Goal: Task Accomplishment & Management: Complete application form

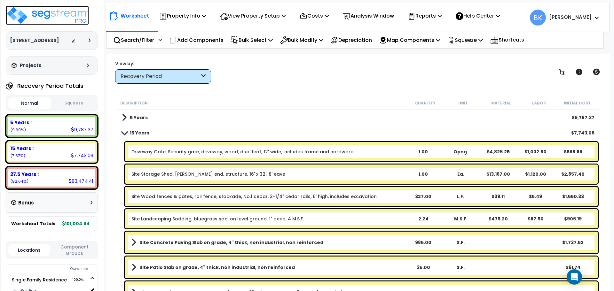
click at [67, 18] on img at bounding box center [47, 15] width 83 height 19
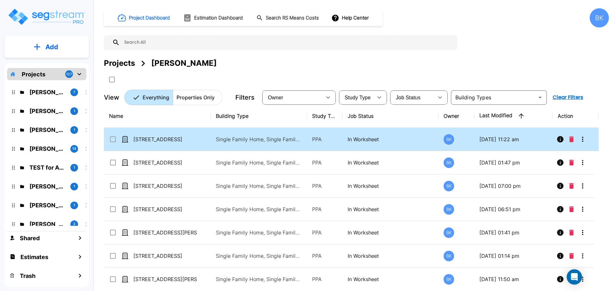
click at [579, 142] on icon "More-Options" at bounding box center [582, 140] width 8 height 8
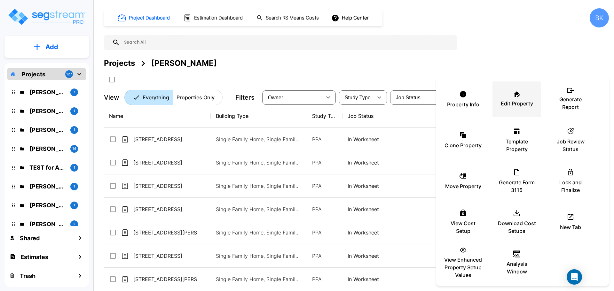
click at [497, 95] on li "Edit Property" at bounding box center [516, 99] width 49 height 36
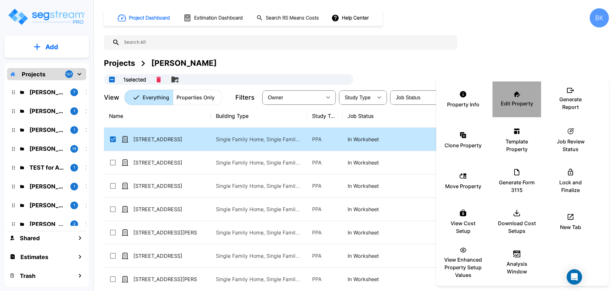
click at [508, 104] on p "Edit Property" at bounding box center [516, 104] width 32 height 8
click at [517, 54] on div at bounding box center [307, 145] width 614 height 291
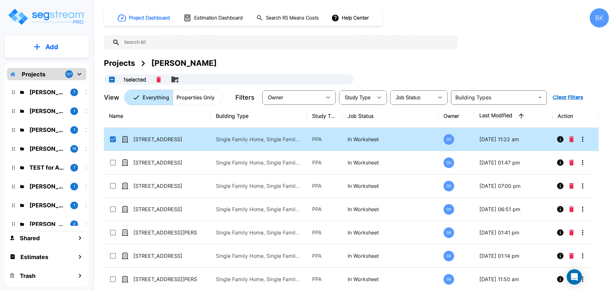
click at [112, 137] on input "select row 11727 Waywood Ct" at bounding box center [112, 138] width 6 height 5
checkbox input "false"
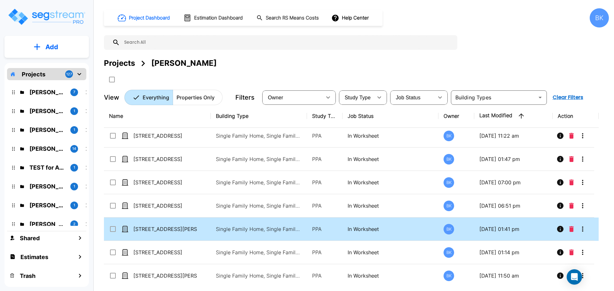
scroll to position [6, 0]
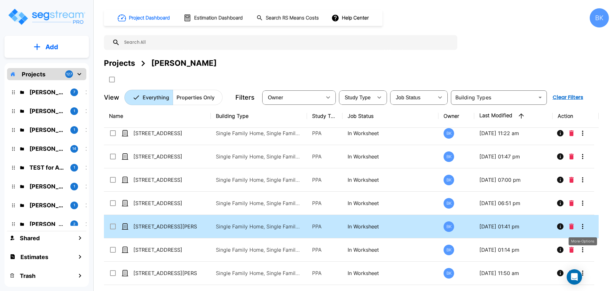
click at [585, 225] on icon "More-Options" at bounding box center [582, 227] width 8 height 8
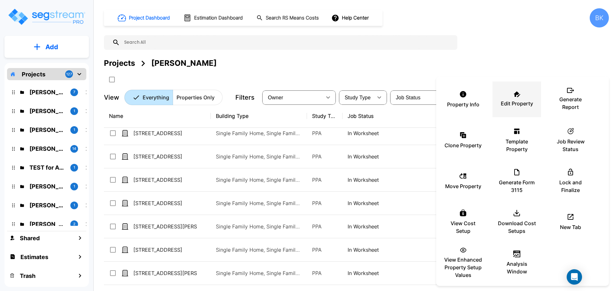
click at [511, 102] on p "Edit Property" at bounding box center [516, 104] width 32 height 8
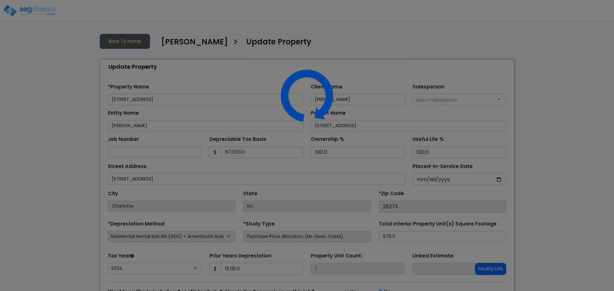
select select "2024"
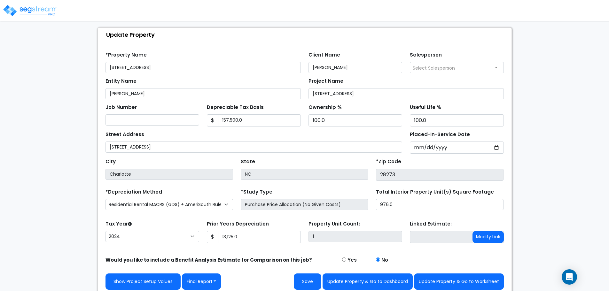
scroll to position [36, 0]
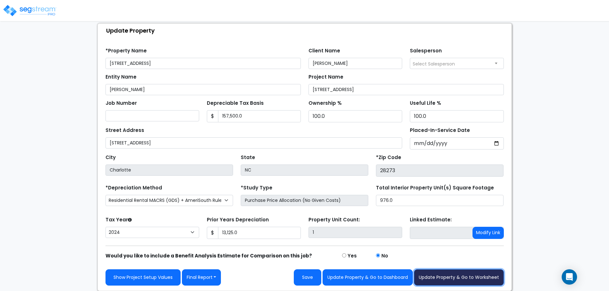
click at [447, 272] on button "Update Property & Go to Worksheet" at bounding box center [459, 277] width 90 height 16
type input "13125"
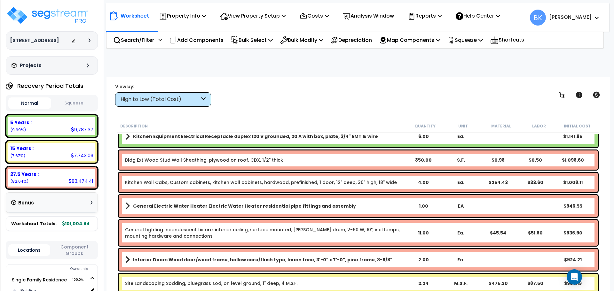
scroll to position [735, 0]
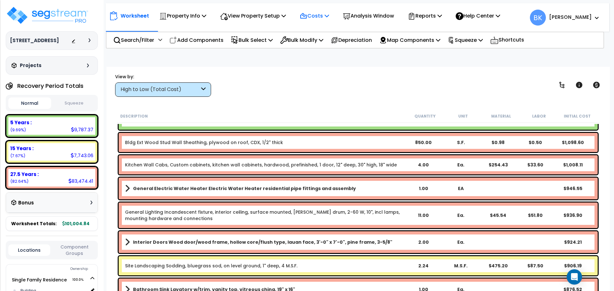
click at [307, 16] on icon at bounding box center [303, 16] width 8 height 8
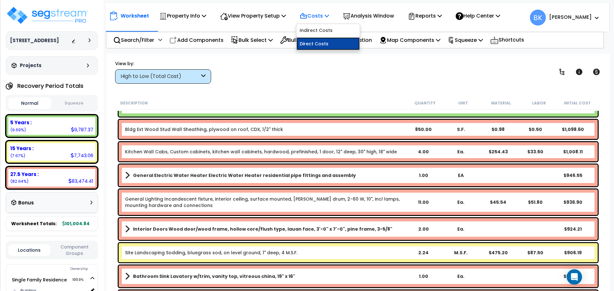
click at [318, 40] on link "Direct Costs" at bounding box center [327, 43] width 63 height 13
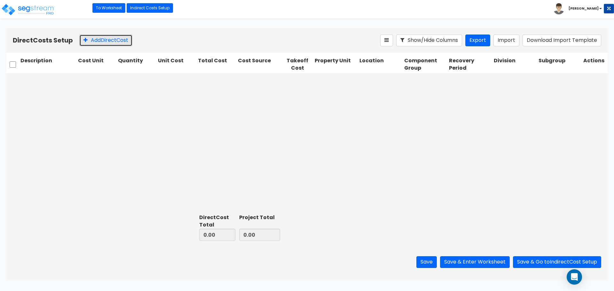
click at [105, 40] on button "Add Direct Cost" at bounding box center [105, 41] width 53 height 12
click at [47, 80] on input "text" at bounding box center [47, 80] width 55 height 12
type input "Refrigeratpro"
click at [61, 78] on input "Refrigerator" at bounding box center [47, 80] width 55 height 12
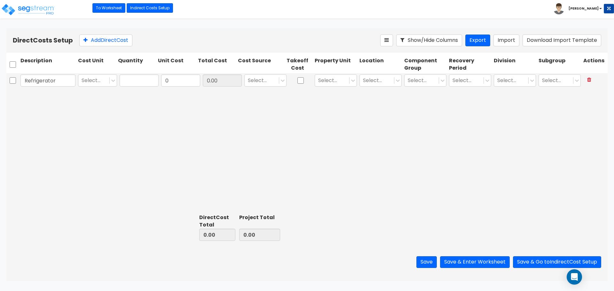
click at [61, 78] on input "Refrigerator" at bounding box center [47, 80] width 55 height 12
type input "Refrigerator"
click at [130, 102] on div "Refrigerator Select... 0 0.00 Select... Select... Select... Select... Select...…" at bounding box center [306, 142] width 601 height 138
click at [137, 84] on input "text" at bounding box center [139, 80] width 39 height 12
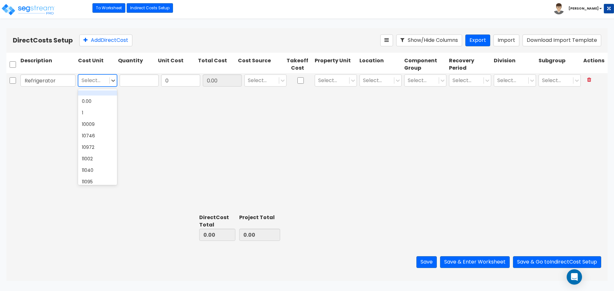
click at [108, 80] on div "Select..." at bounding box center [93, 80] width 31 height 11
click at [89, 108] on div "1" at bounding box center [97, 113] width 39 height 12
click at [135, 78] on input "text" at bounding box center [139, 80] width 39 height 12
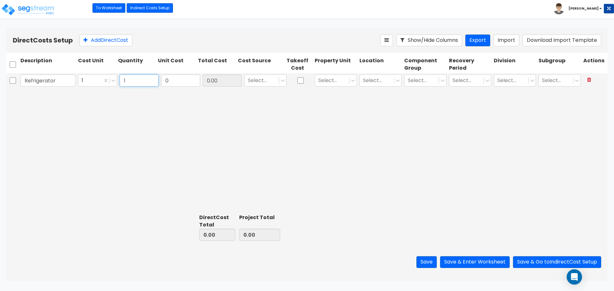
type input "1"
click at [184, 98] on div "Refrigerator 1 1 0 0.00 Select... Select... Select... Select... Select... Selec…" at bounding box center [306, 142] width 601 height 138
click at [178, 80] on input "0" at bounding box center [180, 80] width 39 height 12
type input "890"
type input "890.00"
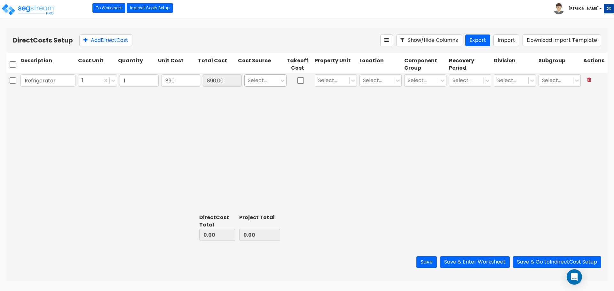
click at [260, 86] on div "Select..." at bounding box center [265, 80] width 45 height 15
click at [262, 82] on div at bounding box center [262, 80] width 28 height 9
type input "Various"
click at [260, 93] on div "Various" at bounding box center [265, 96] width 42 height 12
click at [334, 81] on div at bounding box center [332, 80] width 28 height 9
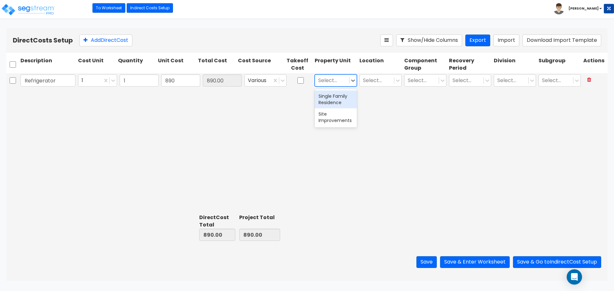
click at [336, 101] on div "Single Family Residence" at bounding box center [335, 99] width 42 height 18
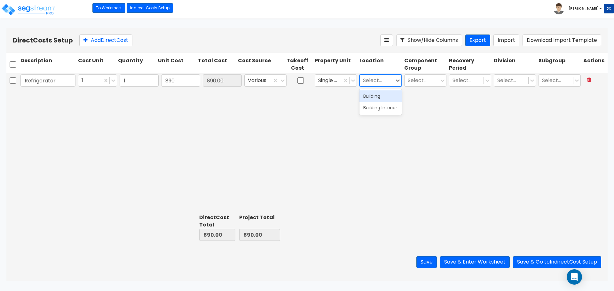
click at [368, 82] on div at bounding box center [377, 80] width 28 height 9
click at [375, 109] on div "Building Interior" at bounding box center [380, 108] width 42 height 12
click at [423, 78] on div at bounding box center [421, 80] width 28 height 9
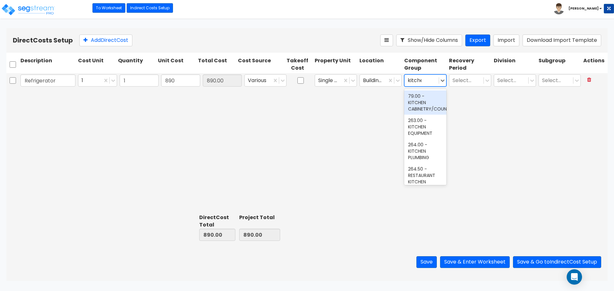
type input "kitchen"
click at [416, 134] on div "263.00 - KITCHEN EQUIPMENT" at bounding box center [425, 127] width 42 height 24
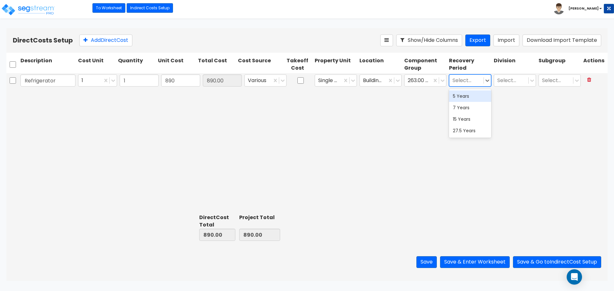
click at [470, 81] on div at bounding box center [466, 80] width 28 height 9
click at [471, 97] on div "5 Years" at bounding box center [470, 96] width 42 height 12
click at [511, 82] on div at bounding box center [511, 80] width 28 height 9
type input "11"
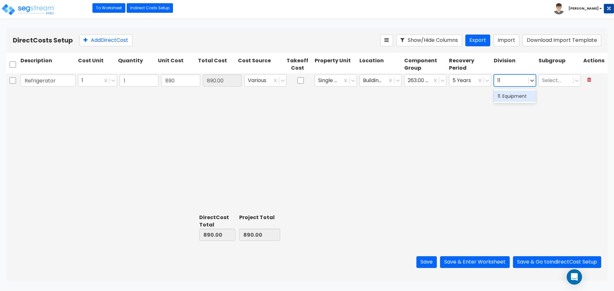
click at [510, 98] on div "11. Equipment" at bounding box center [514, 96] width 42 height 12
click at [554, 81] on div at bounding box center [556, 80] width 28 height 9
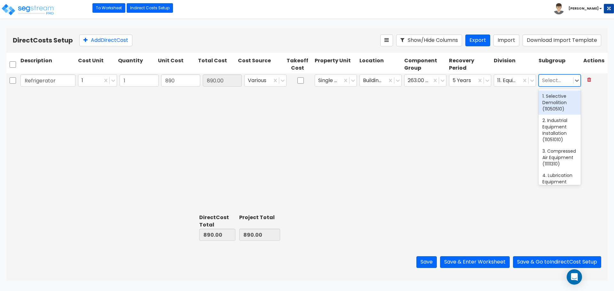
click at [554, 81] on div at bounding box center [556, 80] width 28 height 9
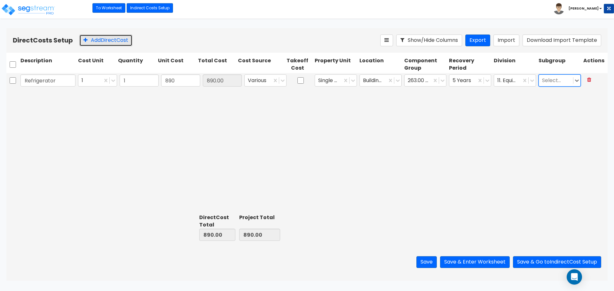
click at [94, 41] on button "Add Direct Cost" at bounding box center [105, 41] width 53 height 12
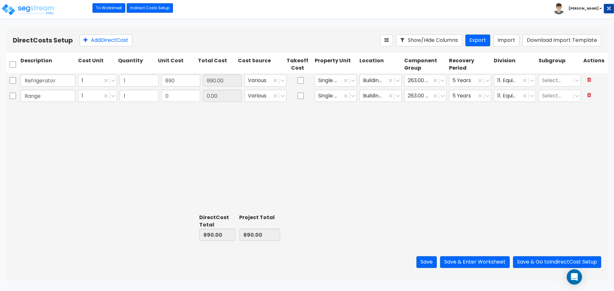
type input "Range"
click at [190, 96] on input "0" at bounding box center [180, 96] width 39 height 12
click at [176, 96] on input "0" at bounding box center [180, 96] width 39 height 12
type input "750"
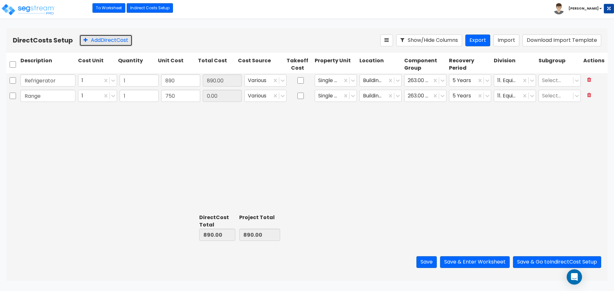
type input "750.00"
click at [108, 40] on button "Add Direct Cost" at bounding box center [105, 41] width 53 height 12
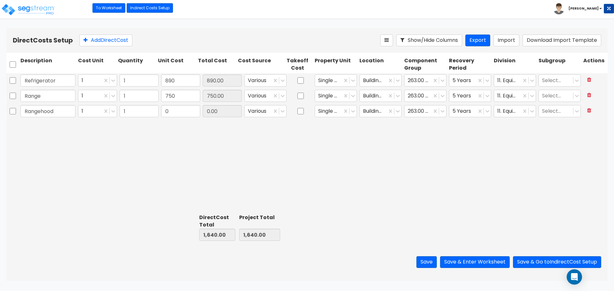
type input "Rangehood"
click at [171, 114] on input "0" at bounding box center [180, 111] width 39 height 12
type input "250"
type input "250.00"
click at [92, 43] on button "Add Direct Cost" at bounding box center [105, 41] width 53 height 12
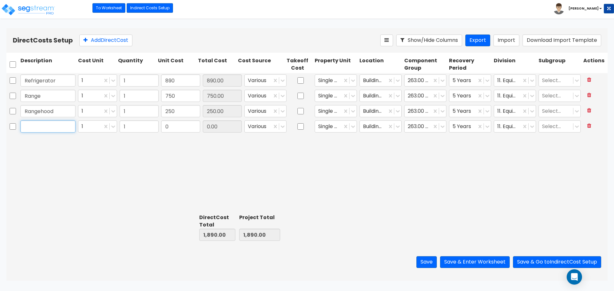
click at [53, 127] on input "text" at bounding box center [47, 126] width 55 height 12
type input "Washer"
click at [182, 128] on input "0" at bounding box center [180, 126] width 39 height 12
type input "650"
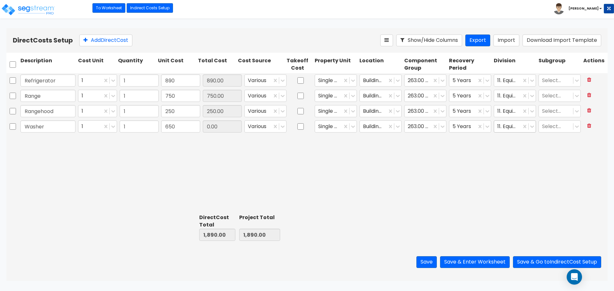
type input "650.00"
click at [507, 123] on div at bounding box center [507, 126] width 21 height 9
click at [464, 127] on div at bounding box center [462, 126] width 21 height 9
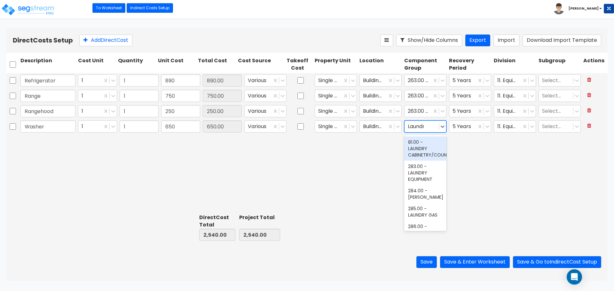
type input "Laundry"
click at [411, 172] on div "283.00 - LAUNDRY EQUIPMENT" at bounding box center [425, 173] width 42 height 24
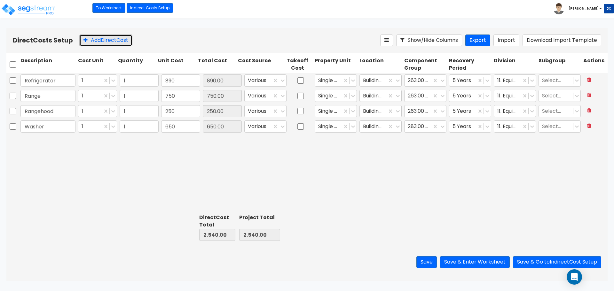
click at [96, 42] on button "Add Direct Cost" at bounding box center [105, 41] width 53 height 12
click at [44, 143] on input "text" at bounding box center [47, 142] width 55 height 12
type input "Dryer"
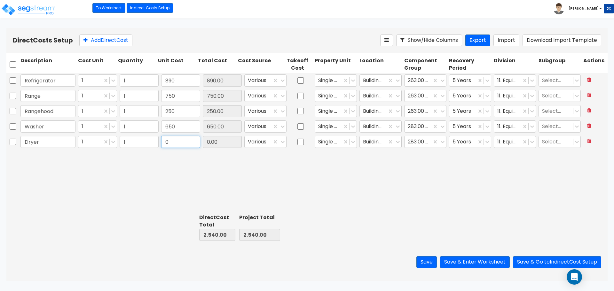
click at [169, 143] on input "0" at bounding box center [180, 142] width 39 height 12
type input "850"
type input "850.00"
click at [462, 175] on div "Refrigerator 1 1 890 890.00 Various Single Family Residence Building Interior 2…" at bounding box center [306, 142] width 601 height 138
click at [477, 264] on button "Save & Enter Worksheet" at bounding box center [475, 262] width 70 height 12
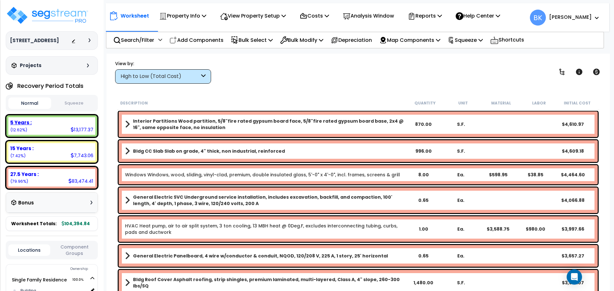
click at [52, 130] on div "5 Years : 13,177.37 (12.62%)" at bounding box center [51, 126] width 87 height 18
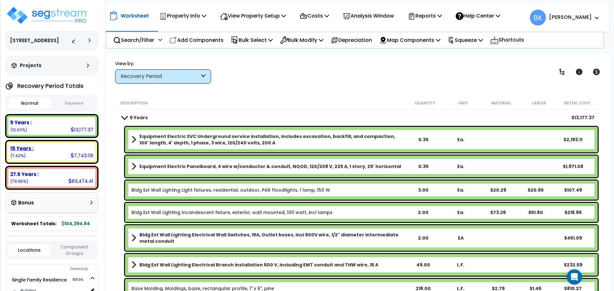
click at [52, 153] on div "15 Years : 7,743.06 (7.42%)" at bounding box center [51, 152] width 87 height 18
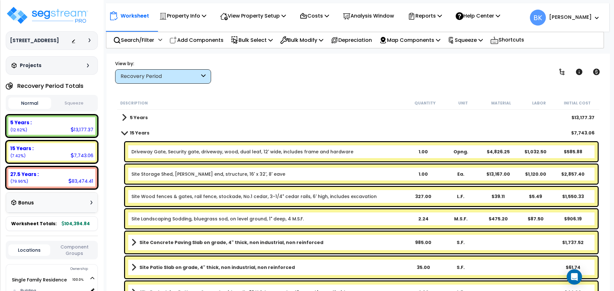
scroll to position [29, 0]
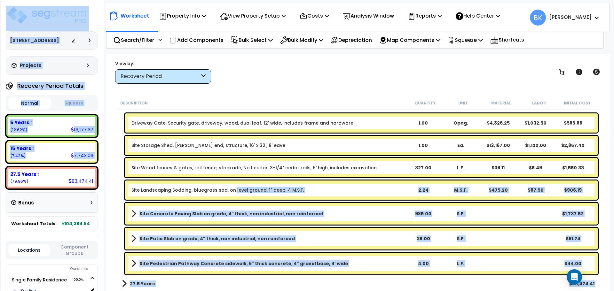
click at [233, 189] on link "Site Landscaping Sodding, bluegrass sod, on level ground, 1" deep, 4 M.S.F." at bounding box center [217, 190] width 172 height 6
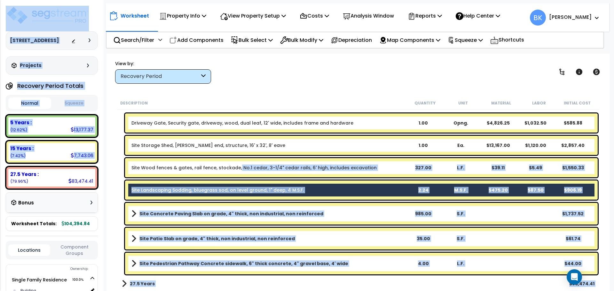
click at [236, 169] on link "Site Wood fences & gates, rail fence, stockade, No.1 cedar, 3-1/4" cedar rails,…" at bounding box center [253, 168] width 245 height 6
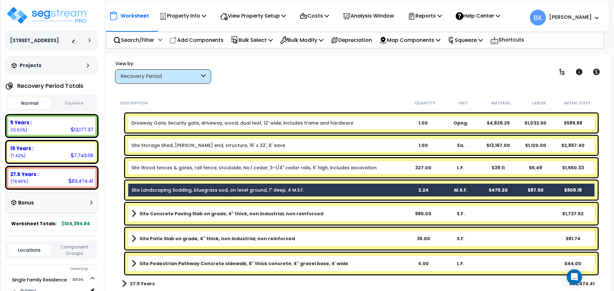
click at [115, 174] on div "Description Quantity Unit Material Labor Initial Cost 5 Years $13,177.37 15 Yea…" at bounding box center [358, 194] width 490 height 195
click at [187, 167] on link "Site Wood fences & gates, rail fence, stockade, No.1 cedar, 3-1/4" cedar rails,…" at bounding box center [253, 168] width 245 height 6
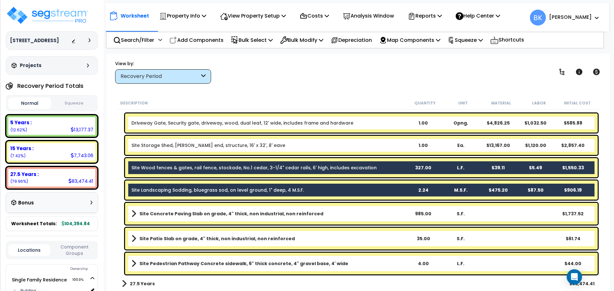
click at [190, 146] on link "Site Storage Shed, [PERSON_NAME] end, structure, 16' x 32', 8' eave" at bounding box center [208, 145] width 154 height 6
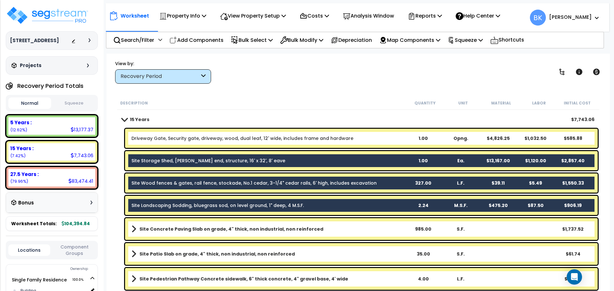
scroll to position [0, 0]
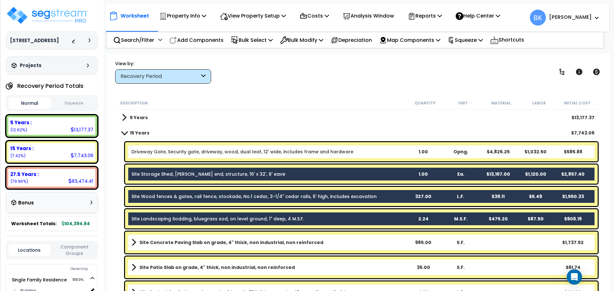
click at [210, 150] on link "Driveway Gate, Security gate, driveway, wood, dual leaf, 12' wide, includes fra…" at bounding box center [242, 152] width 222 height 6
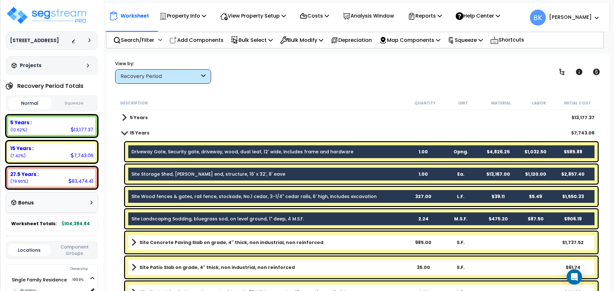
click at [197, 146] on div "Driveway Gate, Security gate, driveway, wood, dual leaf, 12' wide, includes fra…" at bounding box center [361, 151] width 472 height 19
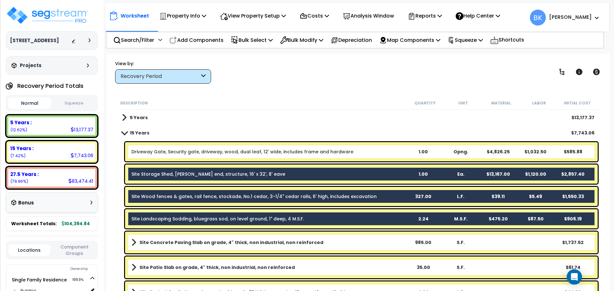
click at [189, 174] on link "Site Storage Shed, [PERSON_NAME] end, structure, 16' x 32', 8' eave" at bounding box center [208, 174] width 154 height 6
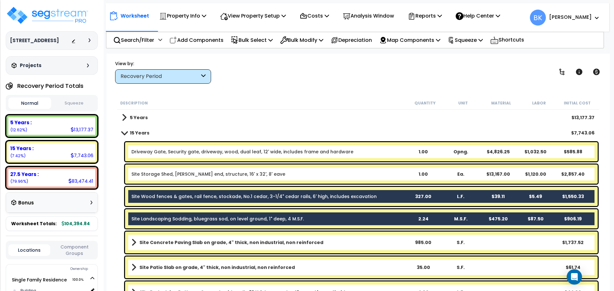
click at [186, 195] on link "Site Wood fences & gates, rail fence, stockade, No.1 cedar, 3-1/4" cedar rails,…" at bounding box center [253, 196] width 245 height 6
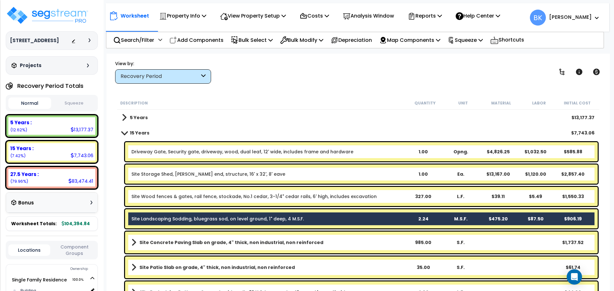
click at [185, 216] on link "Site Landscaping Sodding, bluegrass sod, on level ground, 1" deep, 4 M.S.F." at bounding box center [217, 219] width 172 height 6
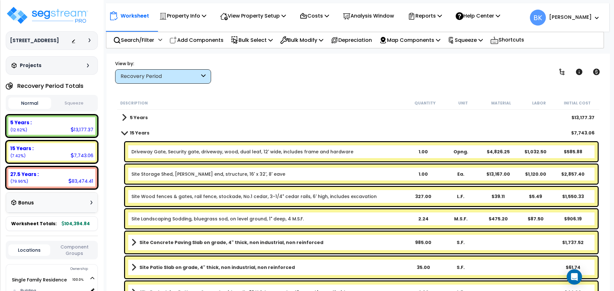
click at [198, 157] on div "Driveway Gate, Security gate, driveway, wood, dual leaf, 12' wide, includes fra…" at bounding box center [361, 151] width 472 height 19
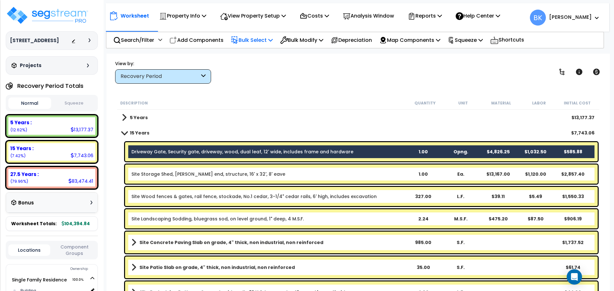
click at [266, 44] on p "Bulk Select" at bounding box center [252, 40] width 42 height 9
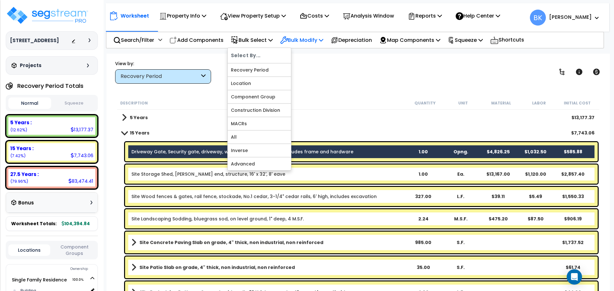
click at [299, 39] on p "Bulk Modify" at bounding box center [301, 40] width 43 height 9
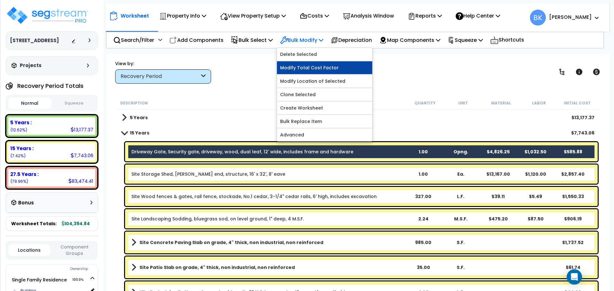
click at [311, 65] on link "Modify Total Cost Factor" at bounding box center [324, 67] width 95 height 13
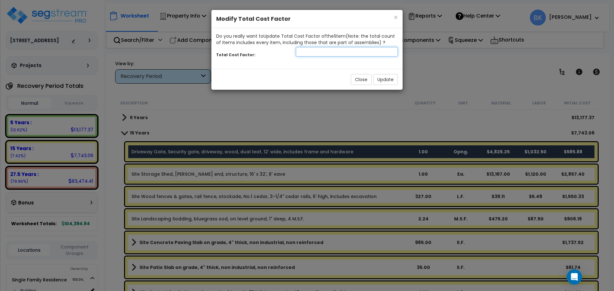
click at [313, 51] on input "number" at bounding box center [347, 52] width 102 height 10
type input "0.1"
click at [386, 82] on button "Update" at bounding box center [385, 79] width 25 height 11
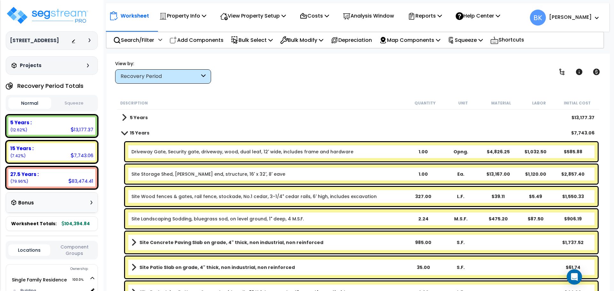
click at [284, 146] on div "Driveway Gate, Security gate, driveway, wood, dual leaf, 12' wide, includes fra…" at bounding box center [361, 151] width 472 height 19
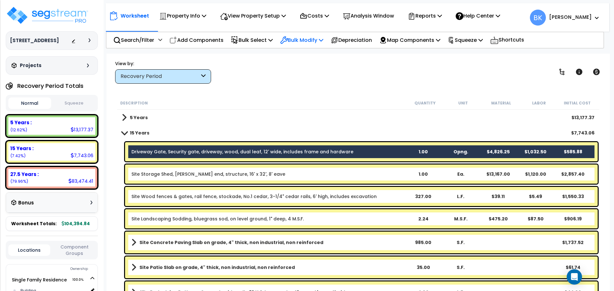
click at [295, 38] on p "Bulk Modify" at bounding box center [301, 40] width 43 height 9
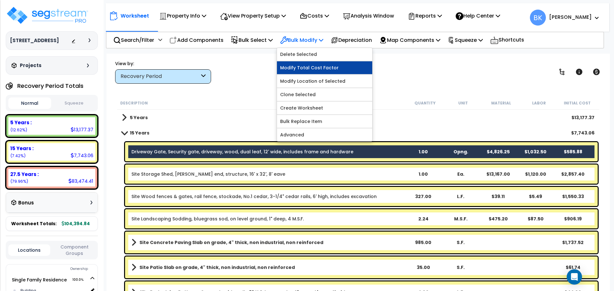
click at [306, 67] on link "Modify Total Cost Factor" at bounding box center [324, 67] width 95 height 13
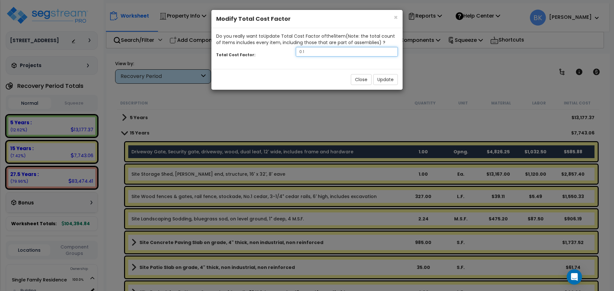
click at [311, 52] on input "0.1" at bounding box center [347, 52] width 102 height 10
type input "0.05"
click at [391, 80] on button "Update" at bounding box center [385, 79] width 25 height 11
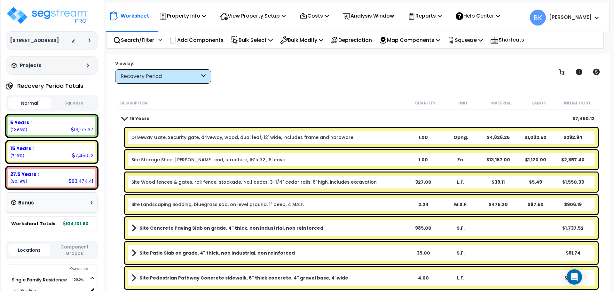
scroll to position [29, 0]
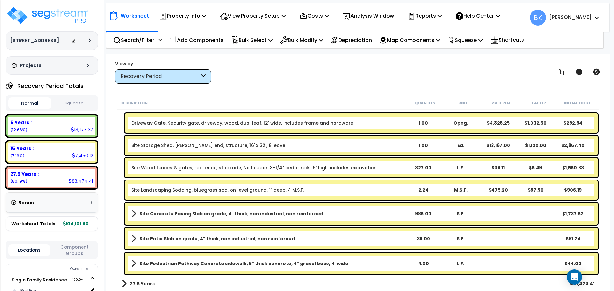
click at [319, 147] on b "Site Storage Shed, Gable end, structure, 16' x 32', 8' eave" at bounding box center [267, 145] width 273 height 6
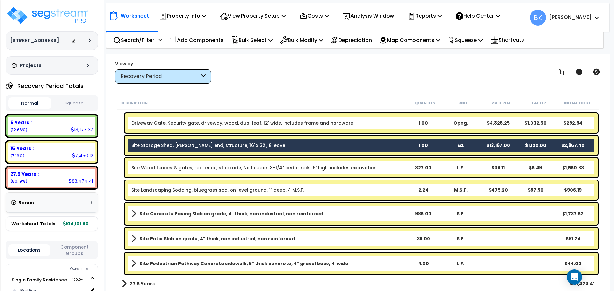
click at [319, 159] on div "Site Wood fences & gates, rail fence, stockade, No.1 cedar, 3-1/4" cedar rails,…" at bounding box center [361, 167] width 472 height 19
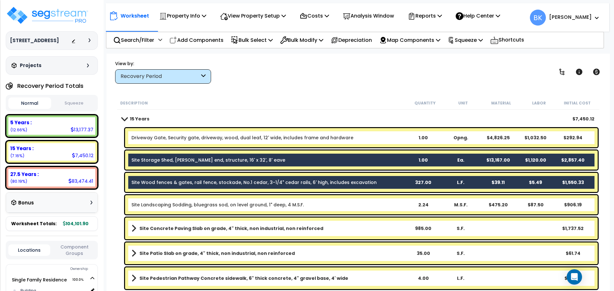
scroll to position [0, 0]
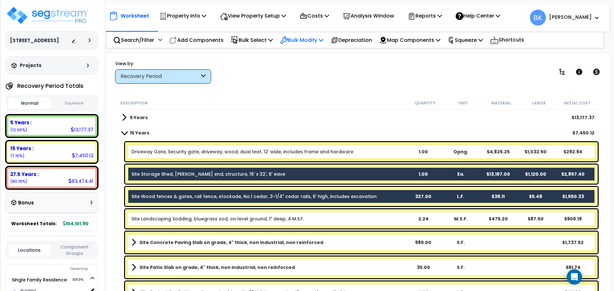
click at [305, 43] on p "Bulk Modify" at bounding box center [301, 40] width 43 height 9
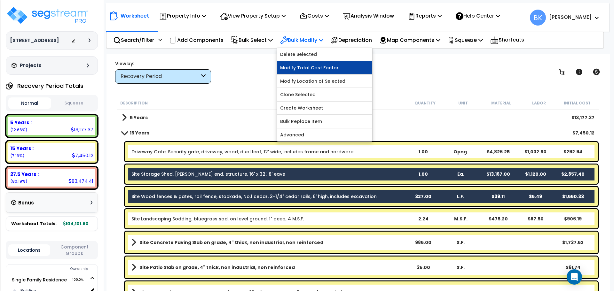
click at [303, 66] on link "Modify Total Cost Factor" at bounding box center [324, 67] width 95 height 13
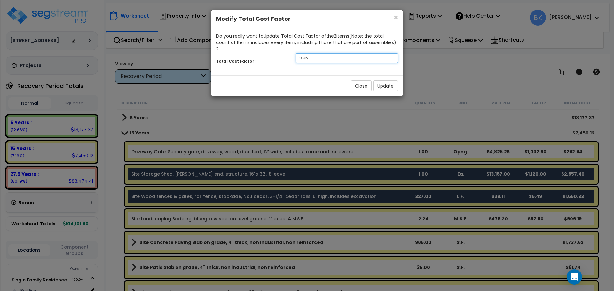
click at [326, 56] on input "0.05" at bounding box center [347, 58] width 102 height 10
type input "0.2"
click at [392, 81] on button "Update" at bounding box center [385, 86] width 25 height 11
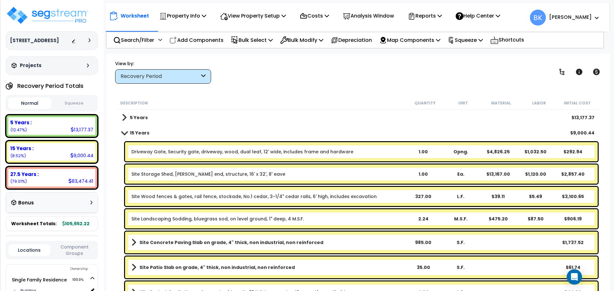
click at [300, 175] on b "Site Storage Shed, Gable end, structure, 16' x 32', 8' eave" at bounding box center [267, 174] width 273 height 6
click at [296, 193] on div "Site Wood fences & gates, rail fence, stockade, No.1 cedar, 3-1/4" cedar rails,…" at bounding box center [361, 196] width 472 height 19
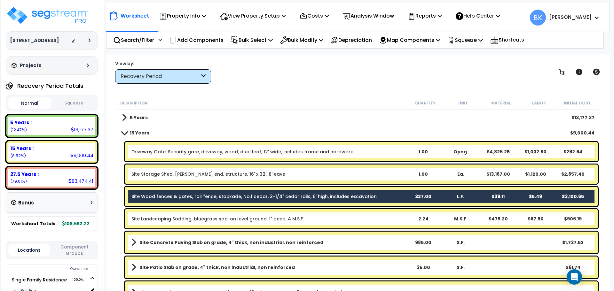
click at [303, 179] on div "Site Storage Shed, Gable end, structure, 16' x 32', 8' eave 1.00 Ea. $13,167.00…" at bounding box center [361, 174] width 472 height 19
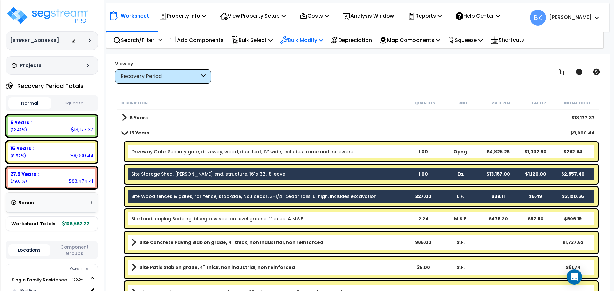
click at [309, 42] on p "Bulk Modify" at bounding box center [301, 40] width 43 height 9
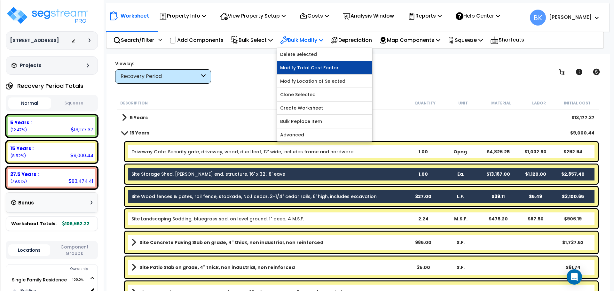
click at [310, 70] on link "Modify Total Cost Factor" at bounding box center [324, 67] width 95 height 13
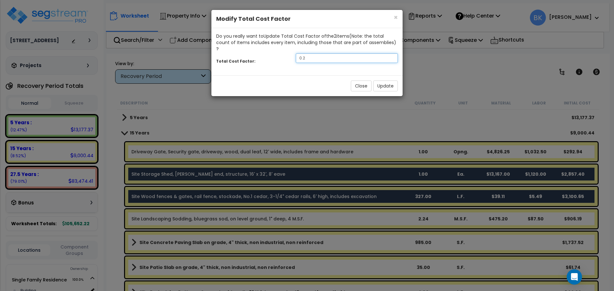
click at [310, 53] on input "0.2" at bounding box center [347, 58] width 102 height 10
type input "0.1"
click at [378, 81] on button "Update" at bounding box center [385, 86] width 25 height 11
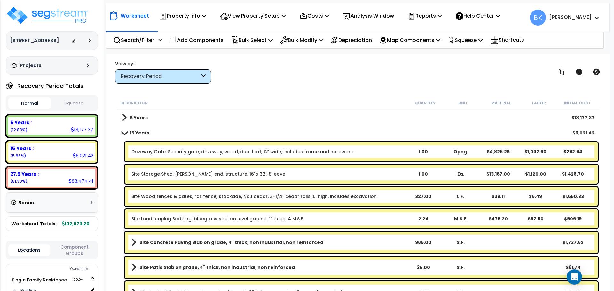
click at [337, 219] on b "Site Landscaping Sodding, bluegrass sod, on level ground, 1" deep, 4 M.S.F." at bounding box center [267, 219] width 273 height 6
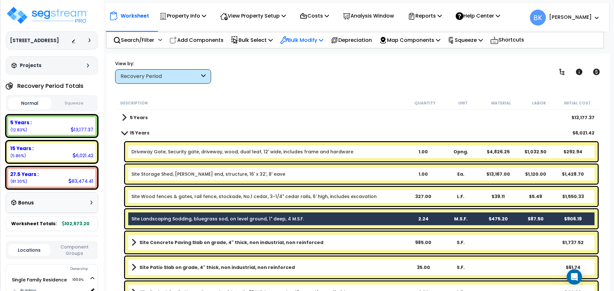
click at [301, 38] on p "Bulk Modify" at bounding box center [301, 40] width 43 height 9
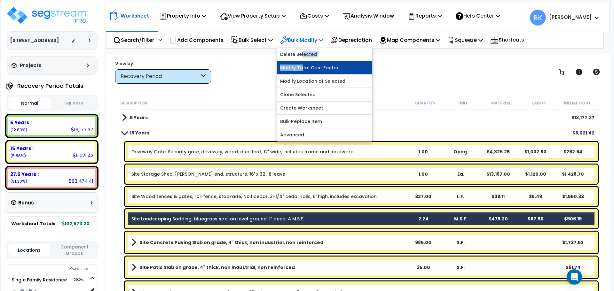
drag, startPoint x: 306, startPoint y: 56, endPoint x: 306, endPoint y: 66, distance: 10.5
click at [306, 66] on div "Delete Selected Modify Total Cost Factor Modify Location of Selected Clone Sele…" at bounding box center [324, 95] width 96 height 94
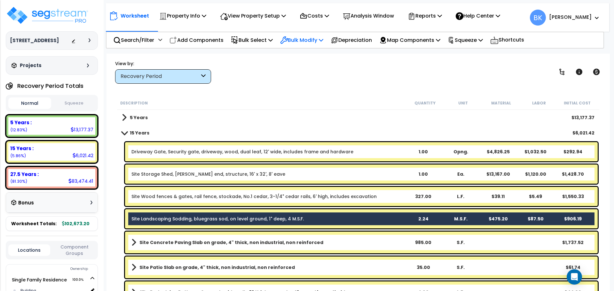
click at [309, 41] on p "Bulk Modify" at bounding box center [301, 40] width 43 height 9
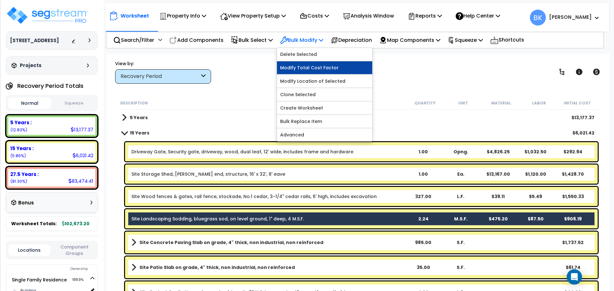
click at [314, 69] on link "Modify Total Cost Factor" at bounding box center [324, 67] width 95 height 13
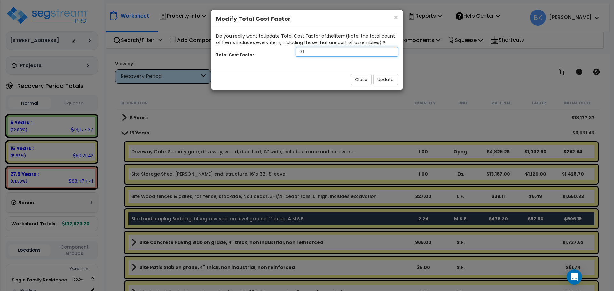
click at [313, 55] on input "0.1" at bounding box center [347, 52] width 102 height 10
type input "0.05"
click at [389, 81] on button "Update" at bounding box center [385, 79] width 25 height 11
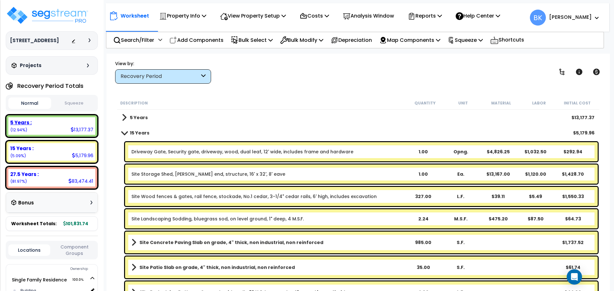
click at [45, 127] on div "5 Years : 13,177.37 (12.94%)" at bounding box center [51, 126] width 87 height 18
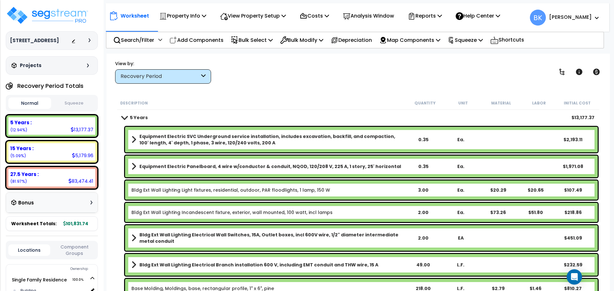
click at [230, 140] on b "Equipment Electric SVC Underground service installation, includes excavation, b…" at bounding box center [271, 139] width 265 height 13
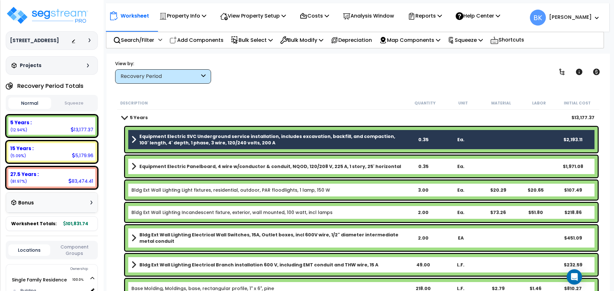
click at [219, 164] on b "Equipment Electric Panelboard, 4 wire w/conductor & conduit, NQOD, 120/208 V, 2…" at bounding box center [269, 166] width 261 height 6
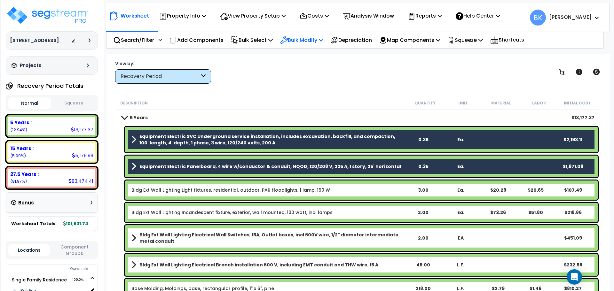
click at [308, 38] on p "Bulk Modify" at bounding box center [301, 40] width 43 height 9
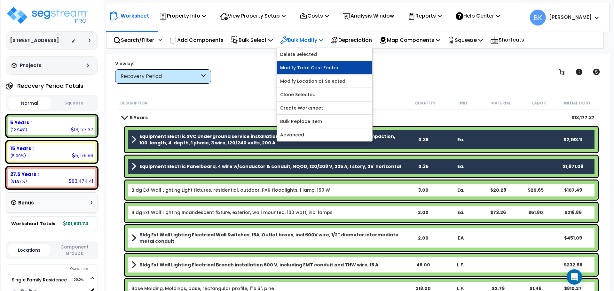
click at [309, 65] on link "Modify Total Cost Factor" at bounding box center [324, 67] width 95 height 13
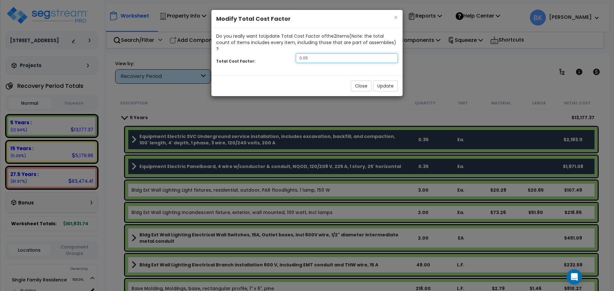
click at [316, 53] on input "0.05" at bounding box center [347, 58] width 102 height 10
type input "0.2"
click at [385, 81] on button "Update" at bounding box center [385, 86] width 25 height 11
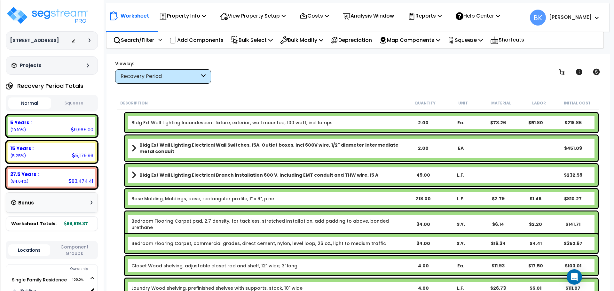
scroll to position [96, 0]
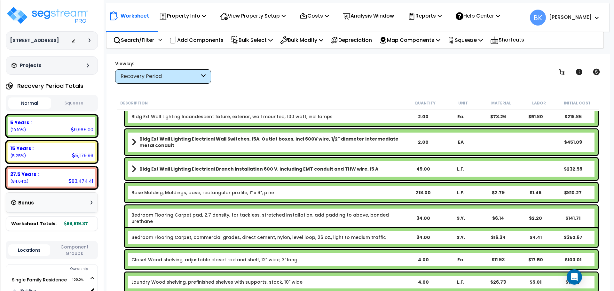
click at [233, 144] on b "Bldg Ext Wall Lighting Electrical Wall Switches, 15A, Outlet boxes, incl 600V w…" at bounding box center [271, 142] width 265 height 13
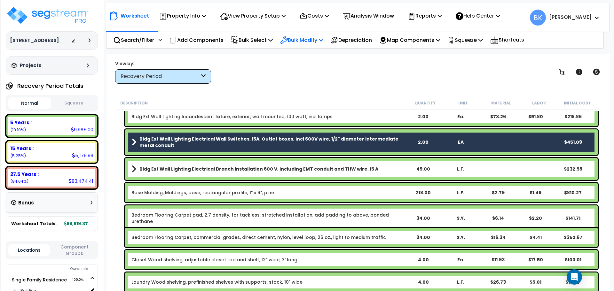
click at [296, 43] on p "Bulk Modify" at bounding box center [301, 40] width 43 height 9
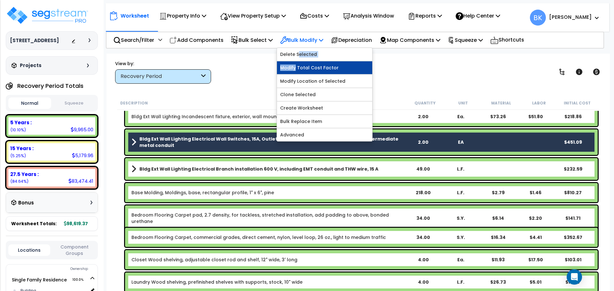
drag, startPoint x: 302, startPoint y: 55, endPoint x: 299, endPoint y: 69, distance: 14.0
click at [299, 69] on div "Delete Selected Modify Total Cost Factor Modify Location of Selected Clone Sele…" at bounding box center [324, 95] width 96 height 94
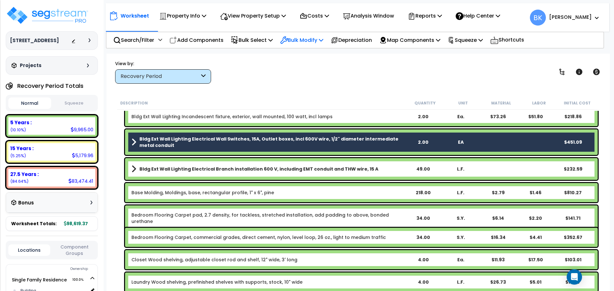
click at [310, 38] on p "Bulk Modify" at bounding box center [301, 40] width 43 height 9
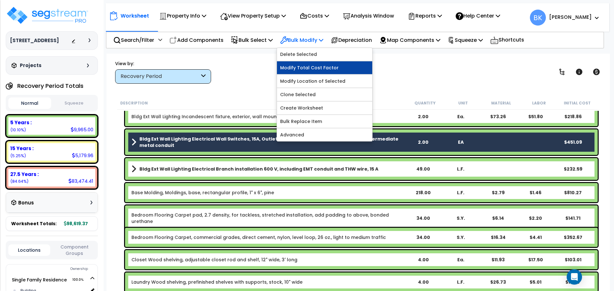
click at [312, 68] on link "Modify Total Cost Factor" at bounding box center [324, 67] width 95 height 13
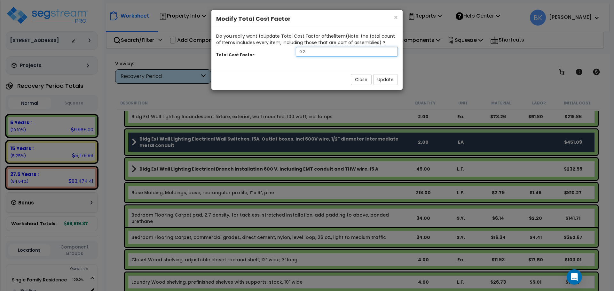
click at [318, 53] on input "0.2" at bounding box center [347, 52] width 102 height 10
click at [391, 83] on button "Update" at bounding box center [385, 79] width 25 height 11
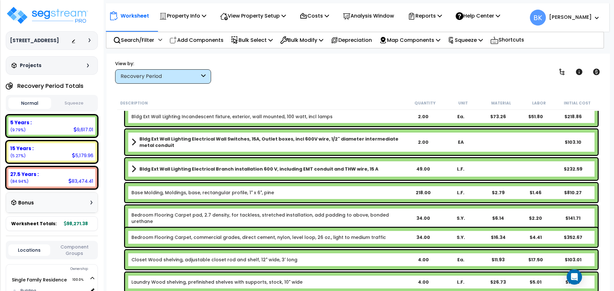
click at [115, 131] on div "Description Quantity Unit Material Labor Initial Cost 5 Years $9,617.01 Equipme…" at bounding box center [358, 194] width 490 height 195
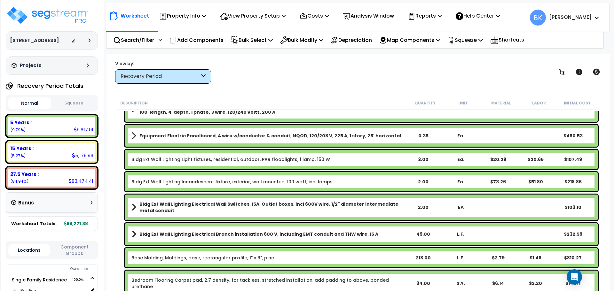
scroll to position [0, 0]
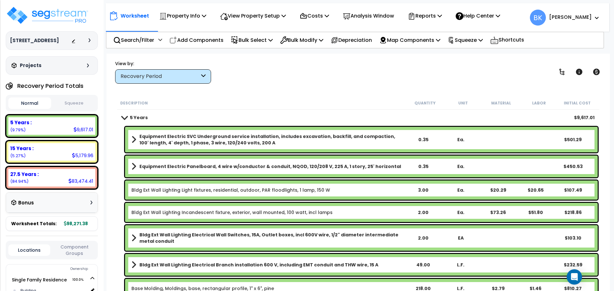
click at [223, 238] on b "Bldg Ext Wall Lighting Electrical Wall Switches, 15A, Outlet boxes, incl 600V w…" at bounding box center [271, 238] width 265 height 13
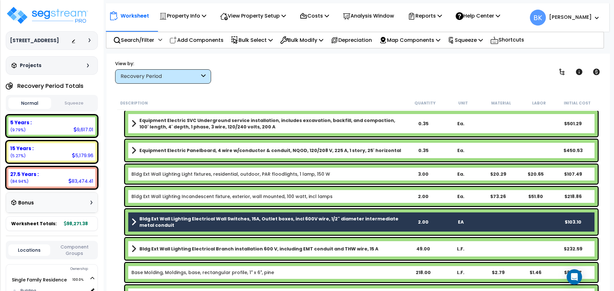
scroll to position [32, 0]
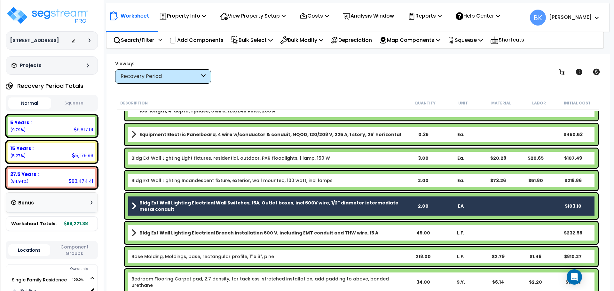
click at [272, 231] on b "Bldg Ext Wall Lighting Electrical Branch installation 600 V, including EMT cond…" at bounding box center [258, 233] width 239 height 6
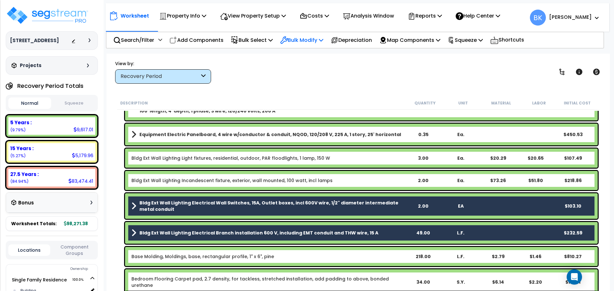
click at [306, 39] on p "Bulk Modify" at bounding box center [301, 40] width 43 height 9
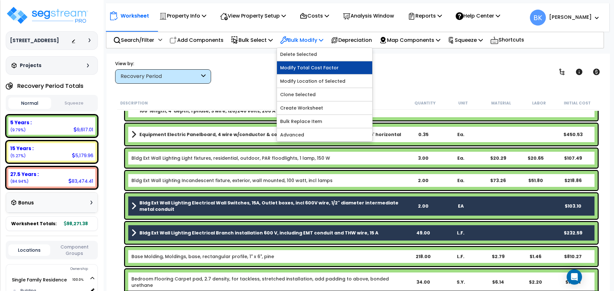
click at [316, 68] on link "Modify Total Cost Factor" at bounding box center [324, 67] width 95 height 13
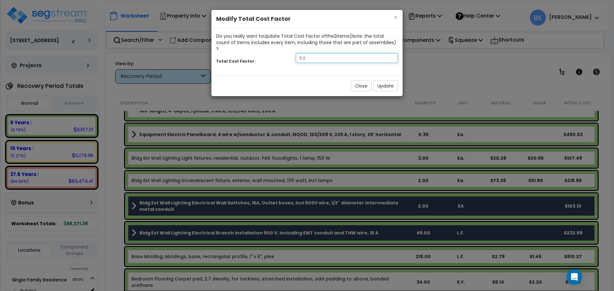
click at [337, 53] on input "0.2" at bounding box center [347, 58] width 102 height 10
type input "0.875"
click at [382, 81] on button "Update" at bounding box center [385, 86] width 25 height 11
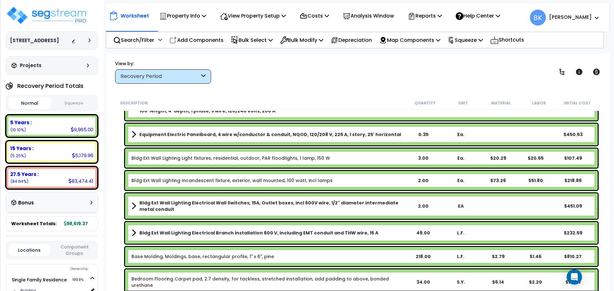
click at [118, 160] on div "Bldg Ext Wall Lighting Light fixtures, residential, outdoor, PAR floodlights, 1…" at bounding box center [358, 158] width 482 height 22
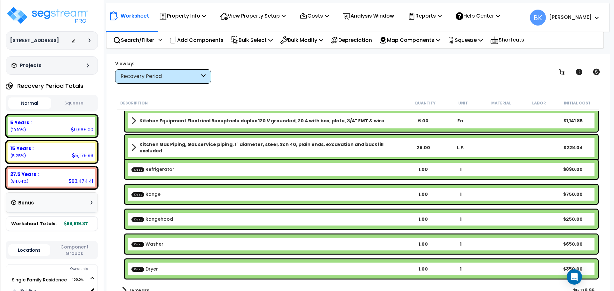
scroll to position [613, 0]
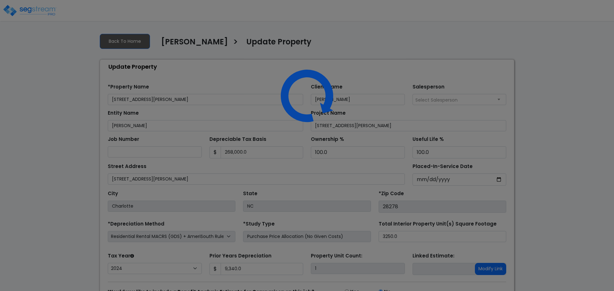
select select "2024"
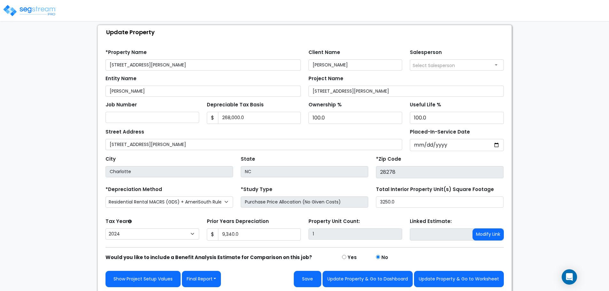
scroll to position [36, 0]
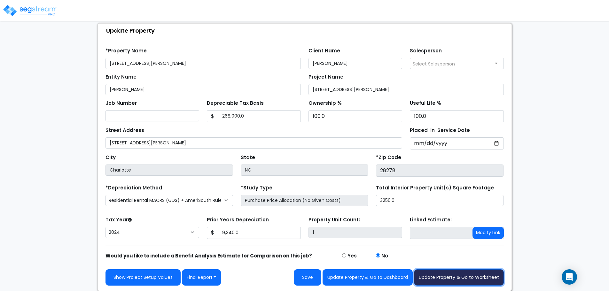
click at [454, 281] on button "Update Property & Go to Worksheet" at bounding box center [459, 277] width 90 height 16
type input "9340"
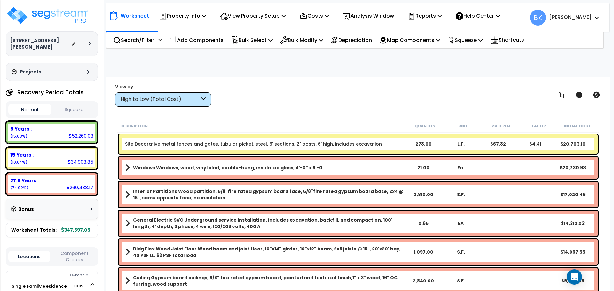
click at [22, 151] on b "15 Years :" at bounding box center [21, 154] width 23 height 7
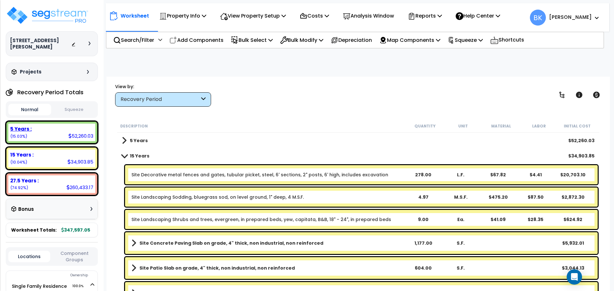
click at [49, 129] on div "5 Years : 52,260.03 (15.03%)" at bounding box center [51, 133] width 87 height 18
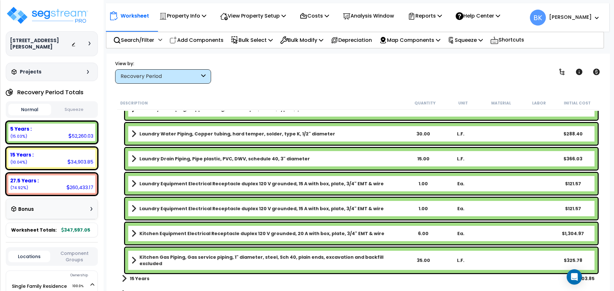
scroll to position [724, 0]
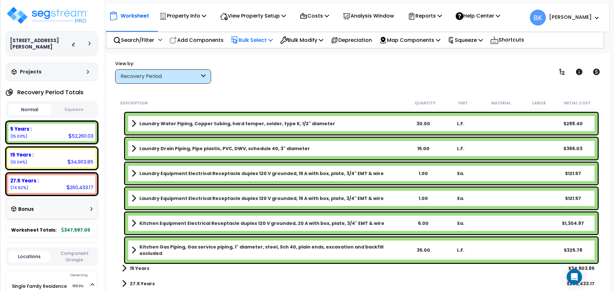
click at [271, 40] on p "Bulk Select" at bounding box center [252, 40] width 42 height 9
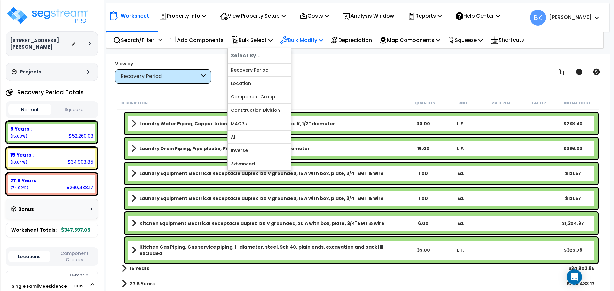
click at [300, 41] on p "Bulk Modify" at bounding box center [301, 40] width 43 height 9
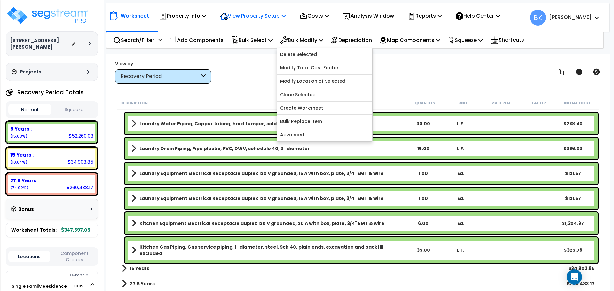
click at [270, 18] on p "View Property Setup" at bounding box center [253, 16] width 66 height 9
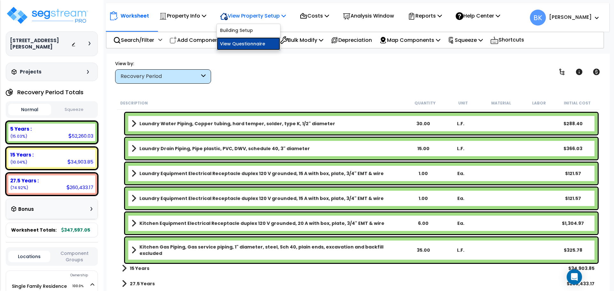
click at [254, 43] on link "View Questionnaire" at bounding box center [248, 43] width 63 height 13
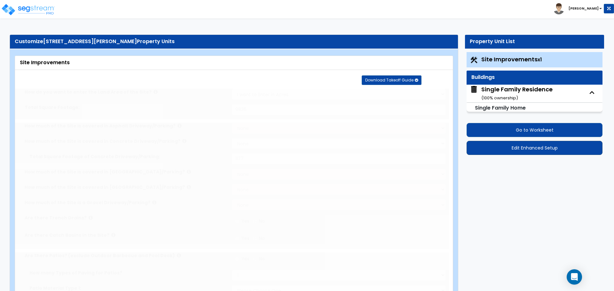
select select "2"
type input "9836"
select select "2"
type input "1177"
radio input "true"
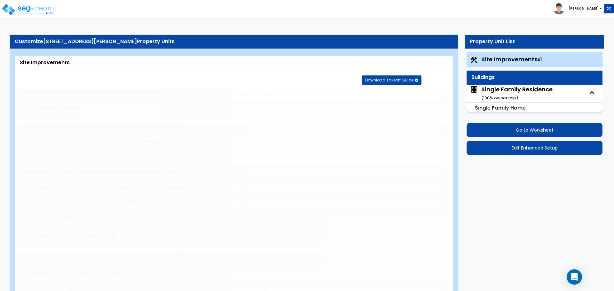
select select "1"
type input "604"
radio input "true"
select select "2"
type input "55"
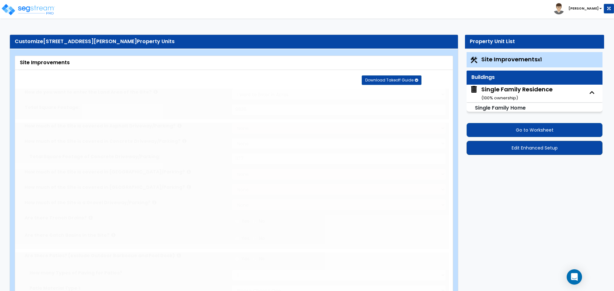
select select "1"
radio input "true"
select select "2"
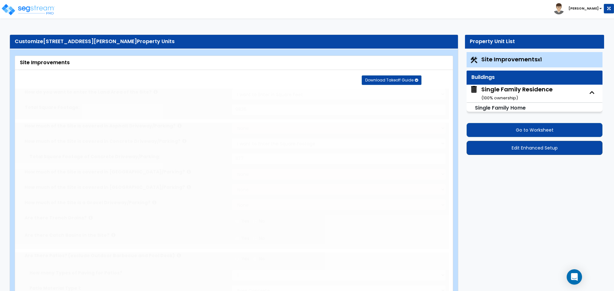
type input "4973"
radio input "true"
select select "1"
select select "3"
type input "9"
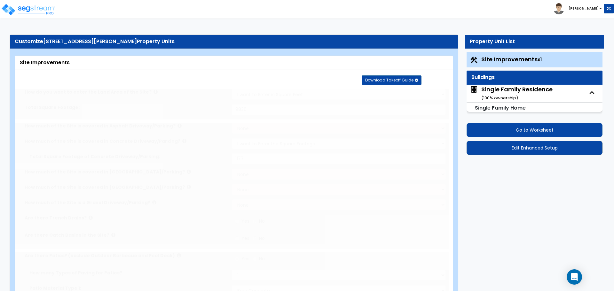
radio input "true"
type input "278"
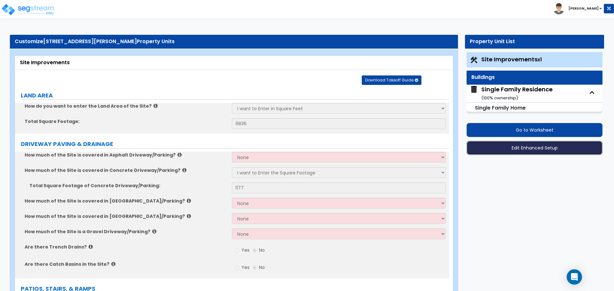
click at [519, 147] on button "Edit Enhanced Setup" at bounding box center [534, 148] width 136 height 14
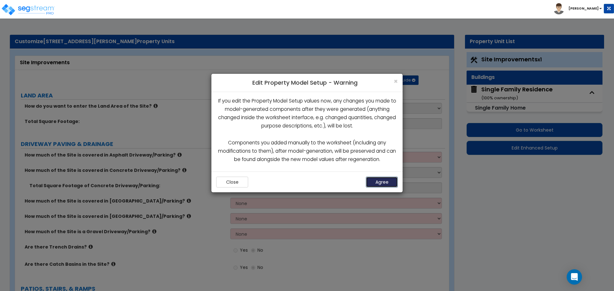
click at [381, 182] on button "Agree" at bounding box center [382, 182] width 32 height 11
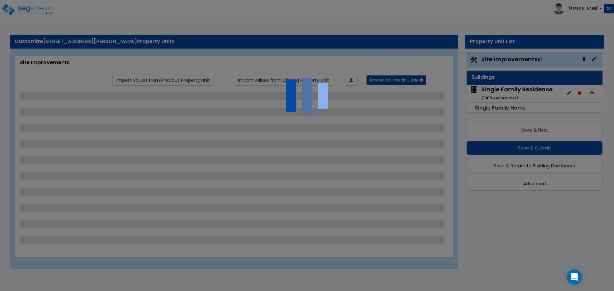
select select "2"
select select "1"
select select "2"
select select "1"
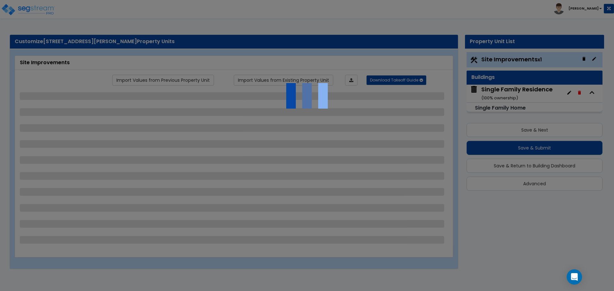
select select "1"
select select "2"
select select "1"
select select "3"
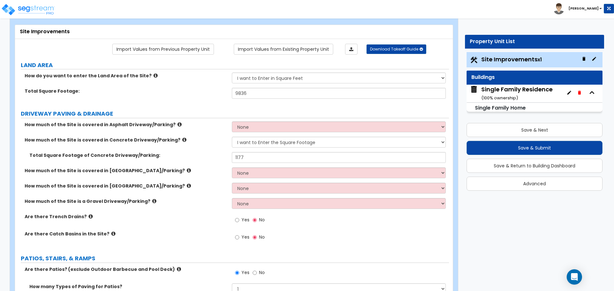
scroll to position [32, 0]
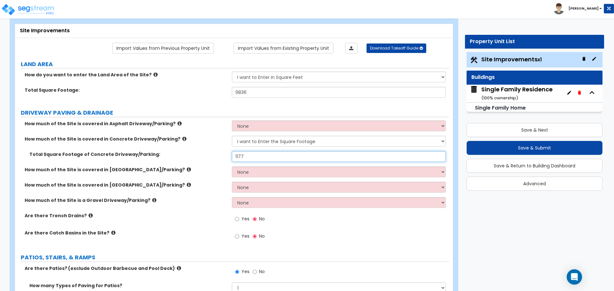
click at [249, 157] on input "1177" at bounding box center [338, 156] width 213 height 11
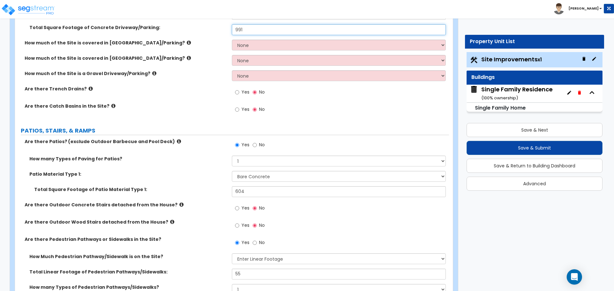
scroll to position [160, 0]
type input "991"
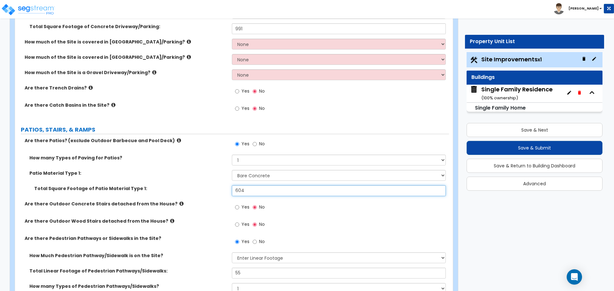
click at [252, 187] on input "604" at bounding box center [338, 190] width 213 height 11
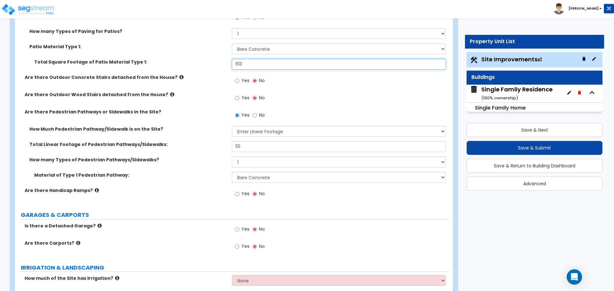
scroll to position [288, 0]
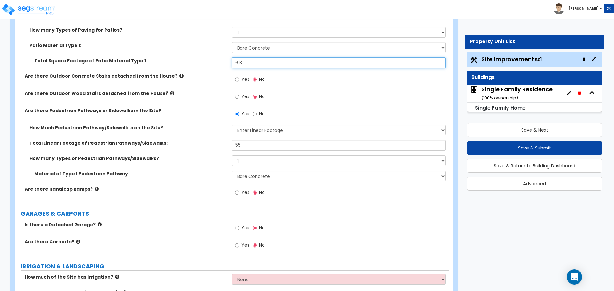
type input "613"
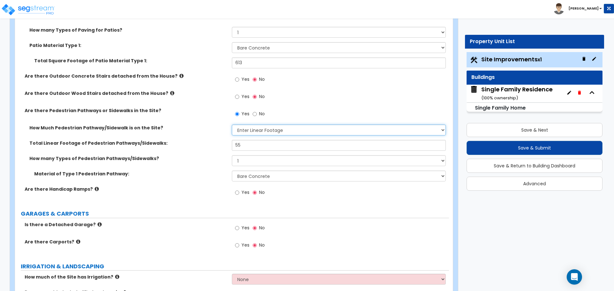
click at [254, 127] on select "Please Choose One I Don't Know, Please Estimate For Me Enter Linear Footage" at bounding box center [338, 130] width 213 height 11
select select "0"
click at [232, 125] on select "Please Choose One I Don't Know, Please Estimate For Me Enter Linear Footage" at bounding box center [338, 130] width 213 height 11
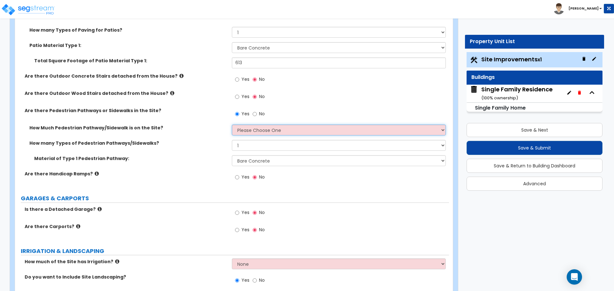
click at [259, 129] on select "Please Choose One I Don't Know, Please Estimate For Me Enter Linear Footage" at bounding box center [338, 130] width 213 height 11
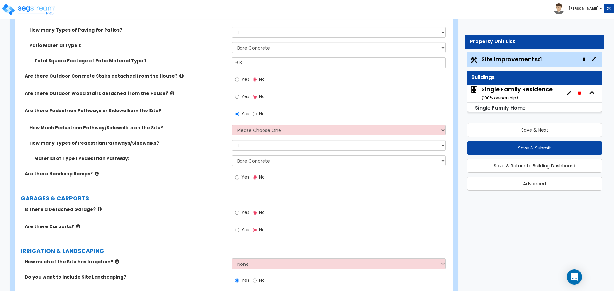
click at [257, 110] on label "No" at bounding box center [258, 114] width 12 height 11
click at [257, 111] on input "No" at bounding box center [254, 114] width 4 height 7
radio input "false"
radio input "true"
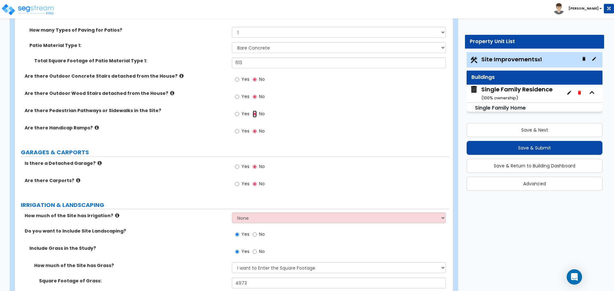
click at [256, 112] on input "No" at bounding box center [254, 114] width 4 height 7
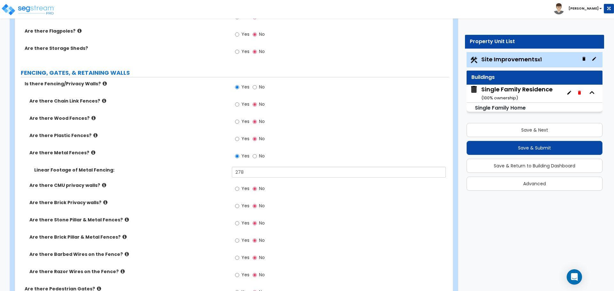
scroll to position [895, 0]
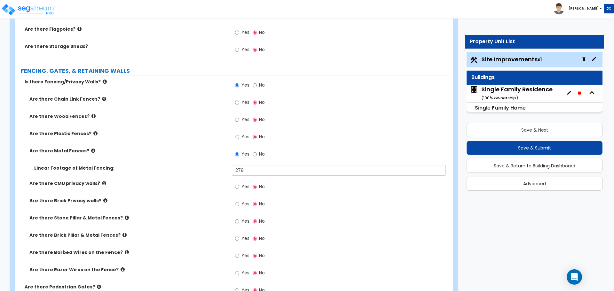
click at [91, 152] on icon at bounding box center [93, 150] width 4 height 5
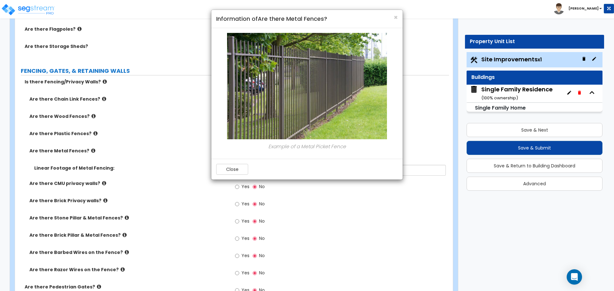
click at [253, 172] on div "Close" at bounding box center [306, 169] width 191 height 21
click at [238, 172] on button "Close" at bounding box center [232, 169] width 32 height 11
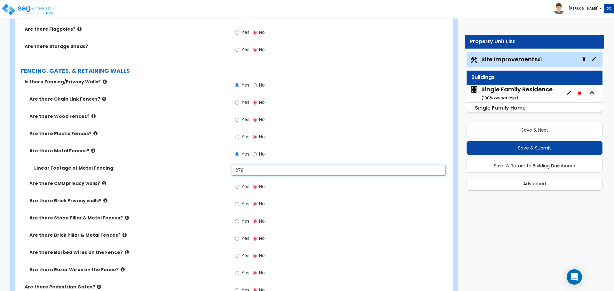
click at [249, 170] on input "278" at bounding box center [338, 170] width 213 height 11
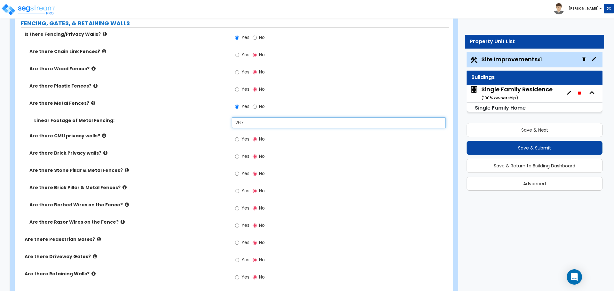
scroll to position [991, 0]
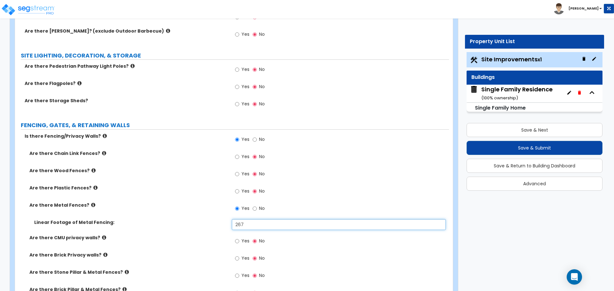
type input "267"
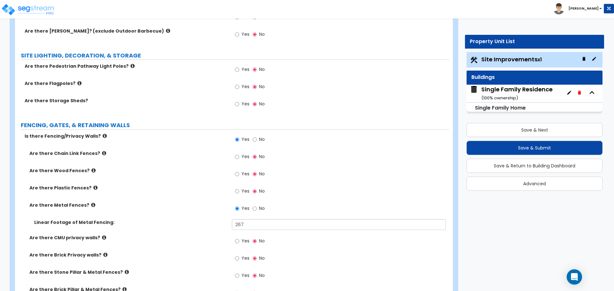
click at [217, 166] on div "Are there Chain Link Fences? Yes No" at bounding box center [232, 158] width 434 height 17
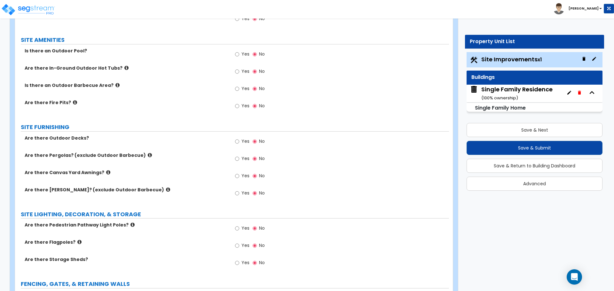
scroll to position [681, 0]
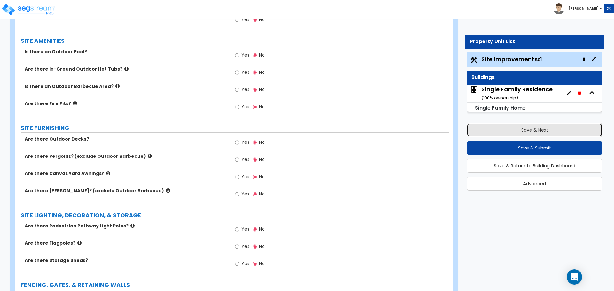
click at [534, 131] on button "Save & Next" at bounding box center [534, 130] width 136 height 14
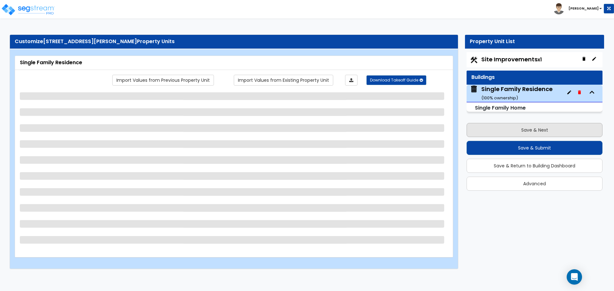
scroll to position [0, 0]
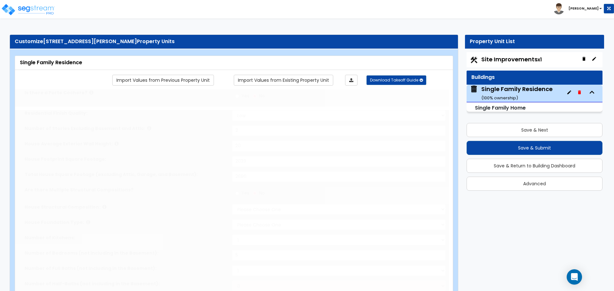
select select "1"
type input "2"
type input "20"
type input "2039"
type input "2686"
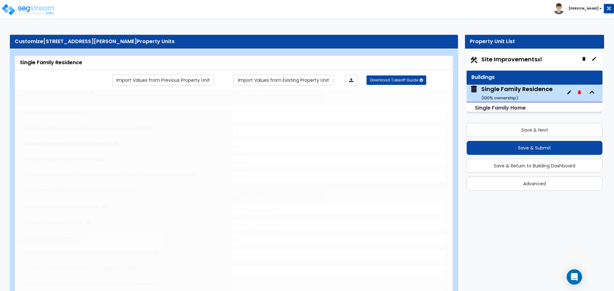
select select "7"
select select "3"
type input "5"
select select "3"
select select "2"
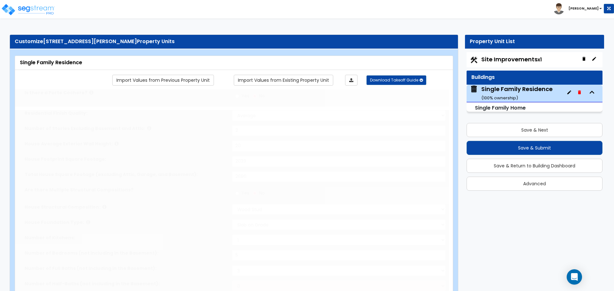
select select "2"
type input "20"
select select "4"
select select "1"
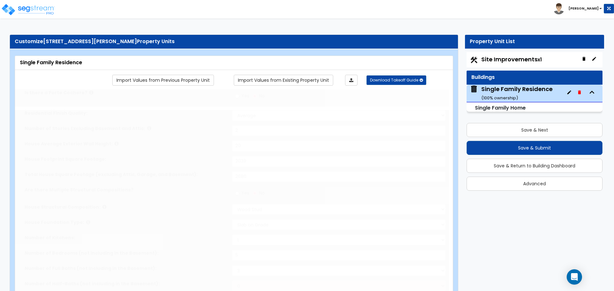
radio input "true"
type input "1"
radio input "true"
select select "2"
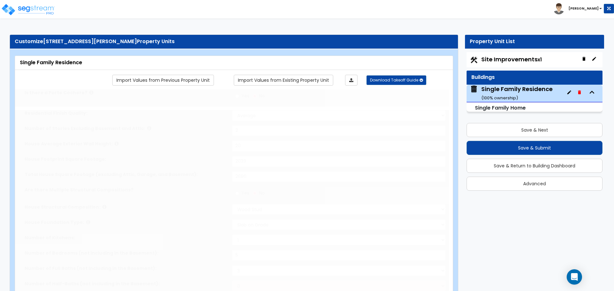
radio input "true"
type input "1"
radio input "true"
type input "1"
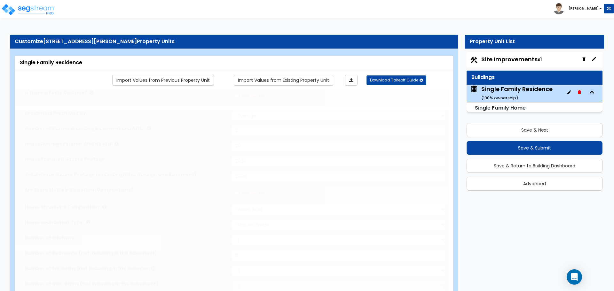
select select "1"
radio input "true"
type input "21"
select select "1"
radio input "true"
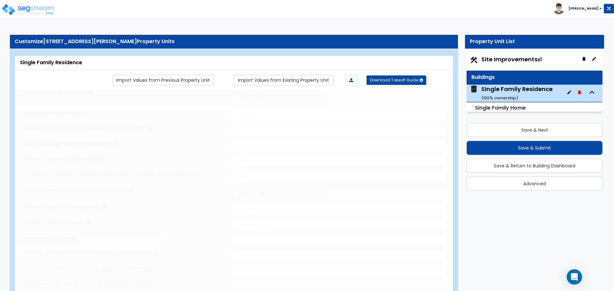
select select "1"
select select "2"
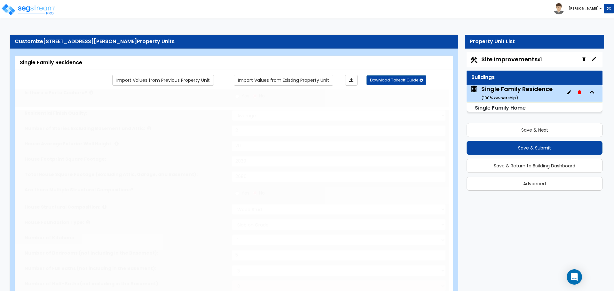
select select "2"
select select "1"
type input "5"
select select "6"
radio input "true"
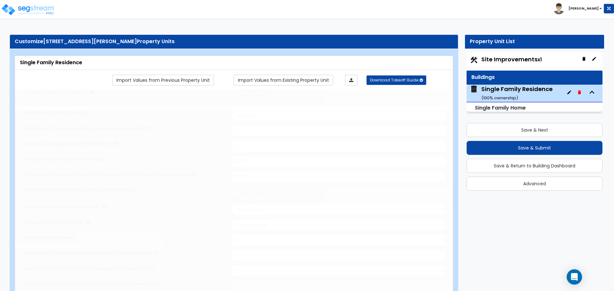
type input "1"
radio input "true"
type input "126"
select select "3"
radio input "true"
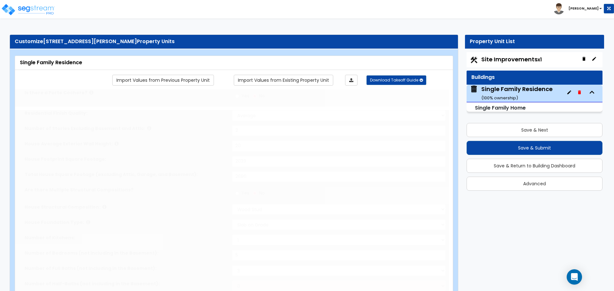
type input "1"
select select "2"
select select "4"
select select "2"
select select "3"
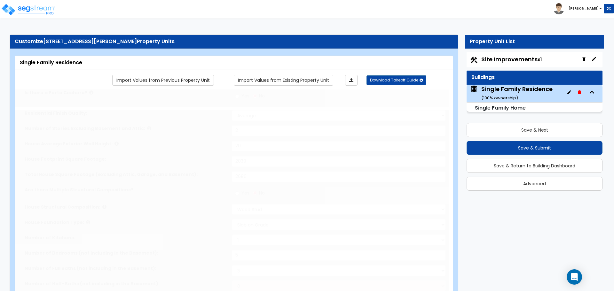
type input "1"
select select "2"
select select "1"
select select "2"
select select "1"
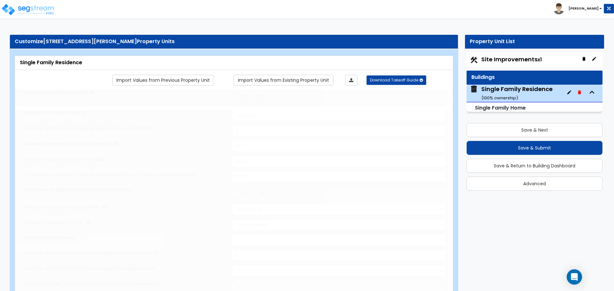
select select "3"
type input "1"
select select "2"
select select "1"
select select "2"
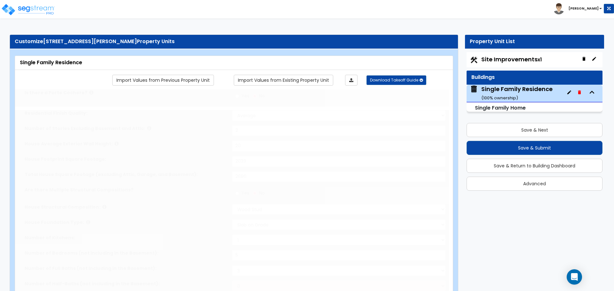
select select "1"
select select "3"
type input "2"
select select "2"
select select "1"
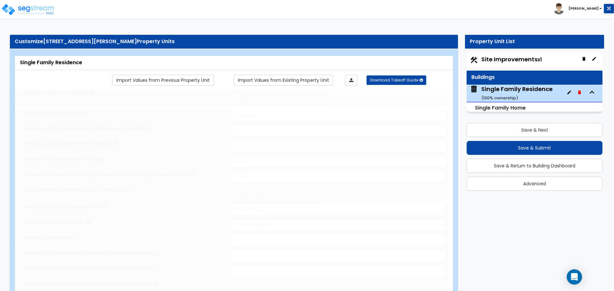
select select "1"
select select "2"
select select "3"
radio input "true"
select select "2"
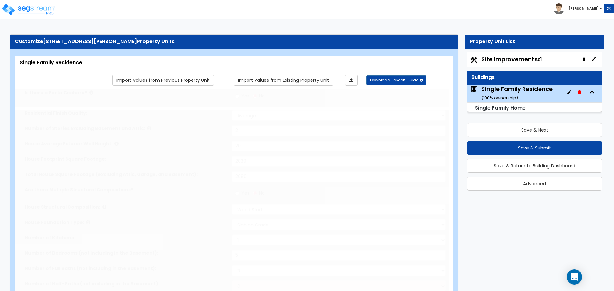
type input "19.5"
type input "21"
select select "4"
radio input "true"
type input "3"
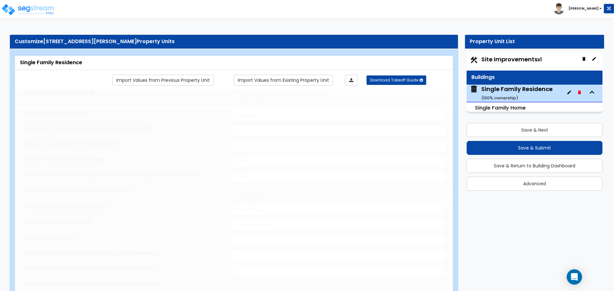
select select "6"
radio input "true"
select select "4"
type input "4"
select select "1"
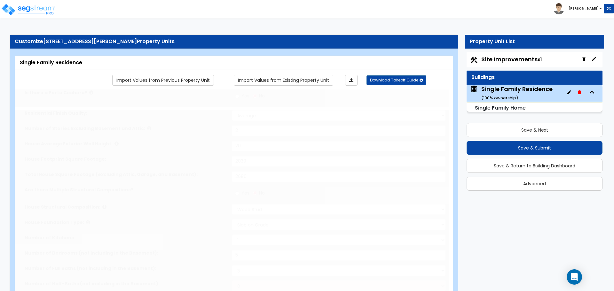
radio input "true"
select select "2"
type input "2"
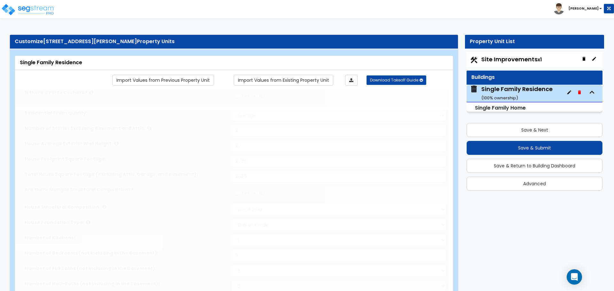
type input "1"
radio input "true"
select select "1"
select select "2"
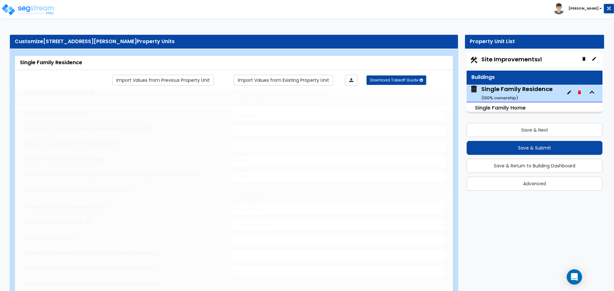
type input "1"
select select "2"
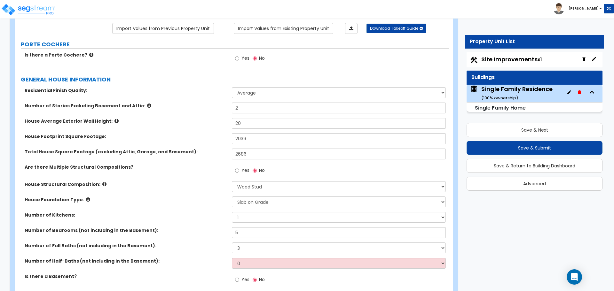
scroll to position [64, 0]
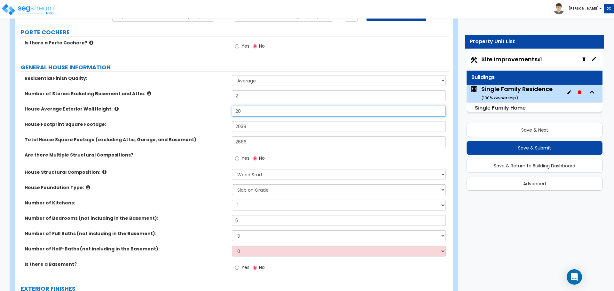
click at [247, 109] on input "20" at bounding box center [338, 111] width 213 height 11
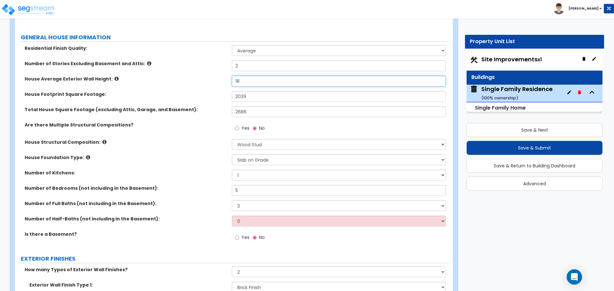
scroll to position [96, 0]
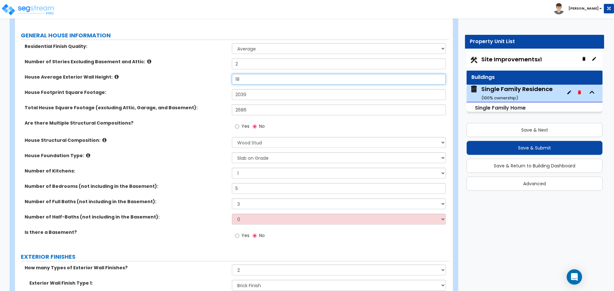
type input "18"
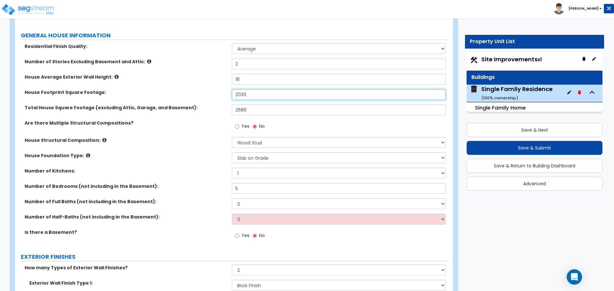
click at [261, 93] on input "2039" at bounding box center [338, 94] width 213 height 11
type input "1,574"
click at [263, 111] on input "2686" at bounding box center [338, 110] width 213 height 11
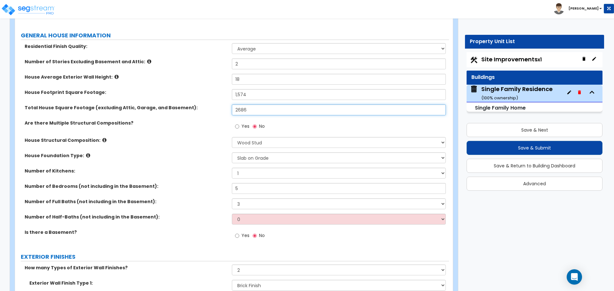
click at [263, 111] on input "2686" at bounding box center [338, 110] width 213 height 11
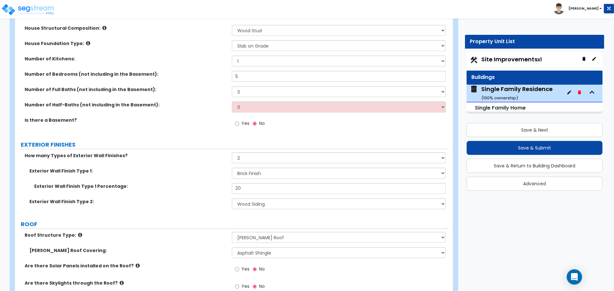
scroll to position [224, 0]
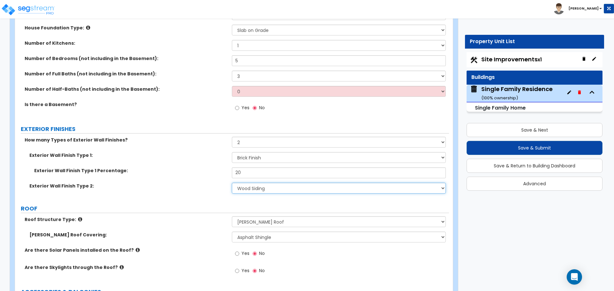
click at [248, 186] on select "Please Choose One No Finish/Shared Wall No Wall Brick Finish Stone Finish Wood …" at bounding box center [338, 188] width 213 height 11
select select "9"
click at [232, 183] on select "Please Choose One No Finish/Shared Wall No Wall Brick Finish Stone Finish Wood …" at bounding box center [338, 188] width 213 height 11
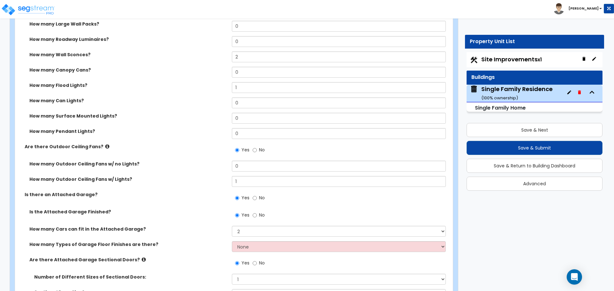
scroll to position [479, 0]
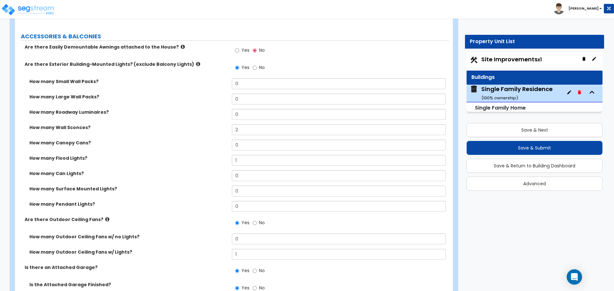
click at [196, 65] on icon at bounding box center [198, 64] width 4 height 5
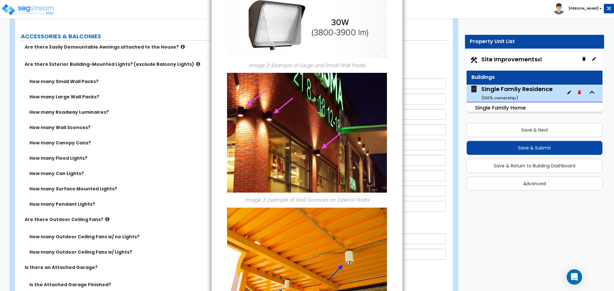
scroll to position [224, 0]
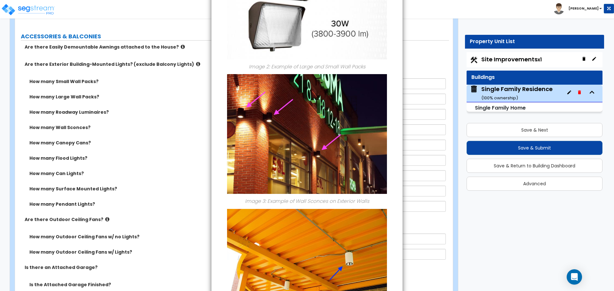
click at [197, 41] on div "× Information of Are there Exterior Building-Mounted Lights? (exclude Balcony L…" at bounding box center [307, 145] width 614 height 291
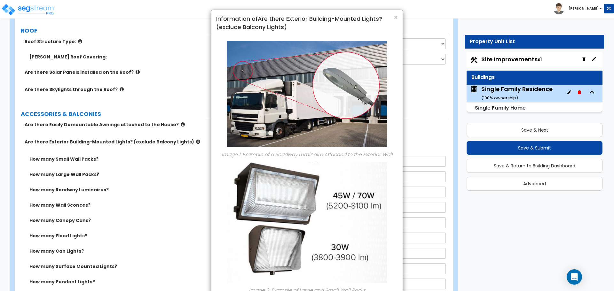
scroll to position [320, 0]
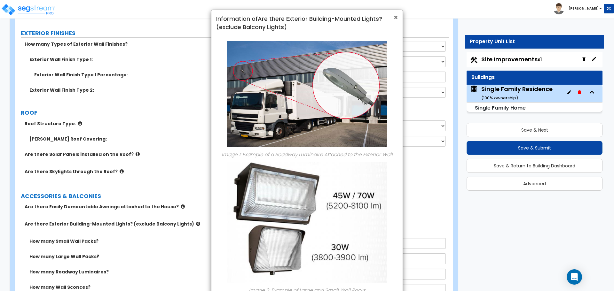
click at [394, 17] on span "×" at bounding box center [395, 17] width 4 height 9
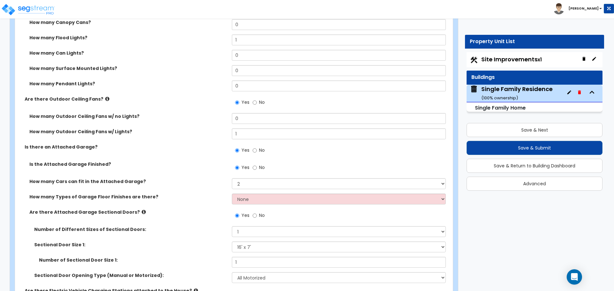
scroll to position [607, 0]
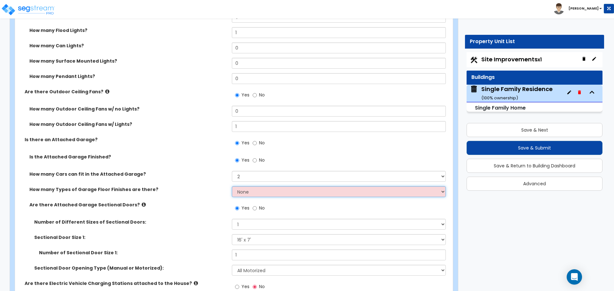
click at [271, 196] on select "None 1 2 3 4" at bounding box center [338, 191] width 213 height 11
select select "1"
click at [232, 186] on select "None 1 2 3 4" at bounding box center [338, 191] width 213 height 11
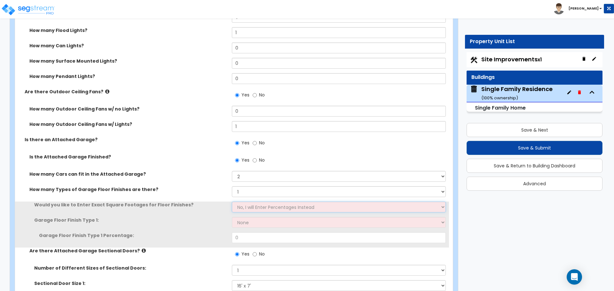
click at [246, 208] on select "No, I will Enter Percentages Instead Yes, I will Enter Exact Square Footages" at bounding box center [338, 207] width 213 height 11
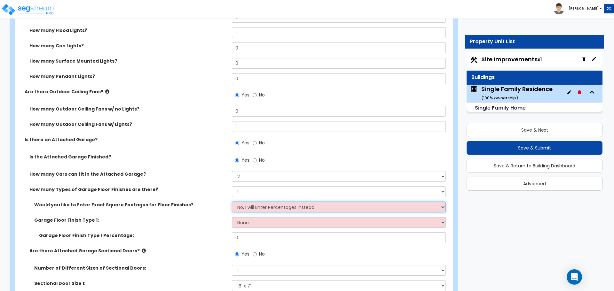
select select "1"
click at [232, 202] on select "No, I will Enter Percentages Instead Yes, I will Enter Exact Square Footages" at bounding box center [338, 207] width 213 height 11
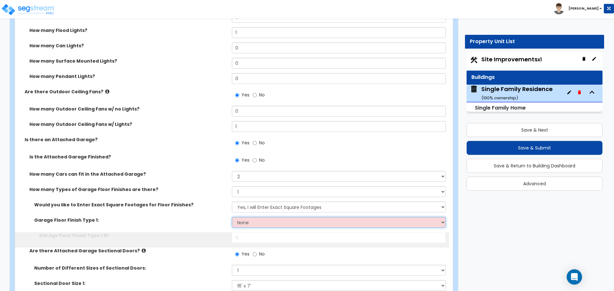
click at [249, 223] on select "None Polished Concrete Flooring Ceramic Tile Flooring Rubber Tile Flooring Epox…" at bounding box center [338, 222] width 213 height 11
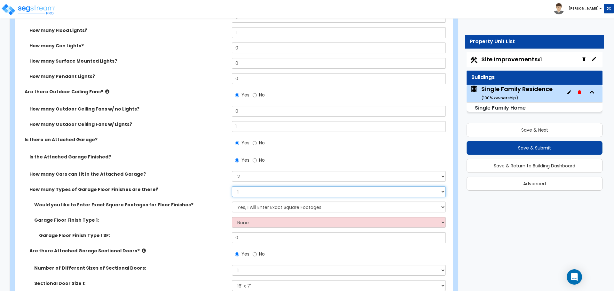
click at [244, 195] on select "None 1 2 3 4" at bounding box center [338, 191] width 213 height 11
select select "0"
click at [232, 186] on select "None 1 2 3 4" at bounding box center [338, 191] width 213 height 11
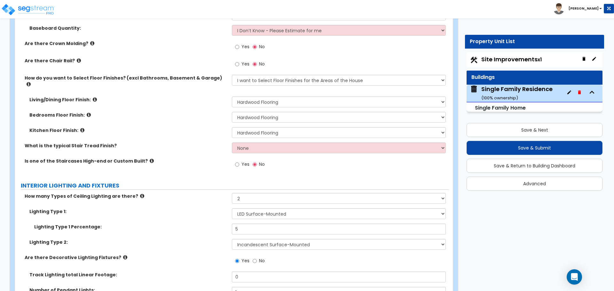
scroll to position [1438, 0]
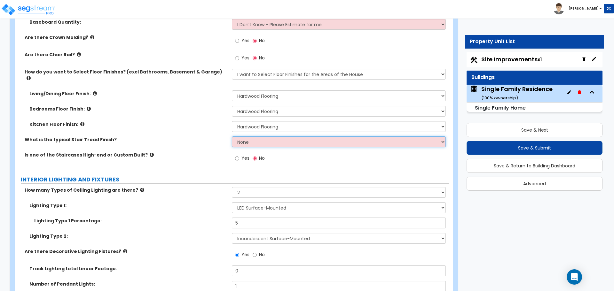
click at [257, 137] on select "None Tile Wood Laminate VCT Sheet Carpet Sheet Vinyl Carpet Tile" at bounding box center [338, 141] width 213 height 11
select select "2"
click at [232, 136] on select "None Tile Wood Laminate VCT Sheet Carpet Sheet Vinyl Carpet Tile" at bounding box center [338, 141] width 213 height 11
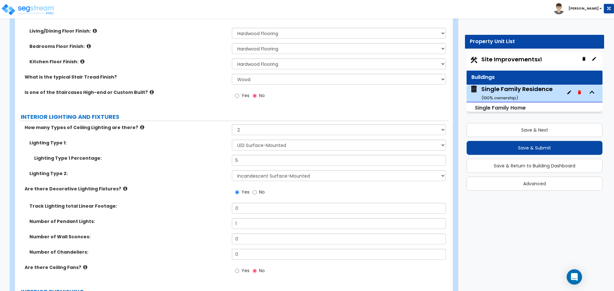
scroll to position [1502, 0]
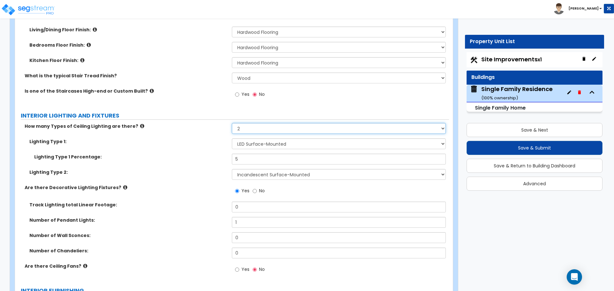
click at [261, 123] on select "Please Choose One 1 2 3" at bounding box center [338, 128] width 213 height 11
select select "3"
click at [232, 123] on select "Please Choose One 1 2 3" at bounding box center [338, 128] width 213 height 11
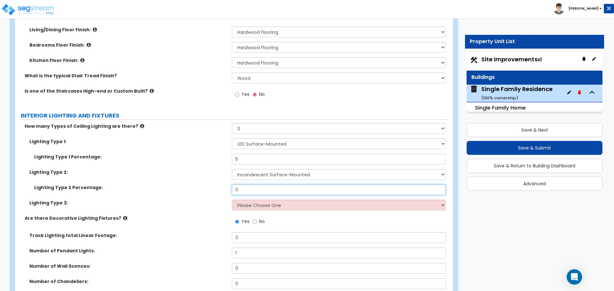
click at [253, 184] on input "0" at bounding box center [338, 189] width 213 height 11
click at [250, 184] on input "0" at bounding box center [338, 189] width 213 height 11
type input "5"
click at [255, 200] on select "Please Choose One LED Surface-Mounted LED Recessed Fluorescent Surface-Mounted …" at bounding box center [338, 205] width 213 height 11
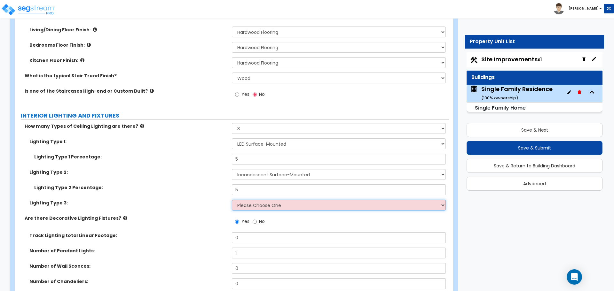
select select "6"
click at [232, 200] on select "Please Choose One LED Surface-Mounted LED Recessed Fluorescent Surface-Mounted …" at bounding box center [338, 205] width 213 height 11
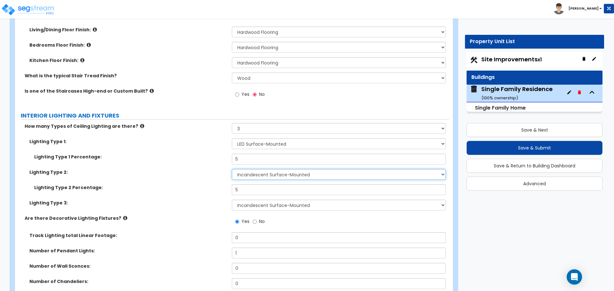
click at [277, 171] on select "Please Choose One LED Surface-Mounted LED Recessed Fluorescent Surface-Mounted …" at bounding box center [338, 174] width 213 height 11
select select "3"
click at [232, 169] on select "Please Choose One LED Surface-Mounted LED Recessed Fluorescent Surface-Mounted …" at bounding box center [338, 174] width 213 height 11
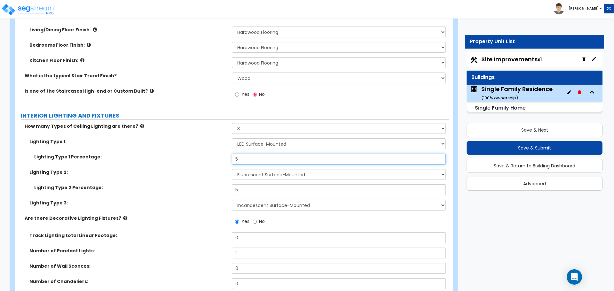
click at [259, 156] on input "5" at bounding box center [338, 159] width 213 height 11
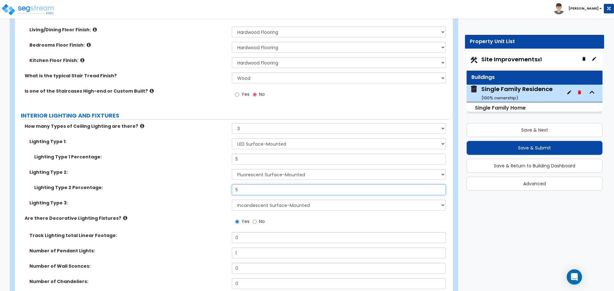
click at [259, 184] on input "5" at bounding box center [338, 189] width 213 height 11
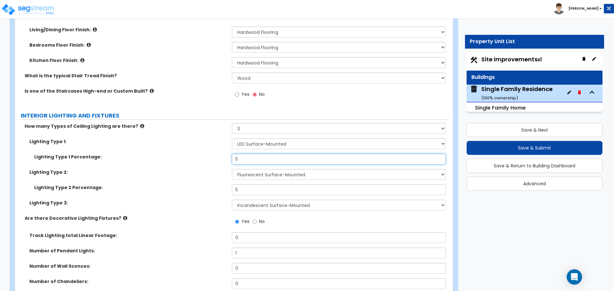
click at [259, 154] on input "5" at bounding box center [338, 159] width 213 height 11
click at [222, 147] on div "Lighting Type 1: Please Choose One LED Surface-Mounted LED Recessed Fluorescent…" at bounding box center [232, 145] width 434 height 15
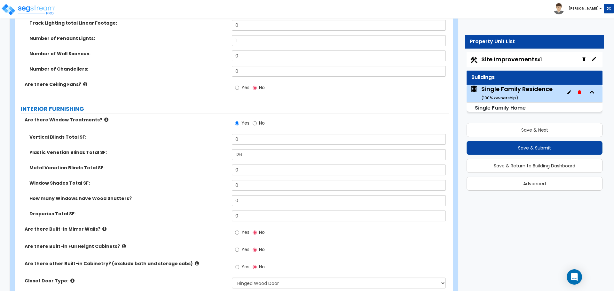
scroll to position [1726, 0]
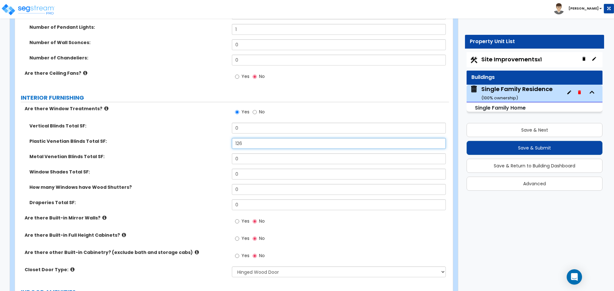
click at [257, 138] on input "126" at bounding box center [338, 143] width 213 height 11
type input "315"
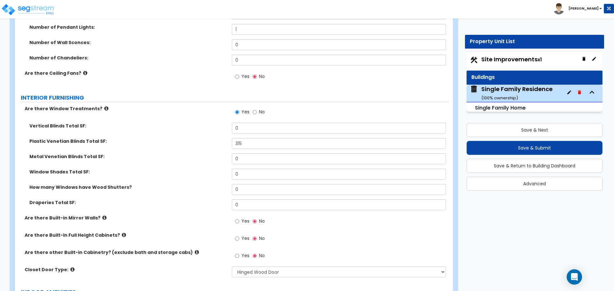
click at [192, 159] on div "Metal Venetian Blinds Total SF: 0" at bounding box center [232, 160] width 434 height 15
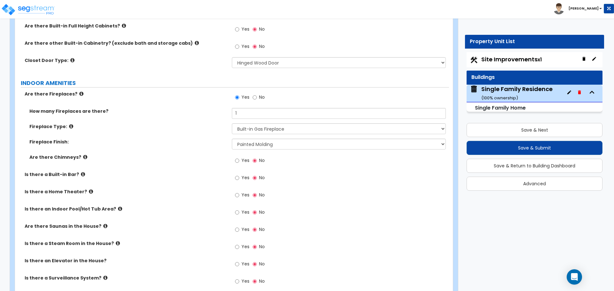
scroll to position [1949, 0]
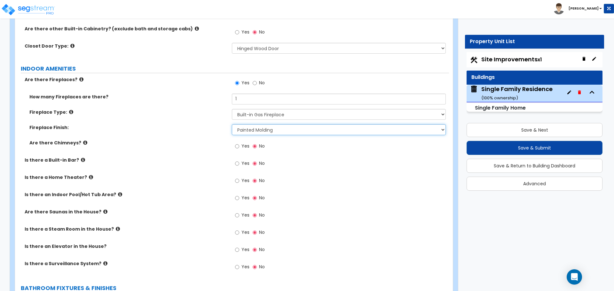
click at [253, 124] on select "None Brick Stone Tile Painted Molding" at bounding box center [338, 129] width 213 height 11
click at [259, 109] on select "Please Choose One Built-in Electric Fireplace Built-in Gas Fireplace Built-in W…" at bounding box center [338, 114] width 213 height 11
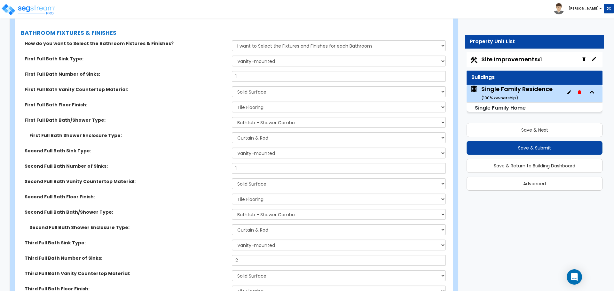
scroll to position [2205, 0]
click at [259, 210] on select "Please Choose One Standalone Shower Bathtub - Shower Combo" at bounding box center [338, 214] width 213 height 11
click at [259, 224] on select "Please Choose One Curtain & Rod Glass Sliding Doors Glass Hinged Doors" at bounding box center [338, 229] width 213 height 11
click at [258, 224] on select "Please Choose One Curtain & Rod Glass Sliding Doors Glass Hinged Doors" at bounding box center [338, 229] width 213 height 11
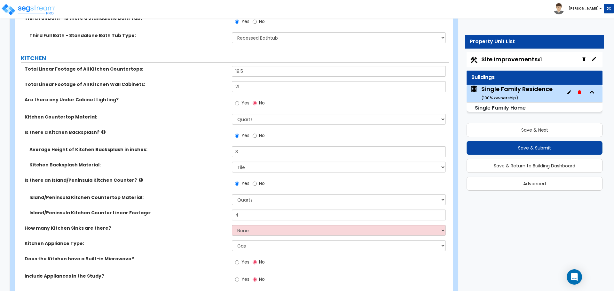
scroll to position [2557, 0]
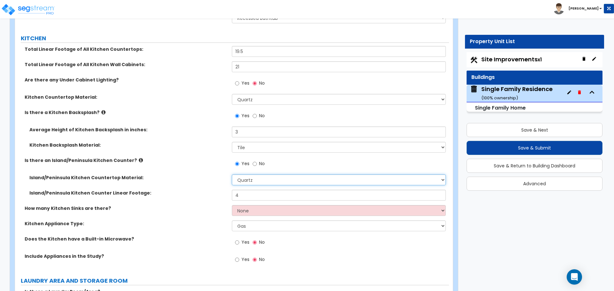
click at [244, 175] on select "None Plastic Laminate Solid Surface Stone Quartz Marble Tile Wood Stainless Ste…" at bounding box center [338, 179] width 213 height 11
select select "6"
click at [232, 174] on select "None Plastic Laminate Solid Surface Stone Quartz Marble Tile Wood Stainless Ste…" at bounding box center [338, 179] width 213 height 11
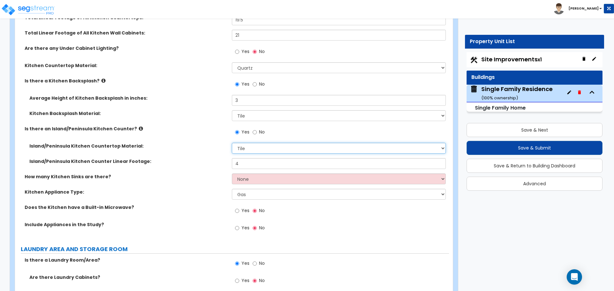
scroll to position [2589, 0]
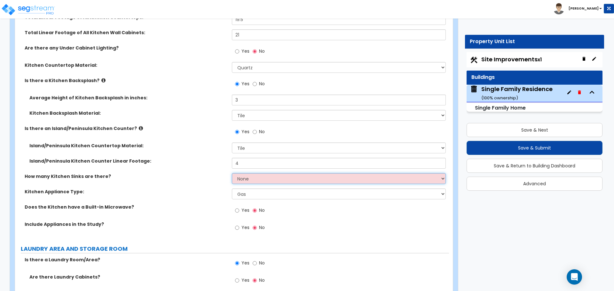
click at [243, 173] on select "None 1 2 3" at bounding box center [338, 178] width 213 height 11
select select "1"
click at [232, 173] on select "None 1 2 3" at bounding box center [338, 178] width 213 height 11
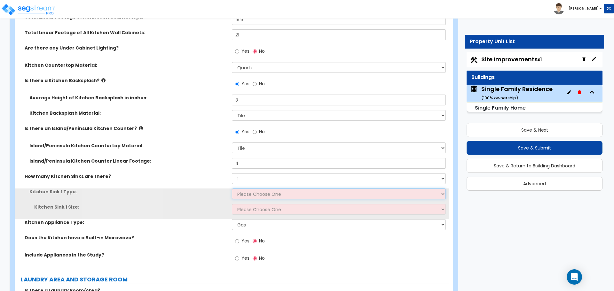
click at [244, 189] on select "Please Choose One Stainless Steel Porcelain Enamel Cast Iron Granite Composite" at bounding box center [338, 194] width 213 height 11
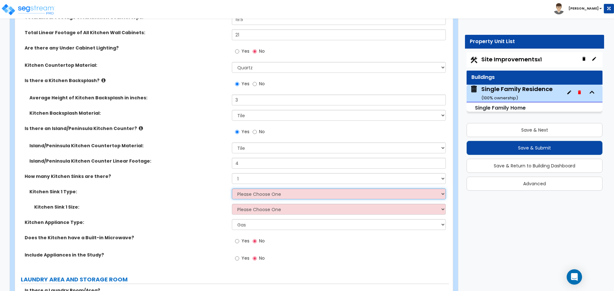
select select "1"
click at [232, 189] on select "Please Choose One Stainless Steel Porcelain Enamel Cast Iron Granite Composite" at bounding box center [338, 194] width 213 height 11
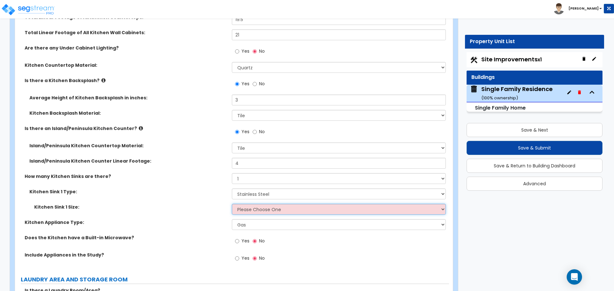
click at [258, 205] on select "Please Choose One Single Sink Double Sink" at bounding box center [338, 209] width 213 height 11
select select "1"
click at [232, 204] on select "Please Choose One Single Sink Double Sink" at bounding box center [338, 209] width 213 height 11
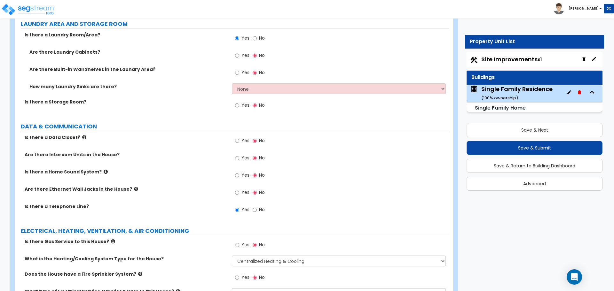
scroll to position [2876, 0]
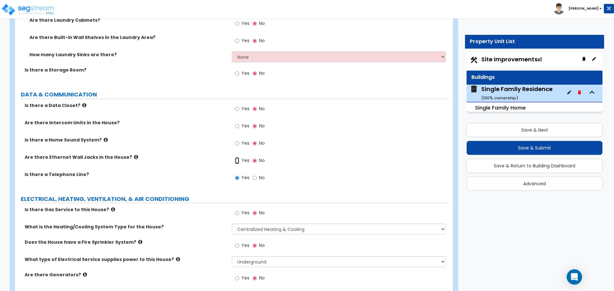
click at [236, 157] on input "Yes" at bounding box center [237, 160] width 4 height 7
radio input "true"
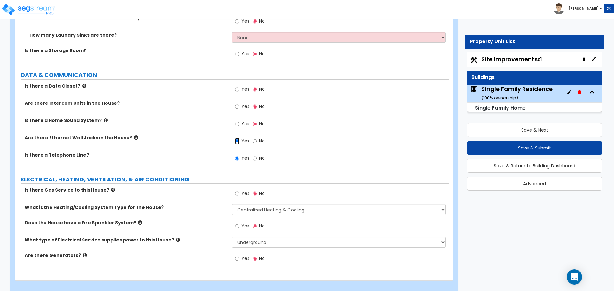
scroll to position [2897, 0]
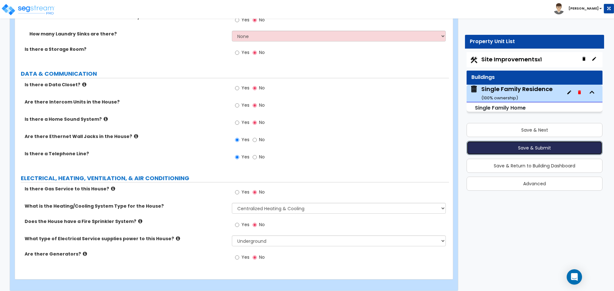
click at [535, 149] on button "Save & Submit" at bounding box center [534, 148] width 136 height 14
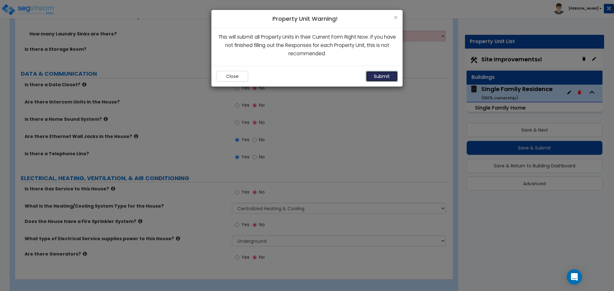
click at [371, 76] on button "Submit" at bounding box center [382, 76] width 32 height 11
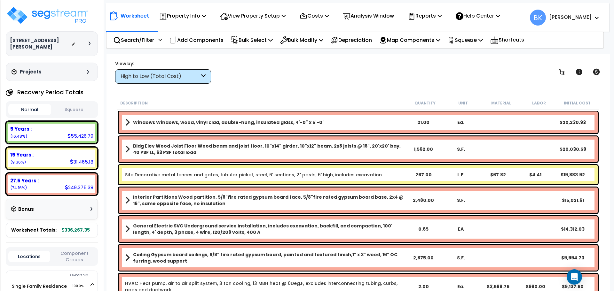
click at [35, 158] on div "15 Years : 31,465.18 (9.36%)" at bounding box center [51, 159] width 87 height 18
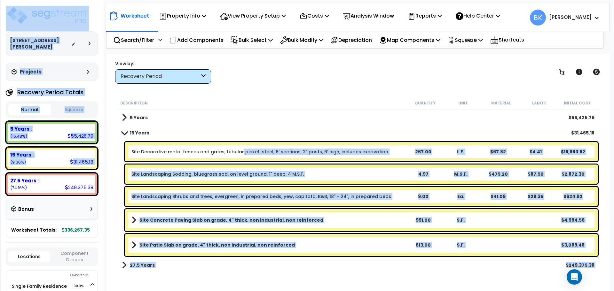
click at [239, 150] on link "Site Decorative metal fences and gates, tubular picket, steel, 6' sections, 2" …" at bounding box center [259, 152] width 257 height 6
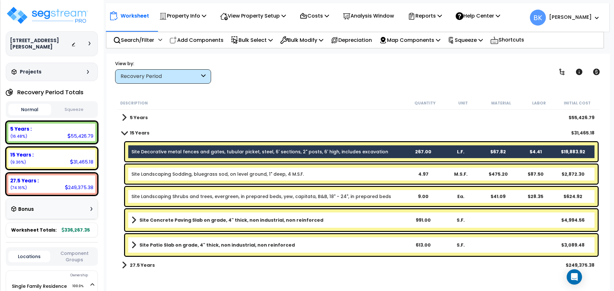
click at [333, 106] on div "Description" at bounding box center [262, 103] width 285 height 6
click at [262, 42] on p "Bulk Select" at bounding box center [252, 40] width 42 height 9
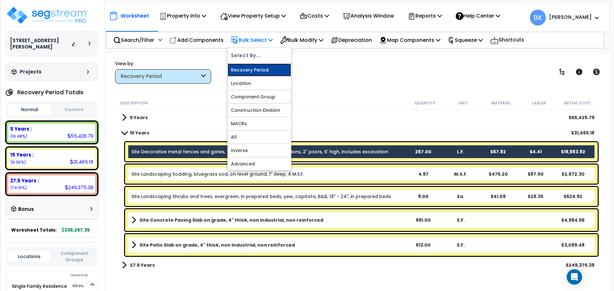
click at [258, 69] on link "Recovery Period" at bounding box center [259, 70] width 63 height 13
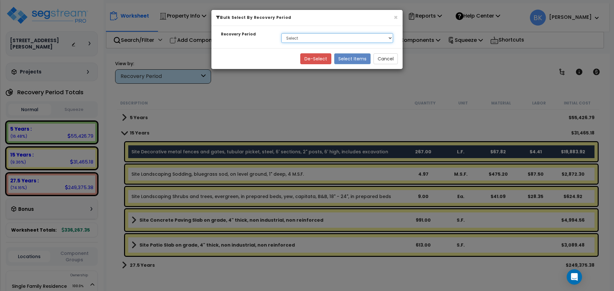
click at [308, 37] on select "Select 5 Years 15 Years 27.5 Years" at bounding box center [337, 38] width 112 height 10
select select "5Y"
click at [281, 33] on select "Select 5 Years 15 Years 27.5 Years" at bounding box center [337, 38] width 112 height 10
click at [353, 55] on button "Select Items" at bounding box center [352, 58] width 36 height 11
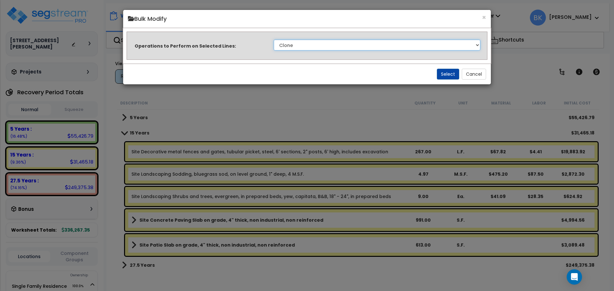
click at [314, 45] on select "Clone Delete Delete Zero Quantities Modify Component Group Modify Recovery Peri…" at bounding box center [377, 45] width 206 height 11
select select "modifyTotalCostFactor"
click at [274, 40] on select "Clone Delete Delete Zero Quantities Modify Component Group Modify Recovery Peri…" at bounding box center [377, 45] width 206 height 11
click at [447, 70] on button "Select" at bounding box center [448, 74] width 22 height 11
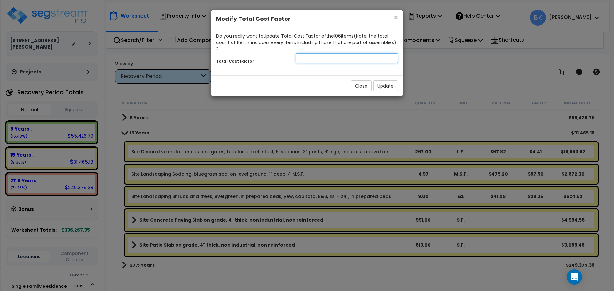
click at [319, 53] on input "number" at bounding box center [347, 58] width 102 height 10
type input "0.875"
click at [388, 84] on div "Close Update" at bounding box center [306, 85] width 191 height 21
click at [388, 84] on button "Update" at bounding box center [385, 86] width 25 height 11
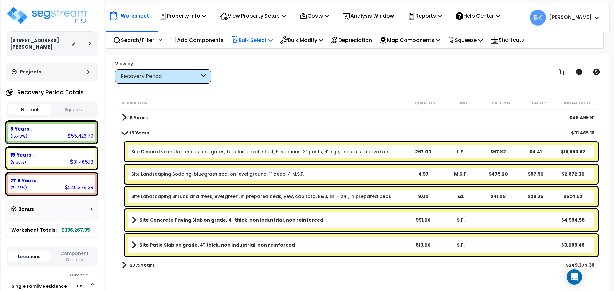
click at [264, 39] on p "Bulk Select" at bounding box center [252, 40] width 42 height 9
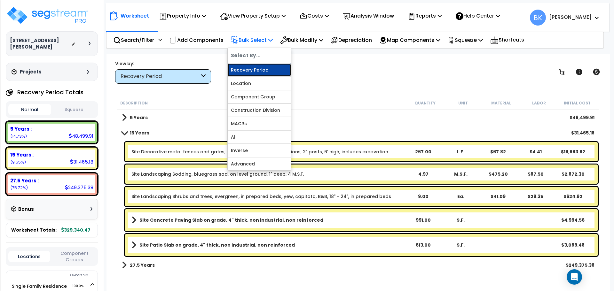
click at [255, 69] on link "Recovery Period" at bounding box center [259, 70] width 63 height 13
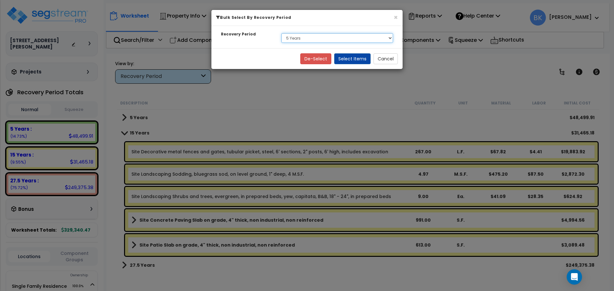
click at [308, 40] on select "Select 5 Years 15 Years 27.5 Years" at bounding box center [337, 38] width 112 height 10
click at [281, 33] on select "Select 5 Years 15 Years 27.5 Years" at bounding box center [337, 38] width 112 height 10
click at [352, 61] on button "Select Items" at bounding box center [352, 58] width 36 height 11
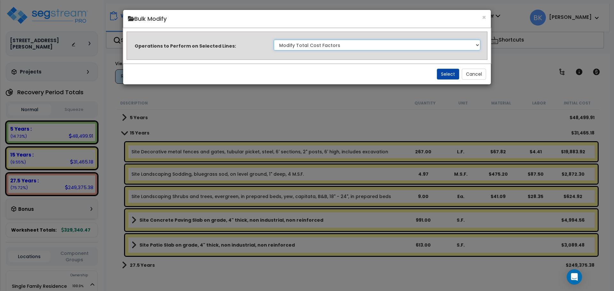
click at [300, 45] on select "Clone Delete Delete Zero Quantities Modify Component Group Modify Recovery Peri…" at bounding box center [377, 45] width 206 height 11
click at [453, 73] on button "Select" at bounding box center [448, 74] width 22 height 11
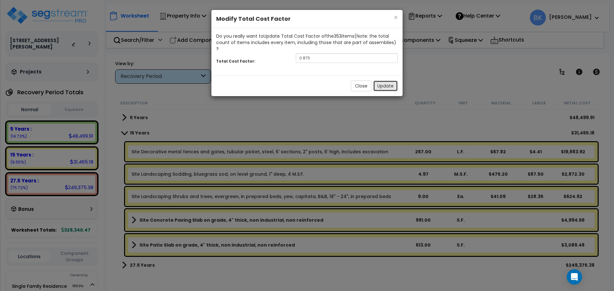
click at [387, 81] on button "Update" at bounding box center [385, 86] width 25 height 11
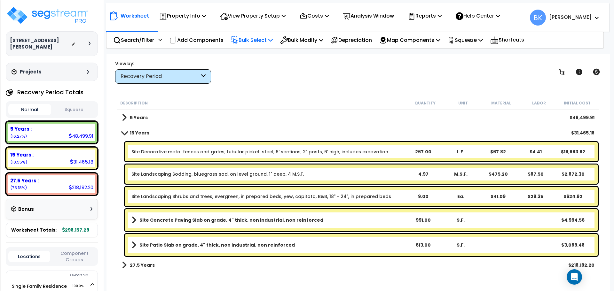
click at [260, 40] on p "Bulk Select" at bounding box center [252, 40] width 42 height 9
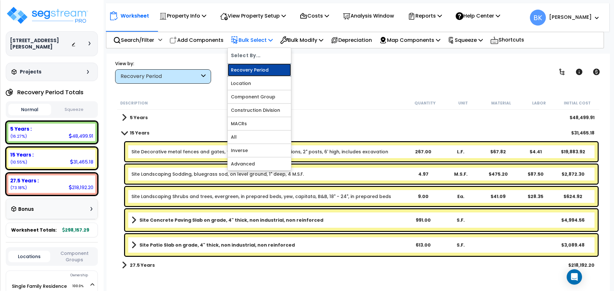
click at [259, 68] on link "Recovery Period" at bounding box center [259, 70] width 63 height 13
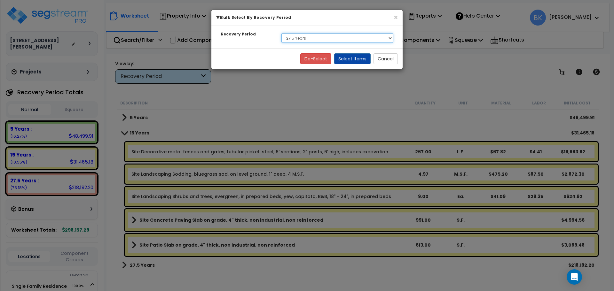
click at [295, 36] on select "Select 5 Years 15 Years 27.5 Years" at bounding box center [337, 38] width 112 height 10
select select "15Y"
click at [281, 33] on select "Select 5 Years 15 Years 27.5 Years" at bounding box center [337, 38] width 112 height 10
click at [349, 59] on button "Select Items" at bounding box center [352, 58] width 36 height 11
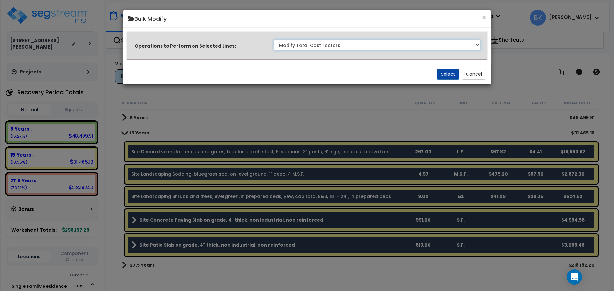
click at [321, 49] on select "Clone Delete Delete Zero Quantities Modify Component Group Modify Recovery Peri…" at bounding box center [377, 45] width 206 height 11
click at [321, 48] on select "Clone Delete Delete Zero Quantities Modify Component Group Modify Recovery Peri…" at bounding box center [377, 45] width 206 height 11
click at [448, 74] on button "Select" at bounding box center [448, 74] width 22 height 11
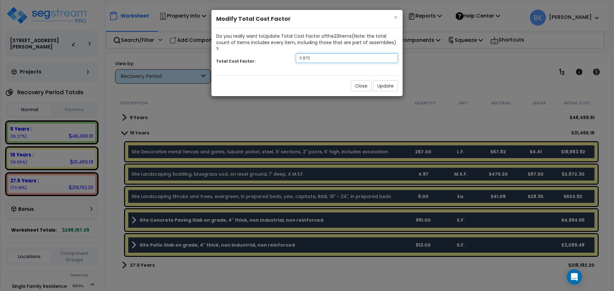
click at [316, 53] on input "0.875" at bounding box center [347, 58] width 102 height 10
type input "0.7"
click at [379, 81] on button "Update" at bounding box center [385, 86] width 25 height 11
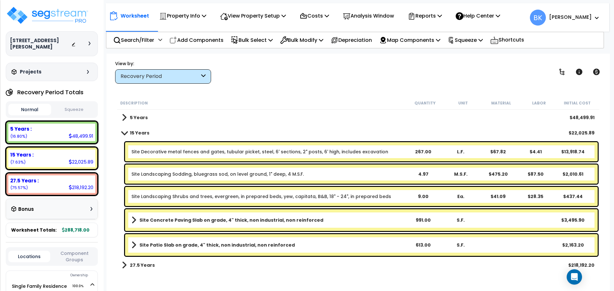
scroll to position [28, 0]
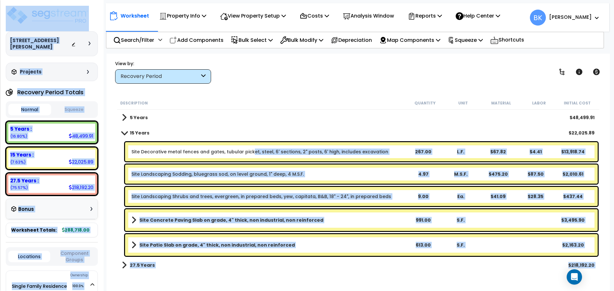
click at [249, 151] on link "Site Decorative metal fences and gates, tubular picket, steel, 6' sections, 2" …" at bounding box center [259, 152] width 257 height 6
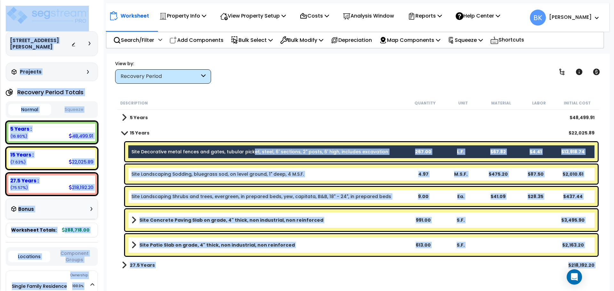
click at [122, 168] on div "Site Landscaping Sodding, bluegrass sod, on level ground, 1" deep, 4 M.S.F. 4.9…" at bounding box center [358, 174] width 482 height 22
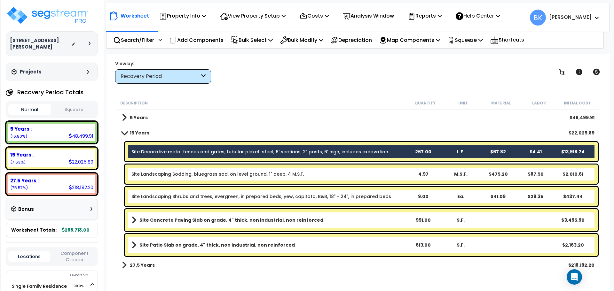
click at [155, 171] on div "Site Landscaping Sodding, bluegrass sod, on level ground, 1" deep, 4 M.S.F. 4.9…" at bounding box center [361, 174] width 472 height 19
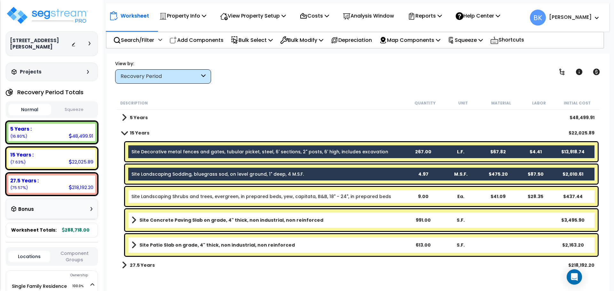
click at [183, 220] on b "Site Concrete Paving Slab on grade, 4" thick, non industrial, non reinforced" at bounding box center [231, 220] width 184 height 6
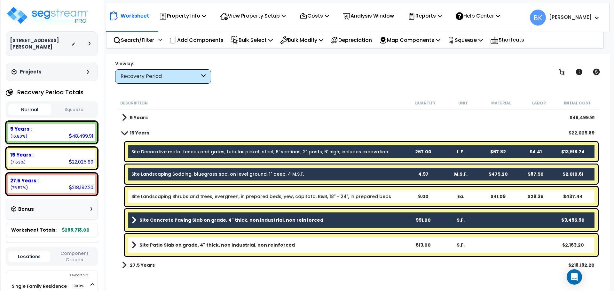
click at [190, 243] on b "Site Patio Slab on grade, 4" thick, non industrial, non reinforced" at bounding box center [216, 245] width 155 height 6
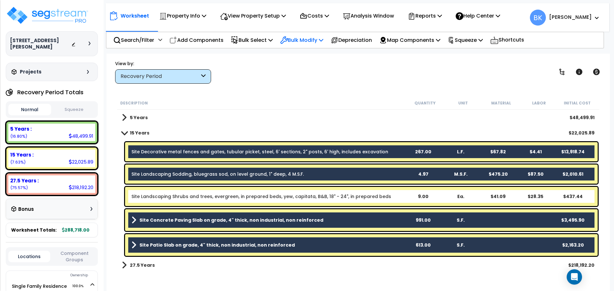
click at [303, 37] on p "Bulk Modify" at bounding box center [301, 40] width 43 height 9
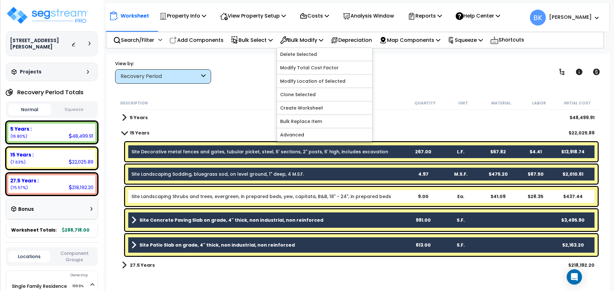
click at [212, 101] on div "Description" at bounding box center [262, 103] width 285 height 6
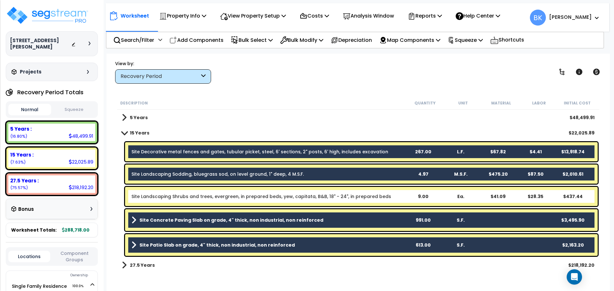
click at [124, 134] on span at bounding box center [124, 132] width 9 height 5
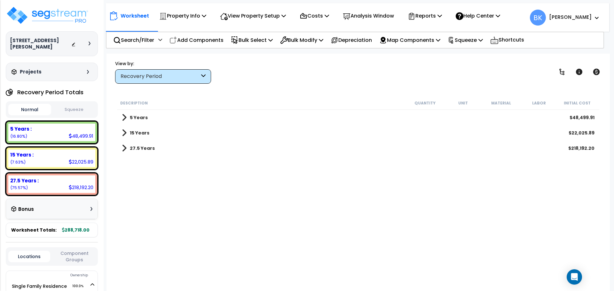
click at [124, 120] on span at bounding box center [124, 117] width 5 height 9
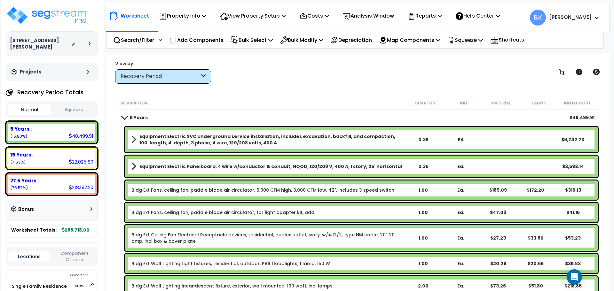
click at [159, 141] on b "Equipment Electric SVC Underground service installation, includes excavation, b…" at bounding box center [271, 139] width 265 height 13
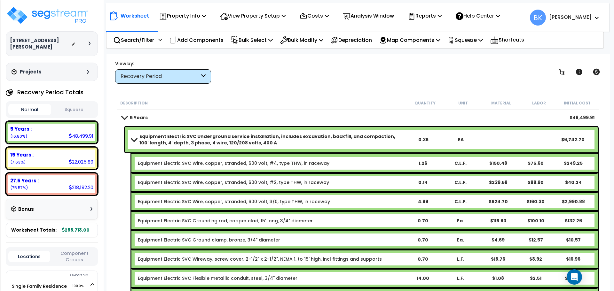
click at [146, 136] on b "Equipment Electric SVC Underground service installation, includes excavation, b…" at bounding box center [271, 139] width 265 height 13
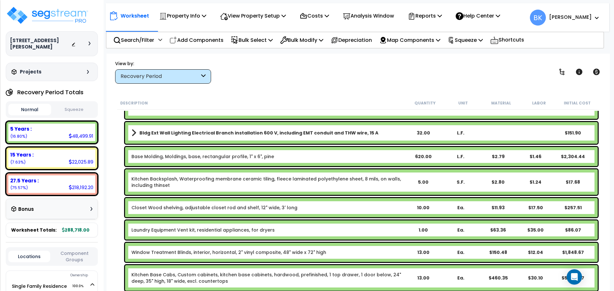
scroll to position [224, 0]
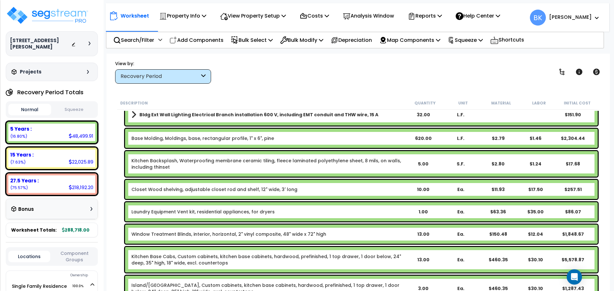
click at [157, 162] on link "Kitchen Backsplash, Waterproofing membrane ceramic tiling, fleece laminated pol…" at bounding box center [267, 164] width 273 height 13
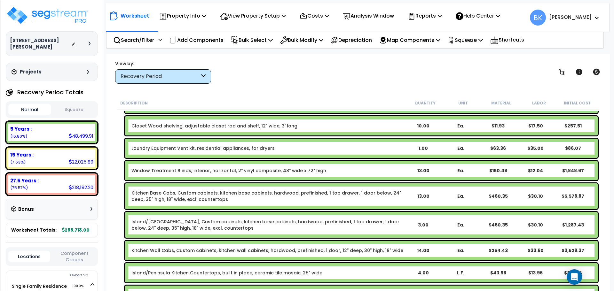
scroll to position [288, 0]
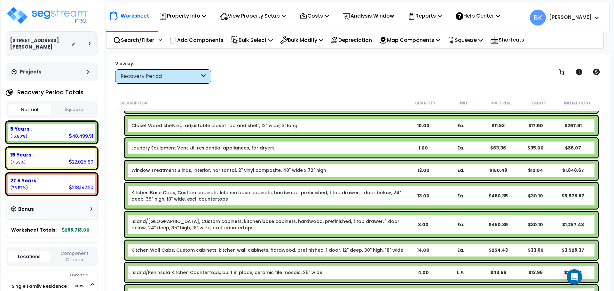
click at [162, 196] on link "Kitchen Base Cabs, Custom cabinets, kitchen base cabinets, hardwood, prefinishe…" at bounding box center [267, 196] width 273 height 13
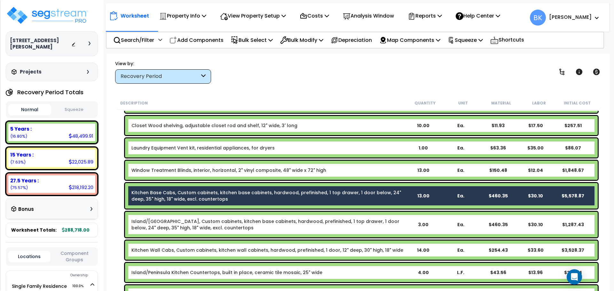
click at [166, 222] on link "Island/Peninsula Kitchen Base Cabs, Custom cabinets, kitchen base cabinets, har…" at bounding box center [267, 224] width 273 height 13
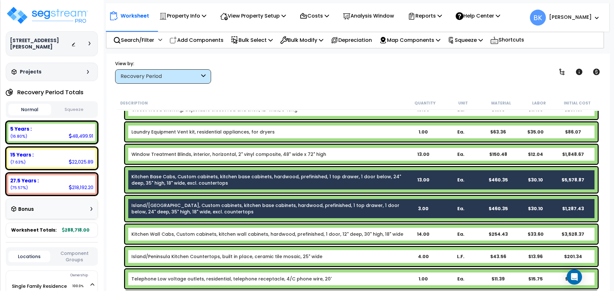
scroll to position [320, 0]
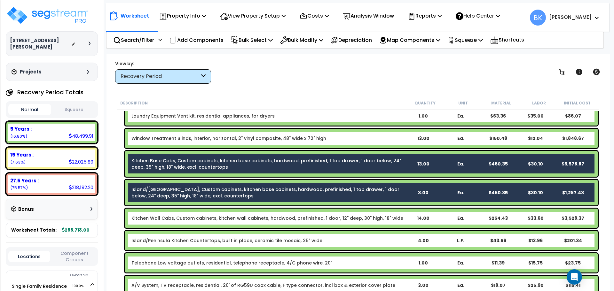
click at [168, 217] on link "Kitchen Wall Cabs, Custom cabinets, kitchen wall cabinets, hardwood, prefinishe…" at bounding box center [267, 218] width 272 height 6
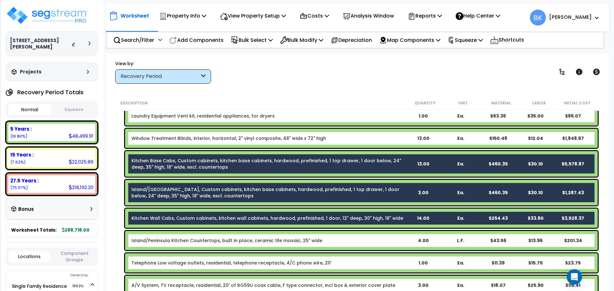
click at [169, 238] on link "Island/Peninsula Kitchen Countertops, built in place, ceramic tile mosaic, 25" …" at bounding box center [226, 240] width 191 height 6
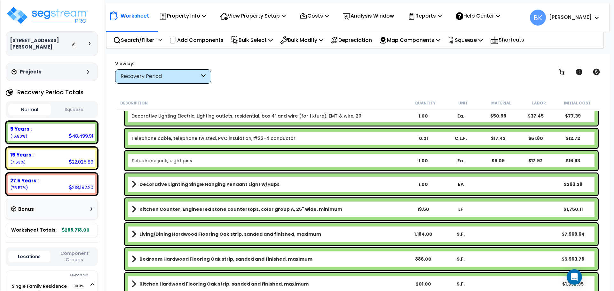
scroll to position [543, 0]
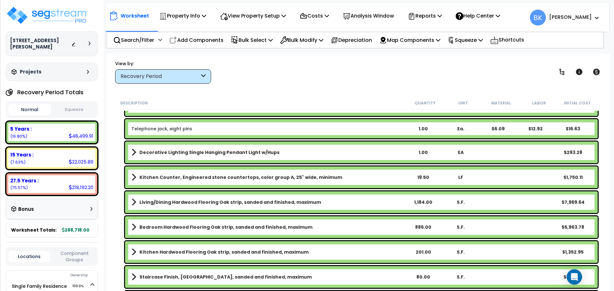
click at [197, 177] on b "Kitchen Counter, Engineered stone countertops, color group A, 25" wide, minimum" at bounding box center [240, 177] width 203 height 6
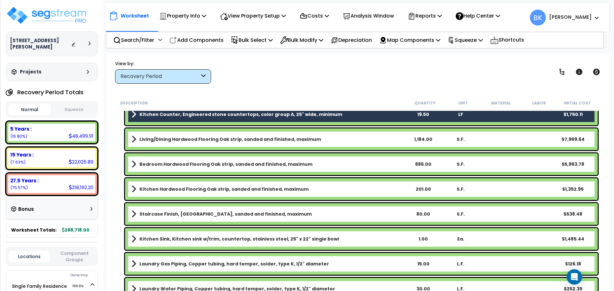
scroll to position [607, 0]
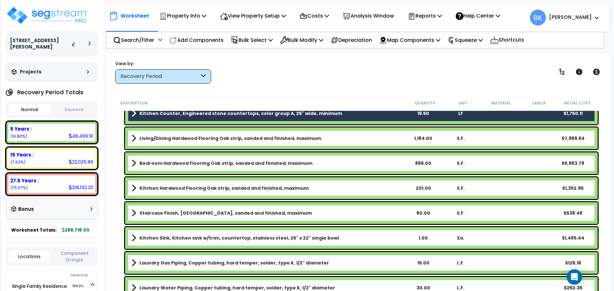
click at [185, 236] on b "Kitchen Sink, Kitchen sink w/trim, countertop, stainless steel, 25" x 22" singl…" at bounding box center [238, 238] width 199 height 6
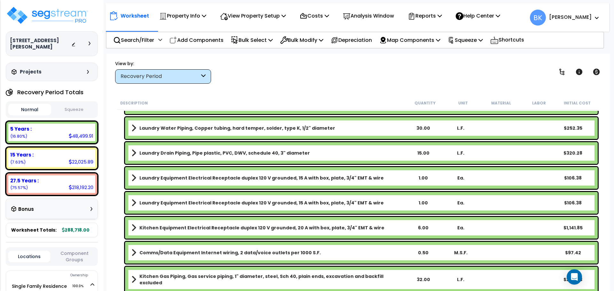
scroll to position [796, 0]
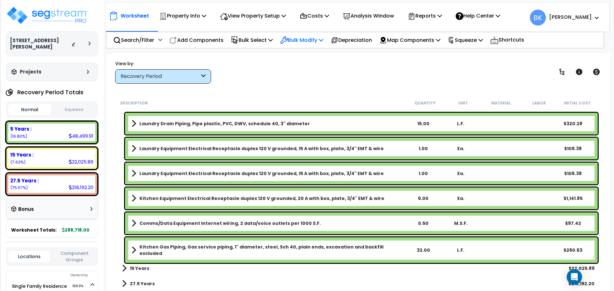
click at [304, 43] on p "Bulk Modify" at bounding box center [301, 40] width 43 height 9
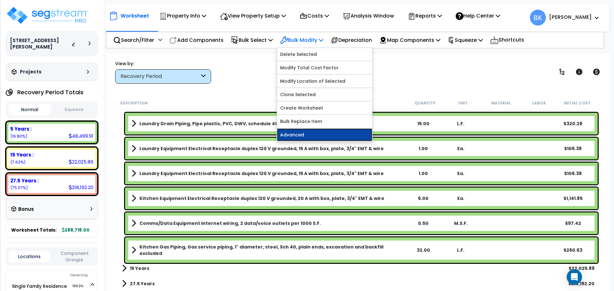
click at [315, 136] on link "Advanced" at bounding box center [324, 134] width 95 height 13
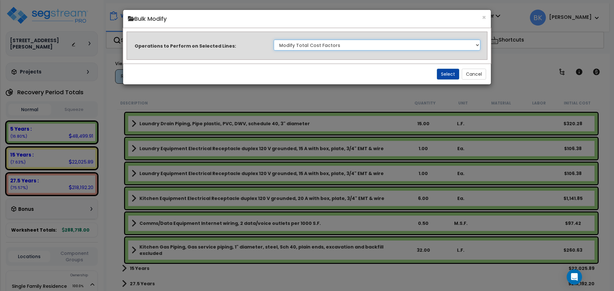
click at [335, 45] on select "Clone Delete Delete Zero Quantities Modify Component Group Modify Recovery Peri…" at bounding box center [377, 45] width 206 height 11
select select "modifyRecoveryPeriod"
click at [274, 40] on select "Clone Delete Delete Zero Quantities Modify Component Group Modify Recovery Peri…" at bounding box center [377, 45] width 206 height 11
click at [445, 71] on button "Select" at bounding box center [448, 74] width 22 height 11
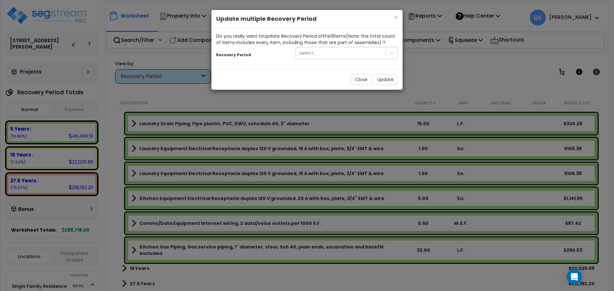
click at [334, 56] on div "Select..." at bounding box center [340, 53] width 89 height 10
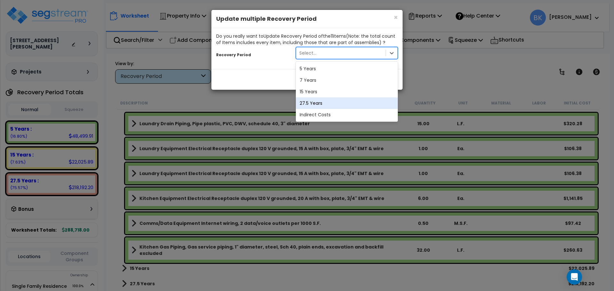
click at [318, 103] on div "27.5 Years" at bounding box center [347, 103] width 102 height 12
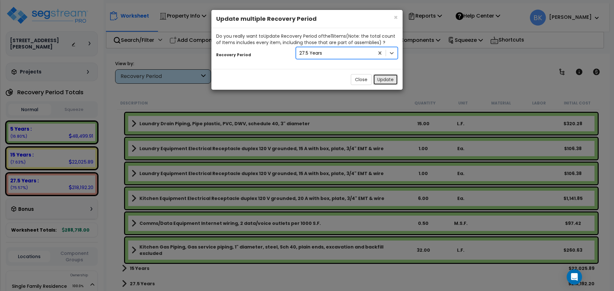
click at [384, 78] on button "Update" at bounding box center [385, 79] width 25 height 11
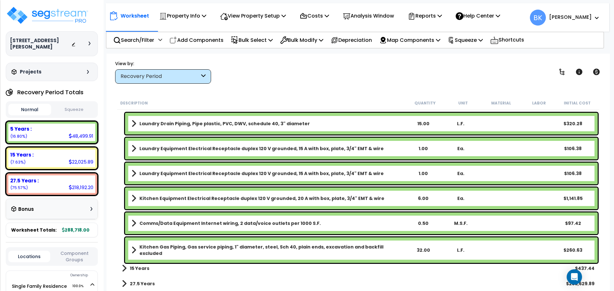
scroll to position [622, 0]
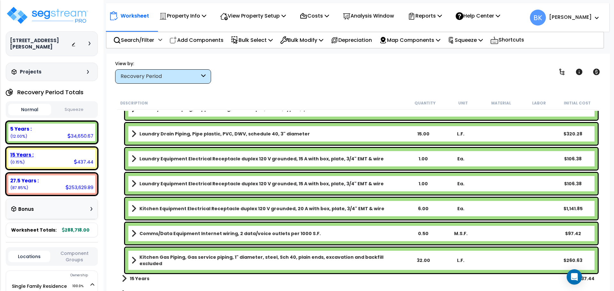
click at [61, 151] on div "15 Years :" at bounding box center [51, 154] width 83 height 7
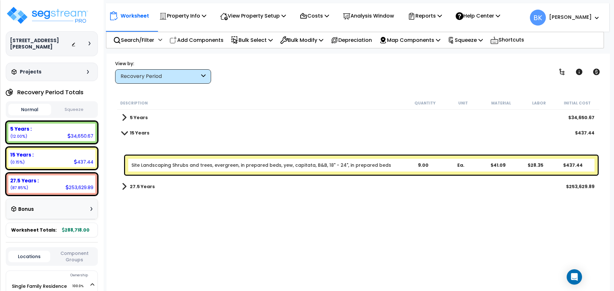
click at [170, 164] on link "Site Landscaping Shrubs and trees, evergreen, in prepared beds, yew, capitata, …" at bounding box center [261, 165] width 260 height 6
click at [127, 133] on span at bounding box center [124, 132] width 9 height 5
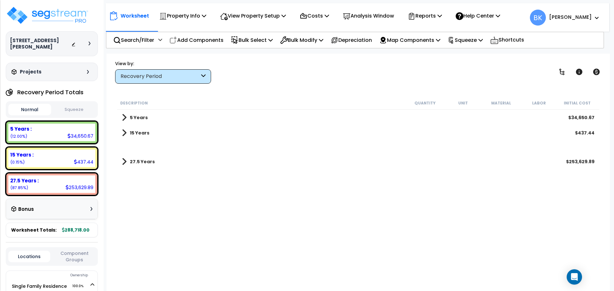
click at [126, 133] on span at bounding box center [124, 132] width 5 height 9
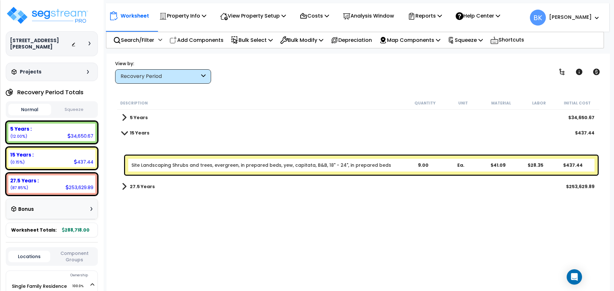
click at [172, 160] on div "Site Landscaping Shrubs and trees, evergreen, in prepared beds, yew, capitata, …" at bounding box center [361, 165] width 472 height 19
click at [203, 141] on div "5 Years $34,650.67 15 Years $437.44 Site Landscaping Shrubs and trees, evergree…" at bounding box center [358, 155] width 482 height 91
click at [125, 131] on span at bounding box center [124, 132] width 9 height 5
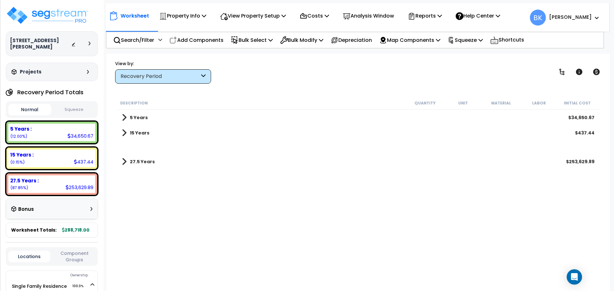
click at [125, 133] on span at bounding box center [124, 132] width 5 height 9
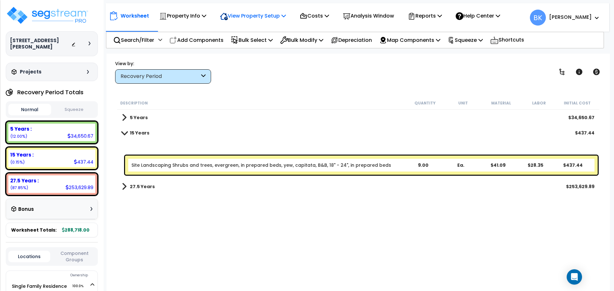
click at [254, 19] on p "View Property Setup" at bounding box center [253, 16] width 66 height 9
click at [244, 46] on link "View Questionnaire" at bounding box center [248, 43] width 63 height 13
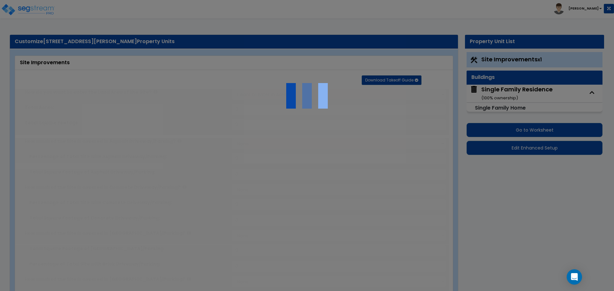
select select "2"
type input "9836"
select select "2"
type input "991"
radio input "true"
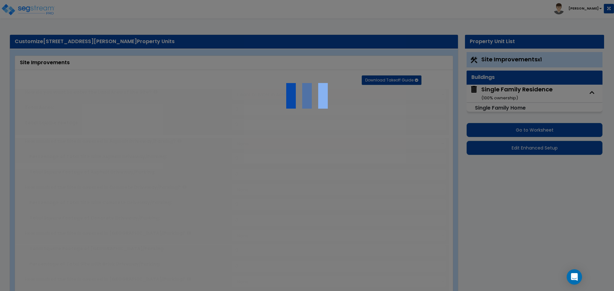
select select "1"
type input "613"
radio input "true"
select select "2"
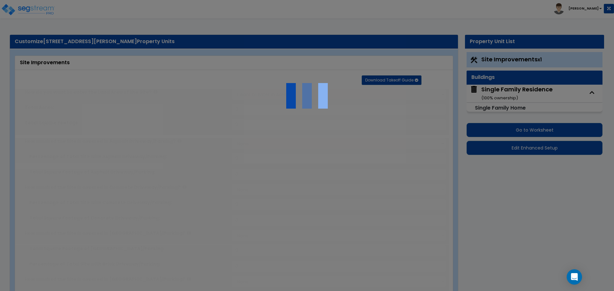
type input "4973"
radio input "true"
select select "1"
select select "3"
type input "9"
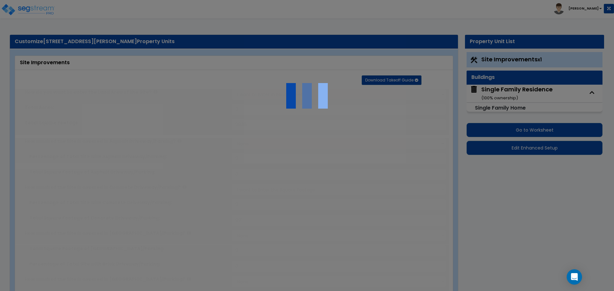
radio input "true"
type input "267"
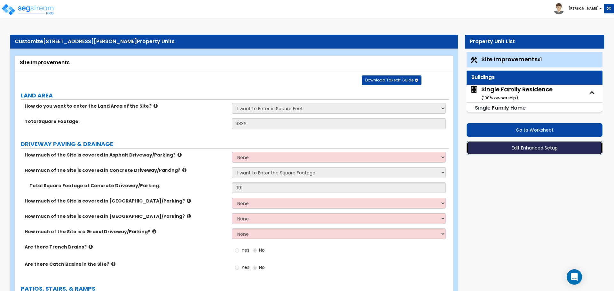
click at [532, 148] on button "Edit Enhanced Setup" at bounding box center [534, 148] width 136 height 14
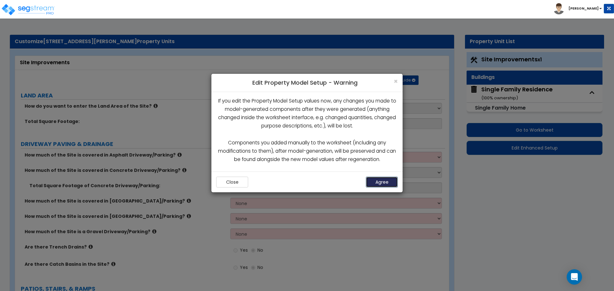
click at [378, 182] on button "Agree" at bounding box center [382, 182] width 32 height 11
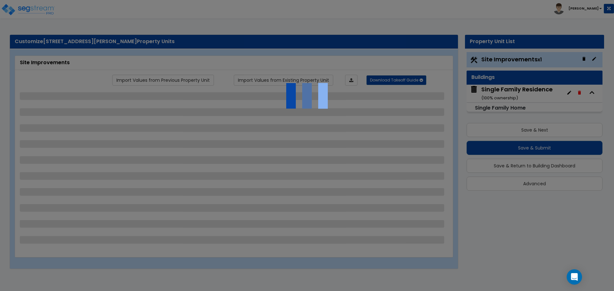
select select "2"
select select "1"
select select "2"
select select "1"
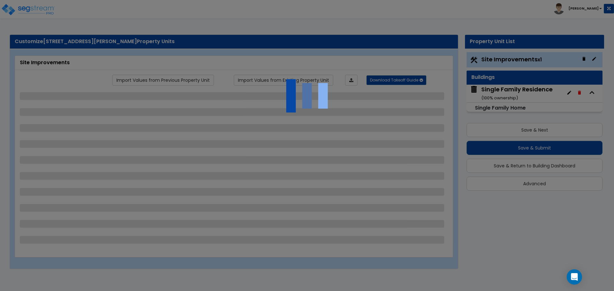
select select "3"
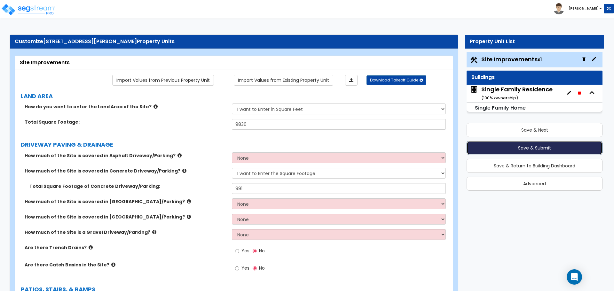
click at [525, 148] on button "Save & Submit" at bounding box center [534, 148] width 136 height 14
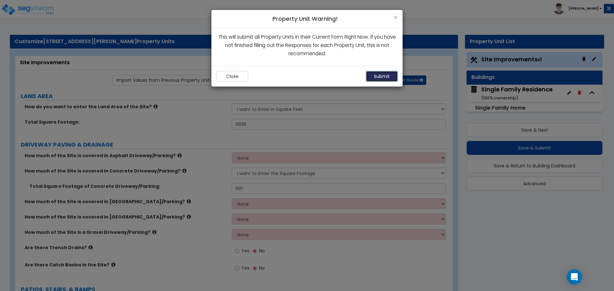
click at [380, 77] on button "Submit" at bounding box center [382, 76] width 32 height 11
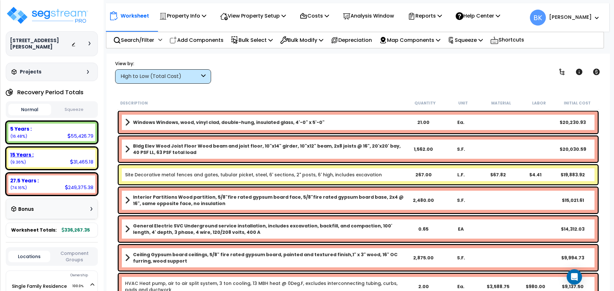
click at [36, 155] on div "15 Years : 31,465.18 (9.36%)" at bounding box center [51, 159] width 87 height 18
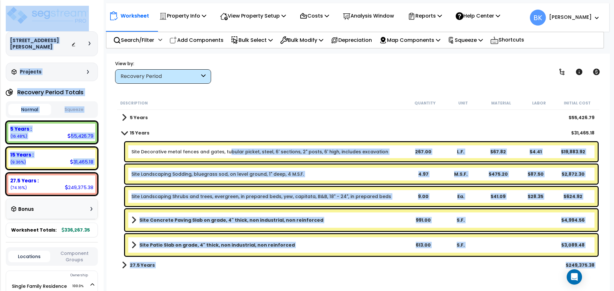
click at [228, 152] on link "Site Decorative metal fences and gates, tubular picket, steel, 6' sections, 2" …" at bounding box center [259, 152] width 257 height 6
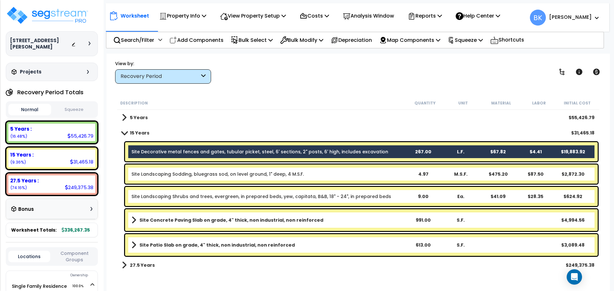
click at [257, 114] on div "5 Years $55,426.79" at bounding box center [358, 117] width 479 height 15
click at [250, 42] on p "Bulk Select" at bounding box center [252, 40] width 42 height 9
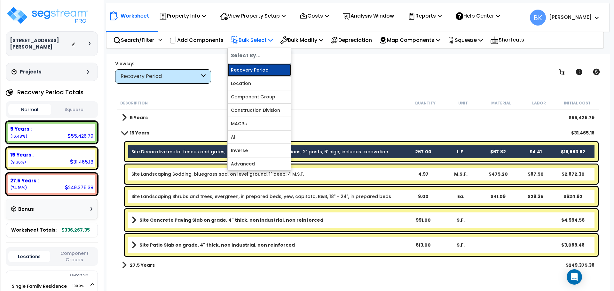
click at [256, 67] on link "Recovery Period" at bounding box center [259, 70] width 63 height 13
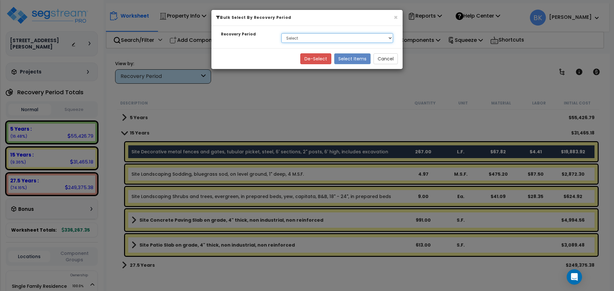
click at [323, 40] on select "Select 5 Years 15 Years 27.5 Years" at bounding box center [337, 38] width 112 height 10
select select "5Y"
click at [281, 33] on select "Select 5 Years 15 Years 27.5 Years" at bounding box center [337, 38] width 112 height 10
click at [351, 57] on button "Select Items" at bounding box center [352, 58] width 36 height 11
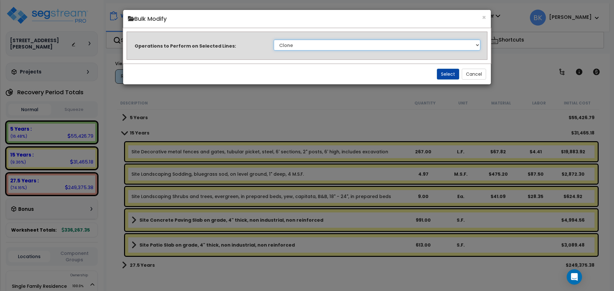
click at [291, 44] on select "Clone Delete Delete Zero Quantities Modify Component Group Modify Recovery Peri…" at bounding box center [377, 45] width 206 height 11
select select "modifyTotalCostFactor"
click at [274, 40] on select "Clone Delete Delete Zero Quantities Modify Component Group Modify Recovery Peri…" at bounding box center [377, 45] width 206 height 11
click at [443, 75] on button "Select" at bounding box center [448, 74] width 22 height 11
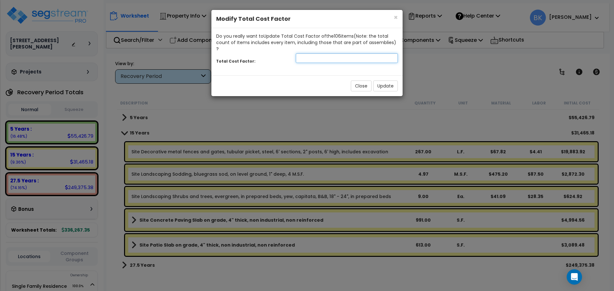
click at [309, 53] on input "number" at bounding box center [347, 58] width 102 height 10
type input "0.875"
click at [396, 81] on button "Update" at bounding box center [385, 86] width 25 height 11
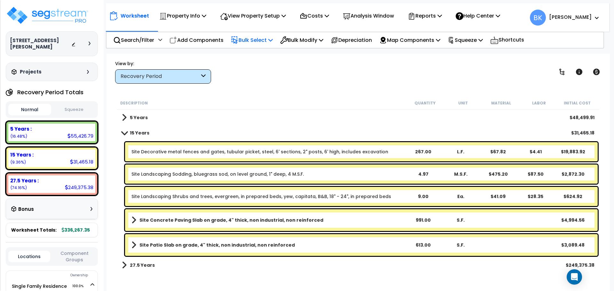
click at [259, 42] on p "Bulk Select" at bounding box center [252, 40] width 42 height 9
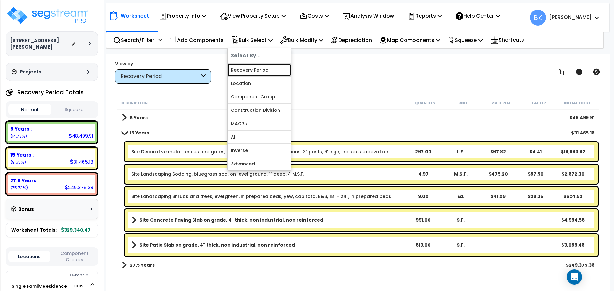
click at [257, 69] on link "Recovery Period" at bounding box center [259, 70] width 63 height 13
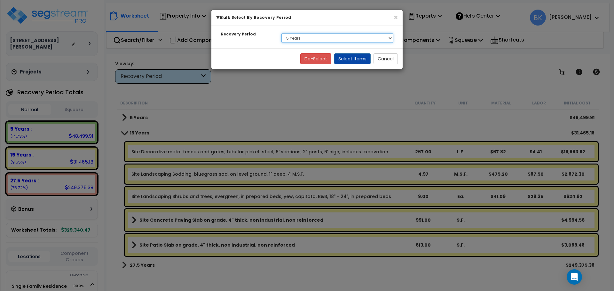
click at [312, 34] on select "Select 5 Years 15 Years 27.5 Years" at bounding box center [337, 38] width 112 height 10
click at [281, 33] on select "Select 5 Years 15 Years 27.5 Years" at bounding box center [337, 38] width 112 height 10
click at [347, 58] on button "Select Items" at bounding box center [352, 58] width 36 height 11
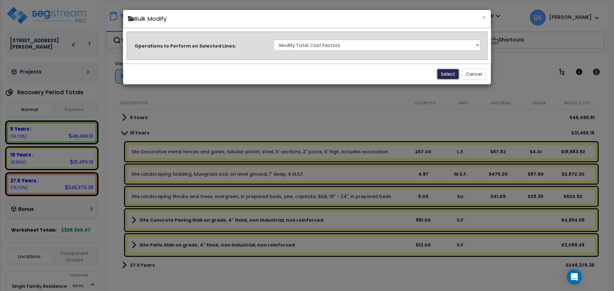
click at [443, 75] on button "Select" at bounding box center [448, 74] width 22 height 11
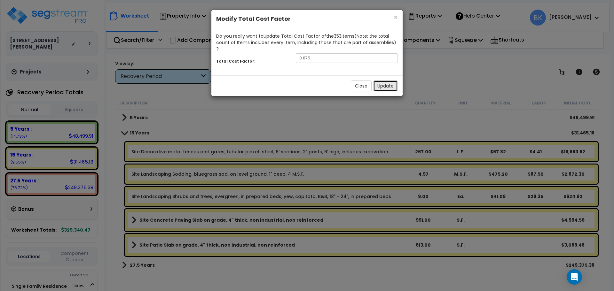
click at [387, 81] on button "Update" at bounding box center [385, 86] width 25 height 11
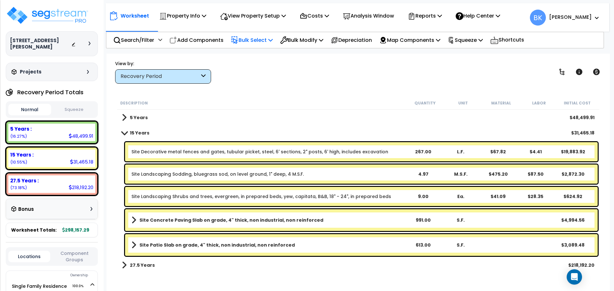
click at [268, 43] on p "Bulk Select" at bounding box center [252, 40] width 42 height 9
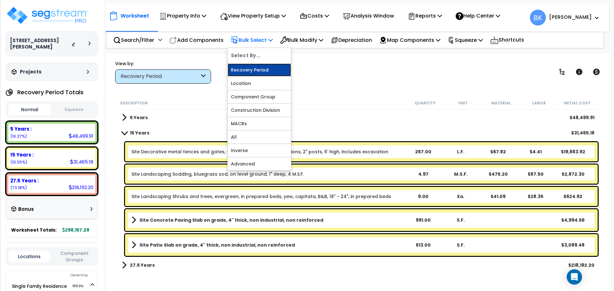
click at [263, 68] on link "Recovery Period" at bounding box center [259, 70] width 63 height 13
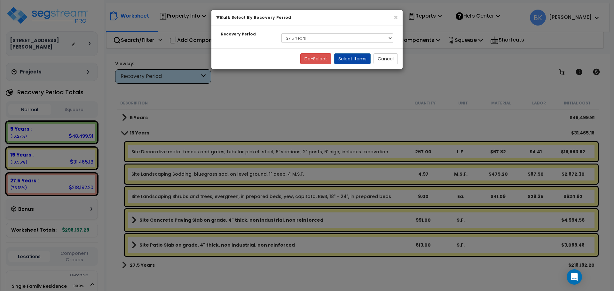
click at [309, 43] on div "Select 5 Years 15 Years 27.5 Years" at bounding box center [336, 38] width 121 height 15
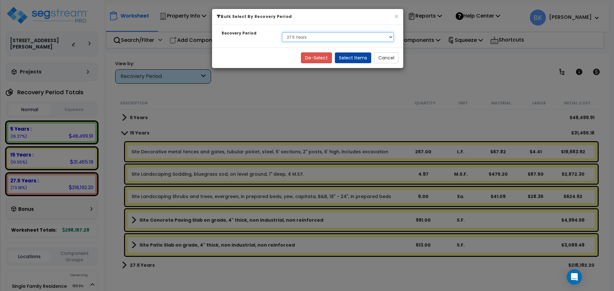
click at [310, 39] on select "Select 5 Years 15 Years 27.5 Years" at bounding box center [338, 37] width 112 height 10
select select "15Y"
click at [282, 32] on select "Select 5 Years 15 Years 27.5 Years" at bounding box center [338, 37] width 112 height 10
click at [352, 57] on button "Select Items" at bounding box center [353, 57] width 36 height 11
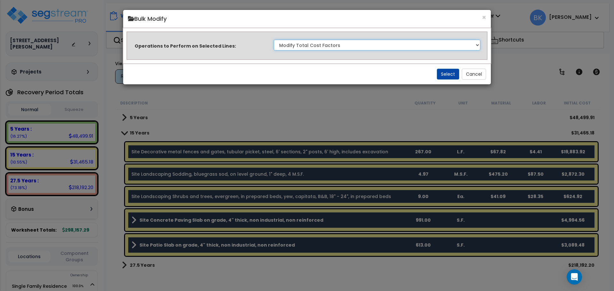
click at [308, 44] on select "Clone Delete Delete Zero Quantities Modify Component Group Modify Recovery Peri…" at bounding box center [377, 45] width 206 height 11
click at [437, 48] on select "Clone Delete Delete Zero Quantities Modify Component Group Modify Recovery Peri…" at bounding box center [377, 45] width 206 height 11
click at [447, 73] on button "Select" at bounding box center [448, 74] width 22 height 11
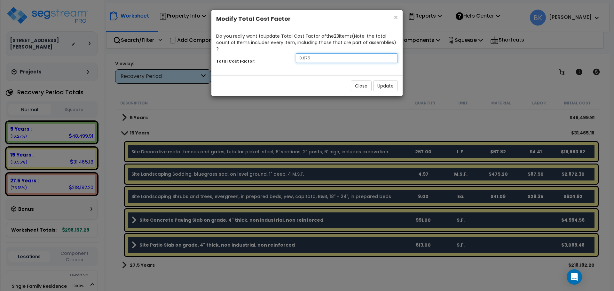
drag, startPoint x: 303, startPoint y: 50, endPoint x: 323, endPoint y: 52, distance: 19.6
click at [304, 53] on input "0.875" at bounding box center [347, 58] width 102 height 10
click at [323, 53] on input "0.875" at bounding box center [347, 58] width 102 height 10
type input "0.7"
click at [383, 81] on button "Update" at bounding box center [385, 86] width 25 height 11
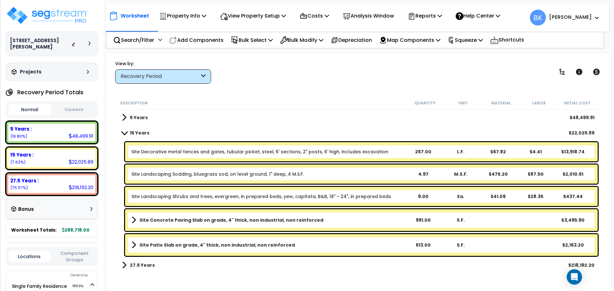
click at [183, 151] on link "Site Decorative metal fences and gates, tubular picket, steel, 6' sections, 2" …" at bounding box center [259, 152] width 257 height 6
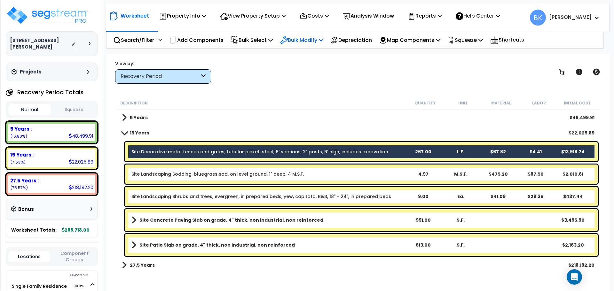
click at [313, 43] on p "Bulk Modify" at bounding box center [301, 40] width 43 height 9
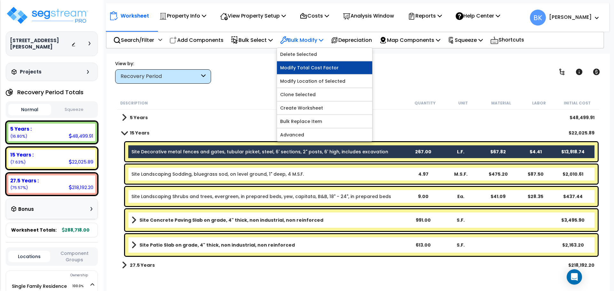
click at [309, 68] on link "Modify Total Cost Factor" at bounding box center [324, 67] width 95 height 13
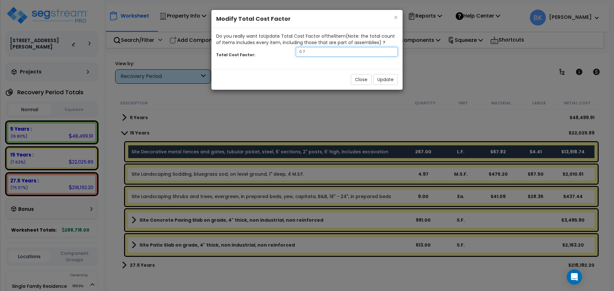
click at [331, 52] on input "0.7" at bounding box center [347, 52] width 102 height 10
type input "0.12"
click at [375, 76] on button "Update" at bounding box center [385, 79] width 25 height 11
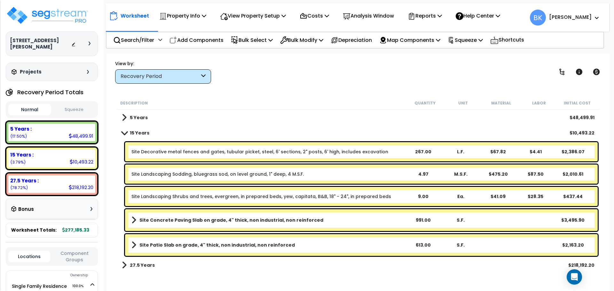
click at [230, 151] on link "Site Decorative metal fences and gates, tubular picket, steel, 6' sections, 2" …" at bounding box center [259, 152] width 257 height 6
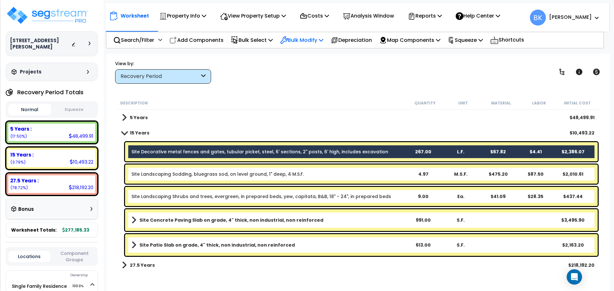
click at [297, 39] on p "Bulk Modify" at bounding box center [301, 40] width 43 height 9
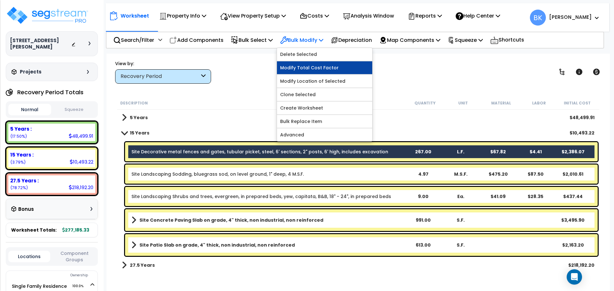
click at [306, 65] on link "Modify Total Cost Factor" at bounding box center [324, 67] width 95 height 13
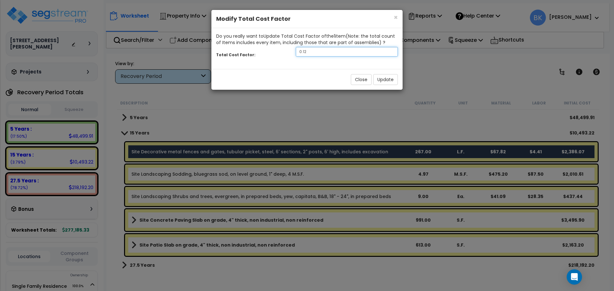
click at [328, 52] on input "0.12" at bounding box center [347, 52] width 102 height 10
type input "0.2"
click at [385, 79] on button "Update" at bounding box center [385, 79] width 25 height 11
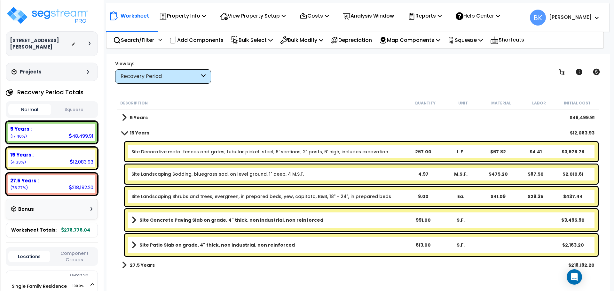
click at [65, 131] on div "5 Years : 48,499.91 (17.40%)" at bounding box center [51, 133] width 87 height 18
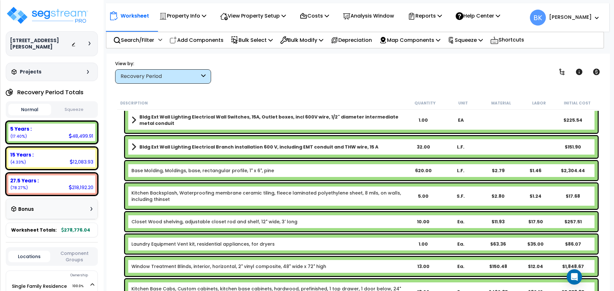
scroll to position [192, 0]
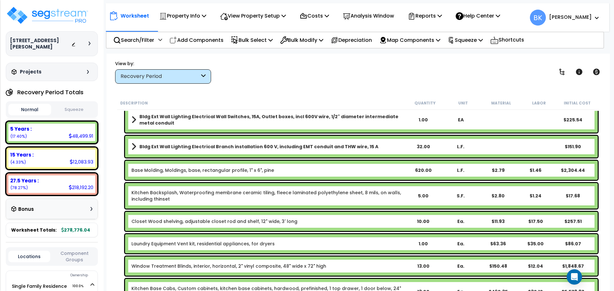
click at [167, 197] on link "Kitchen Backsplash, Waterproofing membrane ceramic tiling, fleece laminated pol…" at bounding box center [267, 196] width 273 height 13
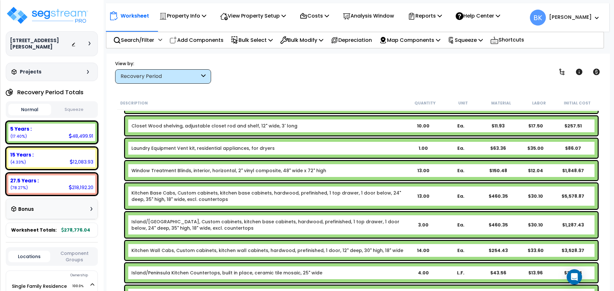
scroll to position [288, 0]
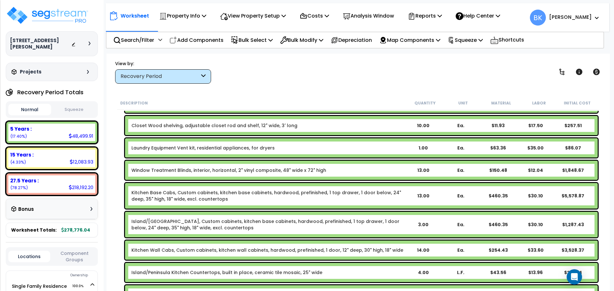
click at [164, 195] on link "Kitchen Base Cabs, Custom cabinets, kitchen base cabinets, hardwood, prefinishe…" at bounding box center [267, 196] width 273 height 13
click at [163, 198] on link "Kitchen Base Cabs, Custom cabinets, kitchen base cabinets, hardwood, prefinishe…" at bounding box center [267, 196] width 273 height 13
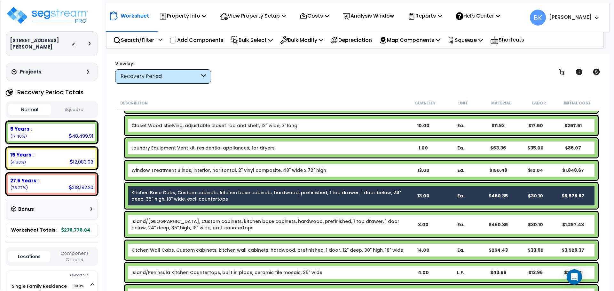
click at [165, 224] on link "Island/[GEOGRAPHIC_DATA], Custom cabinets, kitchen base cabinets, hardwood, pre…" at bounding box center [267, 224] width 273 height 13
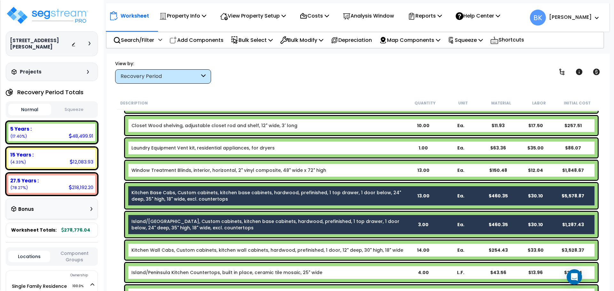
click at [167, 250] on link "Kitchen Wall Cabs, Custom cabinets, kitchen wall cabinets, hardwood, prefinishe…" at bounding box center [267, 250] width 272 height 6
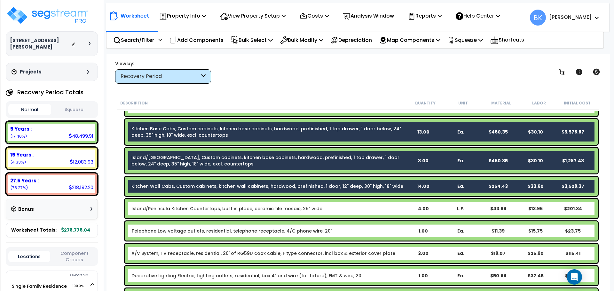
click at [173, 212] on link "Island/Peninsula Kitchen Countertops, built in place, ceramic tile mosaic, 25" …" at bounding box center [226, 208] width 191 height 6
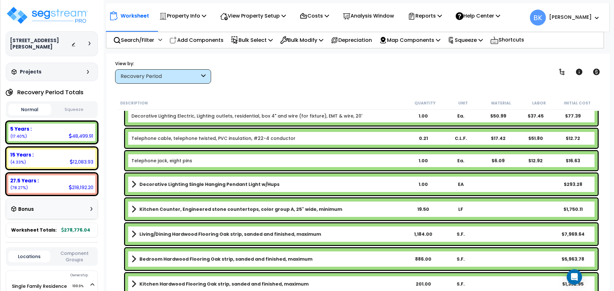
click at [172, 209] on b "Kitchen Counter, Engineered stone countertops, color group A, 25" wide, minimum" at bounding box center [240, 209] width 203 height 6
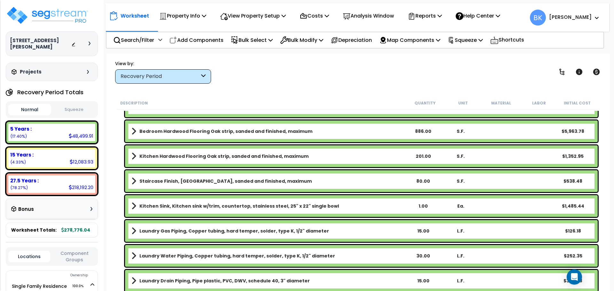
click at [168, 205] on b "Kitchen Sink, Kitchen sink w/trim, countertop, stainless steel, 25" x 22" singl…" at bounding box center [238, 206] width 199 height 6
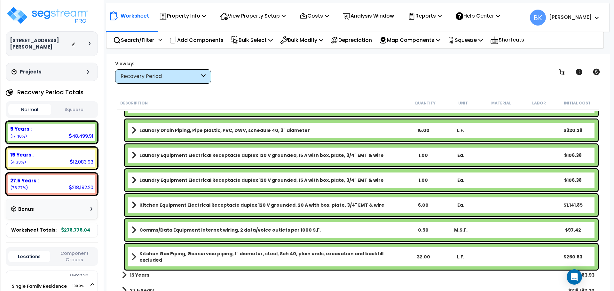
scroll to position [796, 0]
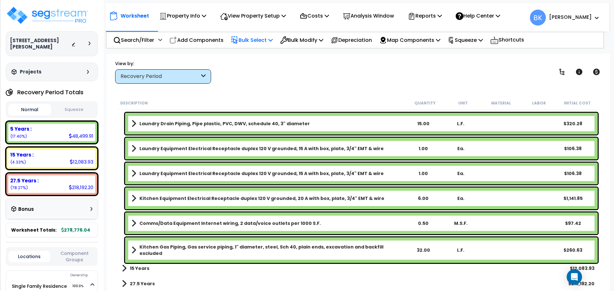
click at [261, 38] on p "Bulk Select" at bounding box center [252, 40] width 42 height 9
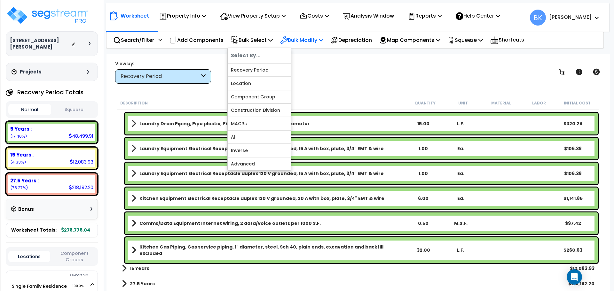
click at [321, 36] on p "Bulk Modify" at bounding box center [301, 40] width 43 height 9
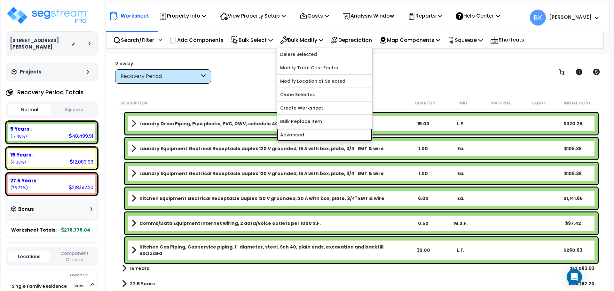
drag, startPoint x: 312, startPoint y: 132, endPoint x: 311, endPoint y: 127, distance: 5.7
click at [312, 132] on link "Advanced" at bounding box center [324, 134] width 95 height 13
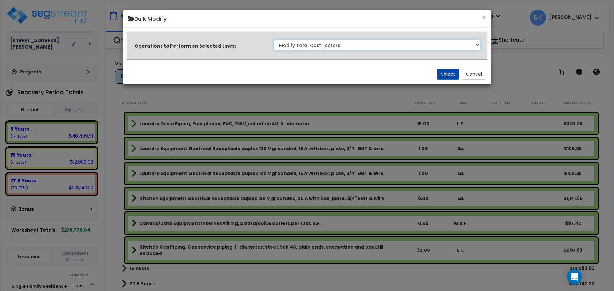
click at [317, 46] on select "Clone Delete Delete Zero Quantities Modify Component Group Modify Recovery Peri…" at bounding box center [377, 45] width 206 height 11
select select "modifyRecoveryPeriod"
click at [274, 40] on select "Clone Delete Delete Zero Quantities Modify Component Group Modify Recovery Peri…" at bounding box center [377, 45] width 206 height 11
click at [445, 71] on button "Select" at bounding box center [448, 74] width 22 height 11
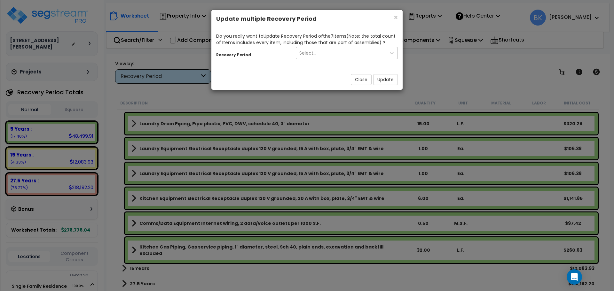
click at [341, 52] on div "Select..." at bounding box center [340, 53] width 89 height 10
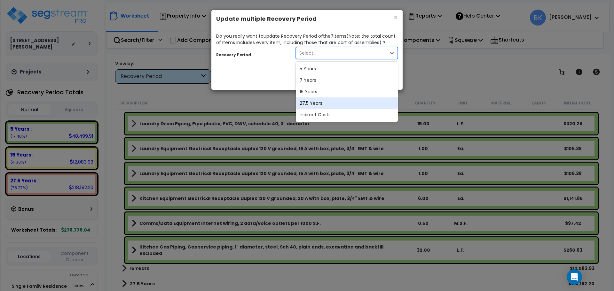
click at [320, 100] on div "27.5 Years" at bounding box center [347, 103] width 102 height 12
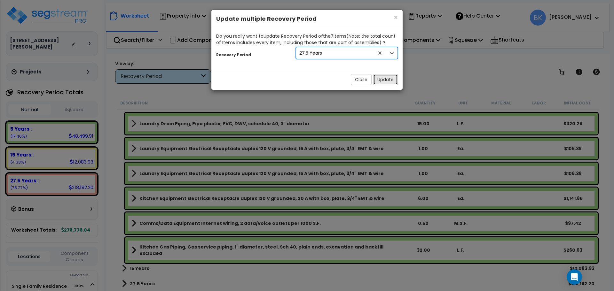
click at [384, 79] on button "Update" at bounding box center [385, 79] width 25 height 11
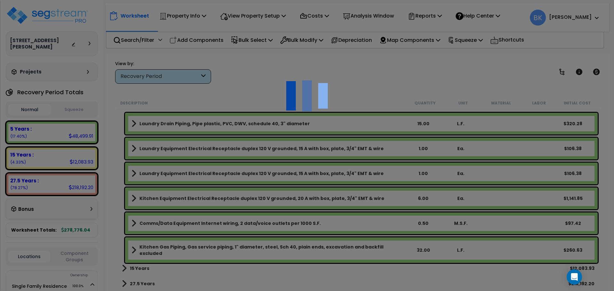
scroll to position [622, 0]
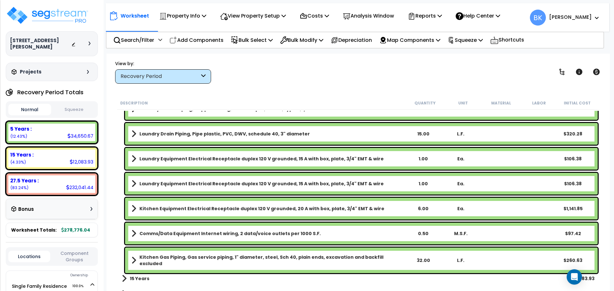
click at [116, 119] on div "Description Quantity Unit Material Labor Initial Cost Living/Dining Hardwood Fl…" at bounding box center [358, 194] width 484 height 195
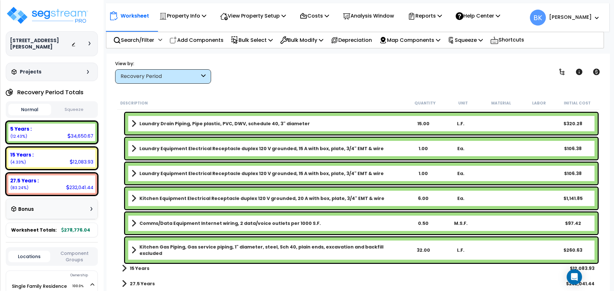
scroll to position [28, 0]
click at [146, 287] on b "27.5 Years" at bounding box center [142, 284] width 25 height 6
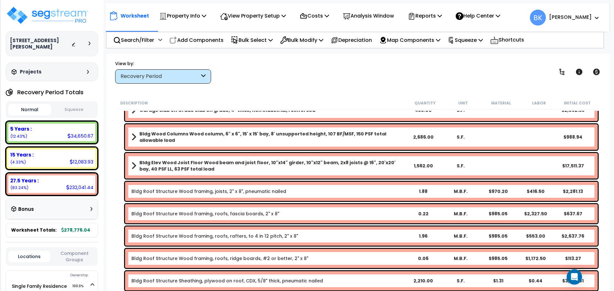
scroll to position [1112, 0]
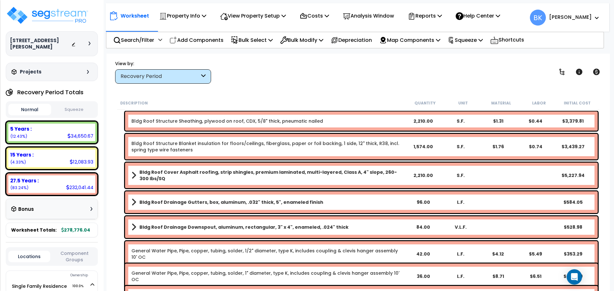
click at [120, 120] on div "Bldg Roof Structure Sheathing, plywood on roof, CDX, 5/8" thick, pneumatic nail…" at bounding box center [358, 121] width 482 height 22
click at [55, 130] on div "5 Years : 34,650.67 (12.43%)" at bounding box center [51, 133] width 87 height 18
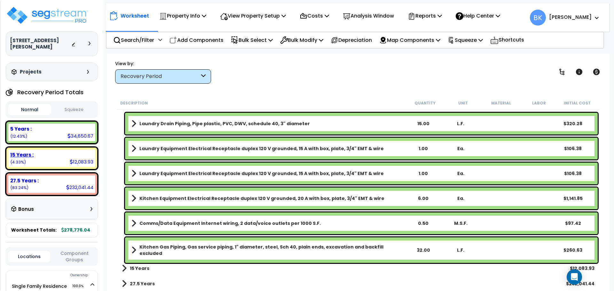
click at [32, 151] on b "15 Years :" at bounding box center [21, 154] width 23 height 7
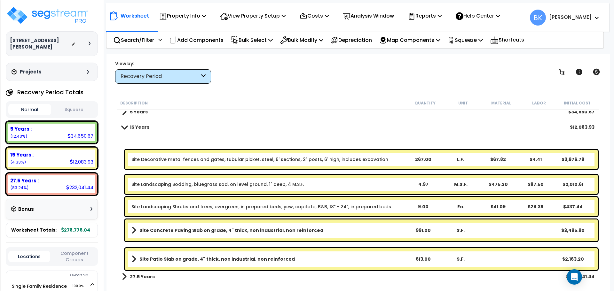
click at [225, 231] on b "Site Concrete Paving Slab on grade, 4" thick, non industrial, non reinforced" at bounding box center [231, 230] width 184 height 6
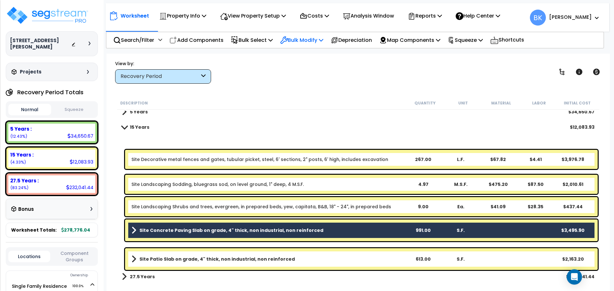
click at [309, 38] on p "Bulk Modify" at bounding box center [301, 40] width 43 height 9
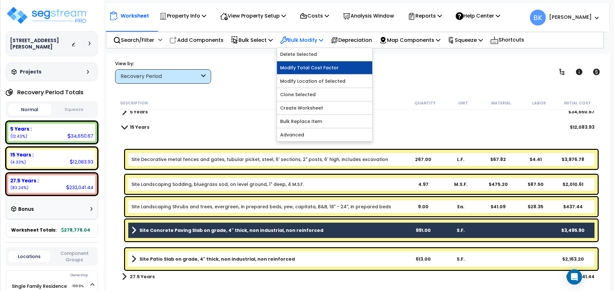
click at [316, 70] on link "Modify Total Cost Factor" at bounding box center [324, 67] width 95 height 13
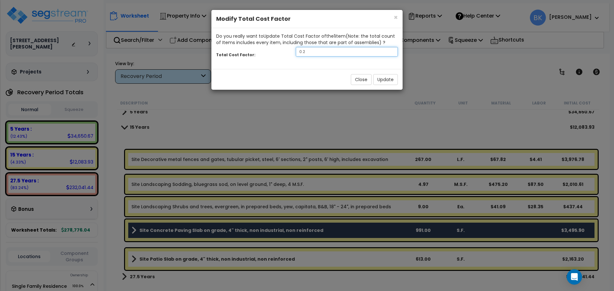
click at [329, 56] on input "0.2" at bounding box center [347, 52] width 102 height 10
type input "0.6"
click at [371, 76] on div "Close Update" at bounding box center [306, 79] width 191 height 21
click at [378, 77] on button "Update" at bounding box center [385, 79] width 25 height 11
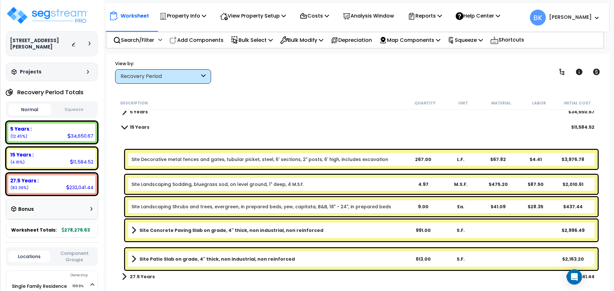
click at [237, 185] on link "Site Landscaping Sodding, bluegrass sod, on level ground, 1" deep, 4 M.S.F." at bounding box center [217, 184] width 172 height 6
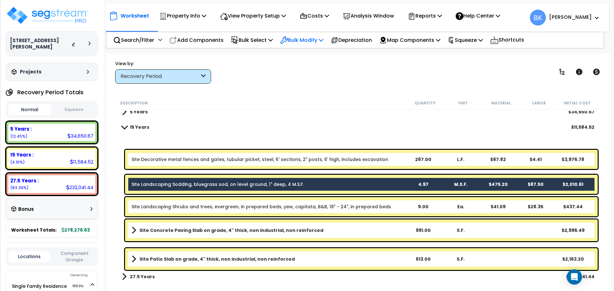
click at [314, 45] on div "Bulk Modify" at bounding box center [301, 40] width 43 height 15
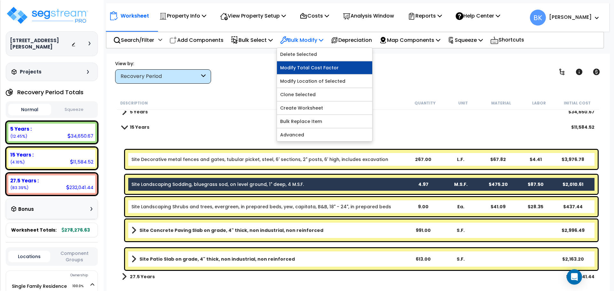
click at [310, 67] on link "Modify Total Cost Factor" at bounding box center [324, 67] width 95 height 13
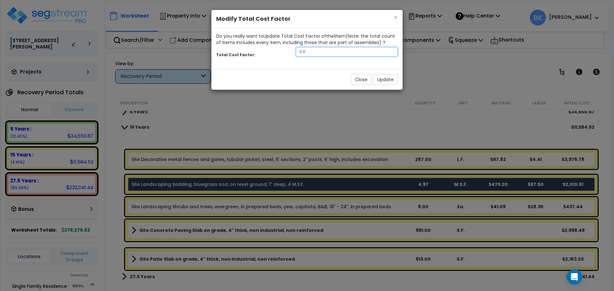
click at [345, 55] on input "0.6" at bounding box center [347, 52] width 102 height 10
type input "0.12"
click at [383, 76] on button "Update" at bounding box center [385, 79] width 25 height 11
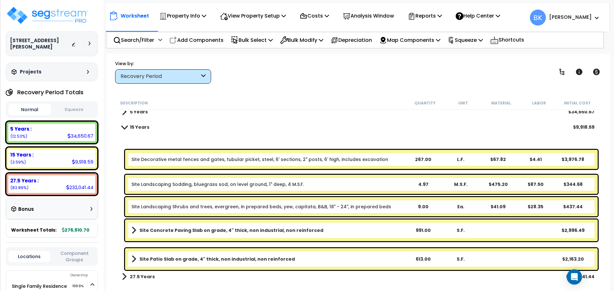
click at [174, 185] on link "Site Landscaping Sodding, bluegrass sod, on level ground, 1" deep, 4 M.S.F." at bounding box center [217, 184] width 172 height 6
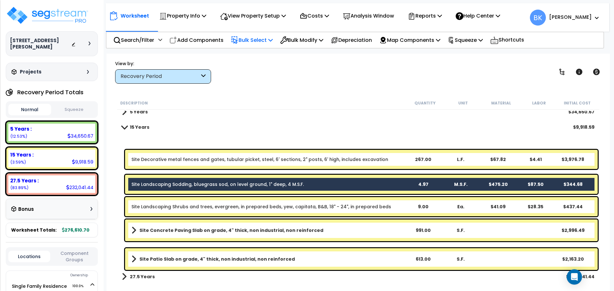
click at [256, 40] on p "Bulk Select" at bounding box center [252, 40] width 42 height 9
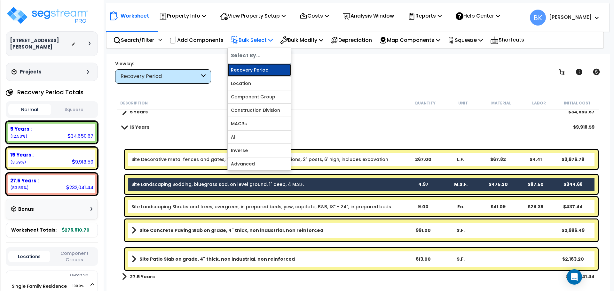
click at [264, 71] on link "Recovery Period" at bounding box center [259, 70] width 63 height 13
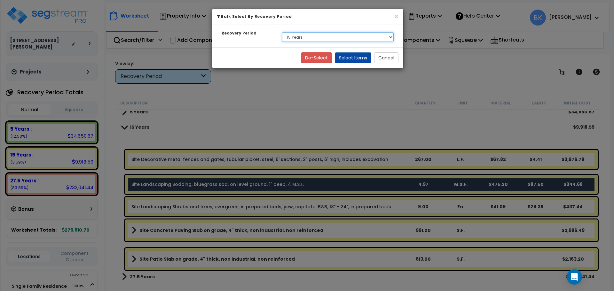
click at [315, 35] on select "Select 5 Years 15 Years 27.5 Years" at bounding box center [338, 37] width 112 height 10
click at [318, 33] on select "Select 5 Years 15 Years 27.5 Years" at bounding box center [338, 37] width 112 height 10
click at [384, 55] on button "Cancel" at bounding box center [386, 57] width 24 height 11
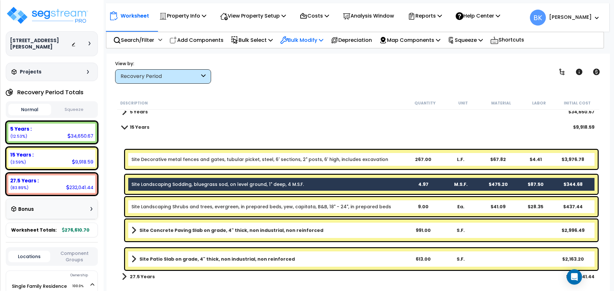
click at [314, 38] on p "Bulk Modify" at bounding box center [301, 40] width 43 height 9
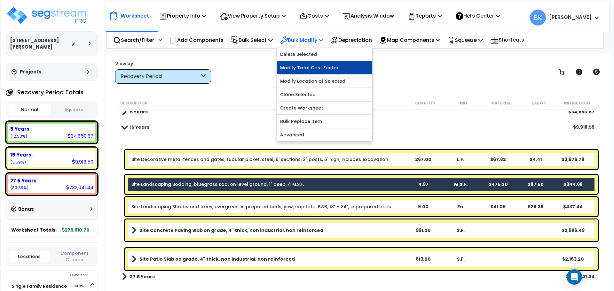
click at [312, 70] on link "Modify Total Cost Factor" at bounding box center [324, 67] width 95 height 13
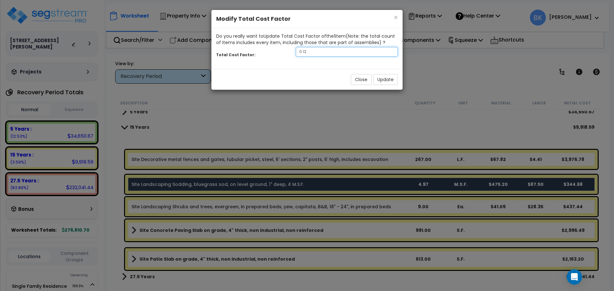
click at [319, 53] on input "0.12" at bounding box center [347, 52] width 102 height 10
type input "0.2"
click at [382, 81] on button "Update" at bounding box center [385, 79] width 25 height 11
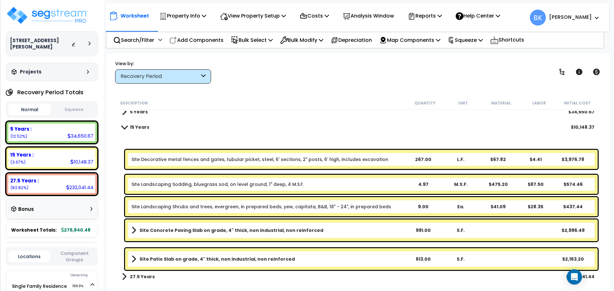
click at [122, 130] on link "15 Years" at bounding box center [135, 127] width 27 height 9
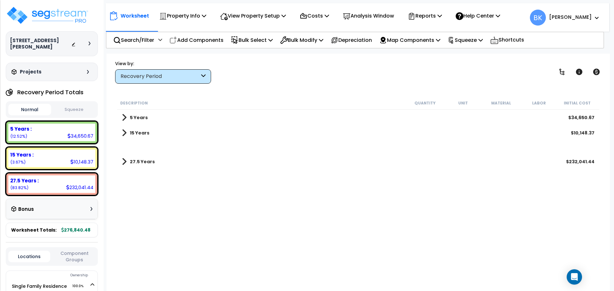
scroll to position [0, 0]
click at [59, 126] on div "5 Years :" at bounding box center [51, 129] width 83 height 7
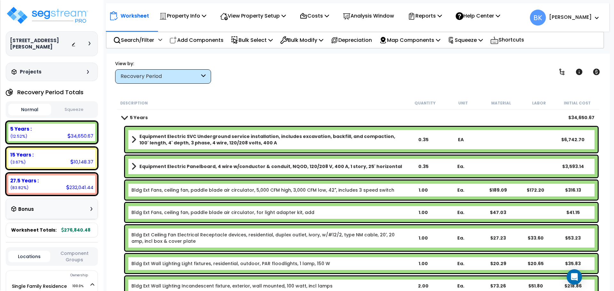
click at [201, 138] on b "Equipment Electric SVC Underground service installation, includes excavation, b…" at bounding box center [271, 139] width 265 height 13
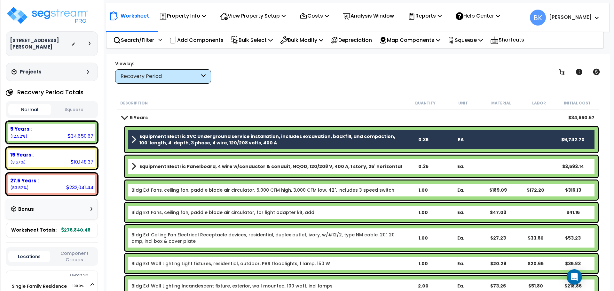
click at [197, 165] on b "Equipment Electric Panelboard, 4 wire w/conductor & conduit, NQOD, 120/208 V, 4…" at bounding box center [270, 166] width 262 height 6
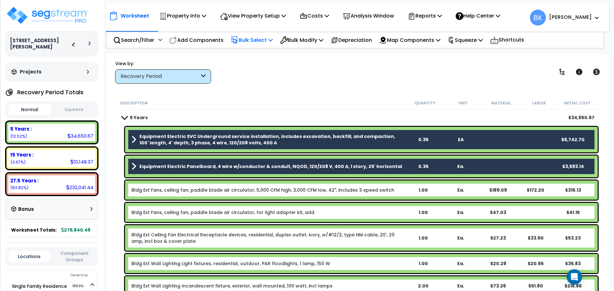
click at [271, 40] on p "Bulk Select" at bounding box center [252, 40] width 42 height 9
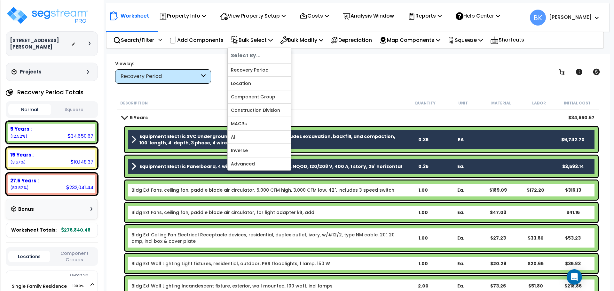
click at [364, 66] on div "View by: Recovery Period High to Low (Total Cost)" at bounding box center [358, 72] width 490 height 24
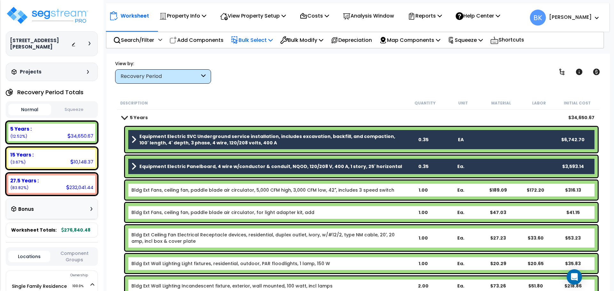
click at [260, 41] on p "Bulk Select" at bounding box center [252, 40] width 42 height 9
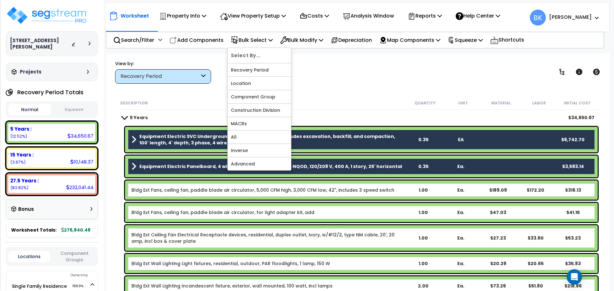
click at [369, 58] on div "Worksheet Property Info Property Setup Add Property Unit Template property Clon…" at bounding box center [357, 199] width 503 height 291
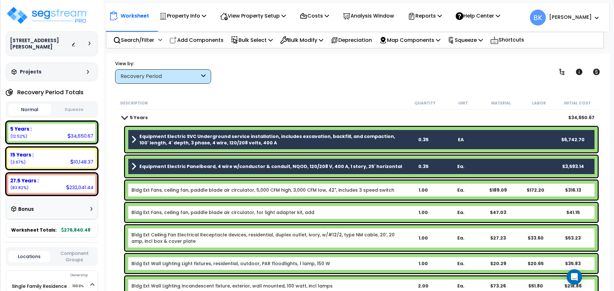
click at [132, 138] on span at bounding box center [133, 139] width 5 height 9
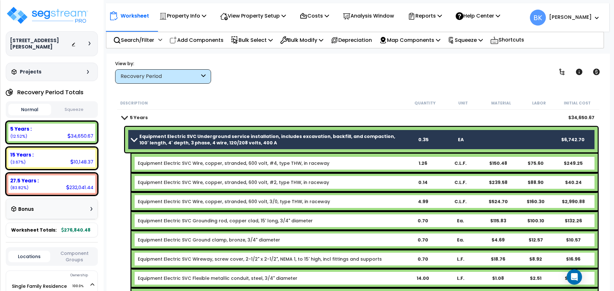
click at [132, 138] on span at bounding box center [133, 139] width 9 height 5
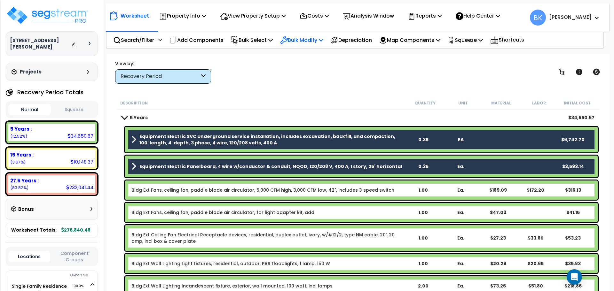
click at [300, 34] on div "Bulk Modify" at bounding box center [301, 40] width 43 height 15
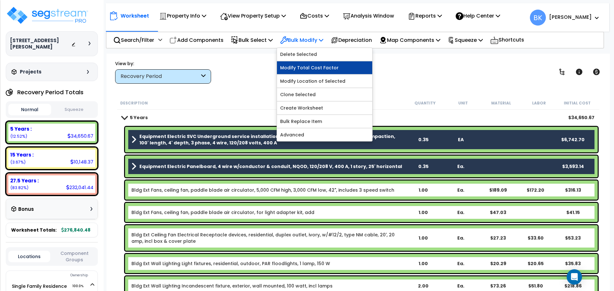
click at [304, 68] on link "Modify Total Cost Factor" at bounding box center [324, 67] width 95 height 13
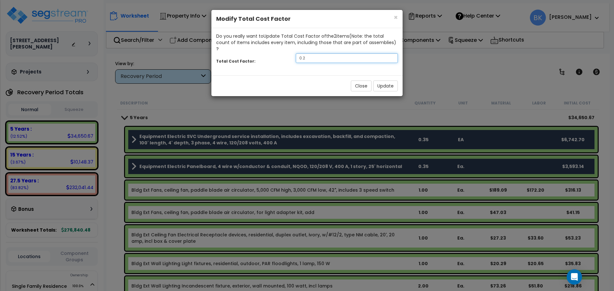
click at [313, 53] on input "0.2" at bounding box center [347, 58] width 102 height 10
type input "0.7"
click at [384, 81] on button "Update" at bounding box center [385, 86] width 25 height 11
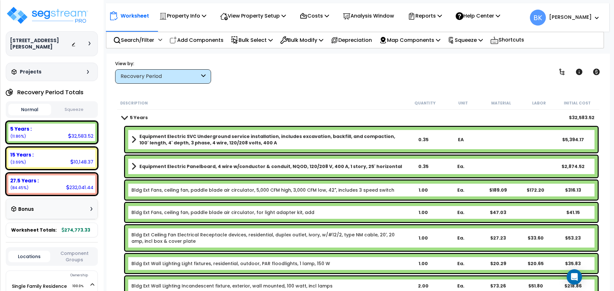
click at [125, 118] on span at bounding box center [124, 117] width 9 height 5
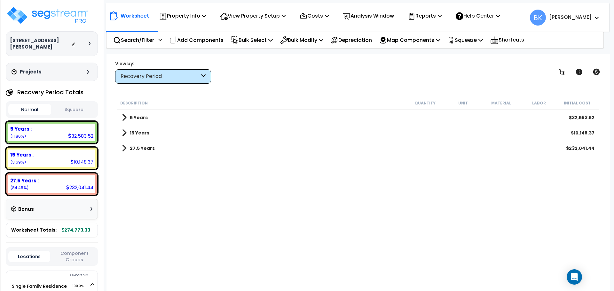
click at [125, 194] on div "Description Quantity Unit Material Labor Initial Cost 5 Years $32,583.52 15 Yea…" at bounding box center [358, 194] width 484 height 195
click at [59, 157] on div "15 Years : 10,148.37 (3.69%)" at bounding box center [51, 159] width 87 height 18
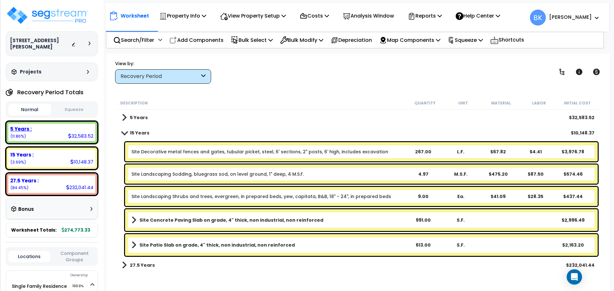
click at [69, 134] on icon at bounding box center [69, 136] width 3 height 5
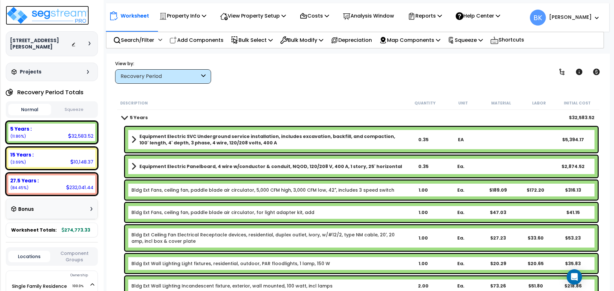
click at [68, 18] on img at bounding box center [47, 15] width 83 height 19
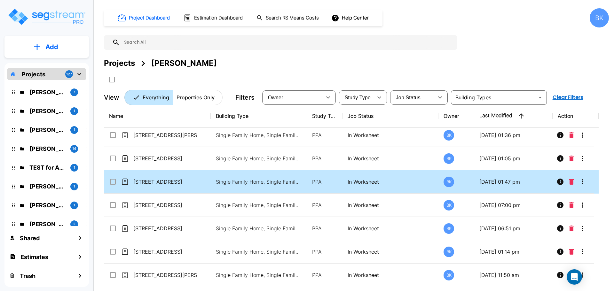
scroll to position [6, 0]
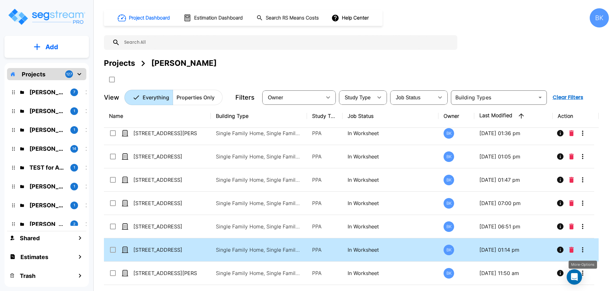
click at [581, 250] on icon "More-Options" at bounding box center [582, 250] width 8 height 8
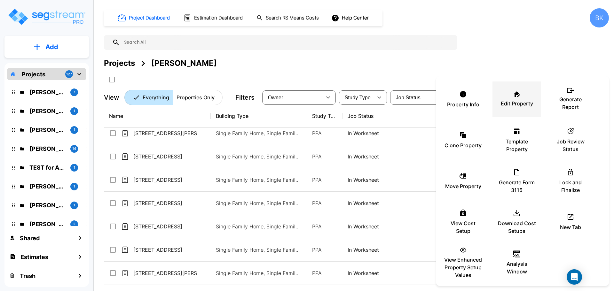
click at [503, 99] on div "Edit Property" at bounding box center [516, 99] width 38 height 32
click at [506, 46] on div at bounding box center [307, 145] width 614 height 291
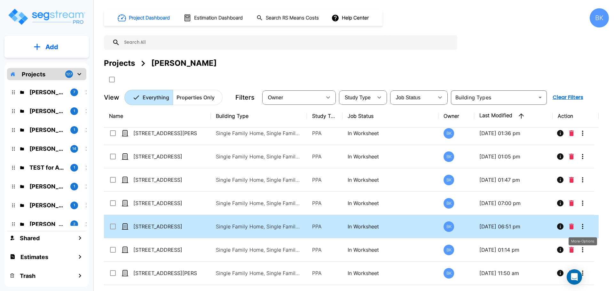
click at [582, 223] on icon "More-Options" at bounding box center [582, 227] width 8 height 8
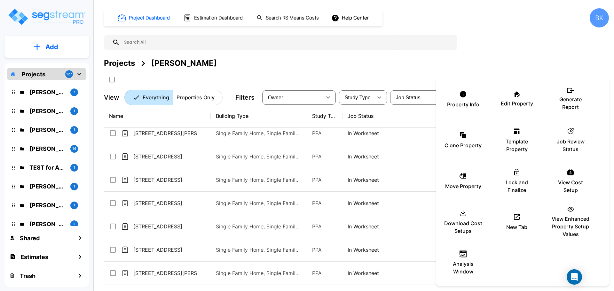
click at [98, 272] on div at bounding box center [307, 145] width 614 height 291
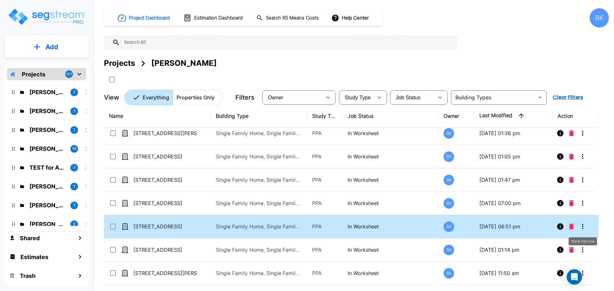
click at [580, 225] on icon "More-Options" at bounding box center [582, 227] width 8 height 8
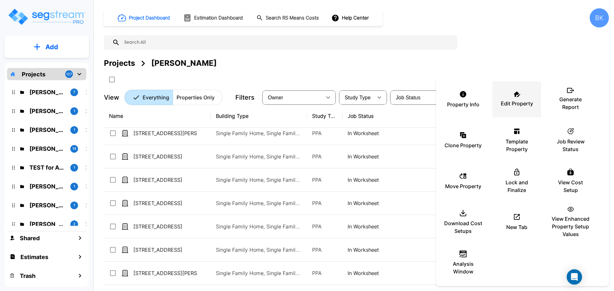
click at [523, 102] on p "Edit Property" at bounding box center [516, 104] width 32 height 8
drag, startPoint x: 99, startPoint y: 222, endPoint x: 122, endPoint y: 7, distance: 216.0
click at [99, 222] on div at bounding box center [307, 145] width 614 height 291
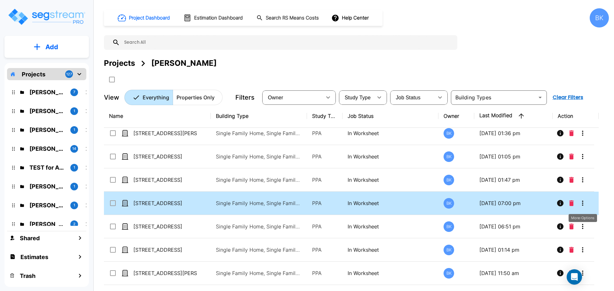
click at [582, 203] on icon "More-Options" at bounding box center [582, 203] width 8 height 8
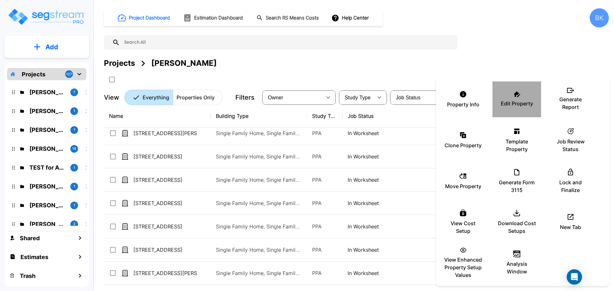
click at [509, 106] on p "Edit Property" at bounding box center [516, 104] width 32 height 8
click at [503, 57] on div at bounding box center [307, 145] width 614 height 291
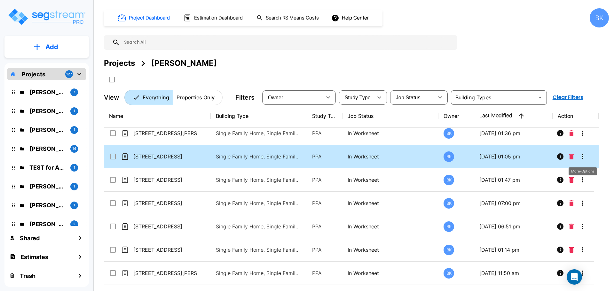
click at [582, 158] on icon "More-Options" at bounding box center [582, 157] width 8 height 8
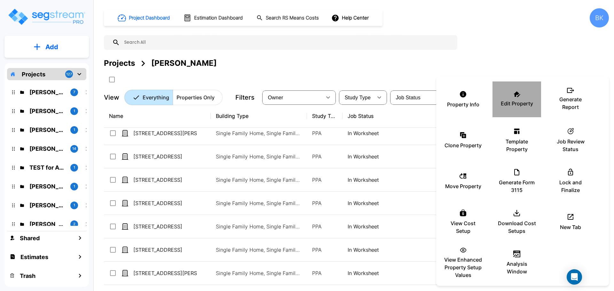
click at [517, 102] on p "Edit Property" at bounding box center [516, 104] width 32 height 8
click at [168, 115] on div at bounding box center [307, 145] width 614 height 291
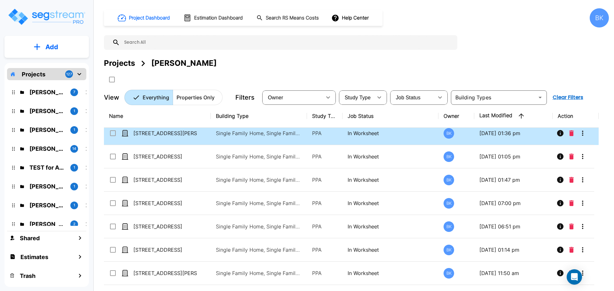
scroll to position [0, 0]
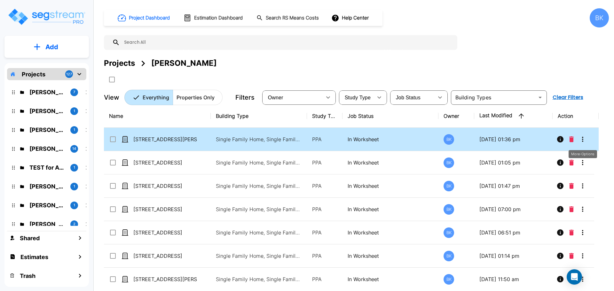
click at [578, 140] on icon "More-Options" at bounding box center [582, 140] width 8 height 8
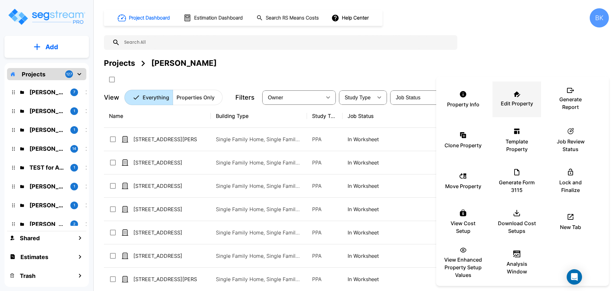
click at [514, 104] on p "Edit Property" at bounding box center [516, 104] width 32 height 8
click at [98, 202] on div at bounding box center [307, 145] width 614 height 291
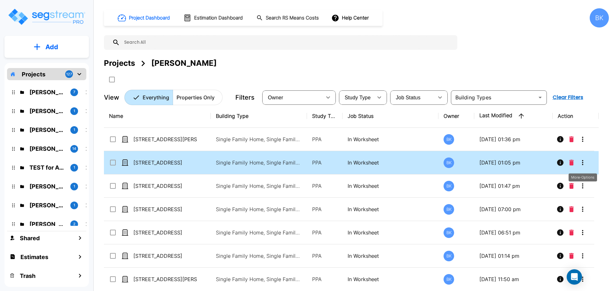
click at [580, 163] on icon "More-Options" at bounding box center [582, 163] width 8 height 8
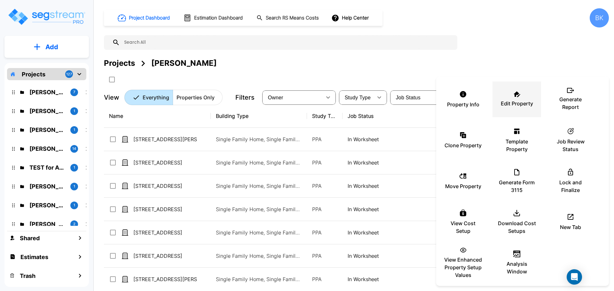
click at [509, 94] on div "Edit Property" at bounding box center [516, 99] width 38 height 32
click at [476, 52] on div at bounding box center [307, 145] width 614 height 291
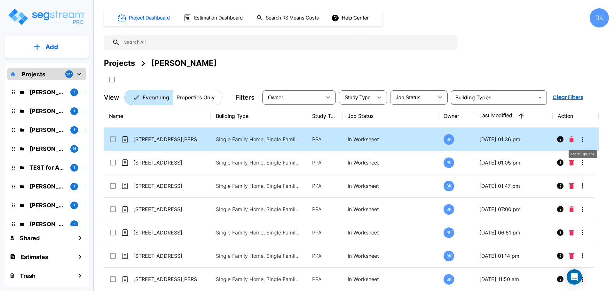
click at [581, 141] on icon "More-Options" at bounding box center [582, 140] width 8 height 8
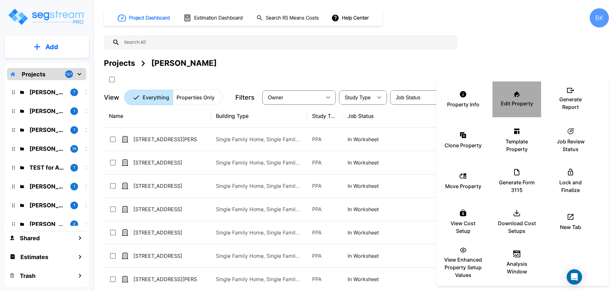
click at [508, 99] on div "Edit Property" at bounding box center [516, 99] width 38 height 32
click at [515, 44] on div at bounding box center [307, 145] width 614 height 291
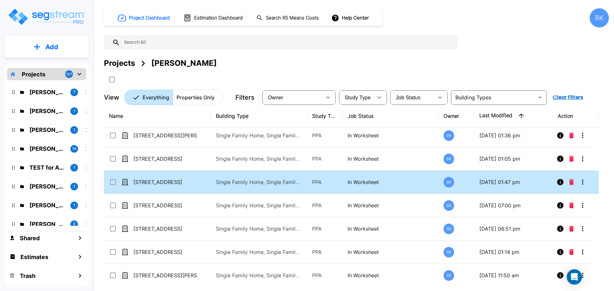
scroll to position [6, 0]
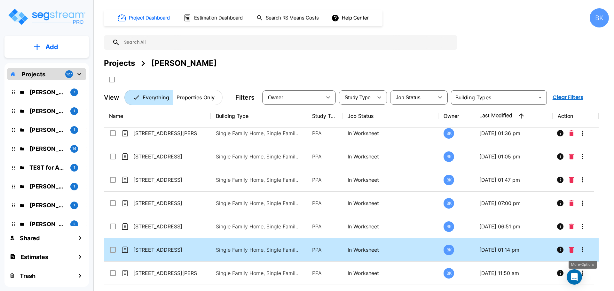
click at [581, 250] on icon "More-Options" at bounding box center [582, 250] width 8 height 8
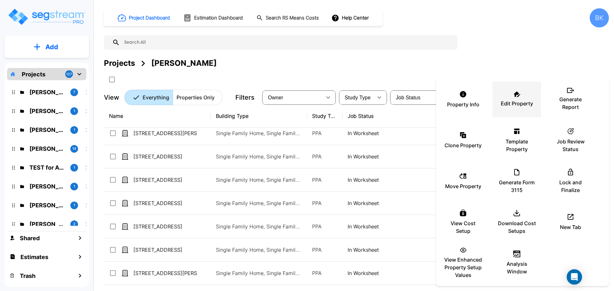
click at [530, 101] on p "Edit Property" at bounding box center [516, 104] width 32 height 8
click at [280, 50] on div at bounding box center [307, 145] width 614 height 291
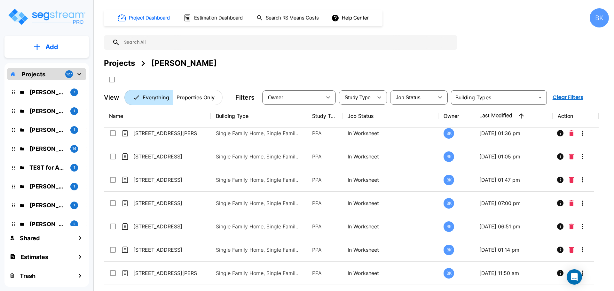
click at [275, 71] on div "Projects Andrea Vacaflor Ayoroa" at bounding box center [356, 71] width 505 height 27
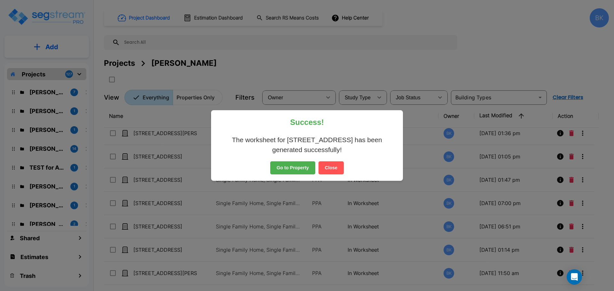
click at [292, 166] on button "Go to Property" at bounding box center [292, 167] width 45 height 13
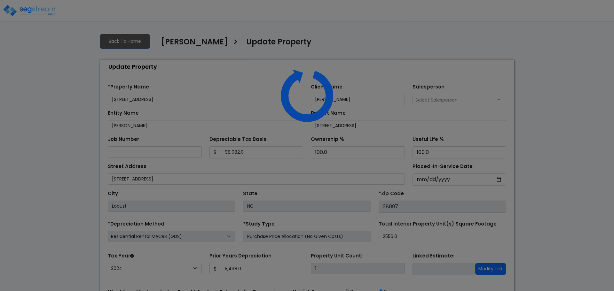
select select "2024"
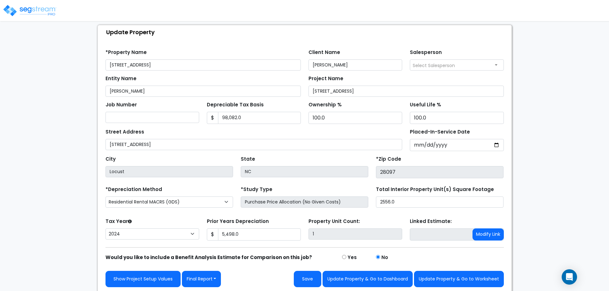
scroll to position [36, 0]
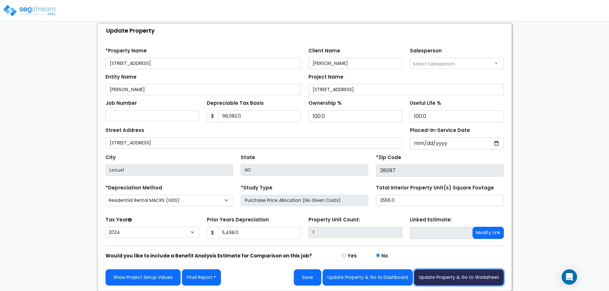
drag, startPoint x: 473, startPoint y: 280, endPoint x: 459, endPoint y: 270, distance: 17.8
click at [473, 280] on button "Update Property & Go to Worksheet" at bounding box center [459, 277] width 90 height 16
type input "5498"
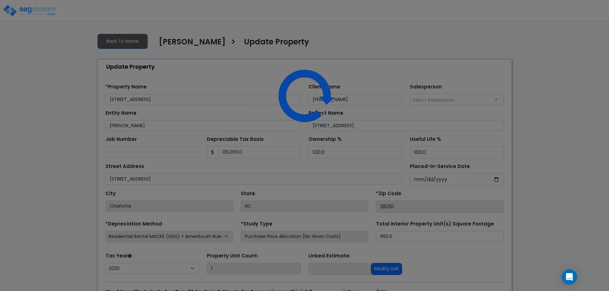
select select "2020"
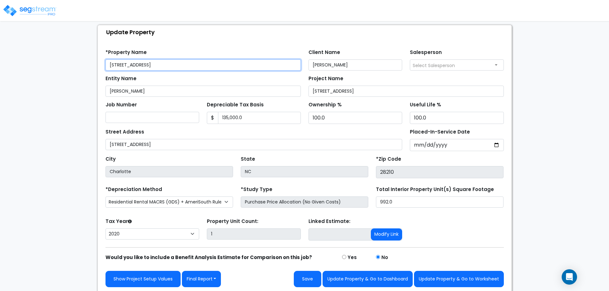
scroll to position [36, 0]
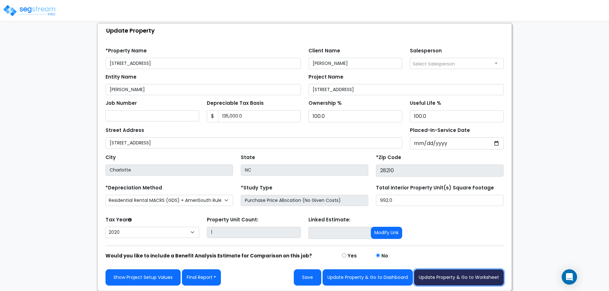
drag, startPoint x: 450, startPoint y: 276, endPoint x: 448, endPoint y: 273, distance: 3.5
click at [450, 276] on button "Update Property & Go to Worksheet" at bounding box center [459, 277] width 90 height 16
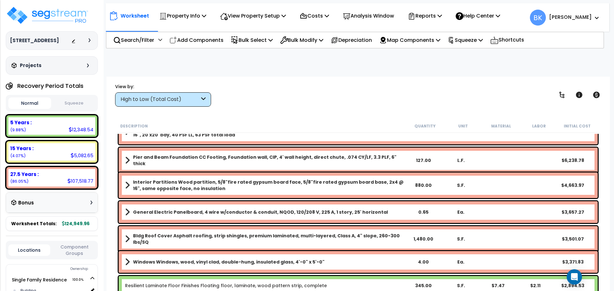
scroll to position [64, 0]
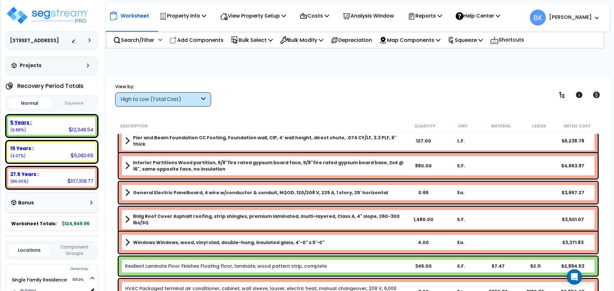
click at [54, 125] on div "5 Years :" at bounding box center [51, 122] width 83 height 7
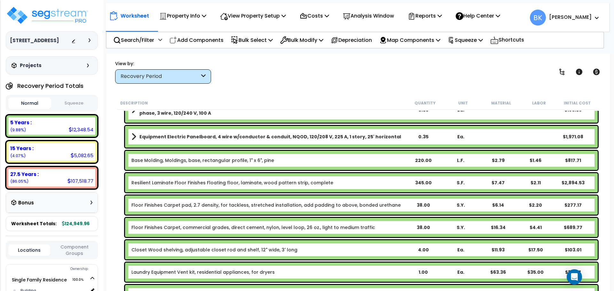
scroll to position [128, 0]
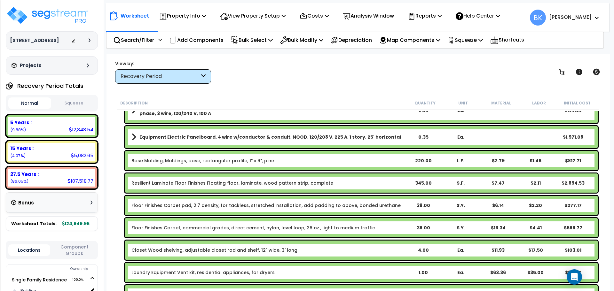
click at [160, 163] on link "Base Molding, Moldings, base, rectangular profile, 1" x 6", pine" at bounding box center [202, 161] width 143 height 6
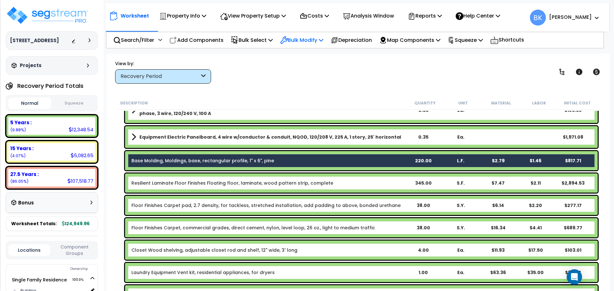
click at [316, 40] on p "Bulk Modify" at bounding box center [301, 40] width 43 height 9
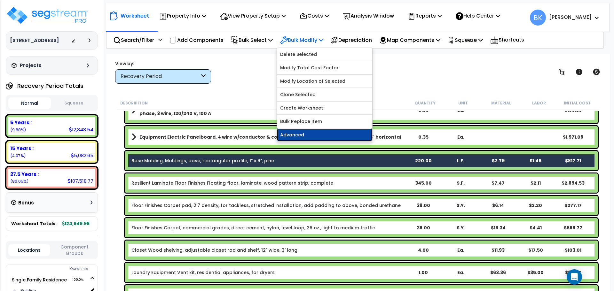
click at [309, 135] on link "Advanced" at bounding box center [324, 134] width 95 height 13
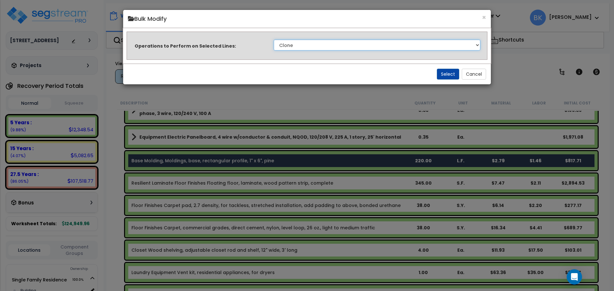
click at [334, 45] on select "Clone Delete Delete Zero Quantities Modify Component Group Modify Recovery Peri…" at bounding box center [377, 45] width 206 height 11
select select "modifyRecoveryPeriod"
click at [274, 40] on select "Clone Delete Delete Zero Quantities Modify Component Group Modify Recovery Peri…" at bounding box center [377, 45] width 206 height 11
click at [443, 77] on button "Select" at bounding box center [448, 74] width 22 height 11
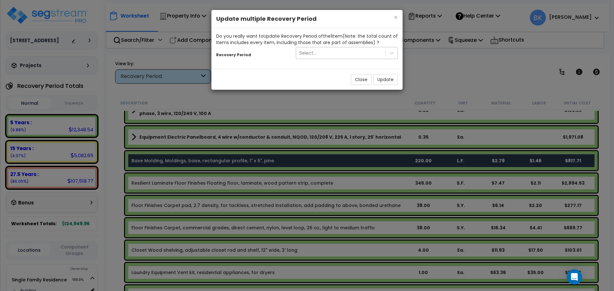
click at [309, 53] on div "Select..." at bounding box center [307, 53] width 17 height 6
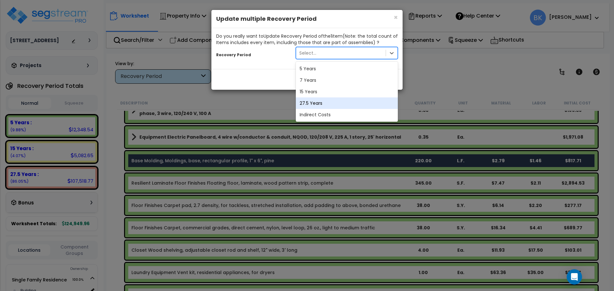
click at [317, 102] on div "27.5 Years" at bounding box center [347, 103] width 102 height 12
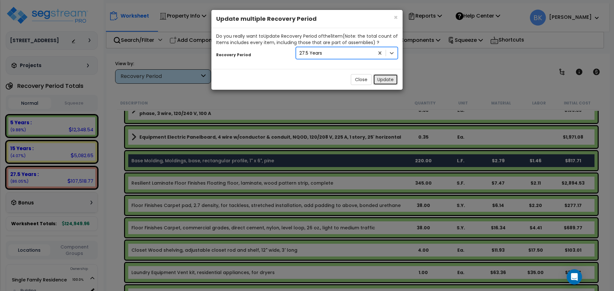
click at [383, 82] on button "Update" at bounding box center [385, 79] width 25 height 11
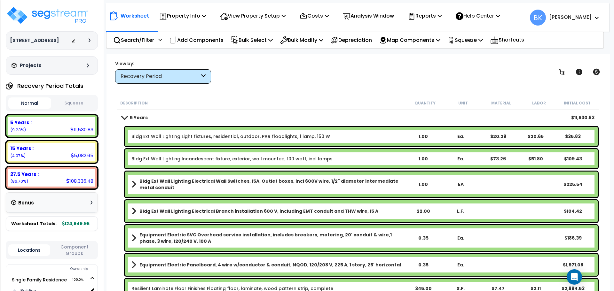
scroll to position [0, 0]
click at [121, 119] on span at bounding box center [124, 117] width 9 height 5
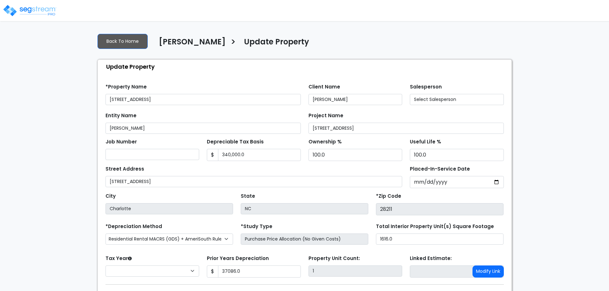
type input "37,086.0"
select select "2024"
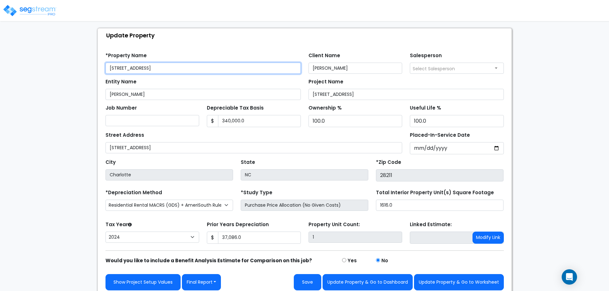
scroll to position [36, 0]
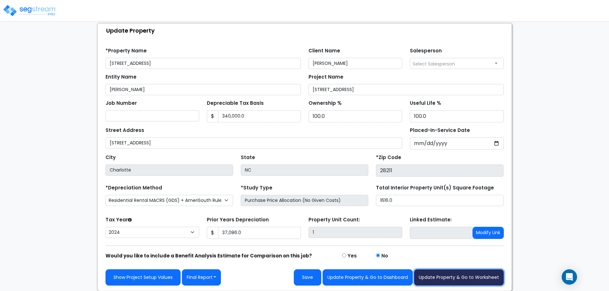
click at [470, 275] on button "Update Property & Go to Worksheet" at bounding box center [459, 277] width 90 height 16
type input "37086"
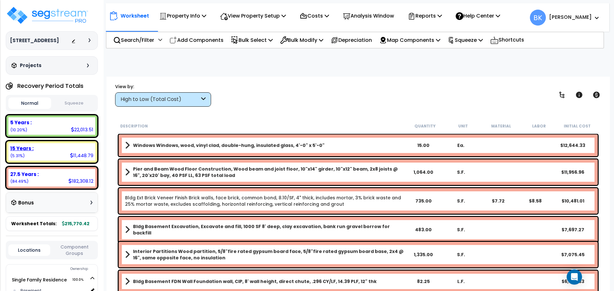
click at [49, 151] on div "15 Years :" at bounding box center [51, 148] width 83 height 7
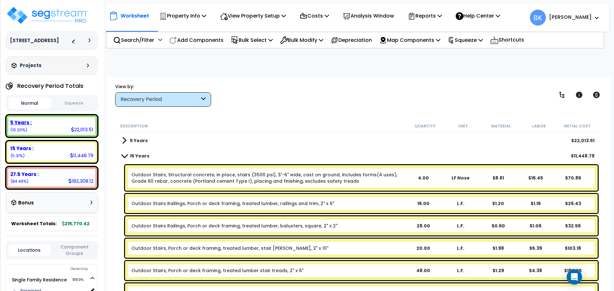
click at [55, 124] on div "5 Years :" at bounding box center [51, 122] width 83 height 7
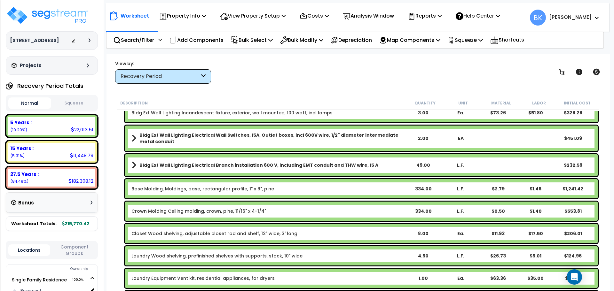
scroll to position [160, 0]
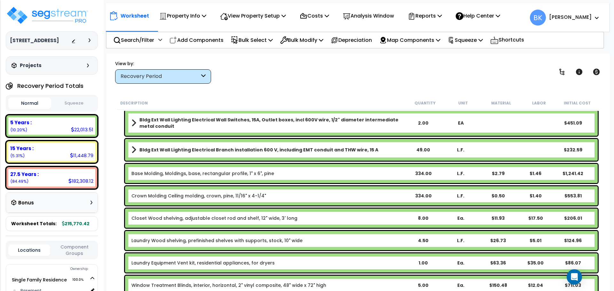
click at [163, 175] on link "Base Molding, Moldings, base, rectangular profile, 1" x 6", pine" at bounding box center [202, 173] width 143 height 6
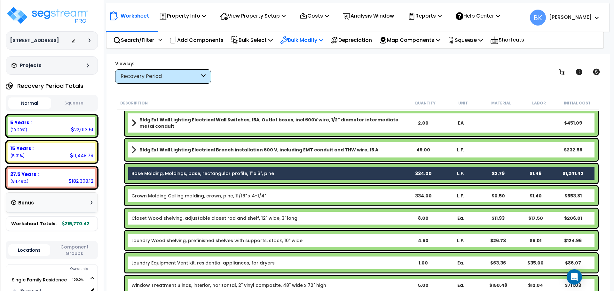
click at [294, 43] on p "Bulk Modify" at bounding box center [301, 40] width 43 height 9
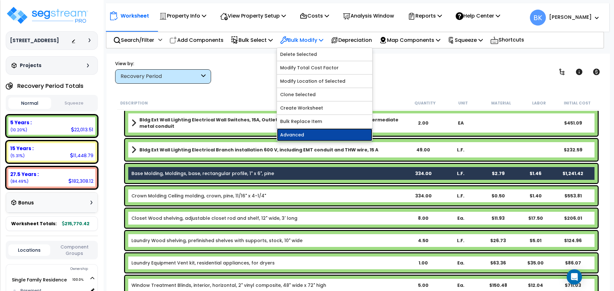
click at [305, 131] on link "Advanced" at bounding box center [324, 134] width 95 height 13
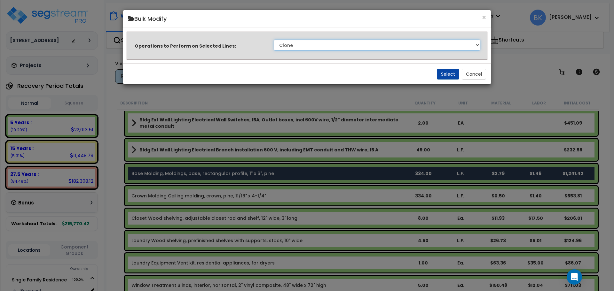
click at [318, 43] on select "Clone Delete Delete Zero Quantities Modify Component Group Modify Recovery Peri…" at bounding box center [377, 45] width 206 height 11
select select "modifyRecoveryPeriod"
click at [274, 40] on select "Clone Delete Delete Zero Quantities Modify Component Group Modify Recovery Peri…" at bounding box center [377, 45] width 206 height 11
click at [445, 70] on button "Select" at bounding box center [448, 74] width 22 height 11
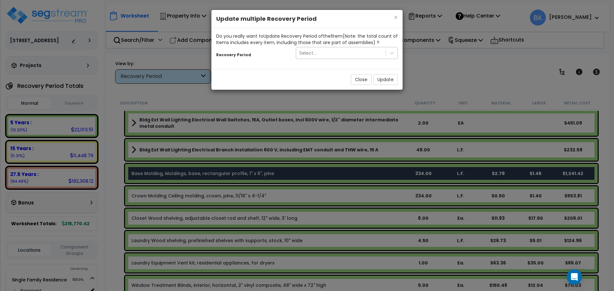
click at [313, 55] on div "Select..." at bounding box center [307, 53] width 17 height 6
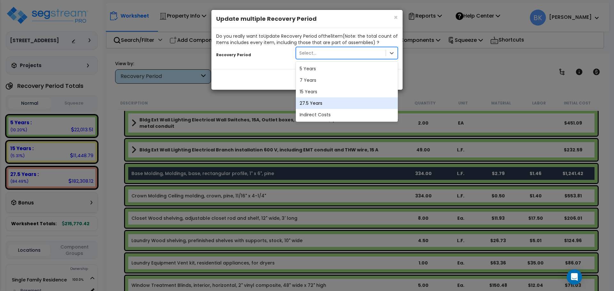
click at [315, 103] on div "27.5 Years" at bounding box center [347, 103] width 102 height 12
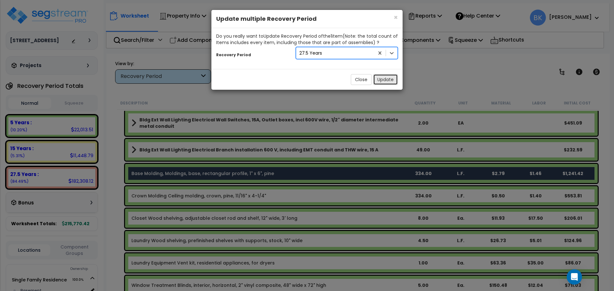
click at [384, 76] on button "Update" at bounding box center [385, 79] width 25 height 11
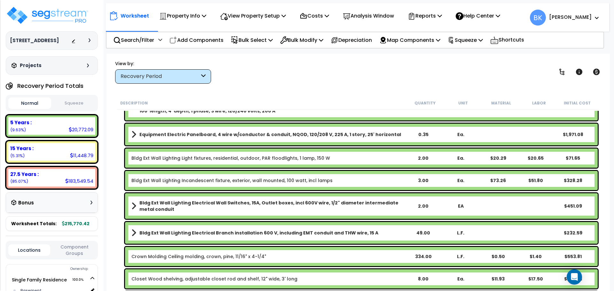
scroll to position [0, 0]
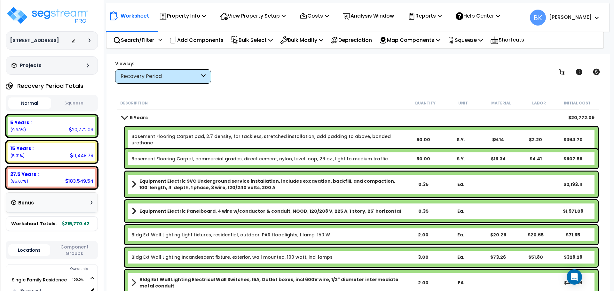
click at [201, 185] on b "Equipment Electric SVC Underground service installation, includes excavation, b…" at bounding box center [271, 184] width 265 height 13
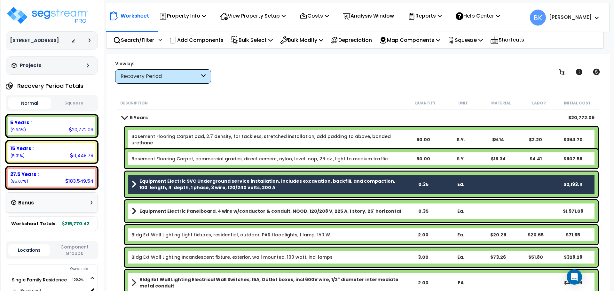
click at [200, 211] on b "Equipment Electric Panelboard, 4 wire w/conductor & conduit, NQOD, 120/208 V, 2…" at bounding box center [269, 211] width 261 height 6
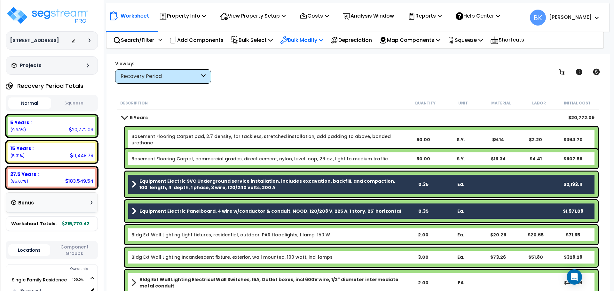
click at [305, 37] on p "Bulk Modify" at bounding box center [301, 40] width 43 height 9
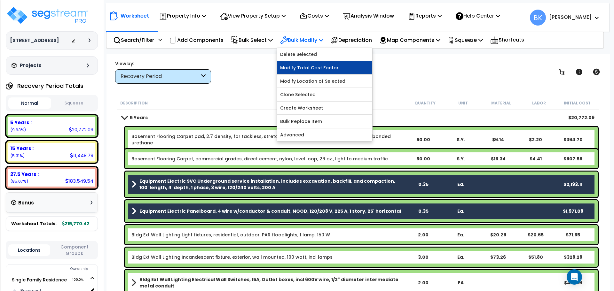
click at [308, 67] on link "Modify Total Cost Factor" at bounding box center [324, 67] width 95 height 13
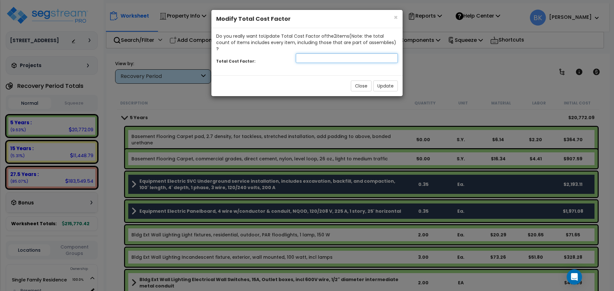
click at [314, 53] on input "number" at bounding box center [347, 58] width 102 height 10
type input "0.875"
click at [377, 81] on button "Update" at bounding box center [385, 86] width 25 height 11
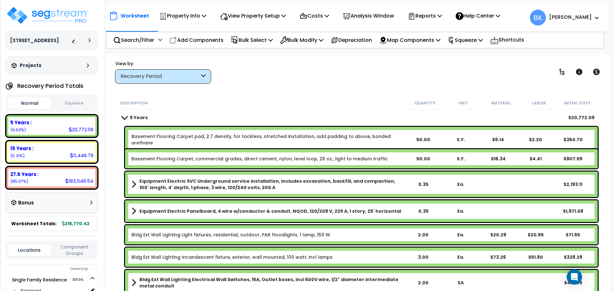
click at [123, 117] on span at bounding box center [124, 117] width 9 height 5
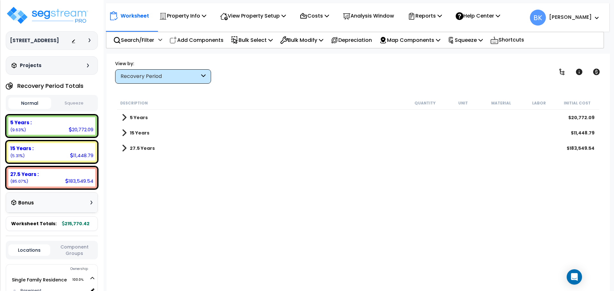
click at [123, 117] on span at bounding box center [124, 117] width 5 height 9
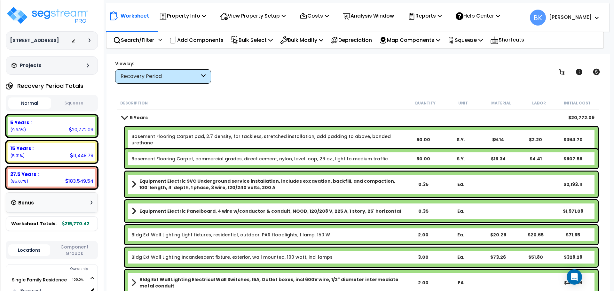
click at [123, 117] on span at bounding box center [124, 117] width 9 height 5
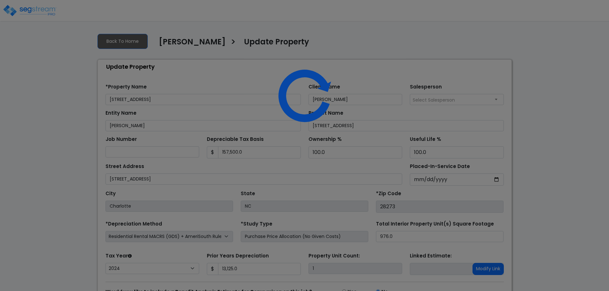
select select "2024"
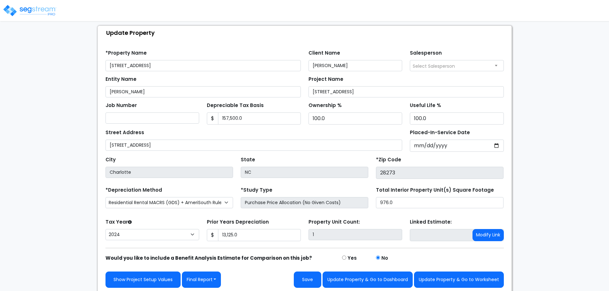
scroll to position [36, 0]
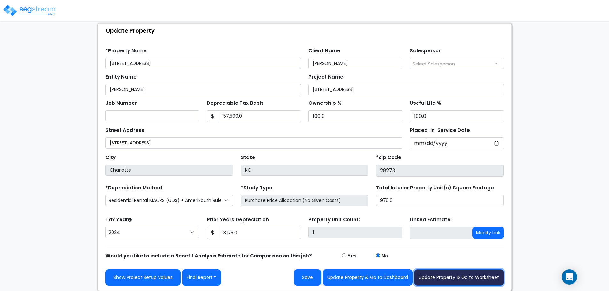
click at [452, 280] on button "Update Property & Go to Worksheet" at bounding box center [459, 277] width 90 height 16
type input "13125"
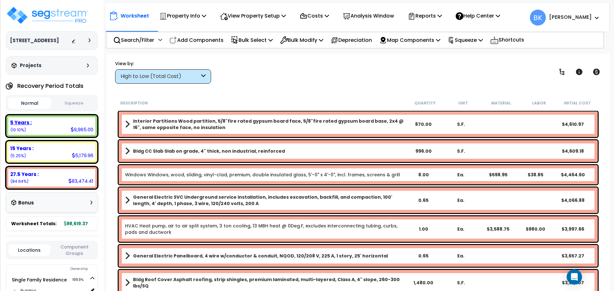
click at [68, 124] on div "5 Years :" at bounding box center [51, 122] width 83 height 7
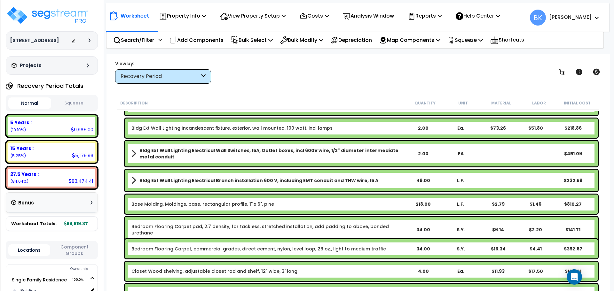
scroll to position [96, 0]
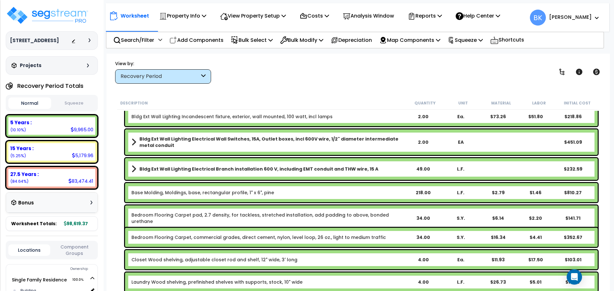
click at [182, 195] on link "Base Molding, Moldings, base, rectangular profile, 1" x 6", pine" at bounding box center [202, 193] width 143 height 6
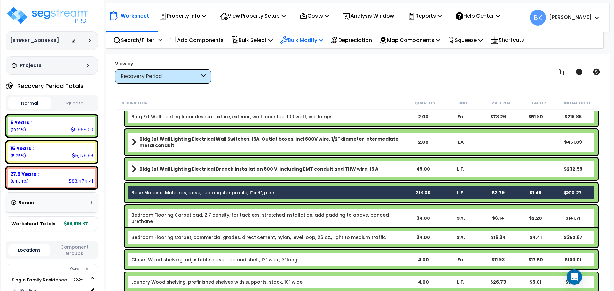
click at [323, 42] on icon at bounding box center [321, 39] width 4 height 5
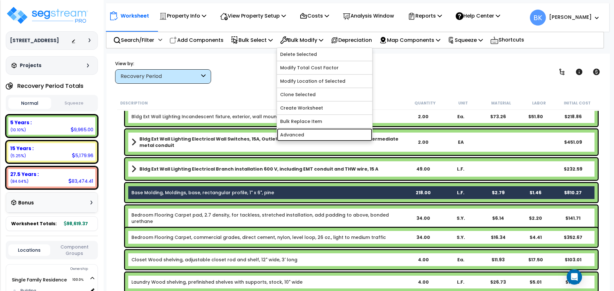
drag, startPoint x: 309, startPoint y: 133, endPoint x: 309, endPoint y: 129, distance: 3.8
click at [309, 133] on link "Advanced" at bounding box center [324, 134] width 95 height 13
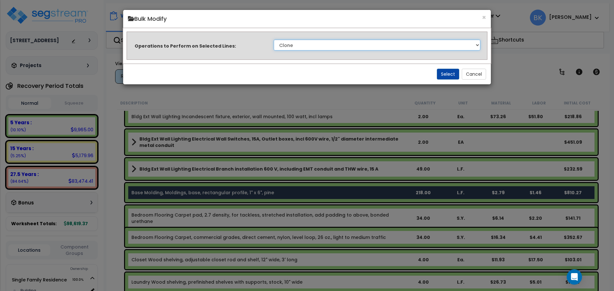
click at [313, 50] on select "Clone Delete Delete Zero Quantities Modify Component Group Modify Recovery Peri…" at bounding box center [377, 45] width 206 height 11
click at [274, 40] on select "Clone Delete Delete Zero Quantities Modify Component Group Modify Recovery Peri…" at bounding box center [377, 45] width 206 height 11
click at [342, 49] on select "Clone Delete Delete Zero Quantities Modify Component Group Modify Recovery Peri…" at bounding box center [377, 45] width 206 height 11
select select "modifyRecoveryPeriod"
click at [274, 40] on select "Clone Delete Delete Zero Quantities Modify Component Group Modify Recovery Peri…" at bounding box center [377, 45] width 206 height 11
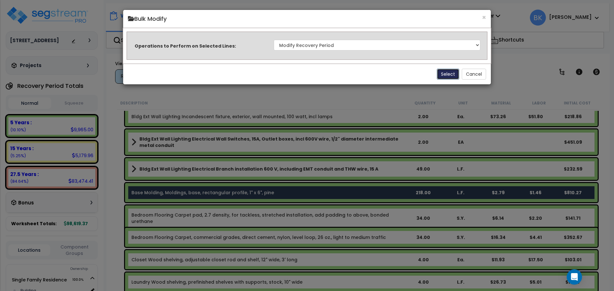
click at [447, 76] on button "Select" at bounding box center [448, 74] width 22 height 11
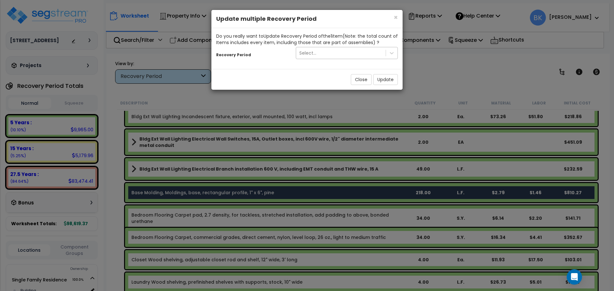
click at [321, 56] on div "Select..." at bounding box center [340, 53] width 89 height 10
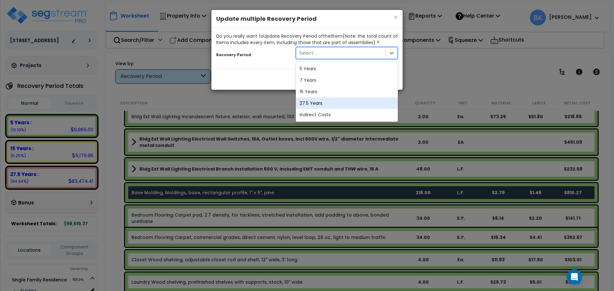
click at [318, 100] on div "27.5 Years" at bounding box center [347, 103] width 102 height 12
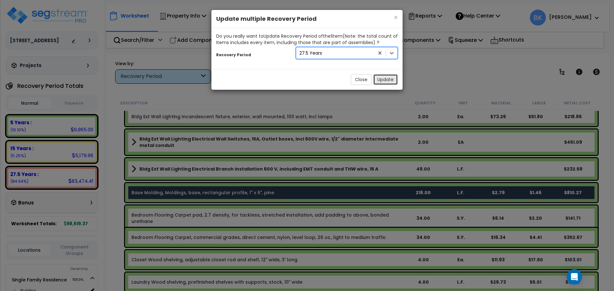
click at [385, 79] on button "Update" at bounding box center [385, 79] width 25 height 11
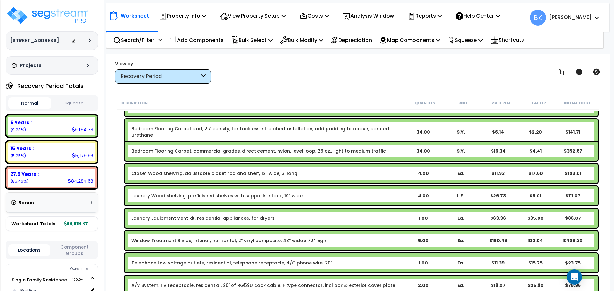
scroll to position [192, 0]
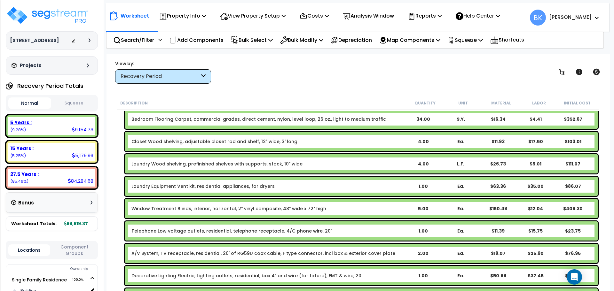
click at [62, 131] on div "5 Years : 9,154.73 (9.28%)" at bounding box center [51, 126] width 87 height 18
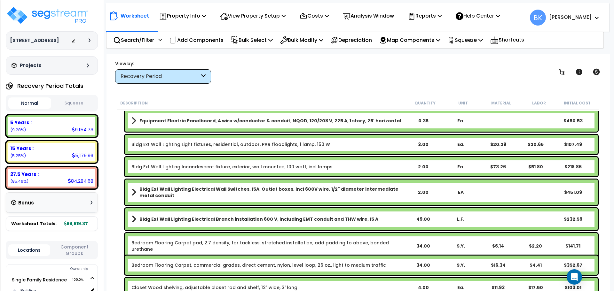
scroll to position [0, 0]
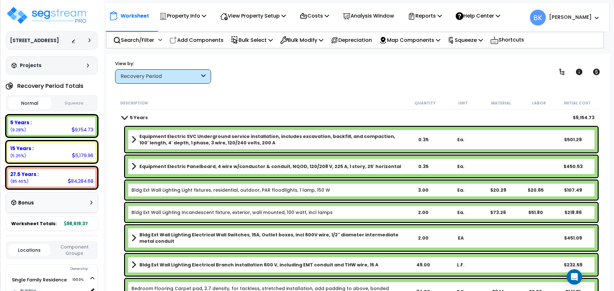
click at [210, 140] on b "Equipment Electric SVC Underground service installation, includes excavation, b…" at bounding box center [271, 139] width 265 height 13
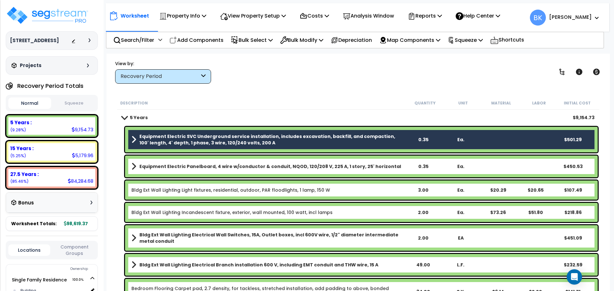
click at [204, 163] on link "Equipment Electric Panelboard, 4 wire w/conductor & conduit, NQOD, 120/208 V, 2…" at bounding box center [267, 166] width 273 height 9
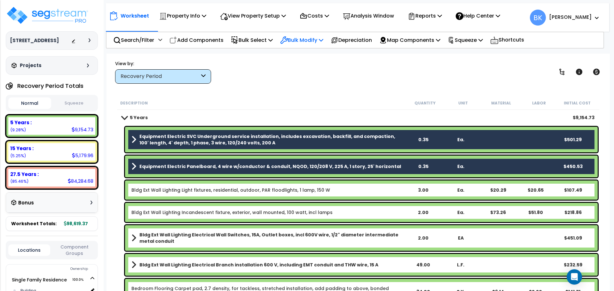
click at [295, 39] on p "Bulk Modify" at bounding box center [301, 40] width 43 height 9
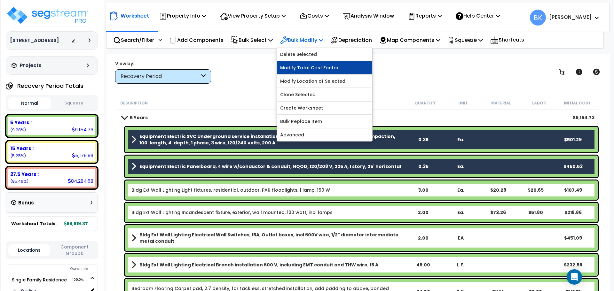
click at [304, 69] on link "Modify Total Cost Factor" at bounding box center [324, 67] width 95 height 13
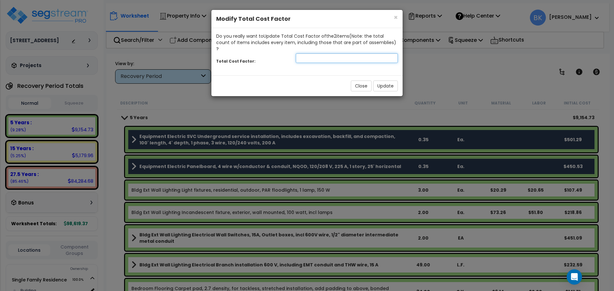
click at [327, 53] on input "number" at bounding box center [347, 58] width 102 height 10
type input "0.875"
click at [378, 81] on button "Update" at bounding box center [385, 86] width 25 height 11
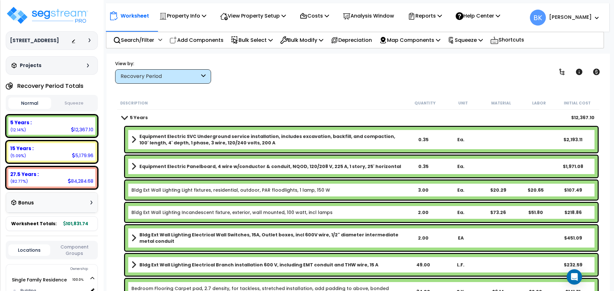
click at [170, 142] on b "Equipment Electric SVC Underground service installation, includes excavation, b…" at bounding box center [271, 139] width 265 height 13
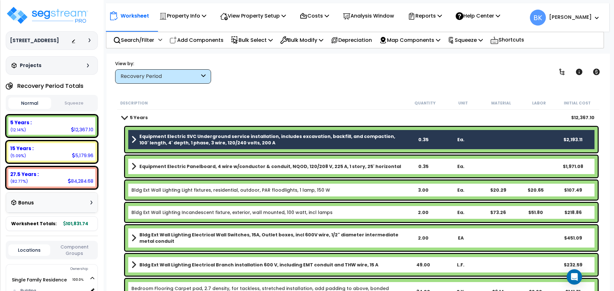
click at [168, 166] on b "Equipment Electric Panelboard, 4 wire w/conductor & conduit, NQOD, 120/208 V, 2…" at bounding box center [269, 166] width 261 height 6
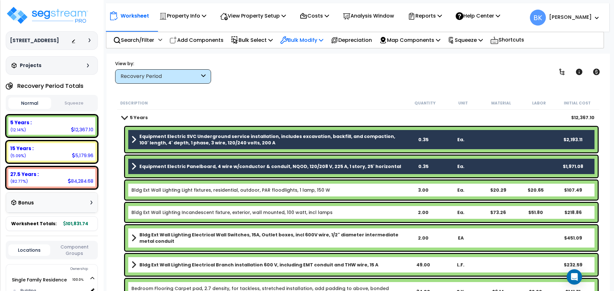
click at [306, 39] on p "Bulk Modify" at bounding box center [301, 40] width 43 height 9
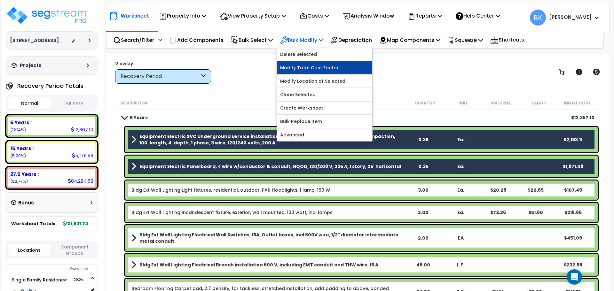
click at [312, 65] on link "Modify Total Cost Factor" at bounding box center [324, 67] width 95 height 13
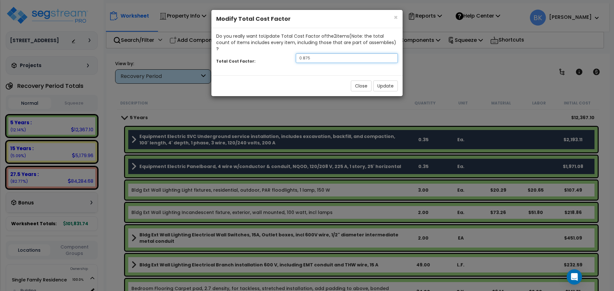
click at [312, 54] on input "0.875" at bounding box center [347, 58] width 102 height 10
type input "0.5"
click at [387, 81] on button "Update" at bounding box center [385, 86] width 25 height 11
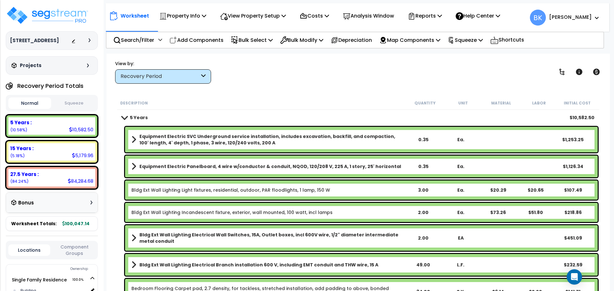
click at [126, 121] on link "5 Years" at bounding box center [135, 117] width 26 height 9
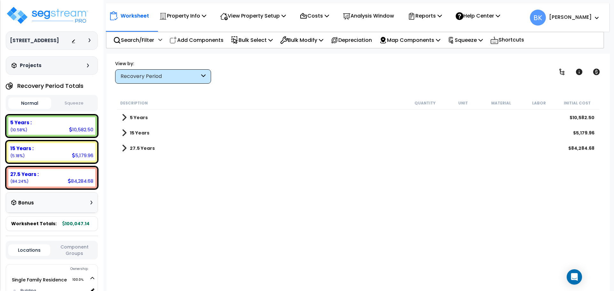
click at [125, 119] on span at bounding box center [124, 117] width 5 height 9
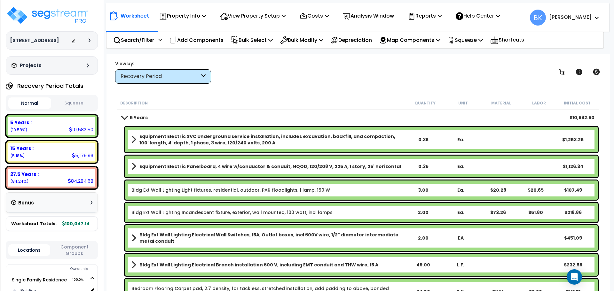
click at [125, 119] on span at bounding box center [124, 117] width 9 height 5
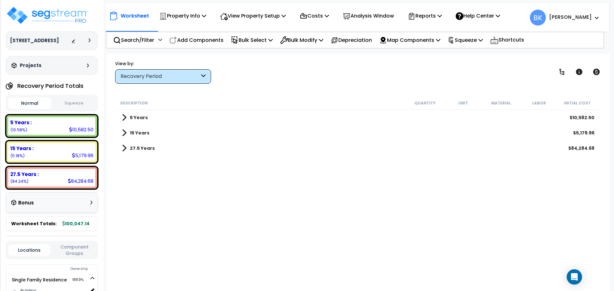
click at [118, 95] on div "Worksheet Property Info Property Setup Add Property Unit Template property Clon…" at bounding box center [357, 199] width 503 height 291
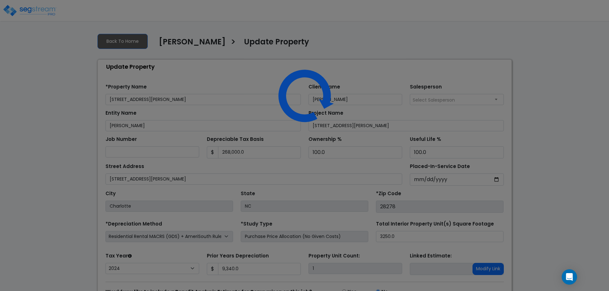
select select "2024"
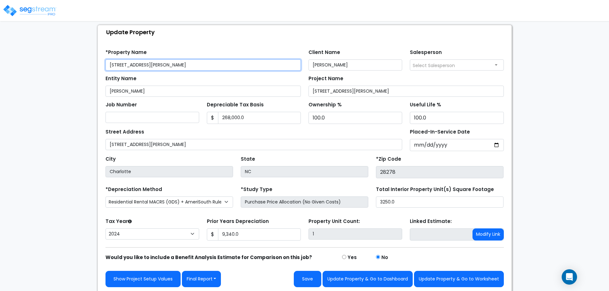
scroll to position [36, 0]
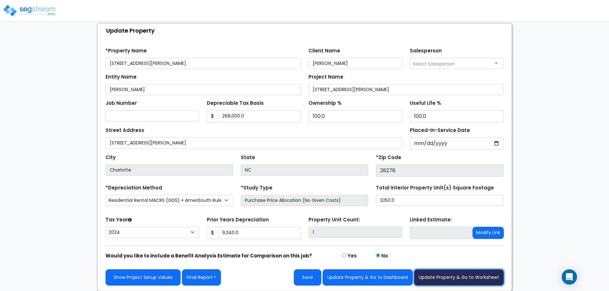
drag, startPoint x: 458, startPoint y: 279, endPoint x: 452, endPoint y: 273, distance: 9.3
click at [458, 279] on button "Update Property & Go to Worksheet" at bounding box center [459, 277] width 90 height 16
type input "9340"
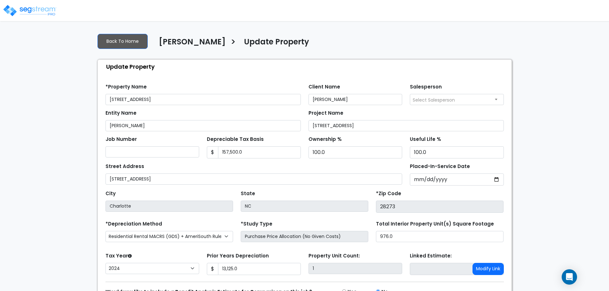
select select "2024"
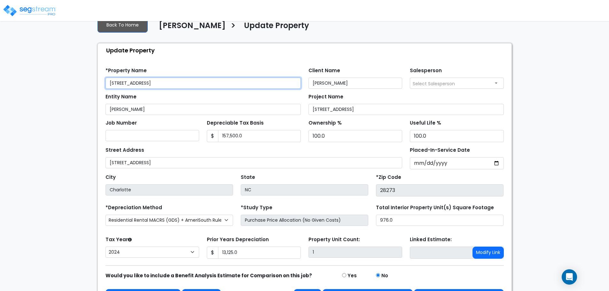
scroll to position [36, 0]
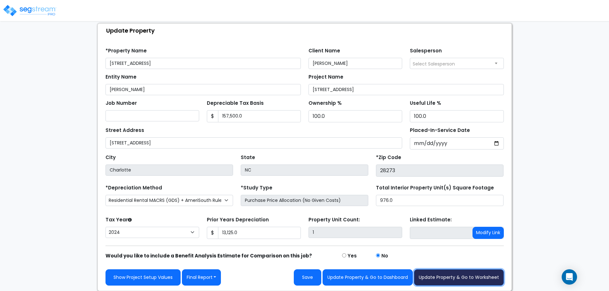
click at [480, 277] on button "Update Property & Go to Worksheet" at bounding box center [459, 277] width 90 height 16
type input "13125"
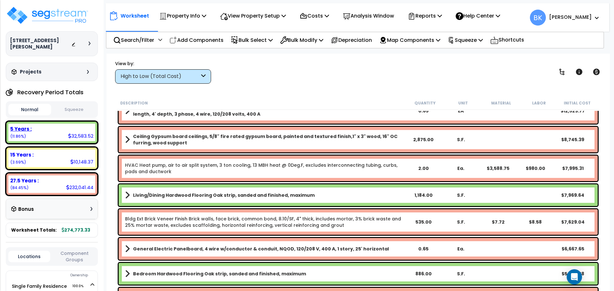
click at [46, 128] on div "5 Years : 32,583.52 (11.86%)" at bounding box center [51, 133] width 87 height 18
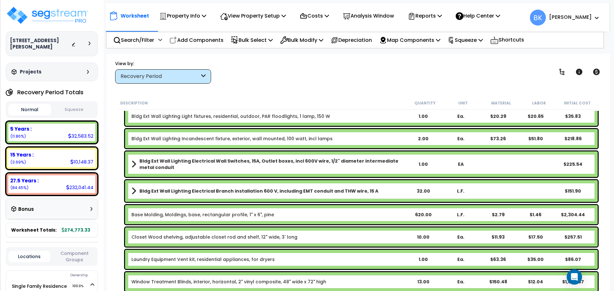
scroll to position [160, 0]
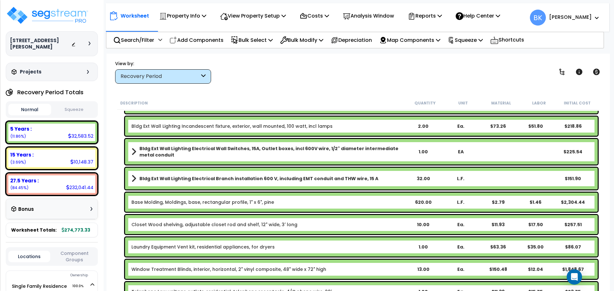
drag, startPoint x: 168, startPoint y: 202, endPoint x: 173, endPoint y: 197, distance: 7.5
click at [168, 202] on link "Base Molding, Moldings, base, rectangular profile, 1" x 6", pine" at bounding box center [202, 202] width 143 height 6
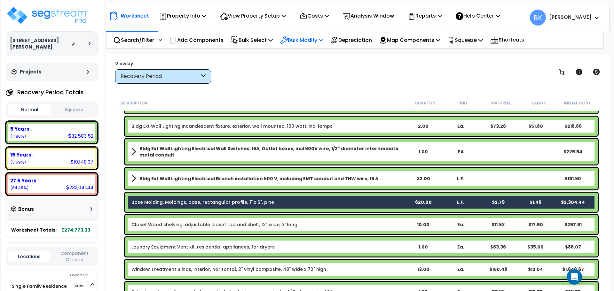
click at [313, 38] on p "Bulk Modify" at bounding box center [301, 40] width 43 height 9
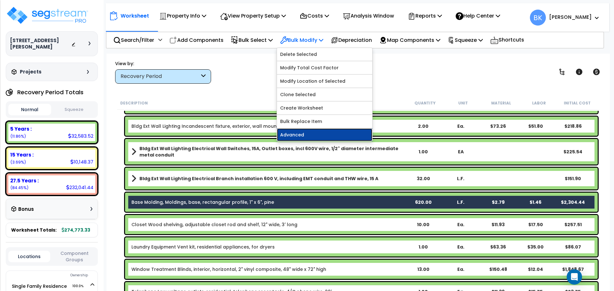
click at [311, 134] on link "Advanced" at bounding box center [324, 134] width 95 height 13
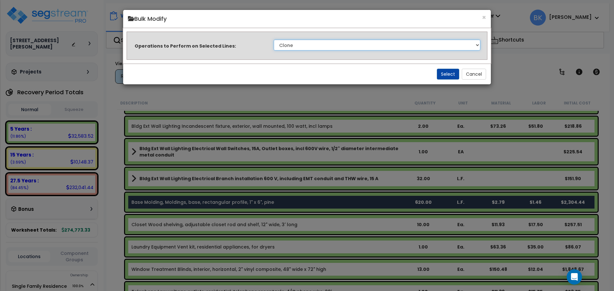
click at [311, 47] on select "Clone Delete Delete Zero Quantities Modify Component Group Modify Recovery Peri…" at bounding box center [377, 45] width 206 height 11
select select "modifyRecoveryPeriod"
click at [274, 40] on select "Clone Delete Delete Zero Quantities Modify Component Group Modify Recovery Peri…" at bounding box center [377, 45] width 206 height 11
click at [450, 73] on button "Select" at bounding box center [448, 74] width 22 height 11
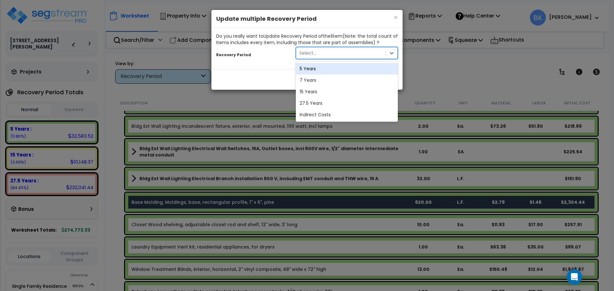
click at [319, 54] on div "Select..." at bounding box center [340, 53] width 89 height 10
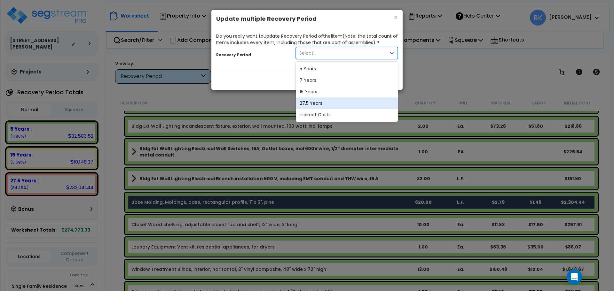
click at [317, 101] on div "27.5 Years" at bounding box center [347, 103] width 102 height 12
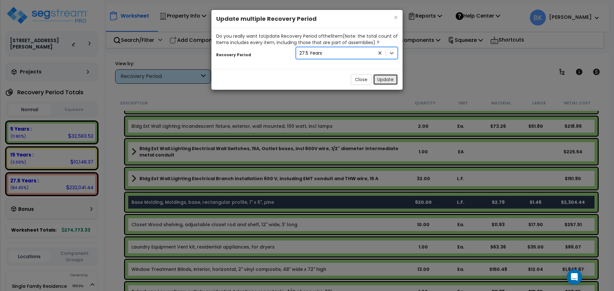
drag, startPoint x: 376, startPoint y: 77, endPoint x: 384, endPoint y: 77, distance: 9.0
click at [384, 77] on button "Update" at bounding box center [385, 79] width 25 height 11
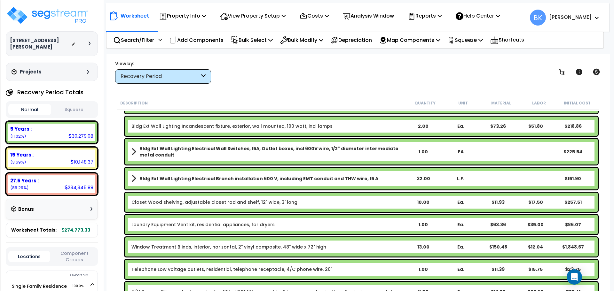
click at [278, 77] on div "View by: Recovery Period High to Low (Total Cost)" at bounding box center [358, 72] width 490 height 24
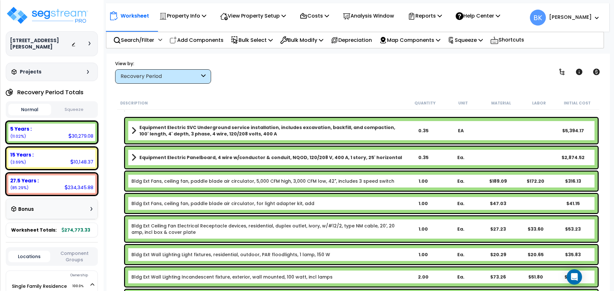
scroll to position [0, 0]
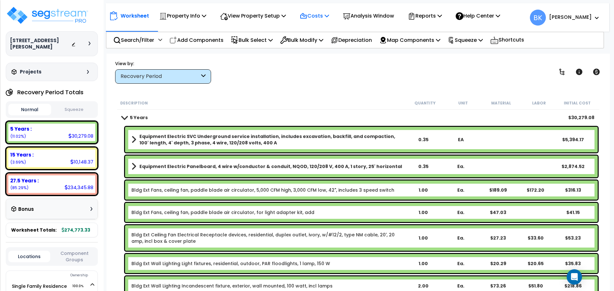
click at [322, 14] on p "Costs" at bounding box center [313, 16] width 29 height 9
click at [319, 41] on link "Direct Costs" at bounding box center [327, 43] width 63 height 13
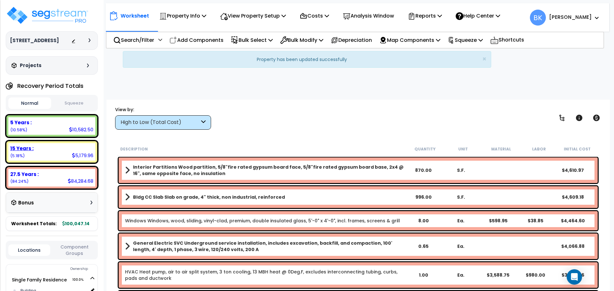
click at [43, 149] on div "15 Years :" at bounding box center [51, 148] width 83 height 7
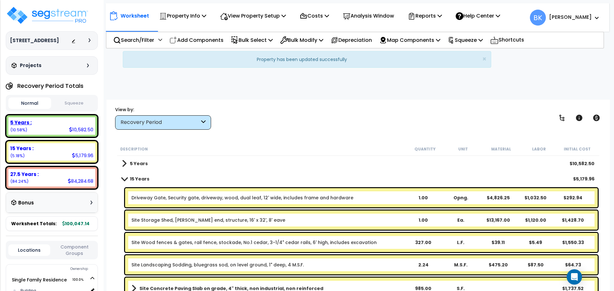
click at [45, 126] on div "5 Years :" at bounding box center [51, 122] width 83 height 7
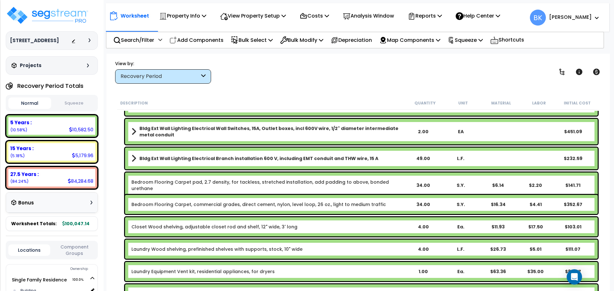
scroll to position [64, 0]
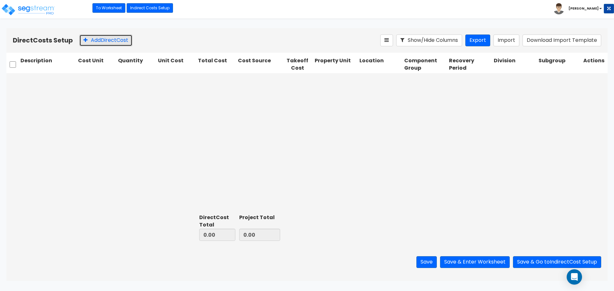
click at [95, 40] on button "Add Direct Cost" at bounding box center [105, 41] width 53 height 12
click at [55, 78] on input "text" at bounding box center [47, 80] width 55 height 12
click at [58, 83] on input "Refrigerator" at bounding box center [47, 80] width 55 height 12
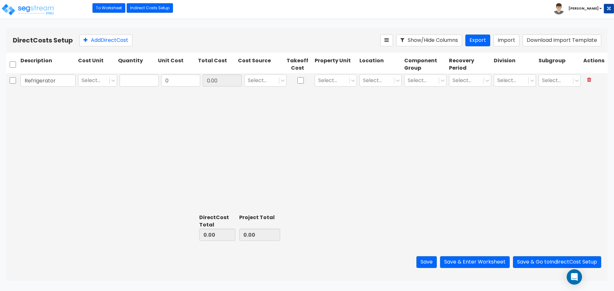
type input "Refrigerator"
click at [134, 81] on input "text" at bounding box center [139, 80] width 39 height 12
type input "1"
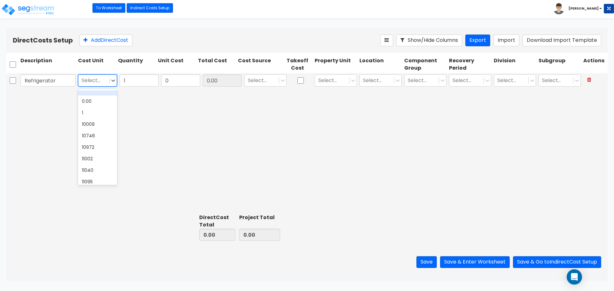
click at [101, 78] on div at bounding box center [93, 80] width 25 height 9
click at [88, 110] on div "1" at bounding box center [97, 113] width 39 height 12
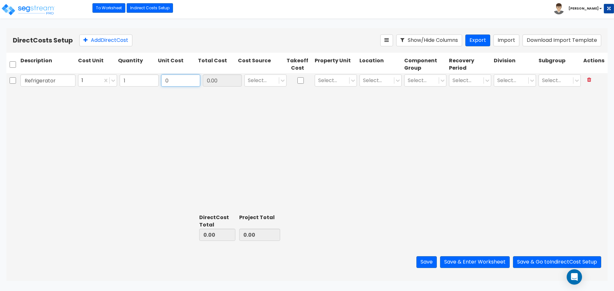
click at [191, 82] on input "0" at bounding box center [180, 80] width 39 height 12
type input "2,450"
type input "2,450.00"
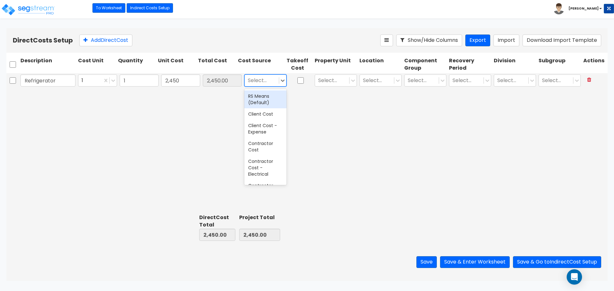
click at [262, 86] on div "Select..." at bounding box center [261, 80] width 34 height 11
type input "Vario"
click at [264, 97] on div "Various" at bounding box center [265, 96] width 42 height 12
click at [326, 80] on div at bounding box center [332, 80] width 28 height 9
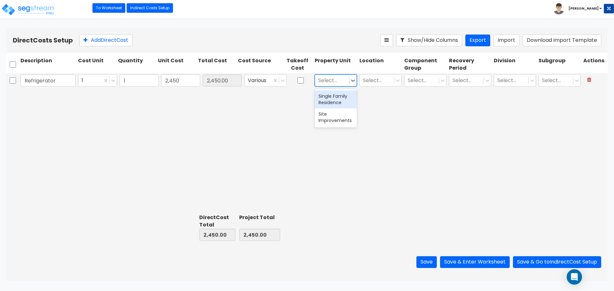
click at [338, 99] on div "Single Family Residence" at bounding box center [335, 99] width 42 height 18
click at [381, 80] on div at bounding box center [377, 80] width 28 height 9
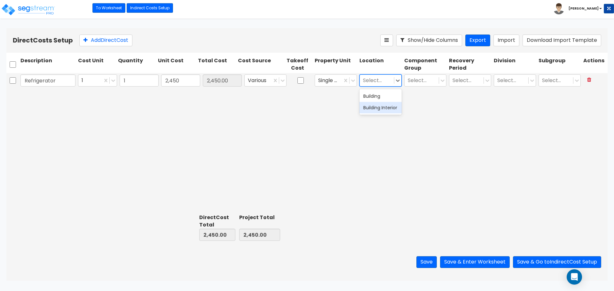
click at [379, 112] on div "Building Interior" at bounding box center [380, 108] width 42 height 12
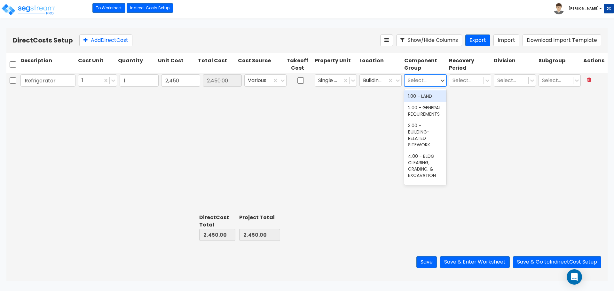
click at [419, 82] on div at bounding box center [421, 80] width 28 height 9
type input "Kitch"
click at [423, 133] on div "263.00 - KITCHEN EQUIPMENT" at bounding box center [425, 127] width 42 height 24
click at [467, 77] on div at bounding box center [466, 80] width 28 height 9
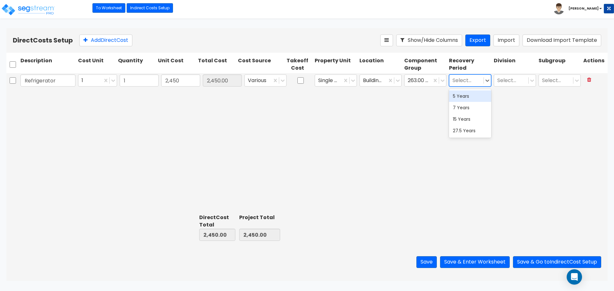
click at [466, 93] on div "5 Years" at bounding box center [470, 96] width 42 height 12
click at [513, 82] on div at bounding box center [511, 80] width 28 height 9
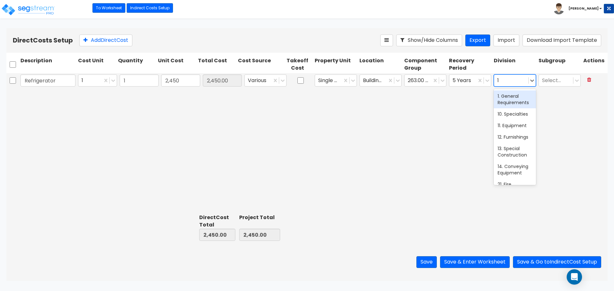
type input "11"
click at [514, 97] on div "11. Equipment" at bounding box center [514, 96] width 42 height 12
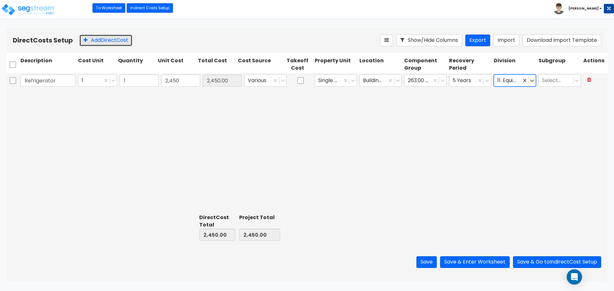
click at [95, 41] on button "Add Direct Cost" at bounding box center [105, 41] width 53 height 12
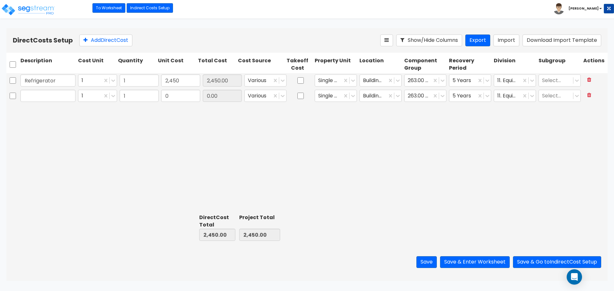
click at [45, 97] on input "text" at bounding box center [47, 96] width 55 height 12
type input "Range"
click at [176, 97] on input "0" at bounding box center [180, 96] width 39 height 12
type input "1,200"
type input "1,200.00"
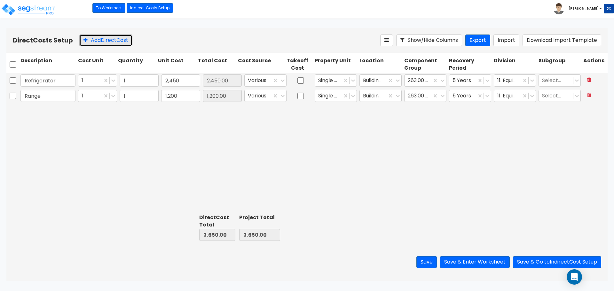
click at [95, 40] on button "Add Direct Cost" at bounding box center [105, 41] width 53 height 12
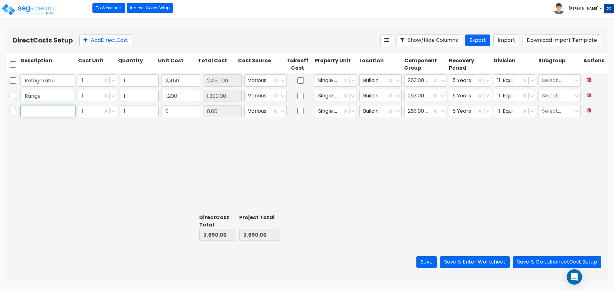
click at [37, 117] on input "text" at bounding box center [47, 111] width 55 height 12
type input "Microwave"
click at [187, 115] on input "0" at bounding box center [180, 111] width 39 height 12
type input "400"
type input "400.00"
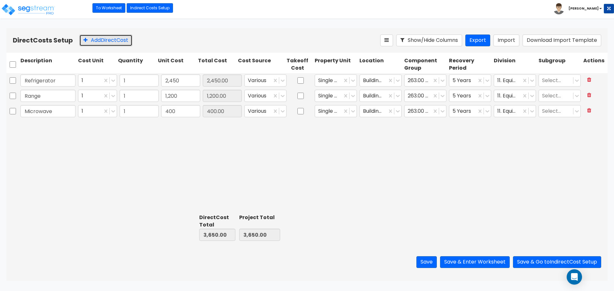
click at [98, 39] on button "Add Direct Cost" at bounding box center [105, 41] width 53 height 12
type input "Rangehood"
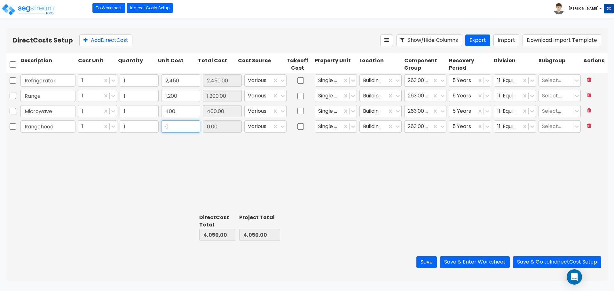
click at [176, 129] on input "0" at bounding box center [180, 126] width 39 height 12
type input "250"
type input "250.00"
click at [106, 39] on button "Add Direct Cost" at bounding box center [105, 41] width 53 height 12
click at [45, 137] on input "text" at bounding box center [47, 142] width 55 height 12
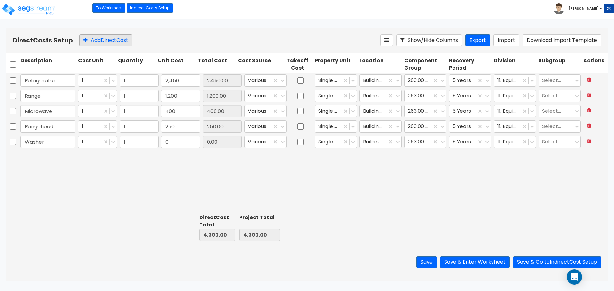
type input "Washer"
click at [107, 39] on button "Add Direct Cost" at bounding box center [105, 41] width 53 height 12
click at [593, 157] on button at bounding box center [589, 156] width 12 height 11
click at [415, 143] on div at bounding box center [417, 142] width 21 height 9
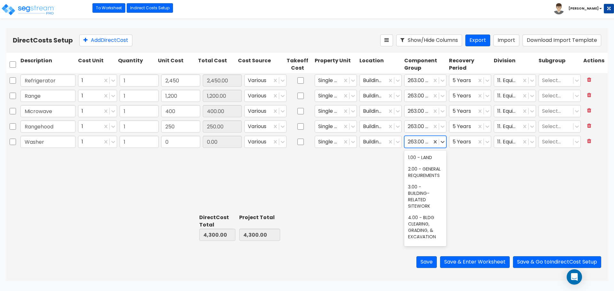
type input "D"
type input "Laundr"
click at [419, 185] on div "283.00 - LAUNDRY EQUIPMENT" at bounding box center [425, 188] width 42 height 24
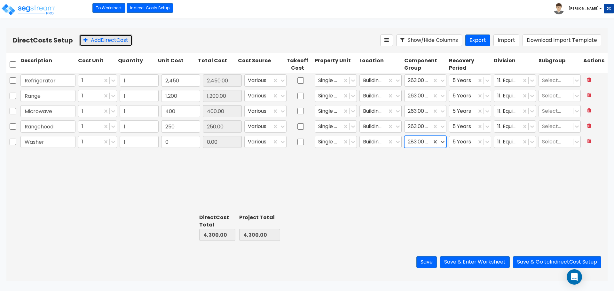
click at [98, 37] on button "Add Direct Cost" at bounding box center [105, 41] width 53 height 12
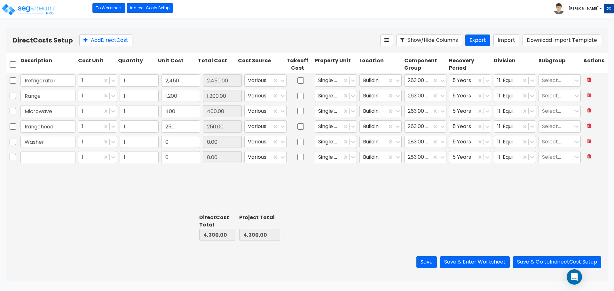
click at [44, 154] on input "text" at bounding box center [47, 157] width 55 height 12
type input "Dryer"
click at [210, 148] on div "0.00" at bounding box center [222, 142] width 42 height 15
click at [175, 140] on input "0" at bounding box center [180, 142] width 39 height 12
type input "800"
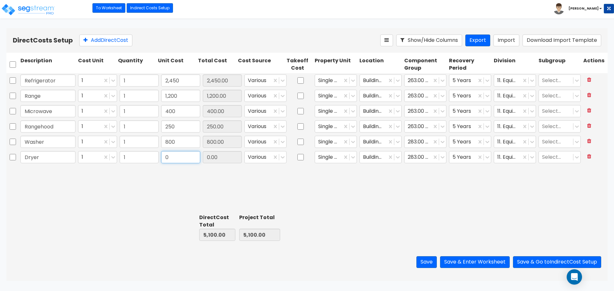
type input "800.00"
click at [177, 156] on input "0" at bounding box center [180, 157] width 39 height 12
type input "6"
type input "6.00"
click at [182, 144] on input "800" at bounding box center [180, 142] width 39 height 12
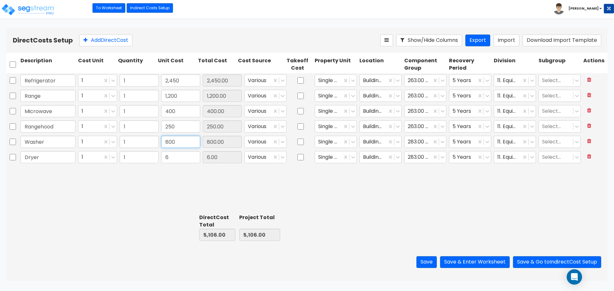
click at [182, 144] on input "800" at bounding box center [180, 142] width 39 height 12
type input "650"
type input "650.00"
click at [173, 154] on input "6" at bounding box center [180, 157] width 39 height 12
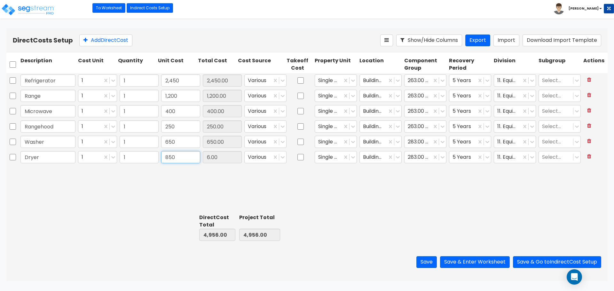
type input "850"
type input "850.00"
click at [154, 179] on div "Refrigerator 1 1 2,450 2,450.00 Various Single Family Residence Building Interi…" at bounding box center [306, 142] width 601 height 138
click at [556, 260] on button "Save & Go to Indirect Cost Setup" at bounding box center [557, 262] width 88 height 12
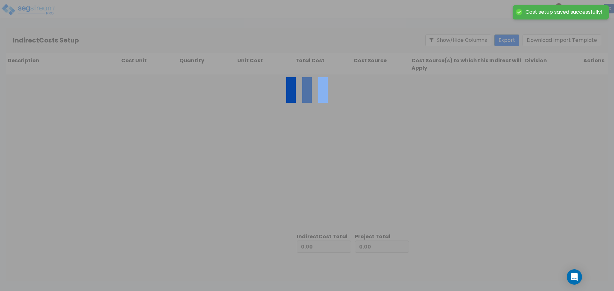
type input "5,800.00"
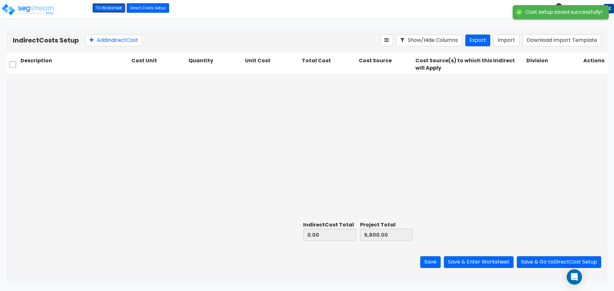
click at [113, 8] on link "To Worksheet" at bounding box center [108, 8] width 33 height 10
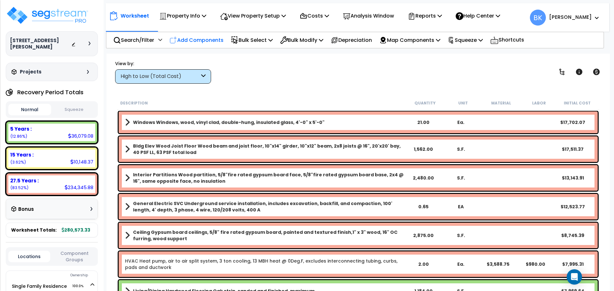
click at [185, 41] on p "Add Components" at bounding box center [196, 40] width 54 height 9
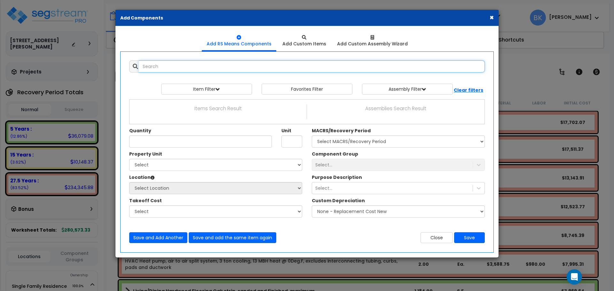
click at [208, 70] on input "text" at bounding box center [312, 66] width 346 height 12
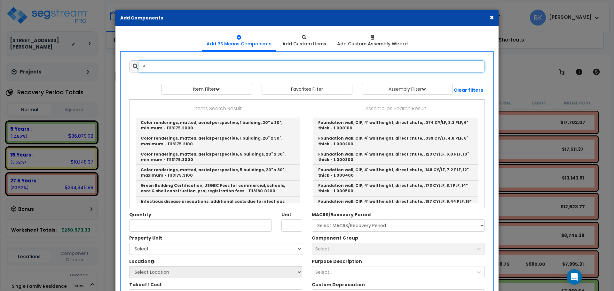
click at [223, 68] on input "P" at bounding box center [312, 66] width 346 height 12
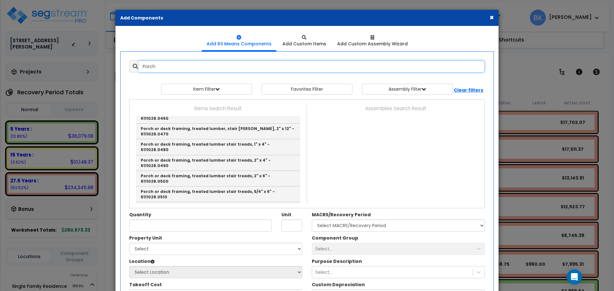
scroll to position [607, 0]
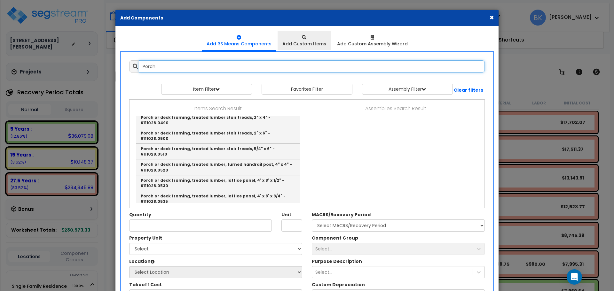
type input "Porch"
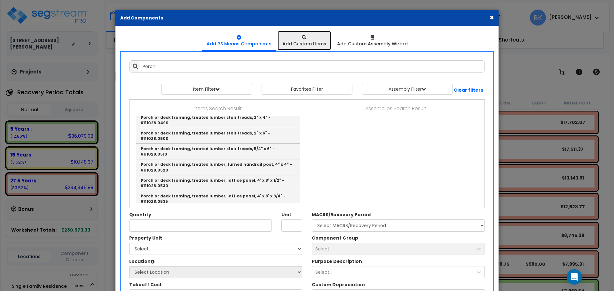
click at [306, 37] on icon at bounding box center [304, 37] width 4 height 4
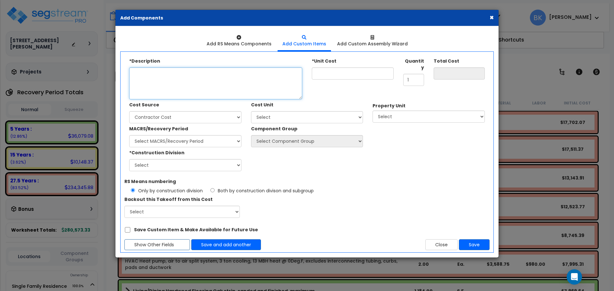
click at [193, 80] on textarea "*Description" at bounding box center [215, 83] width 173 height 32
type textarea "Pergola Structure"
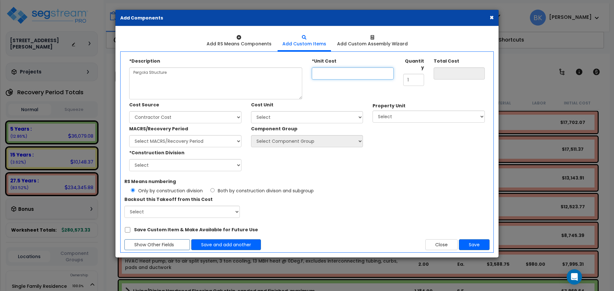
click at [353, 73] on input "*Unit Cost" at bounding box center [353, 73] width 82 height 12
type input "2"
type input "2.00"
type input "25"
type input "25.00"
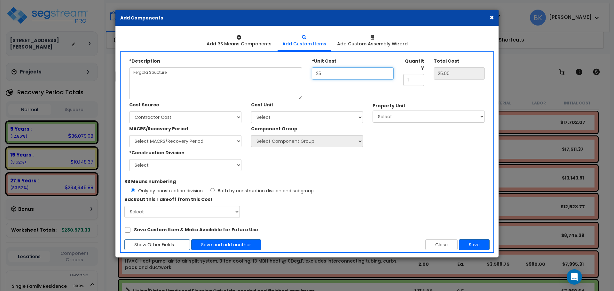
type input "250"
type input "250.00"
type input "2,500"
type input "2,500.00"
click at [343, 71] on input "2,500" at bounding box center [353, 73] width 82 height 12
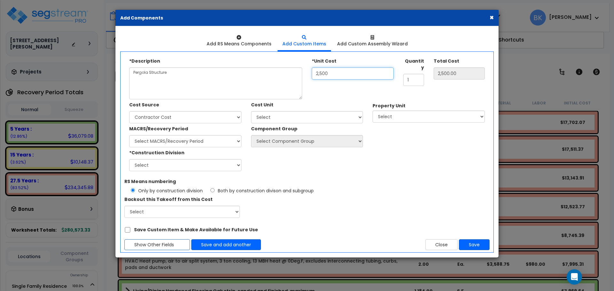
type input "250"
type input "250.00"
type input "25"
type input "25.00"
type input "251"
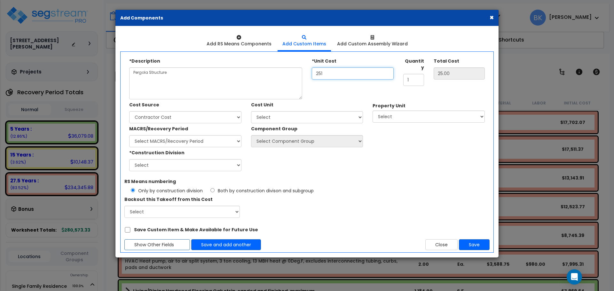
type input "251.00"
type input "2,510"
type input "2,510.00"
type input "2,510"
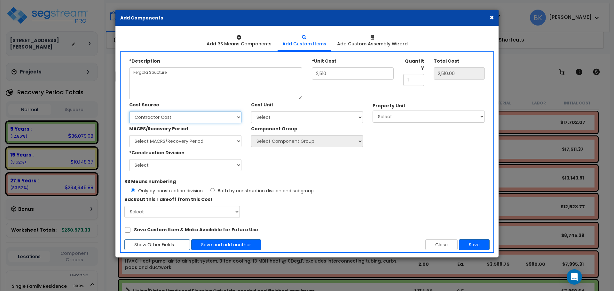
click at [171, 120] on select "Select Client Cost Client Cost - Expense Contractor Cost Contractor Cost - Elec…" at bounding box center [185, 117] width 112 height 12
click at [174, 119] on select "Select Client Cost Client Cost - Expense Contractor Cost Contractor Cost - Elec…" at bounding box center [185, 117] width 112 height 12
select select "1424"
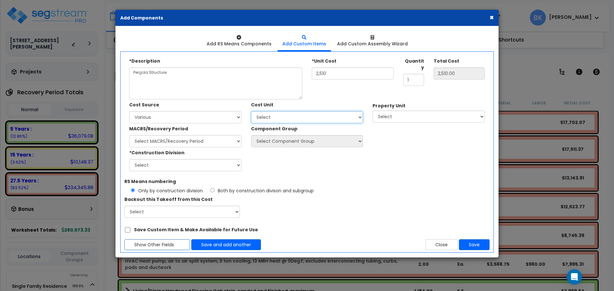
click at [269, 119] on select "Select Add Additional Cost Unit" at bounding box center [307, 117] width 112 height 12
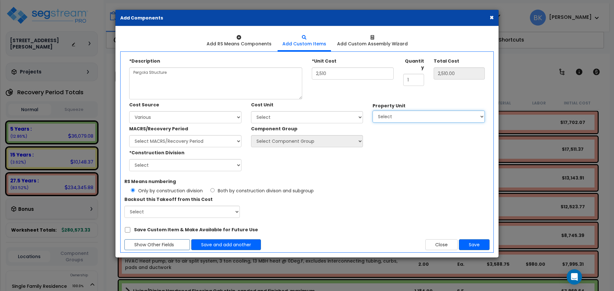
click at [427, 116] on select "Select Single Family Residence Site Improvements" at bounding box center [428, 117] width 112 height 12
select select "165835"
click at [372, 111] on select "Select Single Family Residence Site Improvements" at bounding box center [428, 117] width 112 height 12
select select
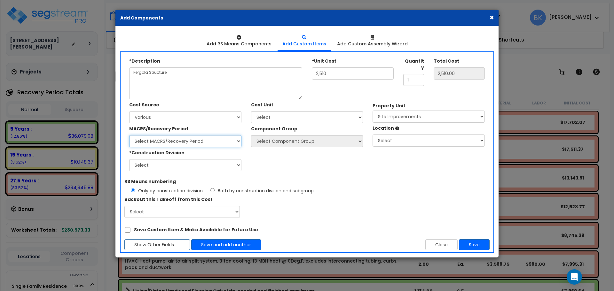
click at [149, 142] on select "Select MACRS/Recovery Period 5 Years - 57.0 - Distributive Trades & Services 5 …" at bounding box center [185, 141] width 112 height 12
select select "3666"
click at [129, 135] on select "Select MACRS/Recovery Period 5 Years - 57.0 - Distributive Trades & Services 5 …" at bounding box center [185, 141] width 112 height 12
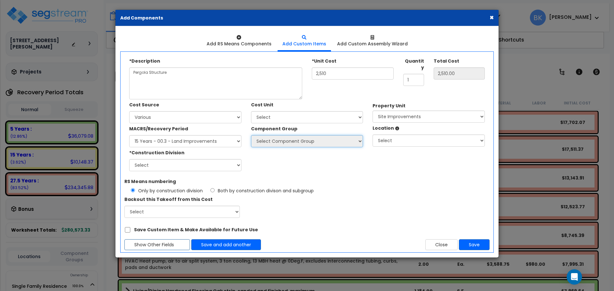
click at [269, 137] on select "Select Component Group" at bounding box center [307, 141] width 112 height 12
select select "39458"
click at [251, 135] on select "Select Component Group 447.00 - SITE SWIMMING POOLS 434.00 - SITE PRIVACY WALLS…" at bounding box center [307, 141] width 112 height 12
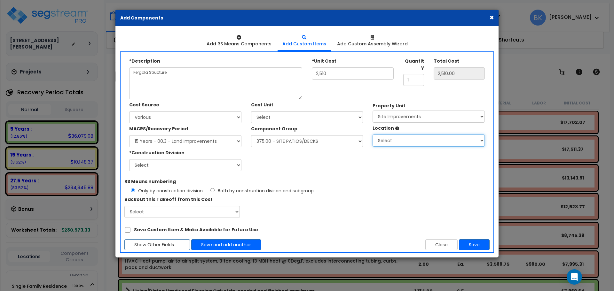
click at [393, 137] on select "Select Site Exterior Add Additional Location" at bounding box center [428, 141] width 112 height 12
select select "462"
click at [372, 135] on select "Select Site Exterior Add Additional Location" at bounding box center [428, 141] width 112 height 12
click at [177, 164] on select "Select 1. General Requirements 2. Existing Conditions 3. Concrete 4. Masonry 5.…" at bounding box center [185, 165] width 112 height 12
select select "6"
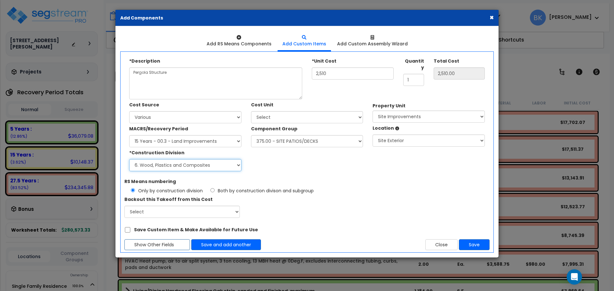
click at [129, 159] on select "Select 1. General Requirements 2. Existing Conditions 3. Concrete 4. Masonry 5.…" at bounding box center [185, 165] width 112 height 12
click at [191, 212] on select "Select" at bounding box center [181, 212] width 115 height 12
click at [470, 244] on button "Save" at bounding box center [474, 244] width 31 height 11
type input "2510"
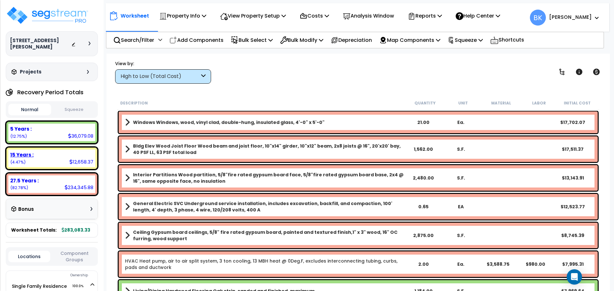
click at [35, 151] on div "15 Years :" at bounding box center [51, 154] width 83 height 7
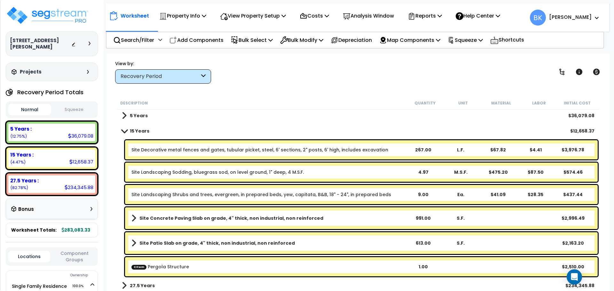
scroll to position [4, 0]
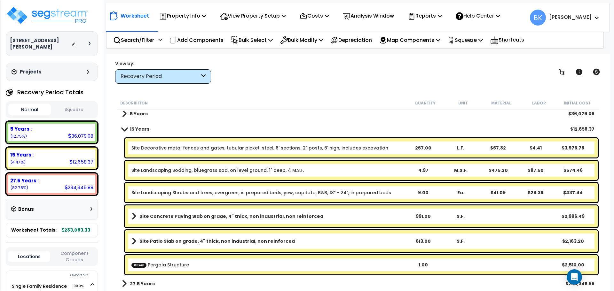
click at [309, 267] on b "CItem Pergola Structure" at bounding box center [267, 265] width 273 height 6
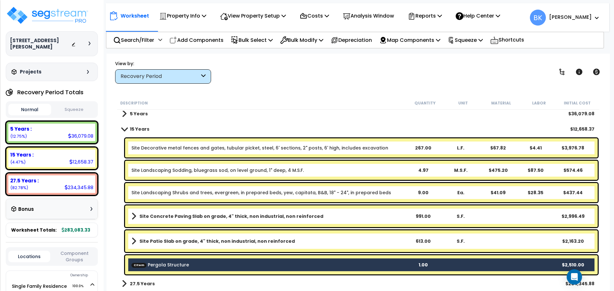
click at [290, 267] on b "CItem Pergola Structure" at bounding box center [267, 265] width 273 height 6
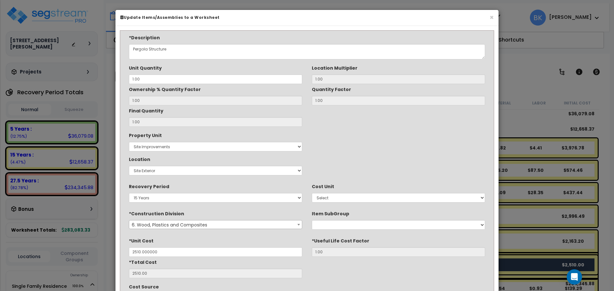
type input "$2,510.00"
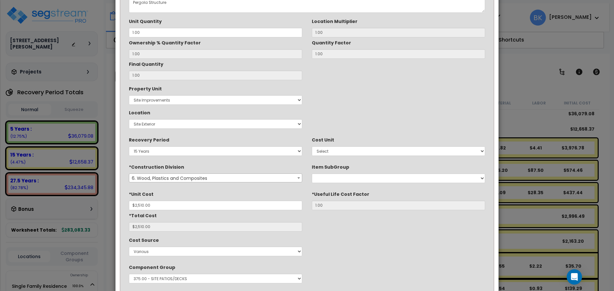
scroll to position [96, 0]
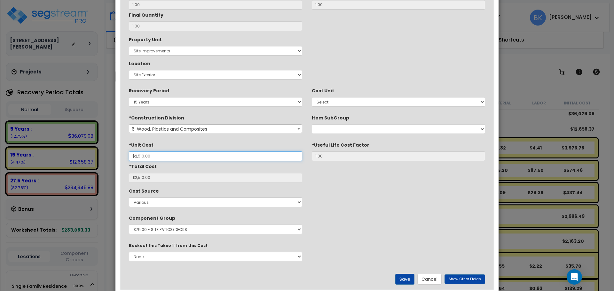
click at [151, 156] on input "$2,510.00" at bounding box center [215, 156] width 173 height 10
type input "$1"
type input "$1.00"
type input "$19"
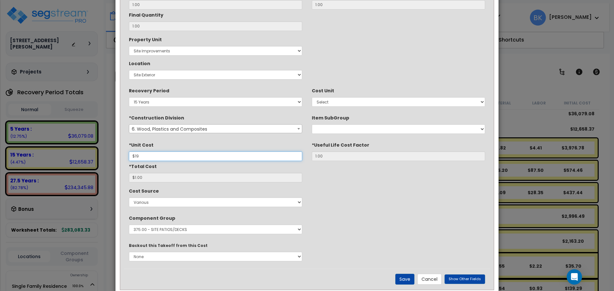
type input "$19.00"
type input "$195"
type input "$195.00"
type input "$19"
type input "$19.00"
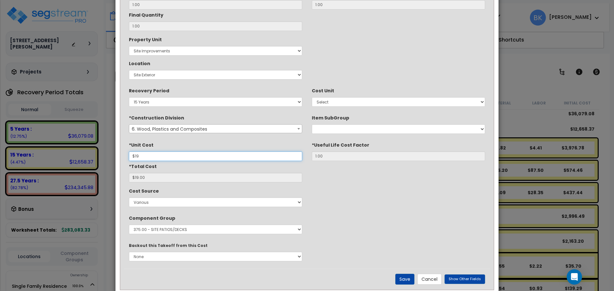
type input "$192"
type input "$192.00"
type input "$1,925"
type input "$1,925.00"
type input "$192"
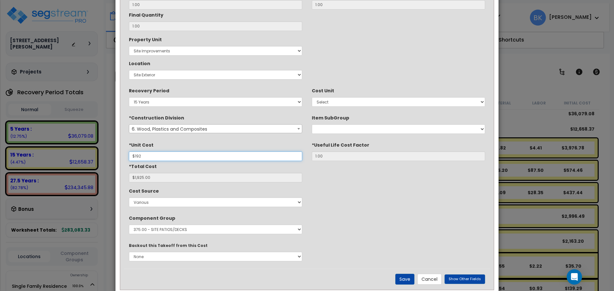
type input "$192.00"
type input "$19"
type input "$19.00"
type input "$1"
type input "$1.00"
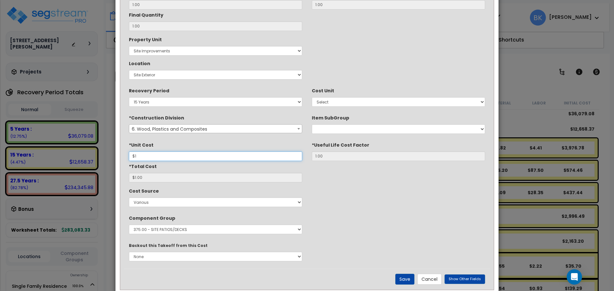
type input "$18"
type input "$18.00"
type input "$181"
type input "$181.00"
type input "$18"
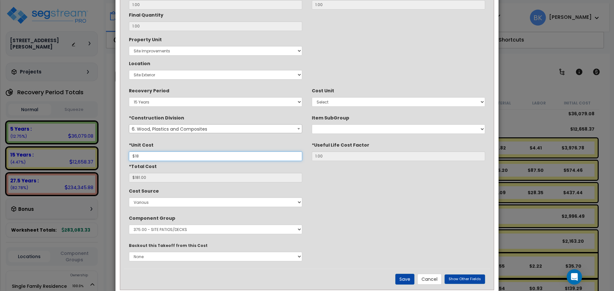
type input "$18.00"
type input "$1"
type input "$1.00"
type input "$"
type input "$0.00"
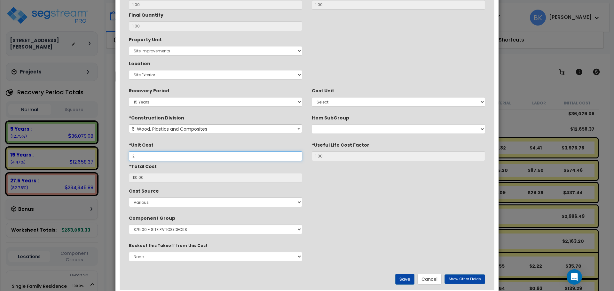
type input "$2"
type input "$2.00"
type input "$21"
type input "$21.00"
type input "$2,150"
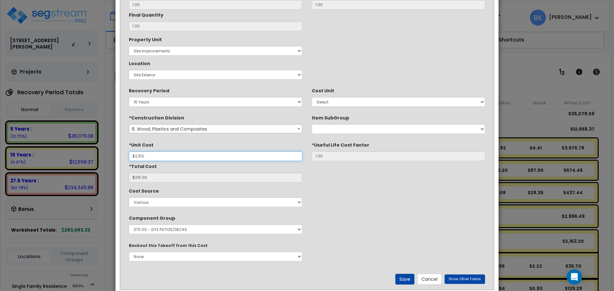
type input "$2,150.00"
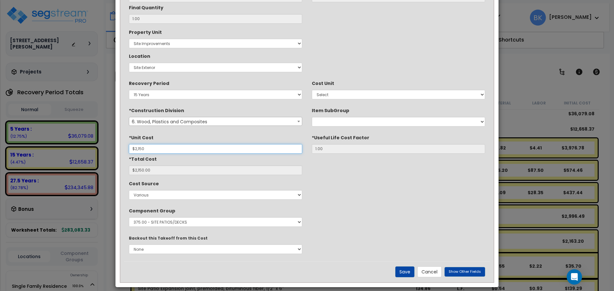
scroll to position [109, 0]
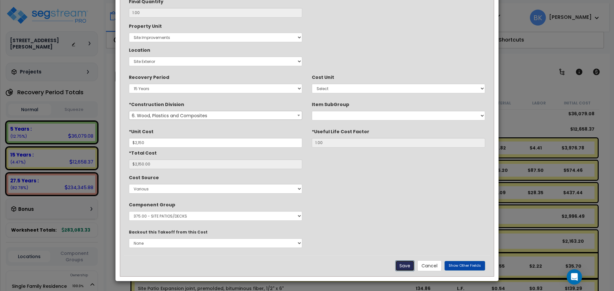
click at [407, 266] on button "Save" at bounding box center [404, 265] width 19 height 11
type input "2150.00"
click at [405, 265] on button "Save" at bounding box center [404, 265] width 19 height 11
click at [403, 267] on button "Save" at bounding box center [404, 265] width 19 height 11
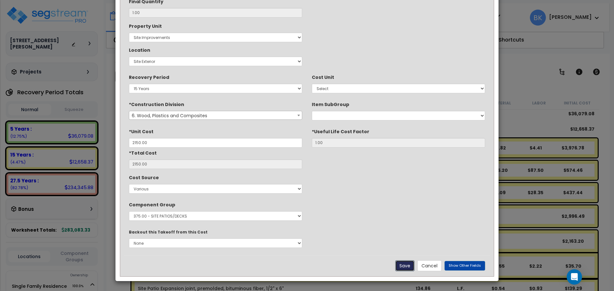
scroll to position [0, 0]
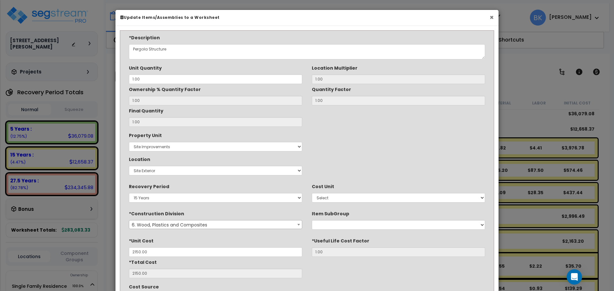
click at [491, 18] on button "×" at bounding box center [491, 17] width 4 height 7
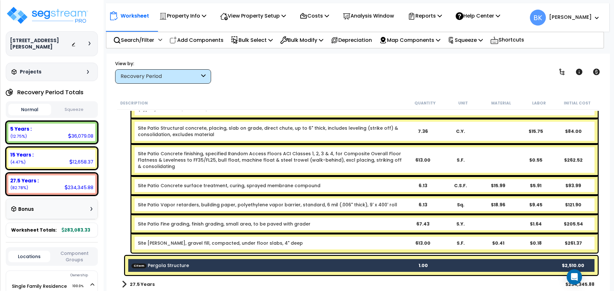
scroll to position [210, 0]
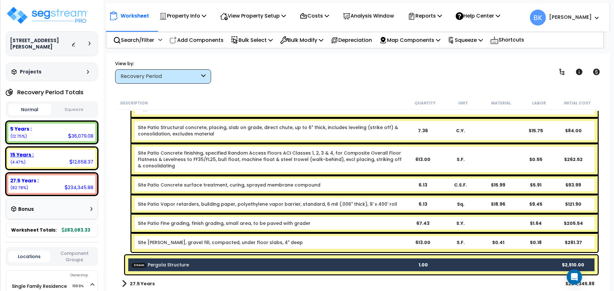
click at [59, 151] on div "15 Years :" at bounding box center [51, 154] width 83 height 7
click at [47, 128] on div "5 Years : 36,079.08 (12.75%)" at bounding box center [51, 133] width 87 height 18
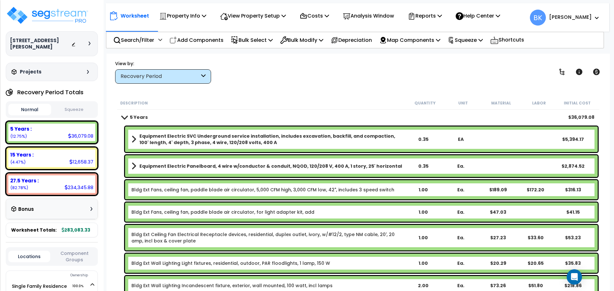
scroll to position [0, 0]
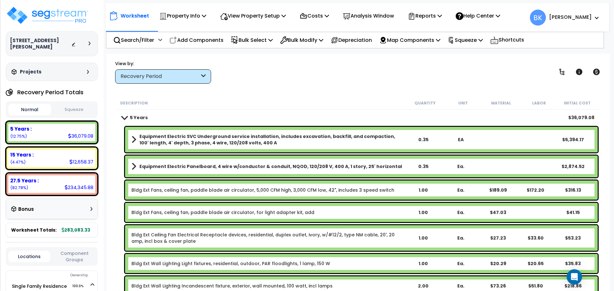
click at [178, 146] on div "Equipment Electric SVC Underground service installation, includes excavation, b…" at bounding box center [361, 140] width 472 height 26
click at [185, 167] on b "Equipment Electric Panelboard, 4 wire w/conductor & conduit, NQOD, 120/208 V, 4…" at bounding box center [270, 166] width 262 height 6
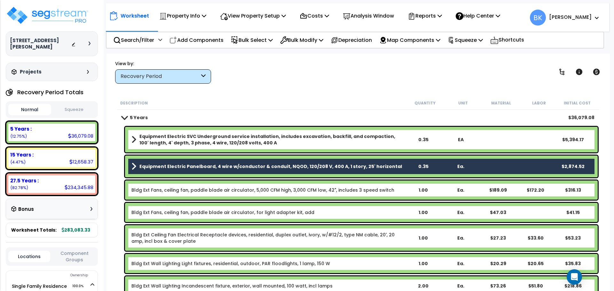
click at [200, 146] on b "Equipment Electric SVC Underground service installation, includes excavation, b…" at bounding box center [271, 139] width 265 height 13
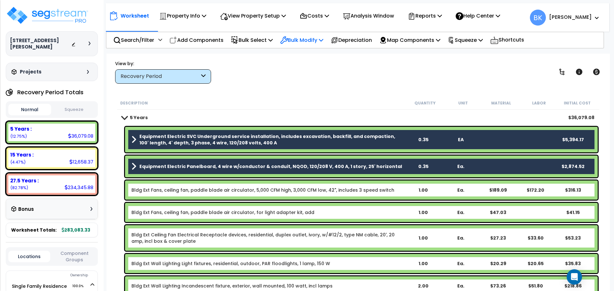
click at [306, 37] on p "Bulk Modify" at bounding box center [301, 40] width 43 height 9
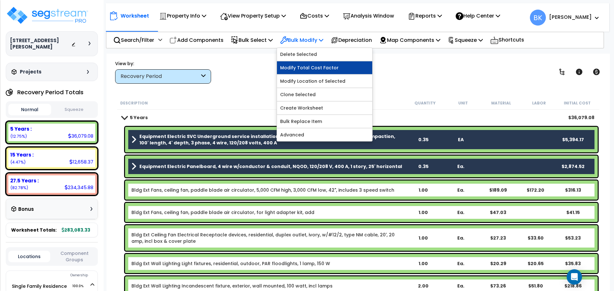
click at [315, 69] on link "Modify Total Cost Factor" at bounding box center [324, 67] width 95 height 13
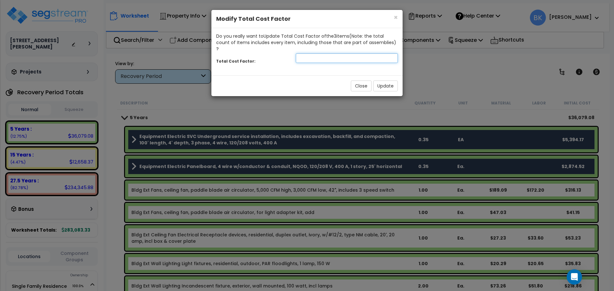
click at [320, 53] on input "number" at bounding box center [347, 58] width 102 height 10
type input "0.5"
click at [389, 81] on button "Update" at bounding box center [385, 86] width 25 height 11
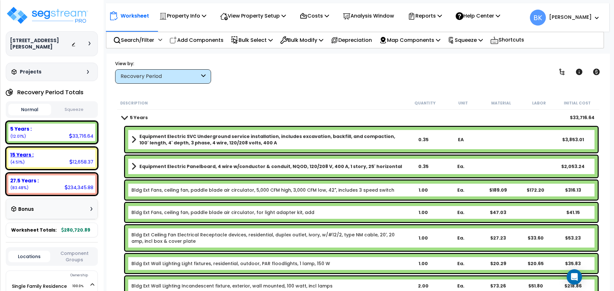
click at [35, 153] on div "15 Years : 12,658.37 (4.51%)" at bounding box center [51, 159] width 87 height 18
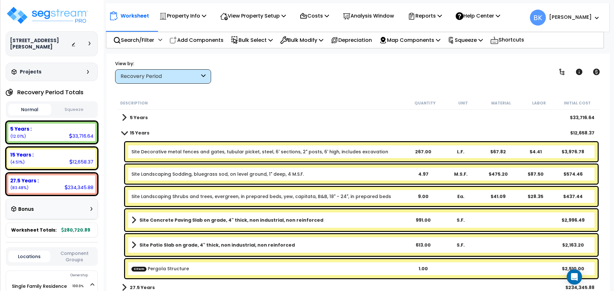
scroll to position [4, 0]
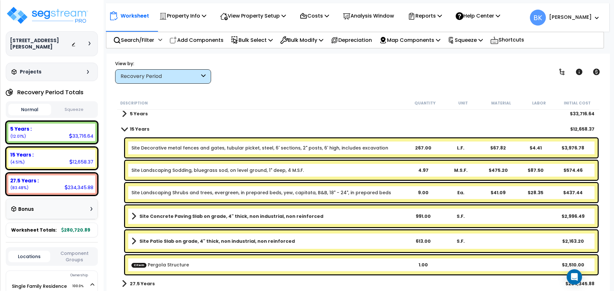
click at [277, 264] on b "CItem Pergola Structure" at bounding box center [267, 265] width 273 height 6
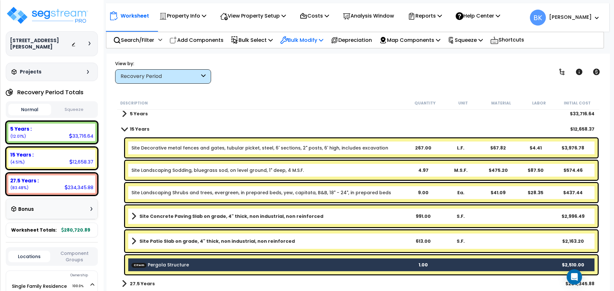
click at [312, 42] on p "Bulk Modify" at bounding box center [301, 40] width 43 height 9
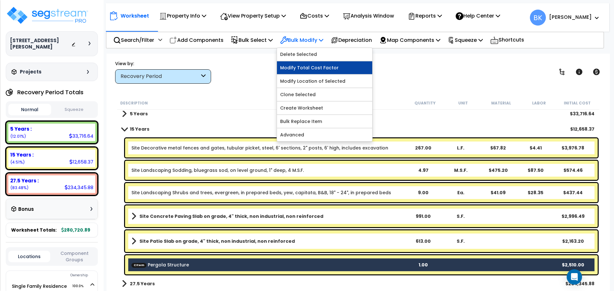
click at [311, 70] on link "Modify Total Cost Factor" at bounding box center [324, 67] width 95 height 13
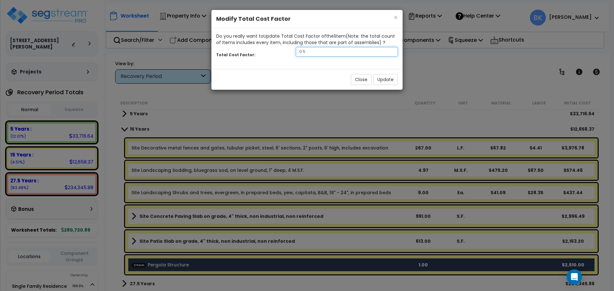
click at [320, 53] on input "0.5" at bounding box center [347, 52] width 102 height 10
type input "0.6"
click at [381, 79] on button "Update" at bounding box center [385, 79] width 25 height 11
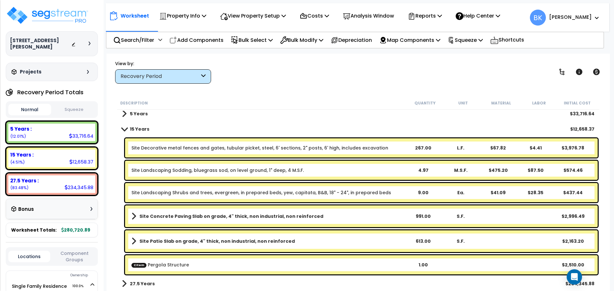
scroll to position [28, 0]
click at [391, 261] on div "CItem Pergola Structure 1.00 $2,510.00" at bounding box center [361, 264] width 472 height 19
click at [338, 99] on div "Description Quantity Unit Material Labor Initial Cost" at bounding box center [358, 103] width 482 height 13
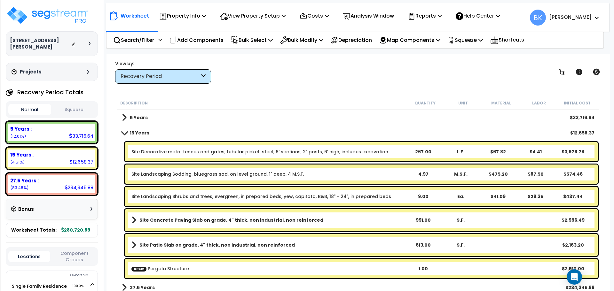
click at [227, 174] on link "Site Landscaping Sodding, bluegrass sod, on level ground, 1" deep, 4 M.S.F." at bounding box center [217, 174] width 172 height 6
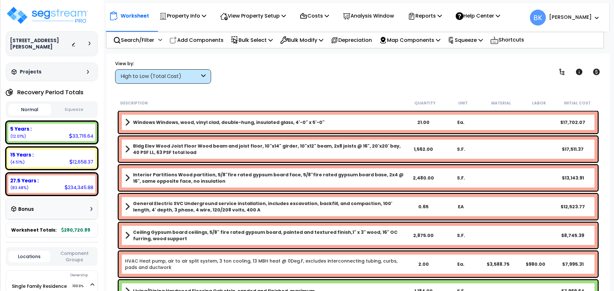
scroll to position [28, 0]
click at [26, 151] on b "15 Years :" at bounding box center [21, 154] width 23 height 7
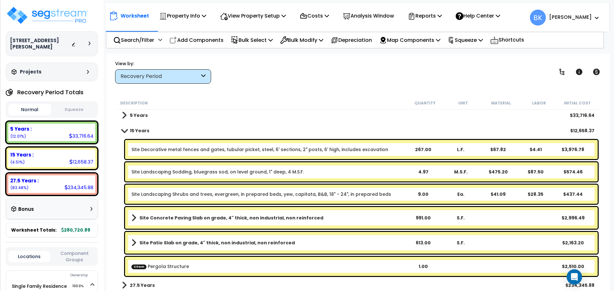
scroll to position [4, 0]
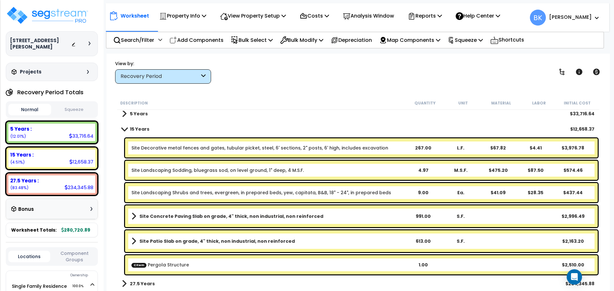
click at [220, 261] on div "CItem Pergola Structure 1.00 $2,510.00" at bounding box center [361, 264] width 472 height 19
click at [222, 262] on b "CItem Pergola Structure" at bounding box center [267, 265] width 273 height 6
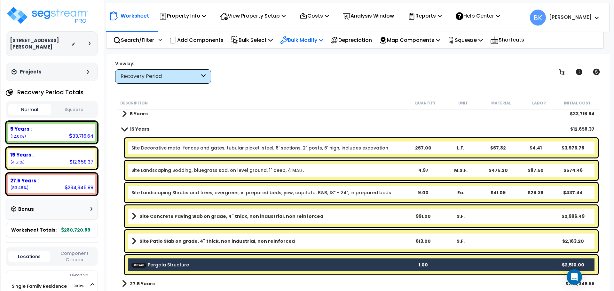
click at [315, 35] on div "Bulk Modify" at bounding box center [301, 40] width 43 height 15
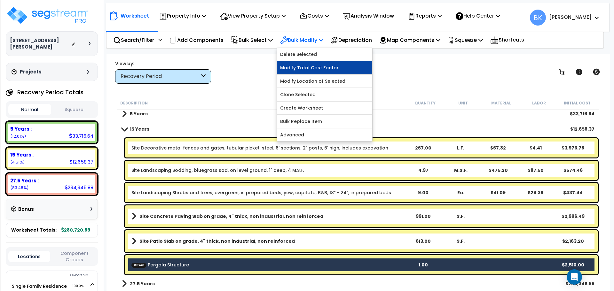
click at [314, 65] on link "Modify Total Cost Factor" at bounding box center [324, 67] width 95 height 13
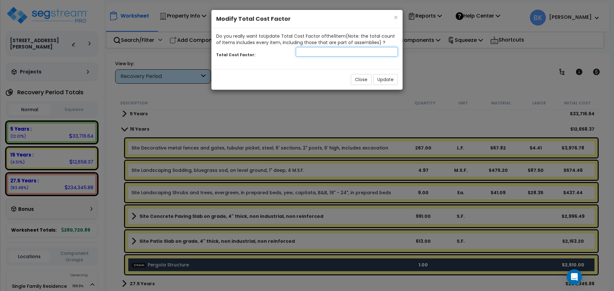
click at [354, 55] on input "number" at bounding box center [347, 52] width 102 height 10
type input "0.6"
click at [385, 81] on button "Update" at bounding box center [385, 79] width 25 height 11
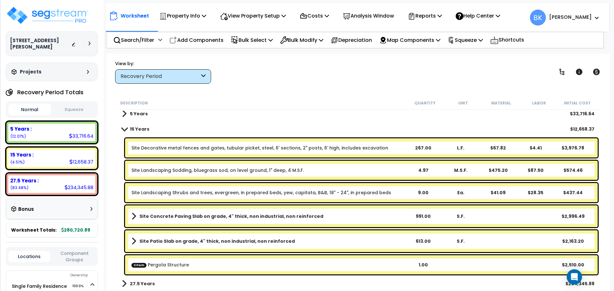
click at [294, 263] on b "CItem Pergola Structure" at bounding box center [267, 265] width 273 height 6
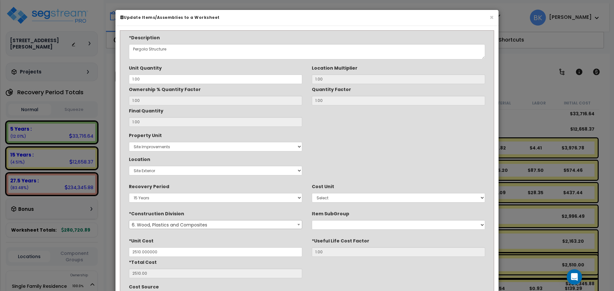
type input "$2,510.00"
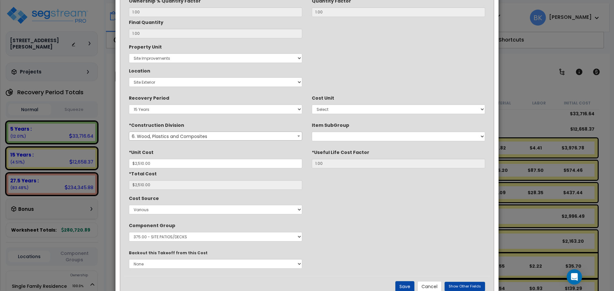
scroll to position [109, 0]
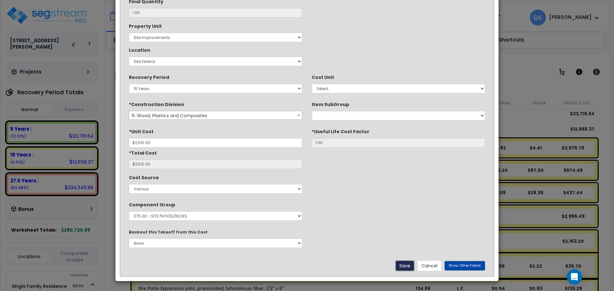
click at [414, 265] on button "Save" at bounding box center [404, 265] width 19 height 11
type input "2510.00"
click at [428, 266] on button "Cancel" at bounding box center [429, 265] width 24 height 11
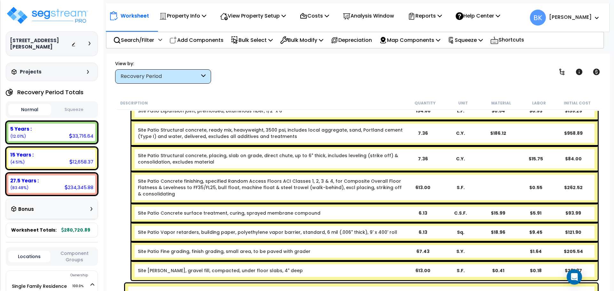
scroll to position [210, 0]
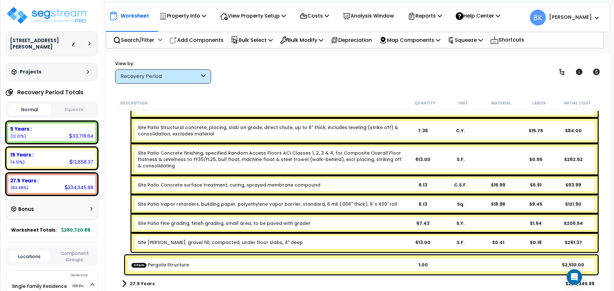
click at [274, 260] on div "CItem Pergola Structure 1.00 $2,510.00" at bounding box center [361, 264] width 472 height 19
click at [269, 263] on b "CItem Pergola Structure" at bounding box center [267, 265] width 273 height 6
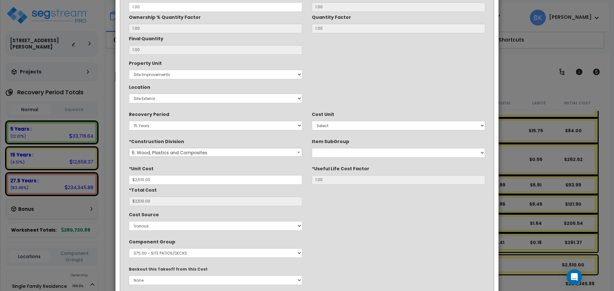
scroll to position [96, 0]
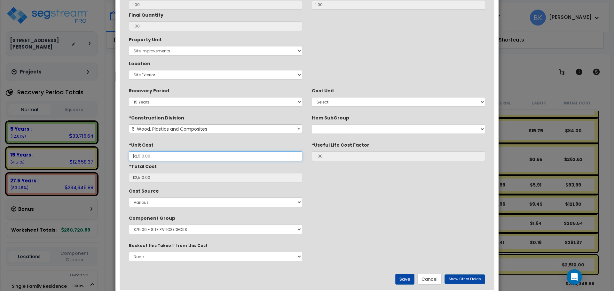
click at [161, 157] on input "$2,510.00" at bounding box center [215, 156] width 173 height 10
type input "$15"
type input "$15.00"
type input "$150"
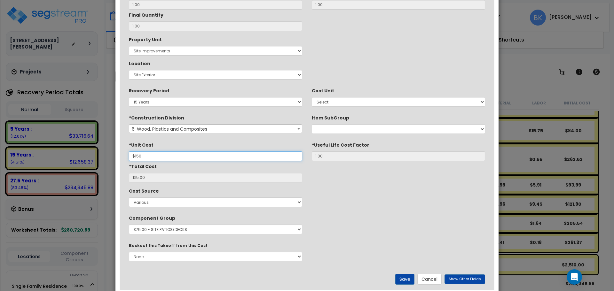
type input "$150.00"
type input "$1,506"
type input "$1,506.00"
click at [404, 278] on button "Save" at bounding box center [404, 279] width 19 height 11
type input "1506.00"
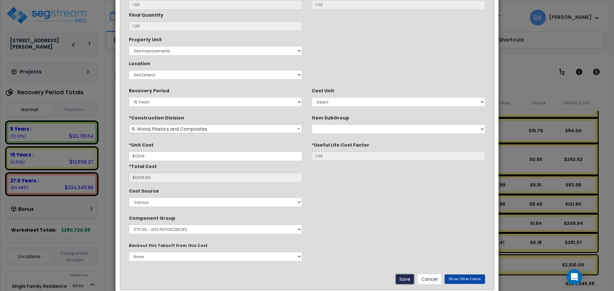
type input "1506.00"
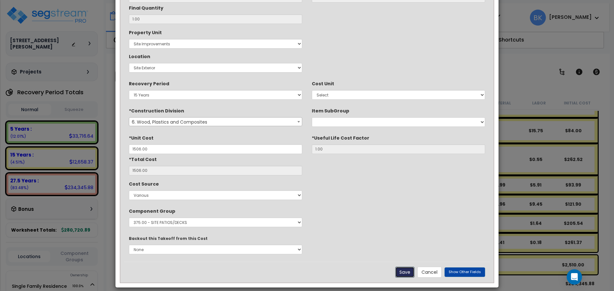
scroll to position [109, 0]
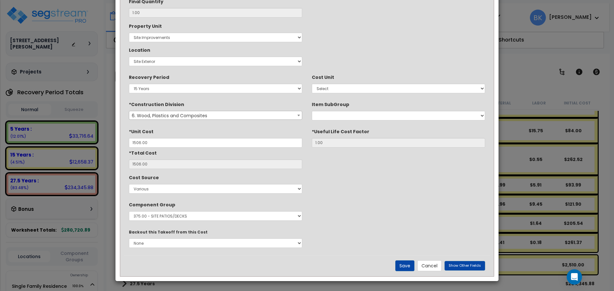
click at [403, 260] on div "Previous Next Save Cancel Show Other Fields" at bounding box center [307, 265] width 366 height 21
click at [403, 263] on button "Save" at bounding box center [404, 265] width 19 height 11
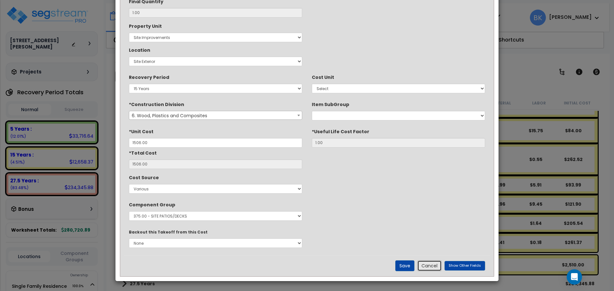
click at [430, 266] on button "Cancel" at bounding box center [429, 265] width 24 height 11
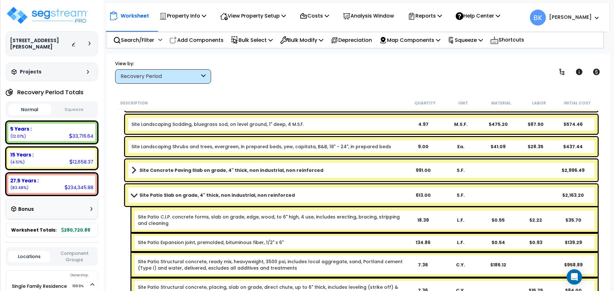
click at [134, 192] on link "Site Patio Slab on grade, 4" thick, non industrial, non reinforced" at bounding box center [267, 195] width 273 height 9
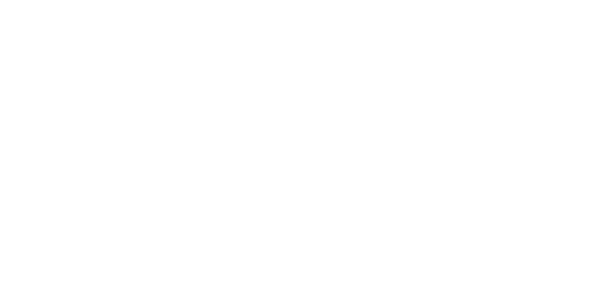
scroll to position [28, 0]
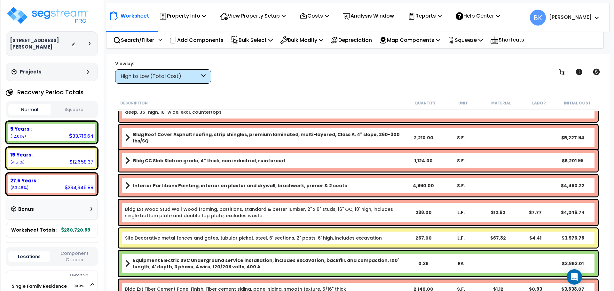
click at [54, 154] on div "15 Years : 12,658.37 (4.51%)" at bounding box center [51, 159] width 87 height 18
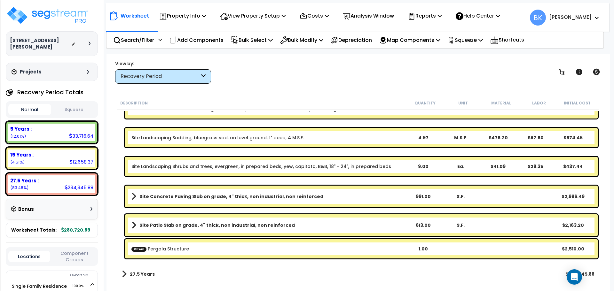
click at [402, 248] on b "CItem Pergola Structure" at bounding box center [267, 249] width 273 height 6
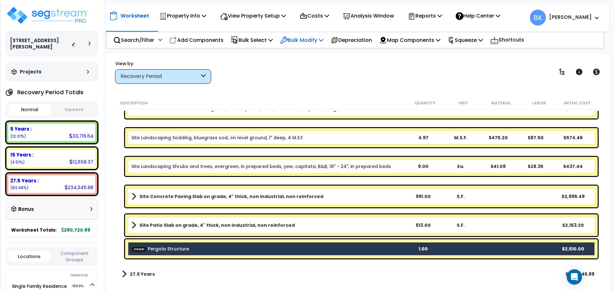
click at [307, 36] on p "Bulk Modify" at bounding box center [301, 40] width 43 height 9
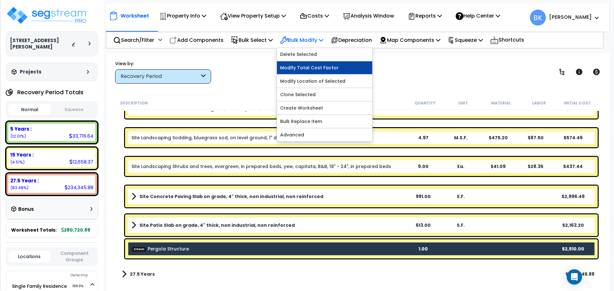
click at [307, 66] on link "Modify Total Cost Factor" at bounding box center [324, 67] width 95 height 13
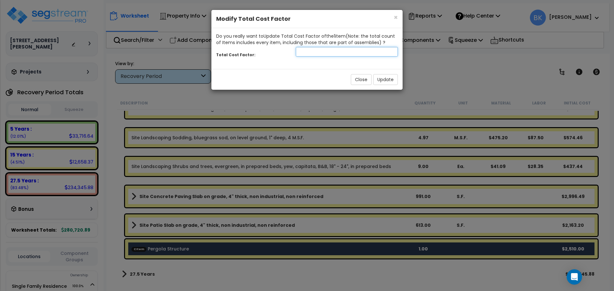
click at [307, 52] on input "number" at bounding box center [347, 52] width 102 height 10
type input "0.6"
click at [384, 81] on button "Update" at bounding box center [385, 79] width 25 height 11
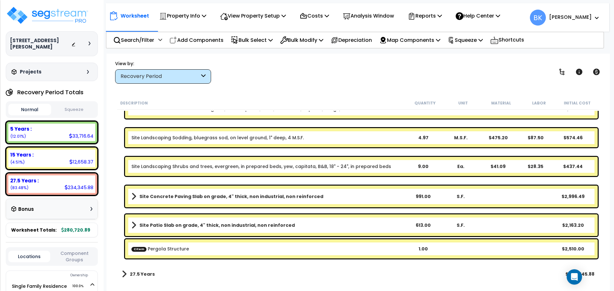
click at [249, 253] on div "CItem Pergola Structure 1.00 $2,510.00" at bounding box center [361, 248] width 472 height 19
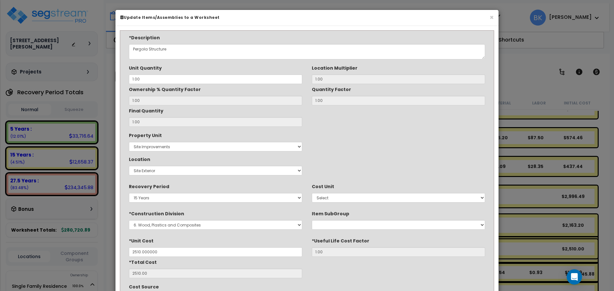
type input "$2,510.00"
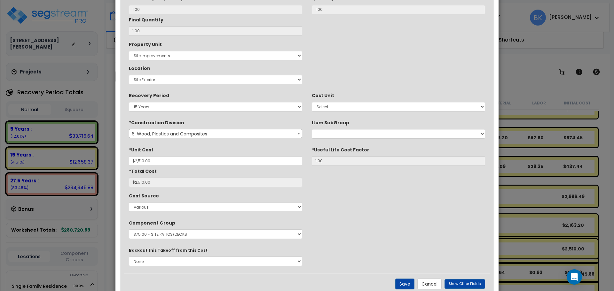
scroll to position [109, 0]
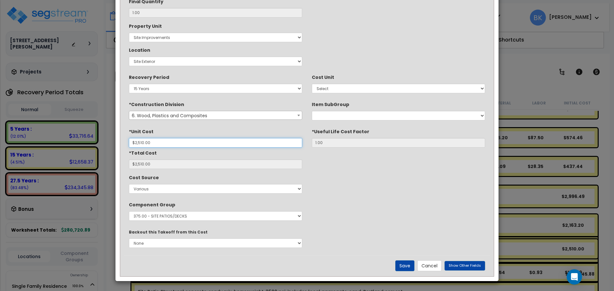
click at [165, 142] on input "$2,510.00" at bounding box center [215, 143] width 173 height 10
type input "$15"
type input "$15.00"
type input "$150"
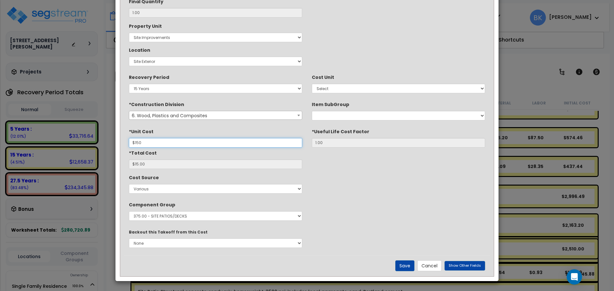
type input "$150.00"
type input "$1,506"
type input "$1,506.00"
click at [407, 267] on button "Save" at bounding box center [404, 265] width 19 height 11
type input "1506.00"
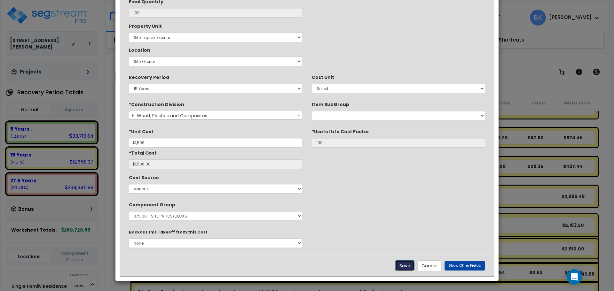
type input "1506.00"
click at [407, 267] on button "Save" at bounding box center [404, 265] width 19 height 11
click at [408, 268] on button "Save" at bounding box center [404, 265] width 19 height 11
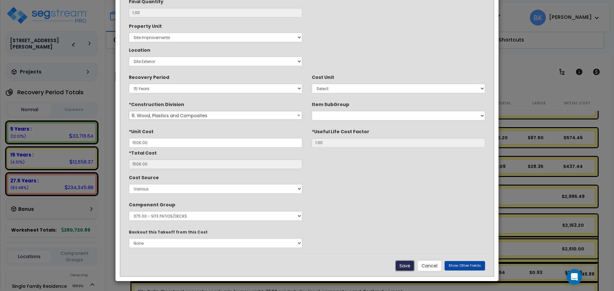
scroll to position [0, 0]
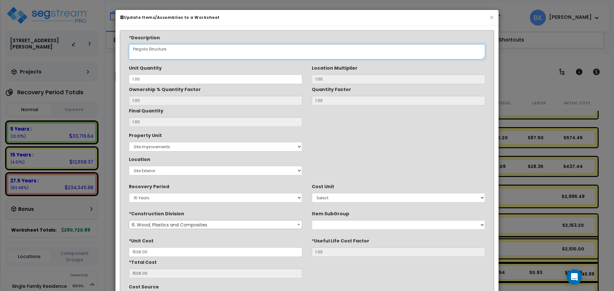
click at [132, 48] on textarea "Pergola Structure" at bounding box center [307, 51] width 356 height 15
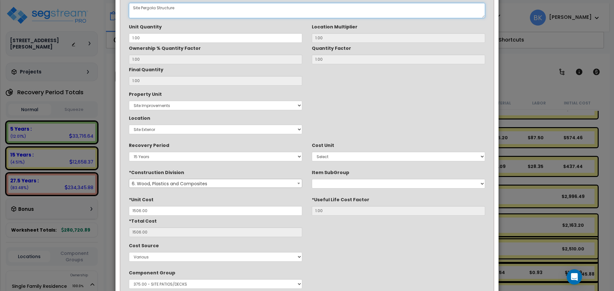
scroll to position [109, 0]
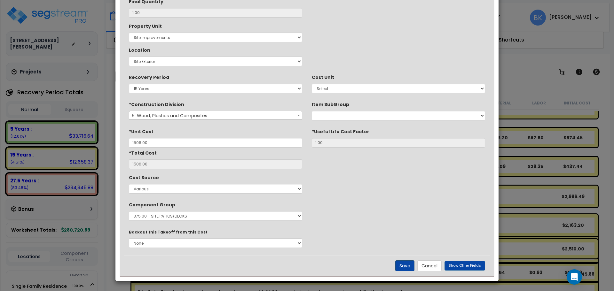
type textarea "Site Pergola Structure"
click at [407, 264] on button "Save" at bounding box center [404, 265] width 19 height 11
click at [458, 267] on span "Show Other Fields" at bounding box center [464, 265] width 32 height 5
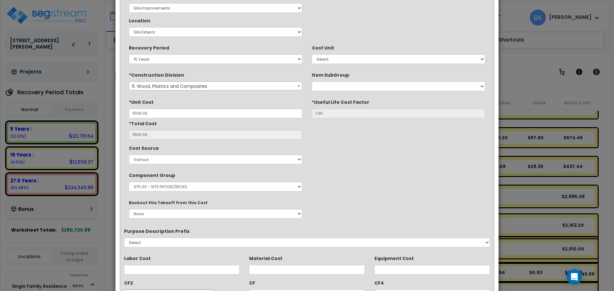
scroll to position [182, 0]
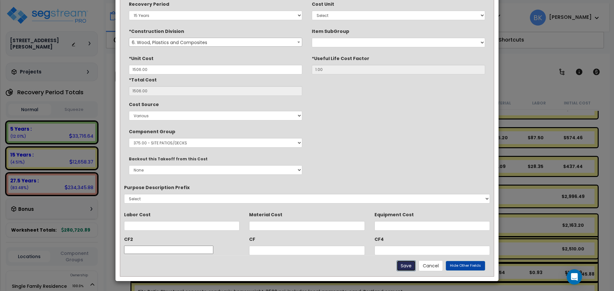
click at [414, 268] on button "Save" at bounding box center [405, 265] width 19 height 11
click at [409, 265] on button "Save" at bounding box center [405, 265] width 19 height 11
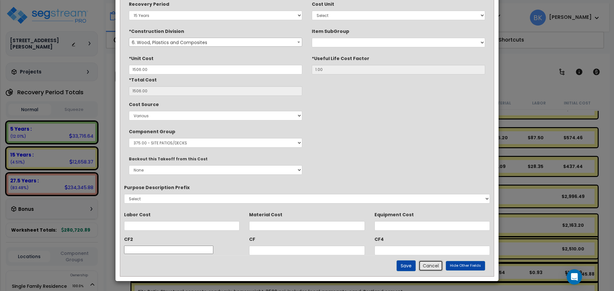
click at [433, 267] on button "Cancel" at bounding box center [430, 265] width 24 height 11
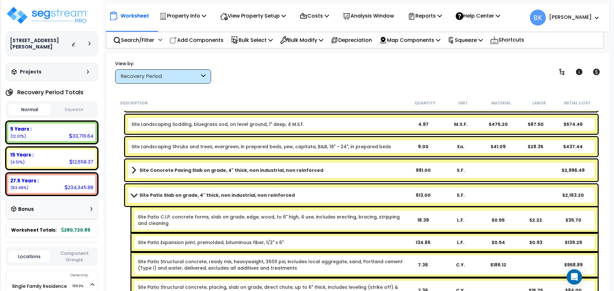
click at [139, 196] on link "Site Patio Slab on grade, 4" thick, non industrial, non reinforced" at bounding box center [267, 195] width 273 height 9
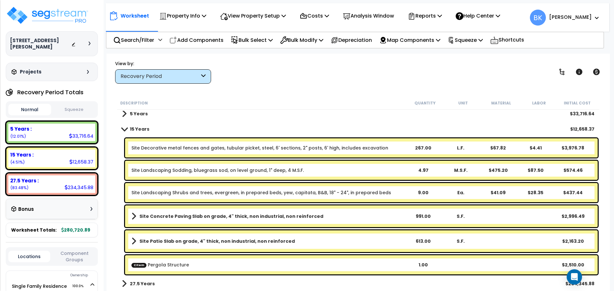
click at [124, 129] on span at bounding box center [124, 129] width 9 height 5
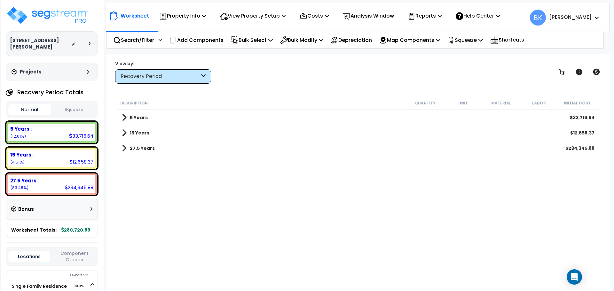
click at [132, 113] on link "5 Years" at bounding box center [135, 117] width 26 height 9
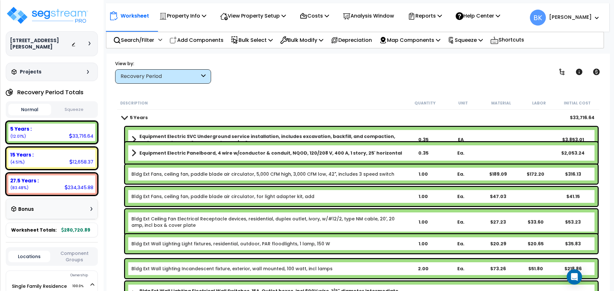
click at [124, 115] on link "5 Years" at bounding box center [135, 117] width 26 height 9
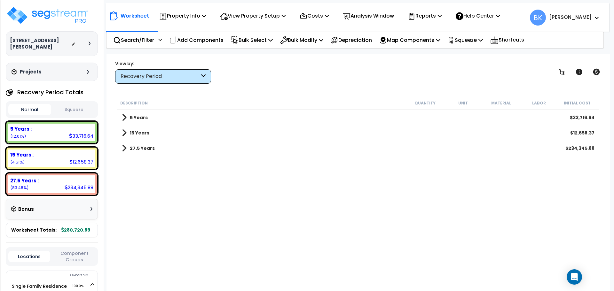
click at [145, 116] on b "5 Years" at bounding box center [139, 117] width 18 height 6
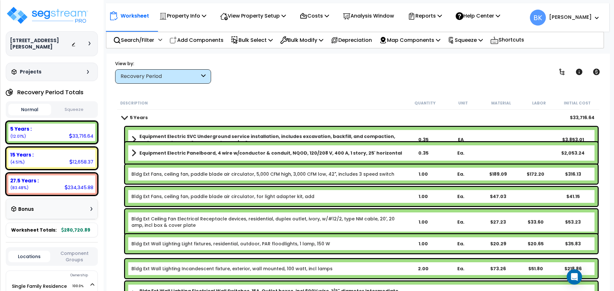
click at [162, 138] on b "Equipment Electric SVC Underground service installation, includes excavation, b…" at bounding box center [271, 139] width 265 height 13
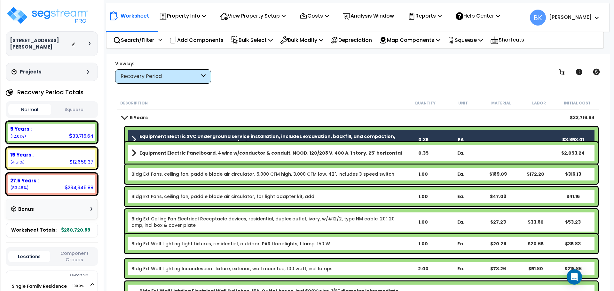
click at [164, 159] on div "Equipment Electric Panelboard, 4 wire w/conductor & conduit, NQOD, 120/208 V, 4…" at bounding box center [361, 153] width 472 height 22
click at [175, 146] on div "Equipment Electric Panelboard, 4 wire w/conductor & conduit, NQOD, 120/208 V, 4…" at bounding box center [361, 153] width 472 height 22
click at [171, 153] on b "Equipment Electric Panelboard, 4 wire w/conductor & conduit, NQOD, 120/208 V, 4…" at bounding box center [270, 153] width 262 height 6
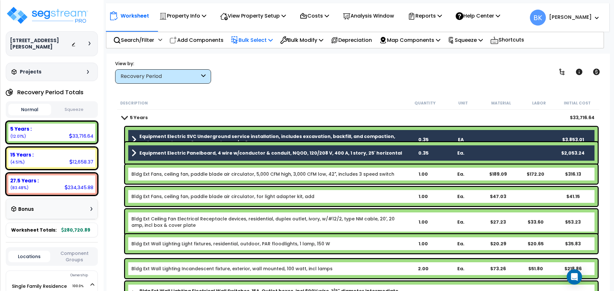
click at [261, 38] on p "Bulk Select" at bounding box center [252, 40] width 42 height 9
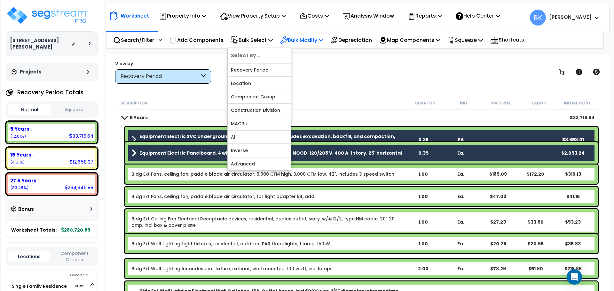
click at [301, 42] on p "Bulk Modify" at bounding box center [301, 40] width 43 height 9
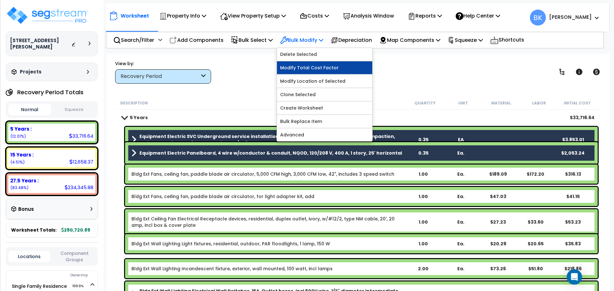
click at [309, 69] on link "Modify Total Cost Factor" at bounding box center [324, 67] width 95 height 13
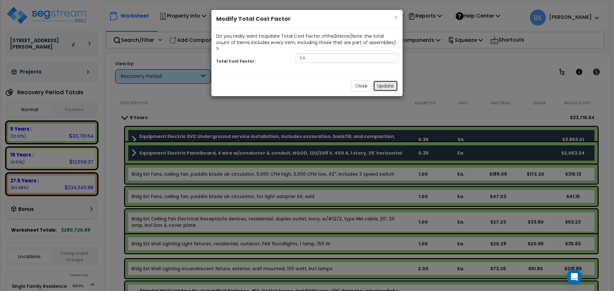
click at [386, 81] on button "Update" at bounding box center [385, 86] width 25 height 11
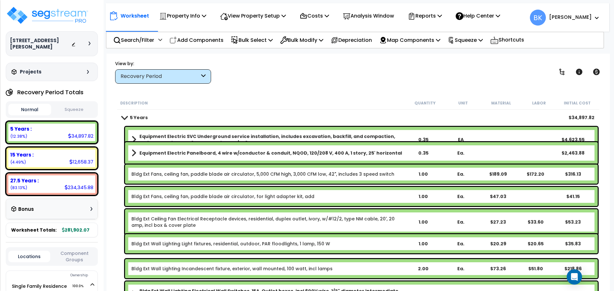
click at [150, 134] on b "Equipment Electric SVC Underground service installation, includes excavation, b…" at bounding box center [271, 139] width 265 height 13
click at [160, 152] on b "Equipment Electric Panelboard, 4 wire w/conductor & conduit, NQOD, 120/208 V, 4…" at bounding box center [270, 153] width 262 height 6
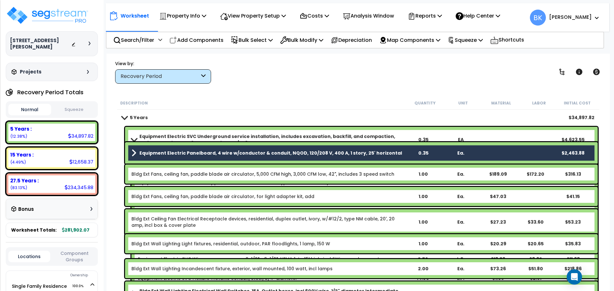
click at [170, 136] on b "Equipment Electric SVC Underground service installation, includes excavation, b…" at bounding box center [271, 139] width 265 height 13
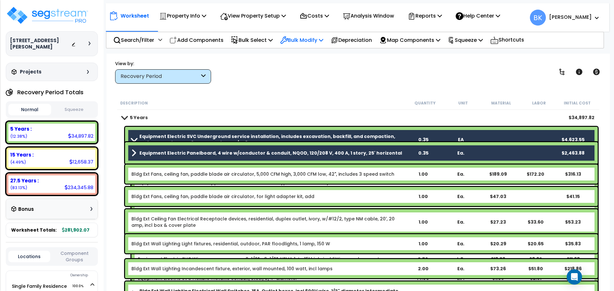
click at [308, 39] on p "Bulk Modify" at bounding box center [301, 40] width 43 height 9
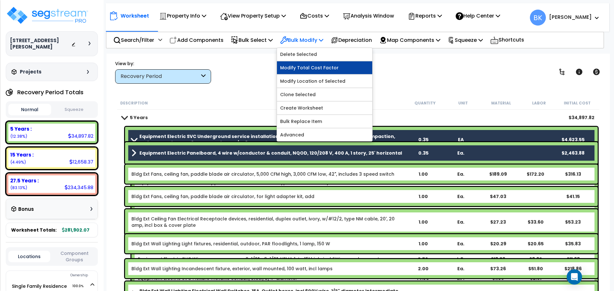
click at [319, 67] on link "Modify Total Cost Factor" at bounding box center [324, 67] width 95 height 13
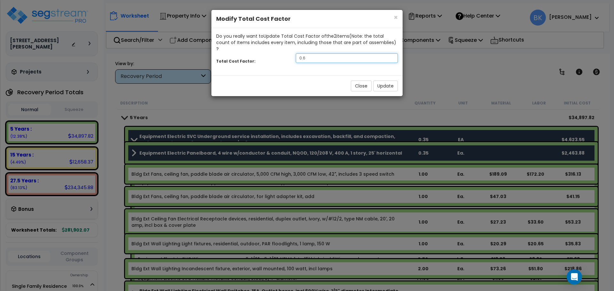
click at [317, 53] on input "0.6" at bounding box center [347, 58] width 102 height 10
type input "0.4"
click at [387, 81] on button "Update" at bounding box center [385, 86] width 25 height 11
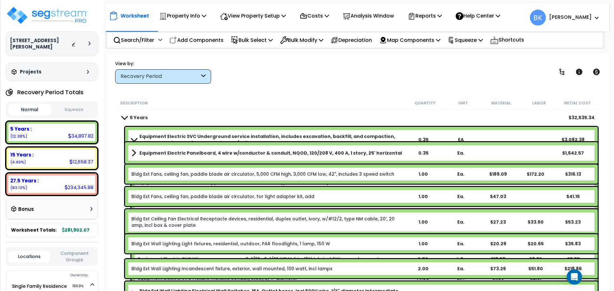
click at [121, 117] on span at bounding box center [124, 117] width 9 height 5
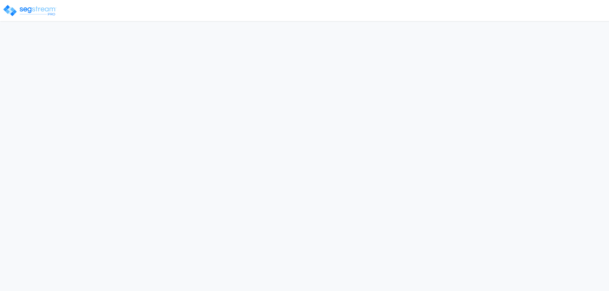
select select "2024"
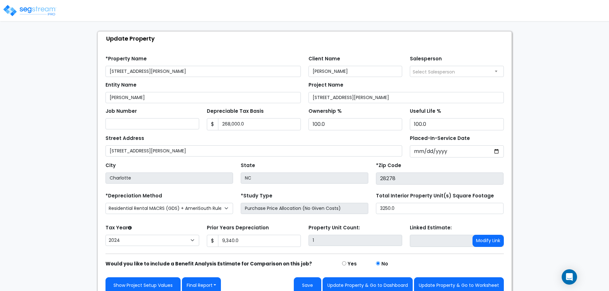
scroll to position [36, 0]
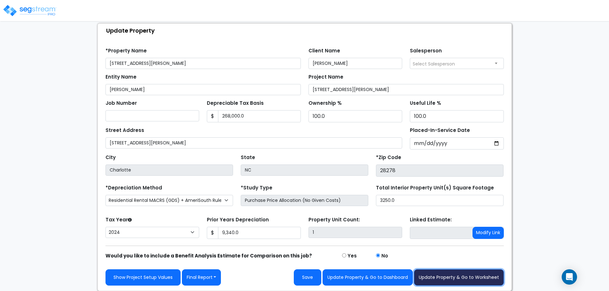
click at [442, 275] on button "Update Property & Go to Worksheet" at bounding box center [459, 277] width 90 height 16
type input "9340"
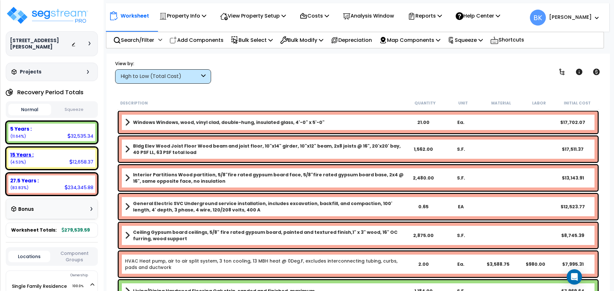
click at [42, 158] on div "15 Years : 12,658.37 (4.53%)" at bounding box center [51, 159] width 87 height 18
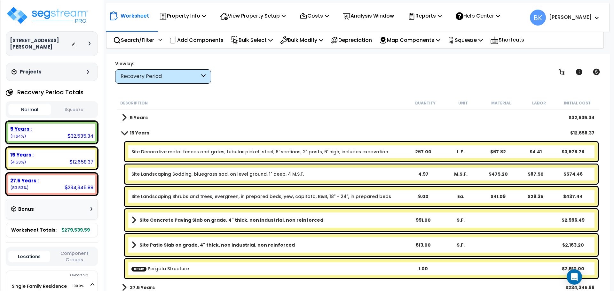
click at [42, 132] on div "5 Years : 32,535.34 (11.64%)" at bounding box center [51, 133] width 87 height 18
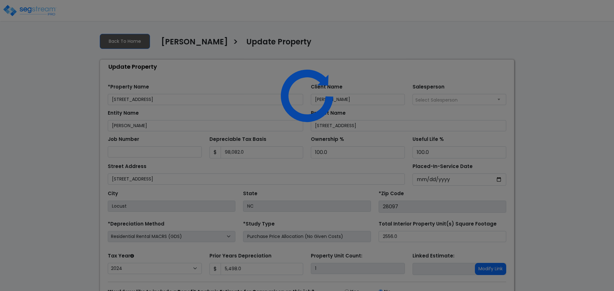
select select "2024"
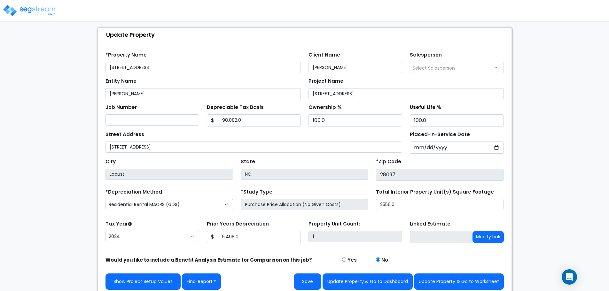
scroll to position [36, 0]
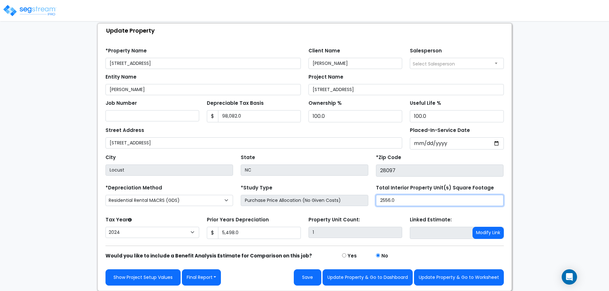
click at [394, 199] on input "2556.0" at bounding box center [440, 200] width 128 height 11
type input "2,256"
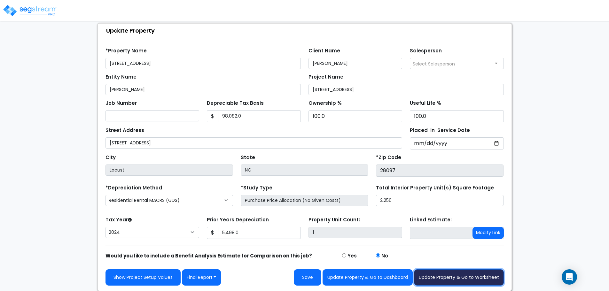
click at [462, 276] on button "Update Property & Go to Worksheet" at bounding box center [459, 277] width 90 height 16
type input "5498"
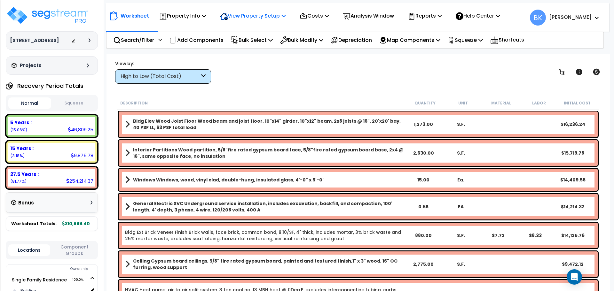
click at [279, 14] on p "View Property Setup" at bounding box center [253, 16] width 66 height 9
click at [261, 44] on link "View Questionnaire" at bounding box center [248, 43] width 63 height 13
click at [68, 123] on div "5 Years :" at bounding box center [51, 122] width 83 height 7
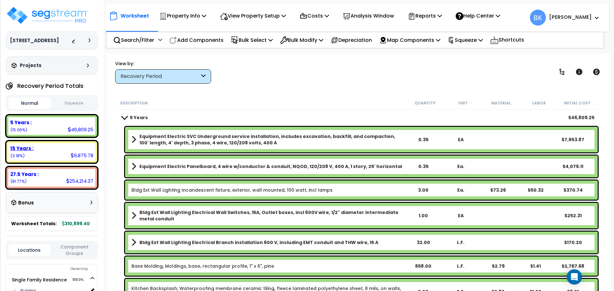
click at [40, 154] on div "15 Years : 9,875.78 (3.18%)" at bounding box center [51, 152] width 87 height 18
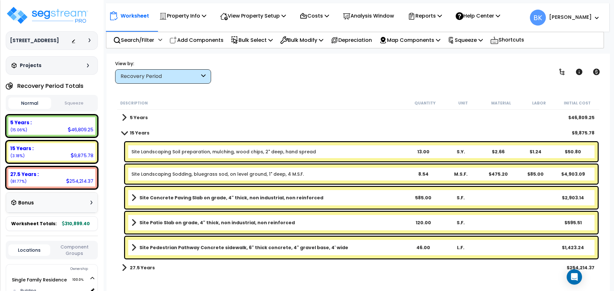
scroll to position [28, 0]
click at [125, 119] on span at bounding box center [124, 117] width 5 height 9
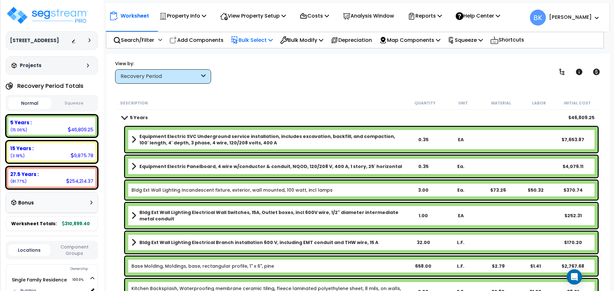
click at [257, 40] on p "Bulk Select" at bounding box center [252, 40] width 42 height 9
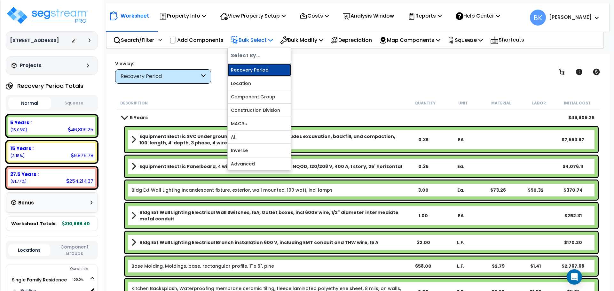
click at [259, 71] on link "Recovery Period" at bounding box center [259, 70] width 63 height 13
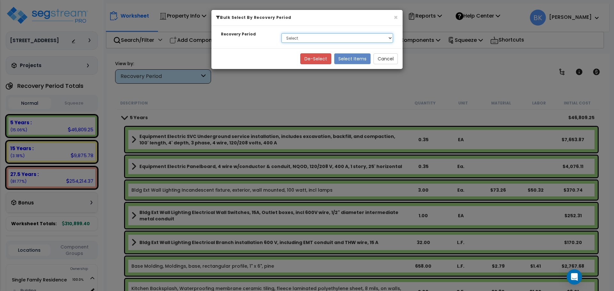
click at [298, 39] on select "Select 5 Years 15 Years 27.5 Years" at bounding box center [337, 38] width 112 height 10
select select "5Y"
click at [281, 33] on select "Select 5 Years 15 Years 27.5 Years" at bounding box center [337, 38] width 112 height 10
click at [349, 54] on button "Select Items" at bounding box center [352, 58] width 36 height 11
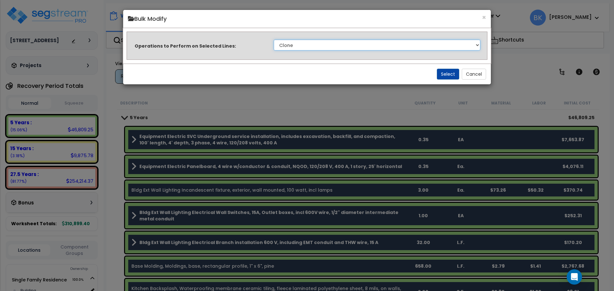
click at [324, 45] on select "Clone Delete Delete Zero Quantities Modify Component Group Modify Recovery Peri…" at bounding box center [377, 45] width 206 height 11
select select "modifyTotalCostFactor"
click at [274, 40] on select "Clone Delete Delete Zero Quantities Modify Component Group Modify Recovery Peri…" at bounding box center [377, 45] width 206 height 11
click at [454, 75] on button "Select" at bounding box center [448, 74] width 22 height 11
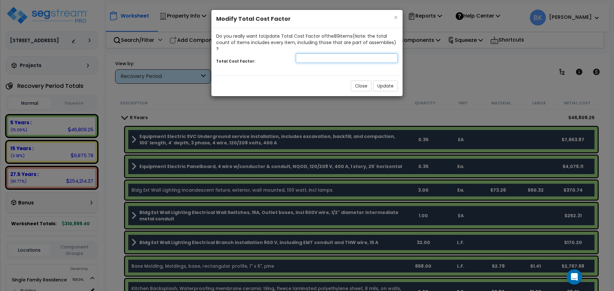
click at [332, 53] on input "number" at bounding box center [347, 58] width 102 height 10
type input "0.875"
click at [384, 81] on button "Update" at bounding box center [385, 86] width 25 height 11
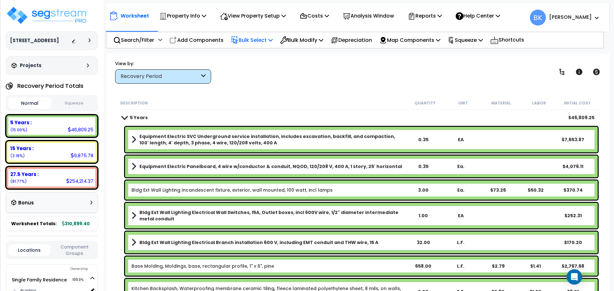
click at [237, 39] on icon at bounding box center [234, 40] width 5 height 7
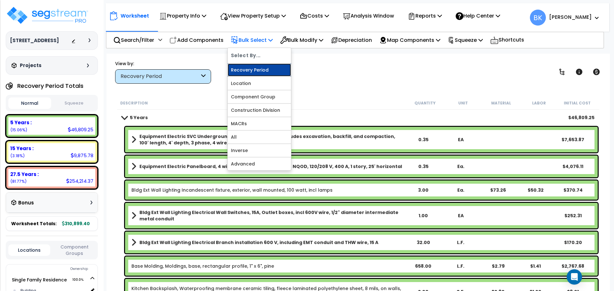
click at [251, 68] on link "Recovery Period" at bounding box center [259, 70] width 63 height 13
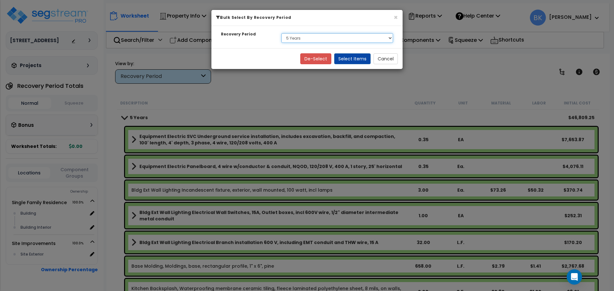
click at [309, 39] on select "Select 5 Years 15 Years 27.5 Years" at bounding box center [337, 38] width 112 height 10
click at [281, 33] on select "Select 5 Years 15 Years 27.5 Years" at bounding box center [337, 38] width 112 height 10
click at [351, 58] on button "Select Items" at bounding box center [352, 58] width 36 height 11
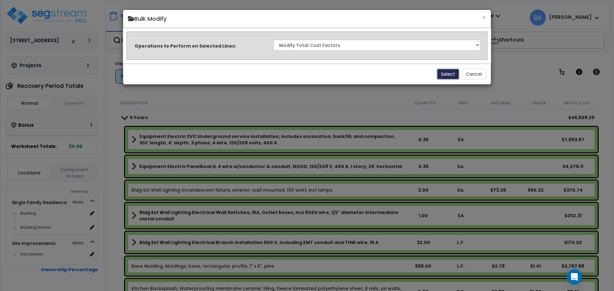
click at [445, 73] on button "Select" at bounding box center [448, 74] width 22 height 11
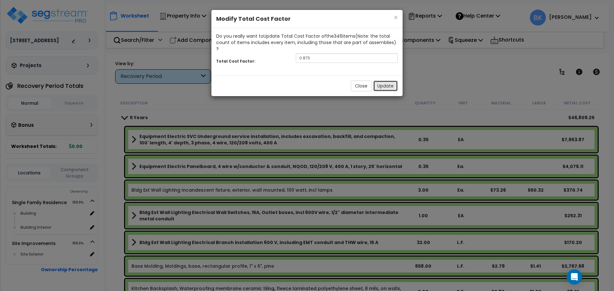
click at [382, 81] on button "Update" at bounding box center [385, 86] width 25 height 11
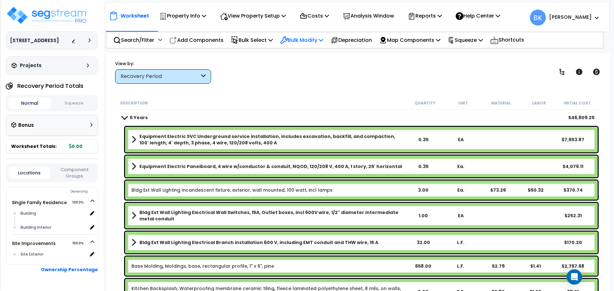
click at [300, 43] on p "Bulk Modify" at bounding box center [301, 40] width 43 height 9
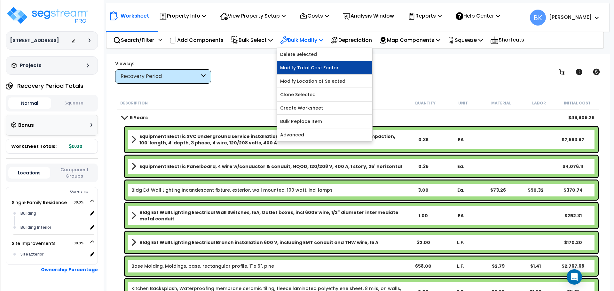
click at [301, 66] on link "Modify Total Cost Factor" at bounding box center [324, 67] width 95 height 13
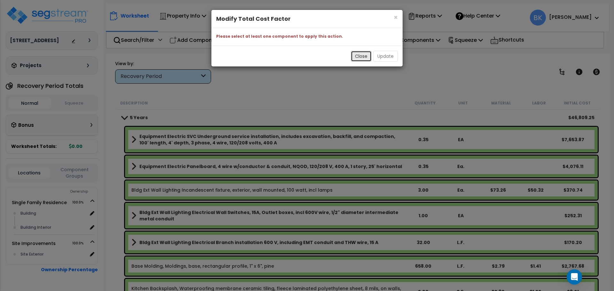
click at [367, 55] on button "Close" at bounding box center [361, 56] width 21 height 11
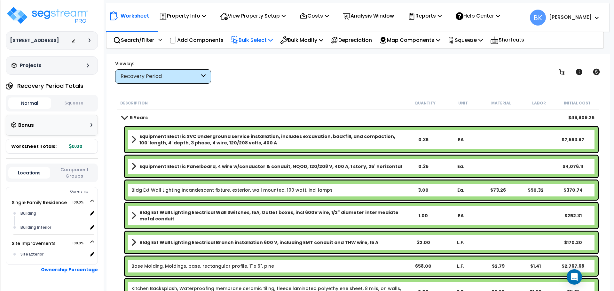
click at [257, 40] on p "Bulk Select" at bounding box center [252, 40] width 42 height 9
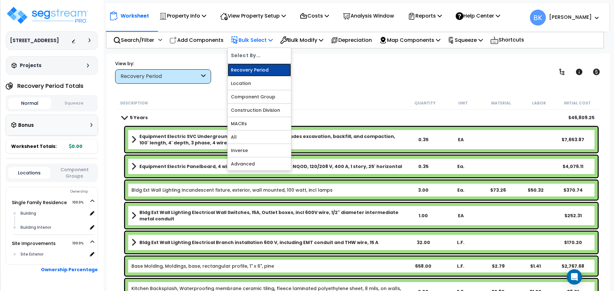
click at [259, 68] on link "Recovery Period" at bounding box center [259, 70] width 63 height 13
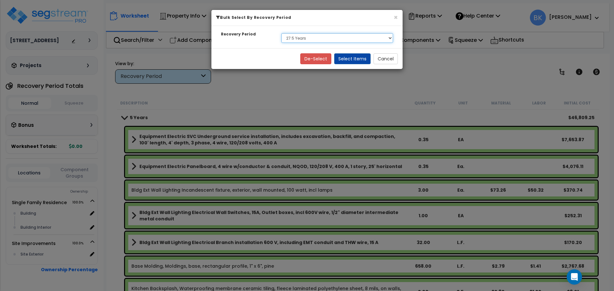
click at [304, 39] on select "Select 5 Years 15 Years 27.5 Years" at bounding box center [337, 38] width 112 height 10
select select "15Y"
click at [281, 33] on select "Select 5 Years 15 Years 27.5 Years" at bounding box center [337, 38] width 112 height 10
click at [352, 60] on button "Select Items" at bounding box center [352, 58] width 36 height 11
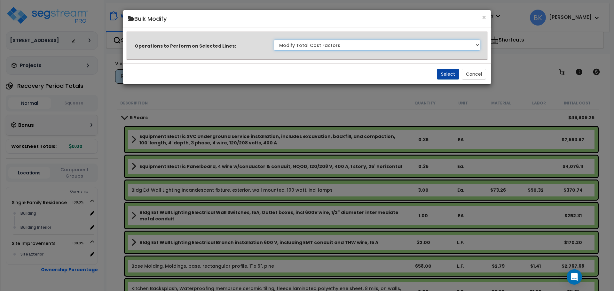
click at [362, 46] on select "Clone Delete Delete Zero Quantities Modify Component Group Modify Recovery Peri…" at bounding box center [377, 45] width 206 height 11
click at [274, 40] on select "Clone Delete Delete Zero Quantities Modify Component Group Modify Recovery Peri…" at bounding box center [377, 45] width 206 height 11
click at [446, 74] on button "Select" at bounding box center [448, 74] width 22 height 11
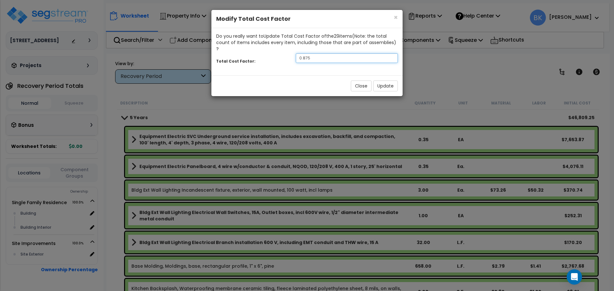
click at [324, 54] on input "0.875" at bounding box center [347, 58] width 102 height 10
type input "0.7"
click at [384, 81] on button "Update" at bounding box center [385, 86] width 25 height 11
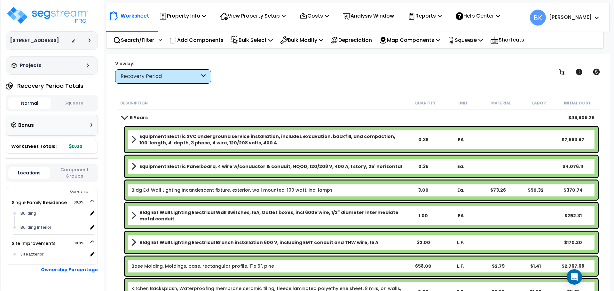
click at [123, 119] on span at bounding box center [124, 117] width 9 height 5
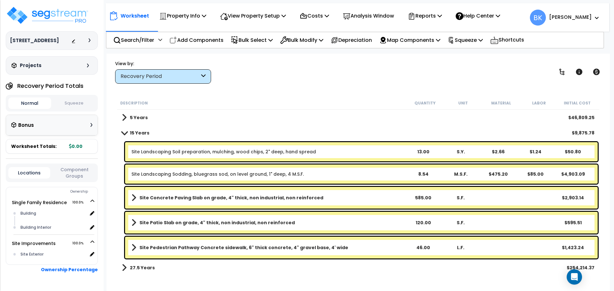
click at [143, 81] on div "Recovery Period" at bounding box center [163, 76] width 96 height 14
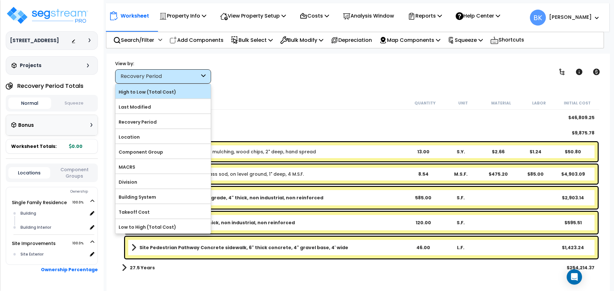
click at [141, 91] on label "High to Low (Total Cost)" at bounding box center [162, 92] width 95 height 10
click at [0, 0] on input "High to Low (Total Cost)" at bounding box center [0, 0] width 0 height 0
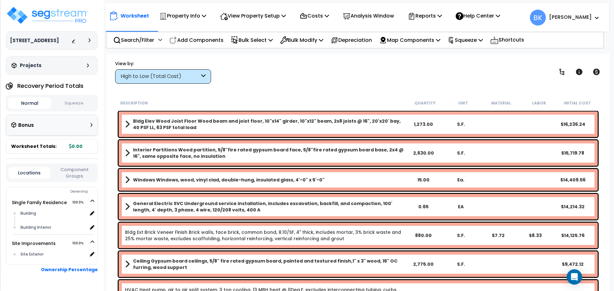
click at [35, 149] on span "Worksheet Totals:" at bounding box center [33, 146] width 45 height 6
click at [41, 129] on div "Bonus" at bounding box center [51, 125] width 81 height 12
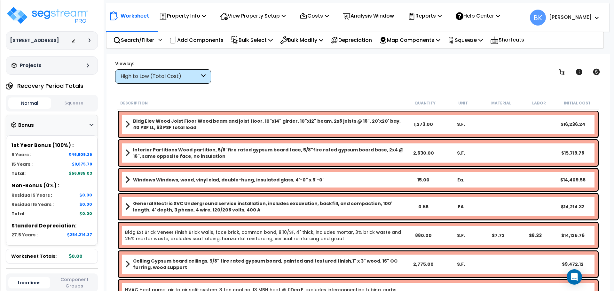
click at [68, 128] on div "Bonus" at bounding box center [51, 125] width 81 height 12
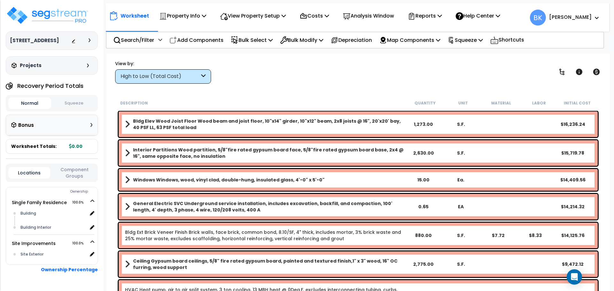
click at [67, 103] on button "Squeeze" at bounding box center [74, 103] width 43 height 11
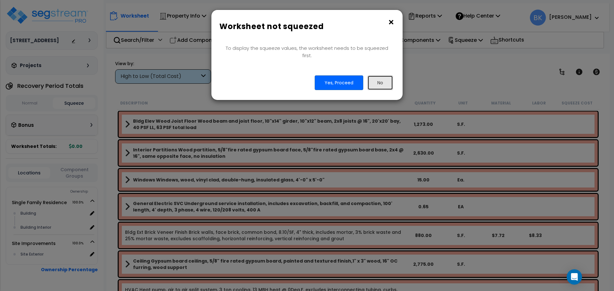
click at [382, 76] on button "No" at bounding box center [380, 82] width 26 height 15
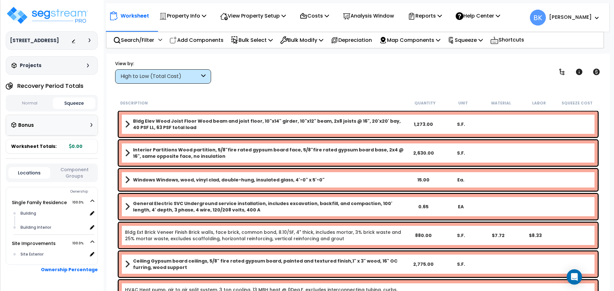
click at [33, 105] on button "Normal" at bounding box center [29, 103] width 43 height 11
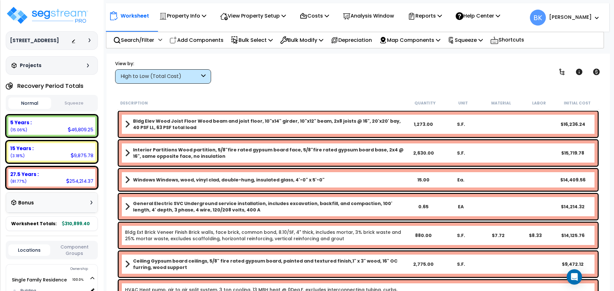
click at [34, 121] on div "5 Years :" at bounding box center [51, 122] width 83 height 7
click at [30, 127] on div "5 Years : 46,809.25 (15.06%)" at bounding box center [51, 126] width 87 height 18
click at [17, 126] on div "5 Years : 46,809.25 (15.06%)" at bounding box center [51, 126] width 87 height 18
click at [26, 156] on div "15 Years : 9,875.78 (3.18%)" at bounding box center [51, 152] width 87 height 18
click at [59, 182] on div "27.5 Years : 254,214.37 (81.77%)" at bounding box center [51, 178] width 87 height 18
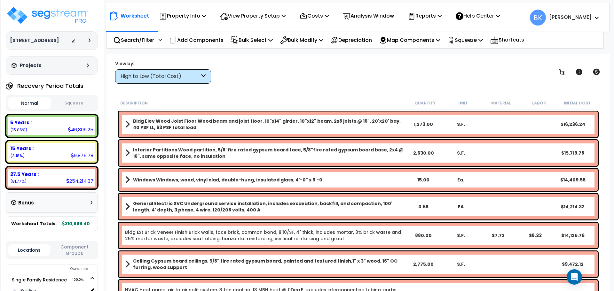
click at [147, 126] on b "Bldg Elev Wood Joist Floor Wood beam and joist floor, 10"x14" girder, 10"x12" b…" at bounding box center [269, 124] width 272 height 13
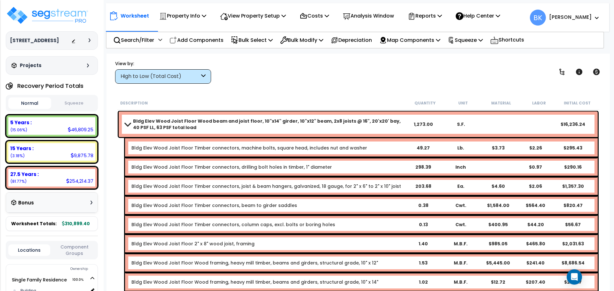
click at [124, 124] on span at bounding box center [127, 124] width 9 height 5
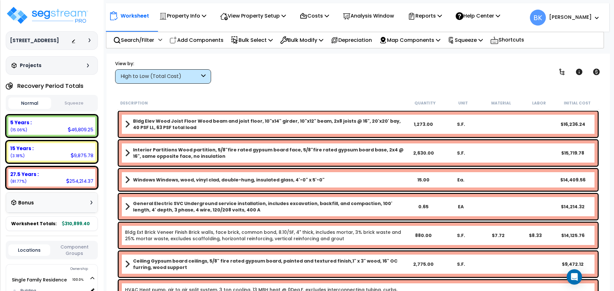
click at [130, 151] on link "Interior Partitions Wood partition, 5/8"fire rated gypsum board face, 5/8"fire …" at bounding box center [265, 153] width 280 height 13
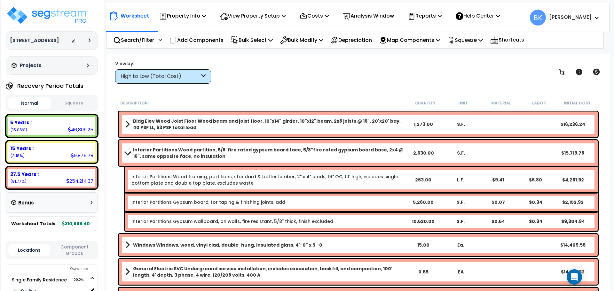
click at [128, 152] on span at bounding box center [127, 153] width 9 height 5
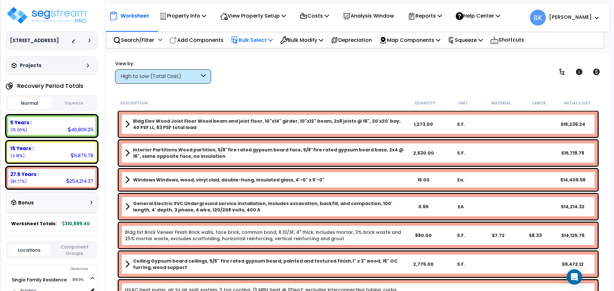
click at [265, 41] on p "Bulk Select" at bounding box center [252, 40] width 42 height 9
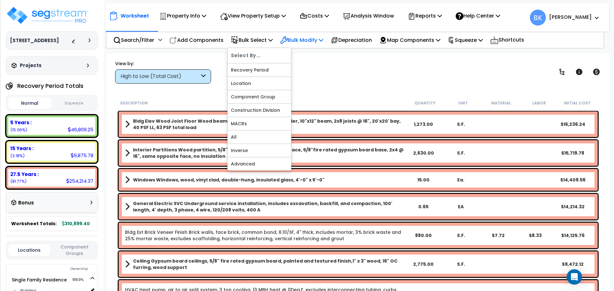
click at [302, 43] on p "Bulk Modify" at bounding box center [301, 40] width 43 height 9
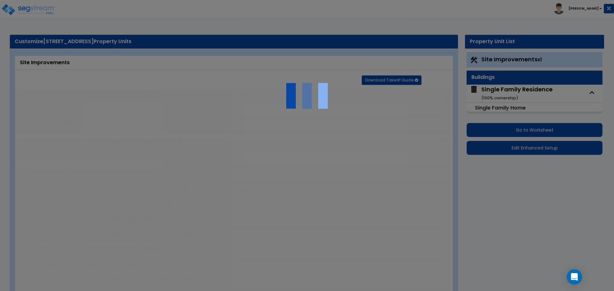
select select "2"
type input "12197"
select select "2"
type input "585"
radio input "true"
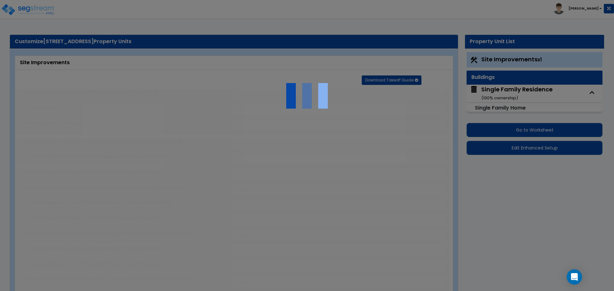
select select "1"
type input "120"
radio input "true"
select select "2"
type input "46"
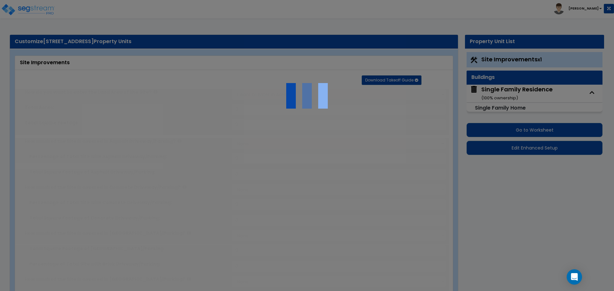
select select "1"
radio input "true"
select select "2"
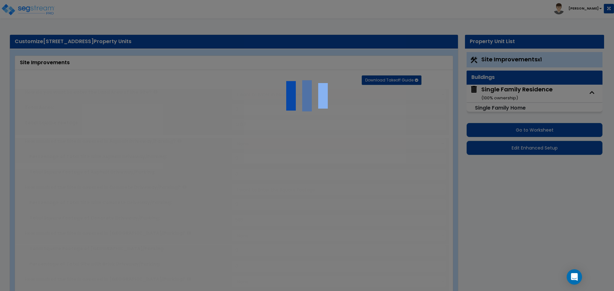
type input "8545"
radio input "true"
type input "119"
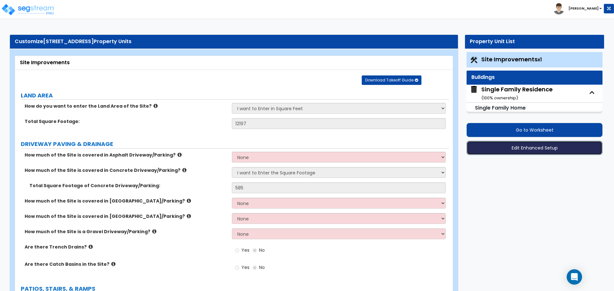
click at [531, 145] on button "Edit Enhanced Setup" at bounding box center [534, 148] width 136 height 14
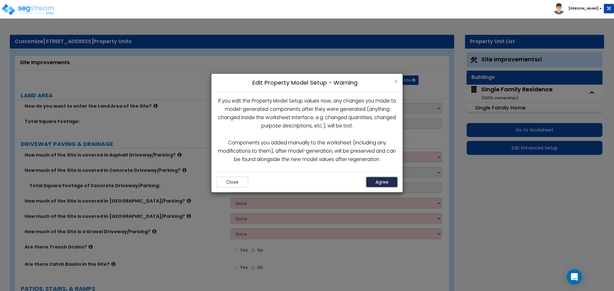
click at [377, 184] on button "Agree" at bounding box center [382, 182] width 32 height 11
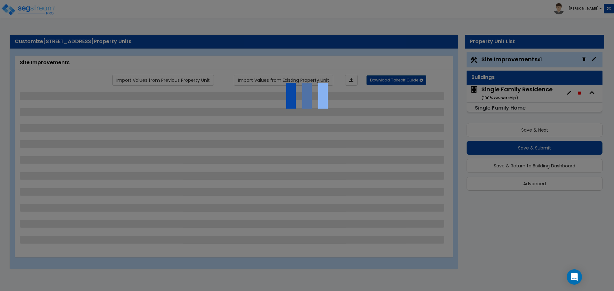
select select "2"
select select "1"
select select "2"
select select "1"
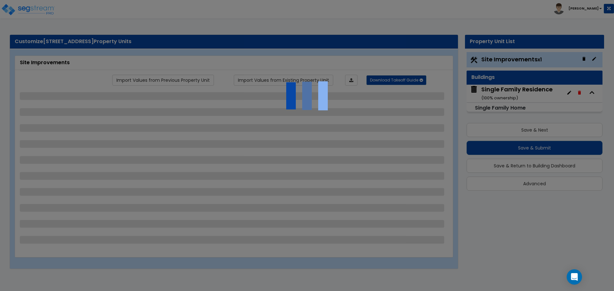
select select "1"
select select "2"
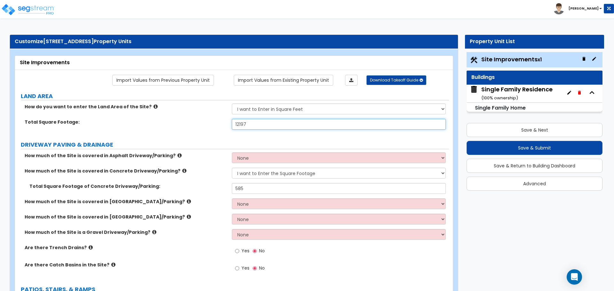
click at [257, 124] on input "12197" at bounding box center [338, 124] width 213 height 11
type input "0.28"
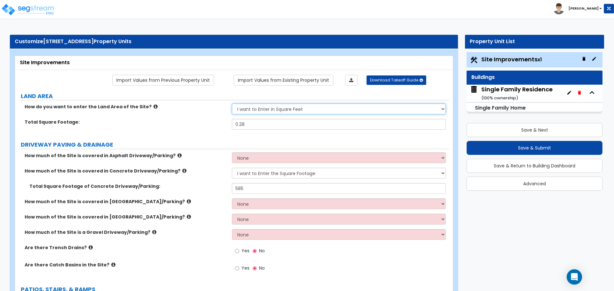
click at [263, 105] on select "I want to Enter in [GEOGRAPHIC_DATA] I want to Enter in Square Feet" at bounding box center [338, 109] width 213 height 11
select select "1"
click at [232, 104] on select "I want to Enter in [GEOGRAPHIC_DATA] I want to Enter in Square Feet" at bounding box center [338, 109] width 213 height 11
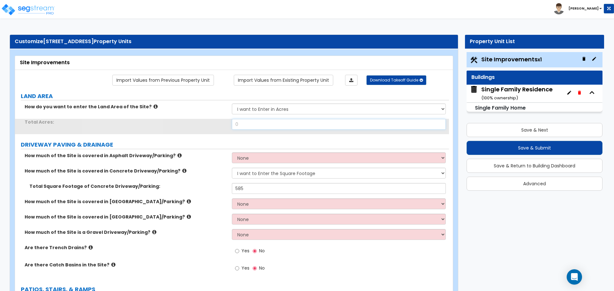
click at [258, 125] on input "0" at bounding box center [338, 124] width 213 height 11
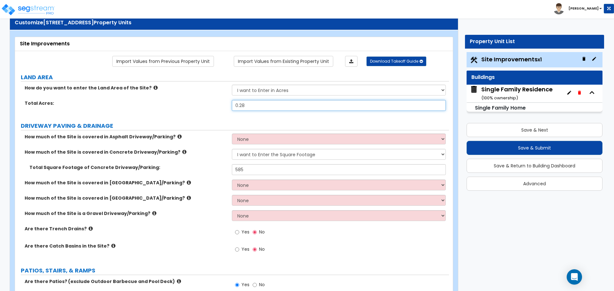
scroll to position [32, 0]
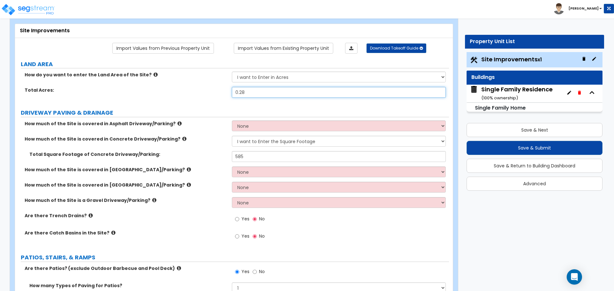
type input "0.28"
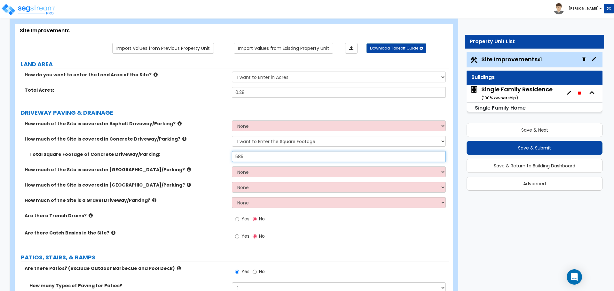
click at [264, 158] on input "585" at bounding box center [338, 156] width 213 height 11
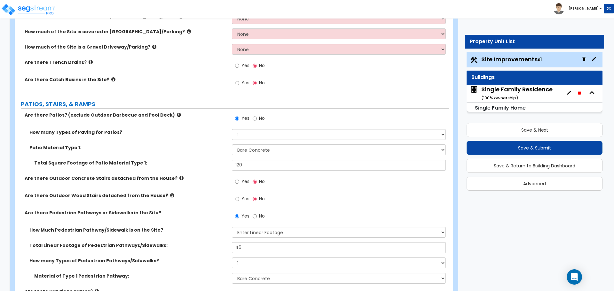
scroll to position [192, 0]
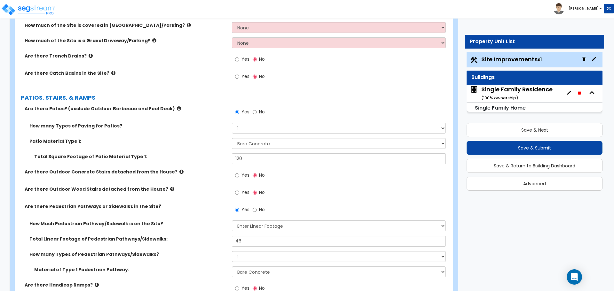
type input "504"
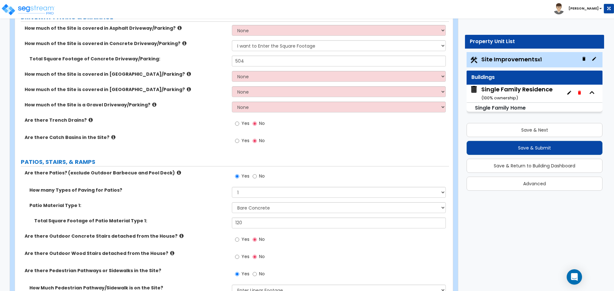
scroll to position [128, 0]
click at [255, 225] on input "120" at bounding box center [338, 222] width 213 height 11
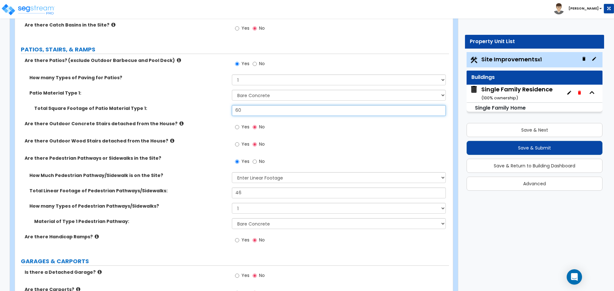
scroll to position [256, 0]
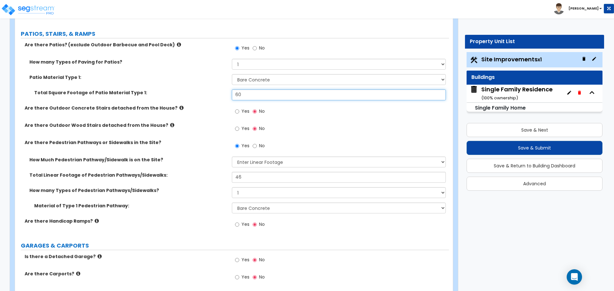
type input "60"
click at [243, 176] on input "46" at bounding box center [338, 177] width 213 height 11
click at [248, 176] on input "5" at bounding box center [338, 177] width 213 height 11
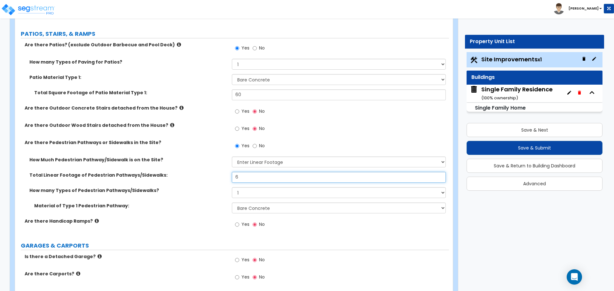
type input "6"
click at [210, 182] on div "Total Linear Footage of Pedestrian Pathways/Sidewalks: 6" at bounding box center [232, 179] width 434 height 15
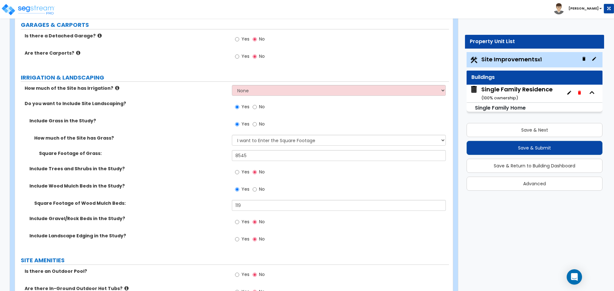
scroll to position [476, 0]
click at [236, 172] on input "Yes" at bounding box center [237, 172] width 4 height 7
radio input "true"
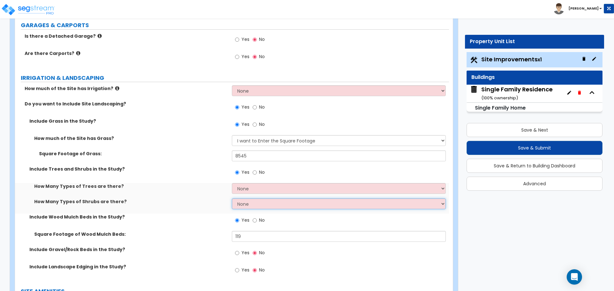
click at [242, 203] on select "None 1 2 3" at bounding box center [338, 203] width 213 height 11
select select "1"
click at [232, 198] on select "None 1 2 3" at bounding box center [338, 203] width 213 height 11
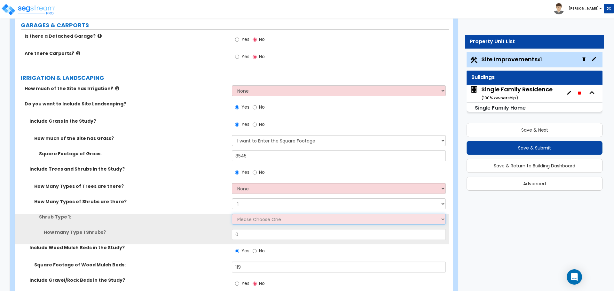
click at [247, 221] on select "Please Choose One Arborvitae Azalea Yew Boxwood Juniper Holly Cotoneaster Euony…" at bounding box center [338, 219] width 213 height 11
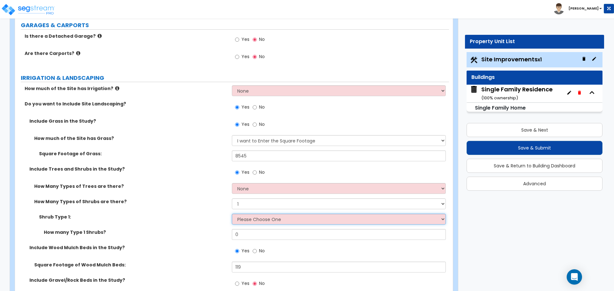
select select "3"
click at [232, 214] on select "Please Choose One Arborvitae Azalea Yew Boxwood Juniper Holly Cotoneaster Euony…" at bounding box center [338, 219] width 213 height 11
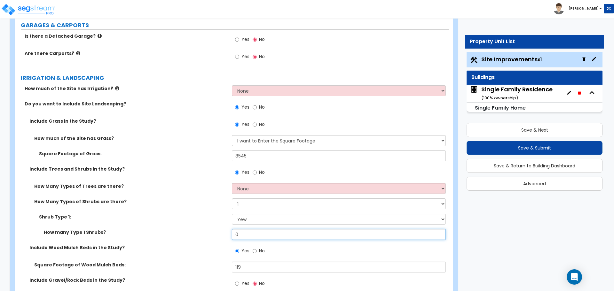
click at [251, 234] on input "0" at bounding box center [338, 234] width 213 height 11
type input "4"
click at [194, 219] on label "Shrub Type 1:" at bounding box center [133, 217] width 188 height 6
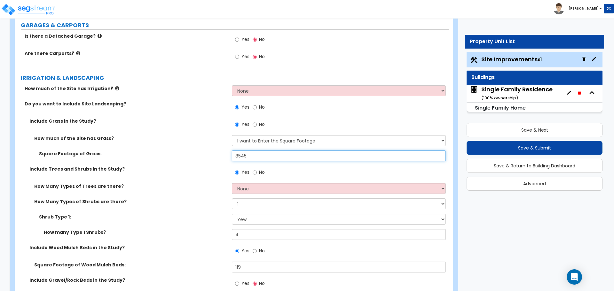
click at [257, 161] on input "8545" at bounding box center [338, 156] width 213 height 11
click at [257, 157] on input "8545" at bounding box center [338, 156] width 213 height 11
type input "4,217"
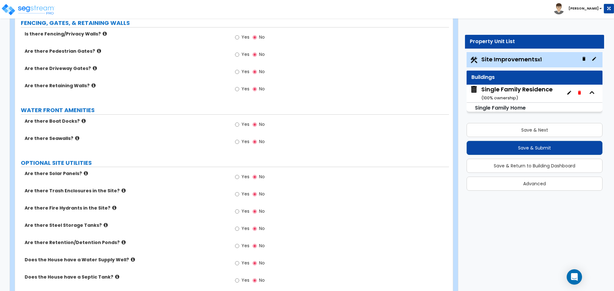
scroll to position [1049, 0]
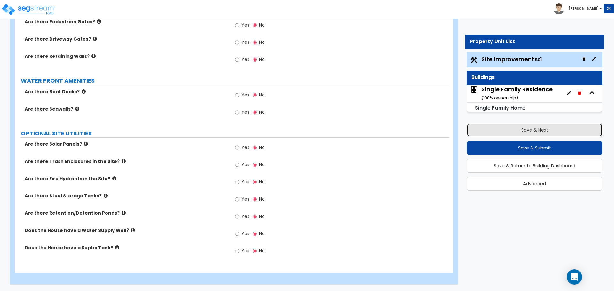
click at [544, 129] on button "Save & Next" at bounding box center [534, 130] width 136 height 14
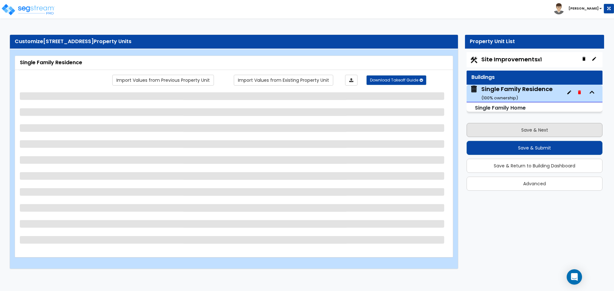
scroll to position [0, 0]
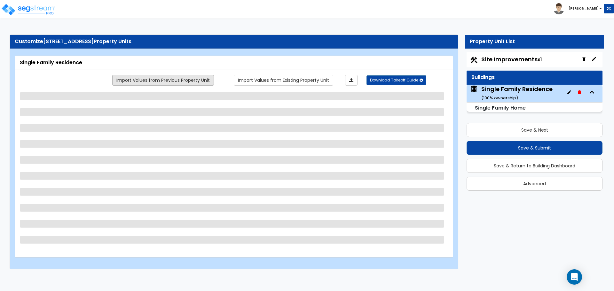
select select "1"
select select "7"
select select "3"
select select "2"
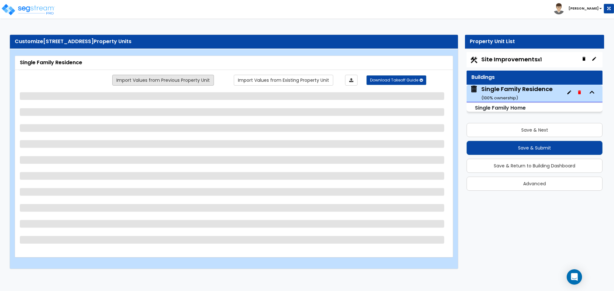
select select "2"
select select "4"
select select "1"
select select "2"
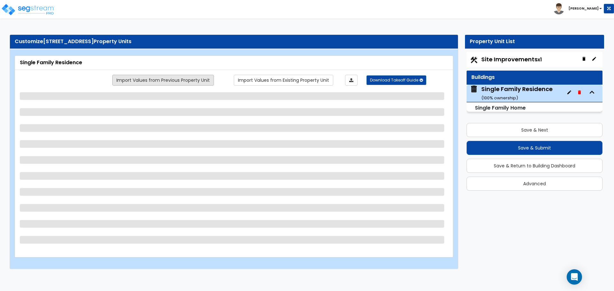
select select "1"
select select "2"
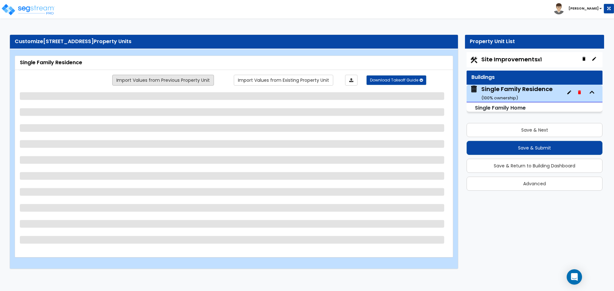
select select "5"
select select "2"
select select "5"
select select "1"
select select "5"
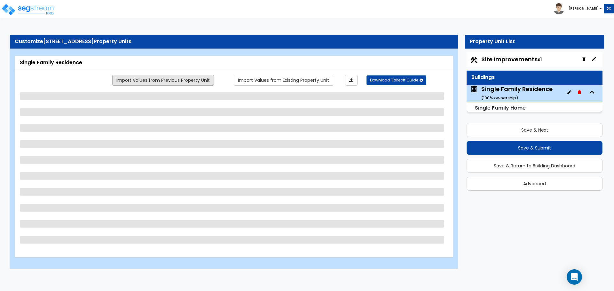
select select "3"
select select "2"
select select "4"
select select "2"
select select "3"
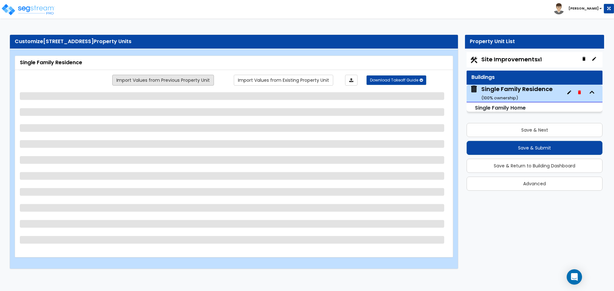
select select "4"
select select "1"
select select "2"
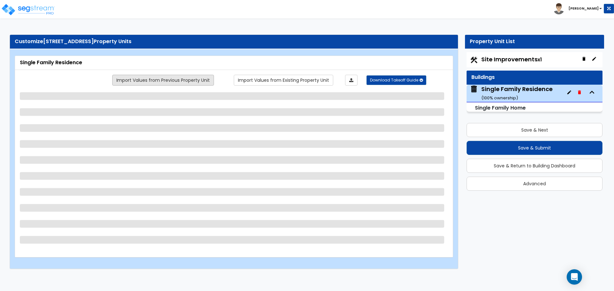
select select "2"
select select "3"
select select "4"
select select "1"
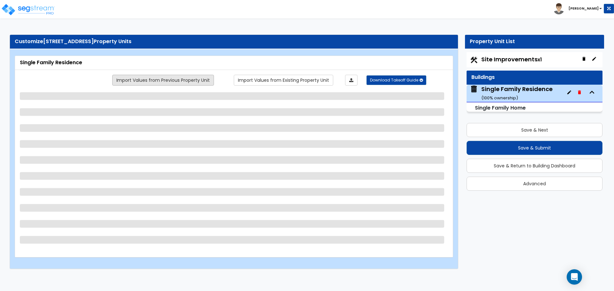
select select "2"
select select "3"
select select "4"
select select "1"
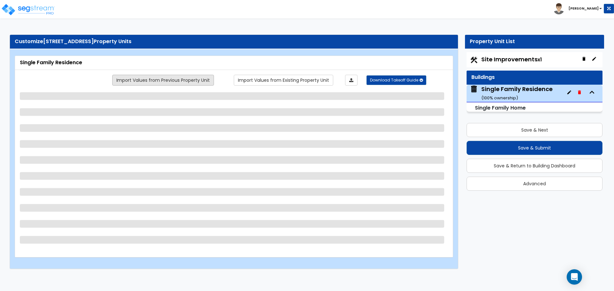
select select "2"
select select "1"
select select "5"
select select "6"
select select "5"
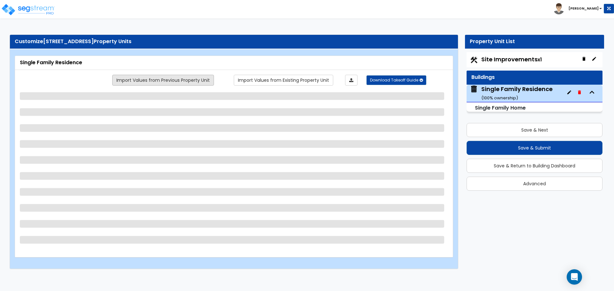
select select "1"
select select "2"
select select "1"
select select "2"
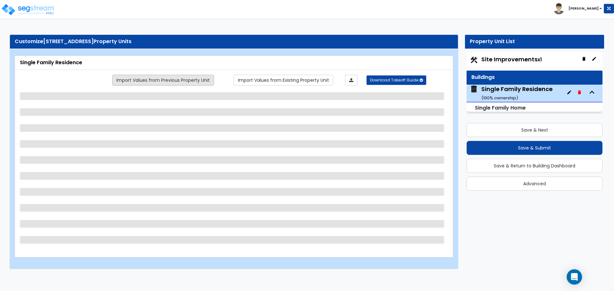
select select "2"
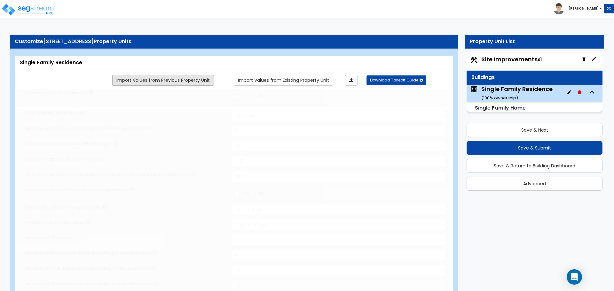
type input "3"
radio input "true"
select select "1"
select select "2"
type input "1"
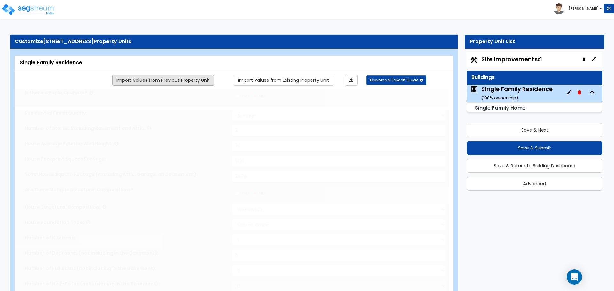
select select "2"
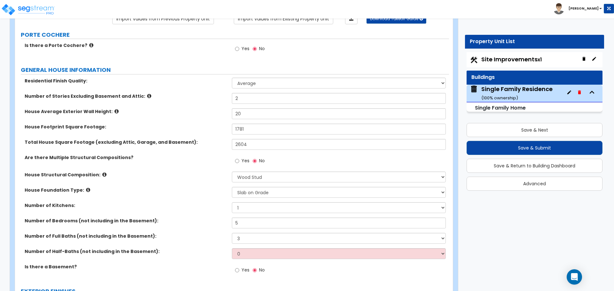
scroll to position [64, 0]
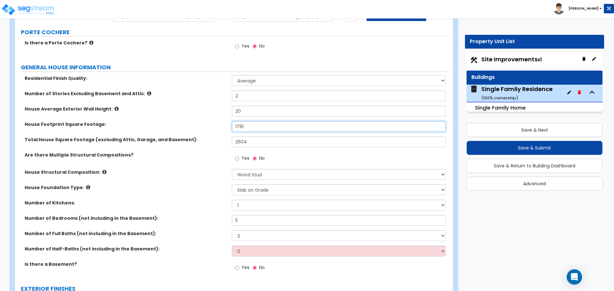
click at [248, 125] on input "1781" at bounding box center [338, 126] width 213 height 11
type input "1,488"
click at [253, 141] on input "2604" at bounding box center [338, 141] width 213 height 11
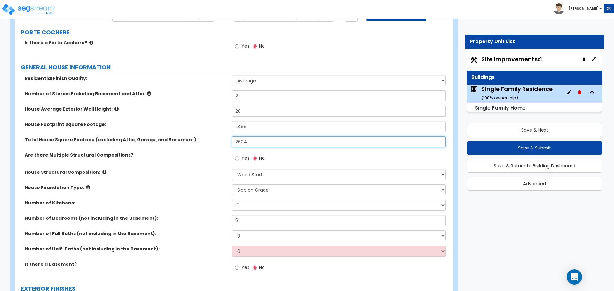
click at [253, 141] on input "2604" at bounding box center [338, 141] width 213 height 11
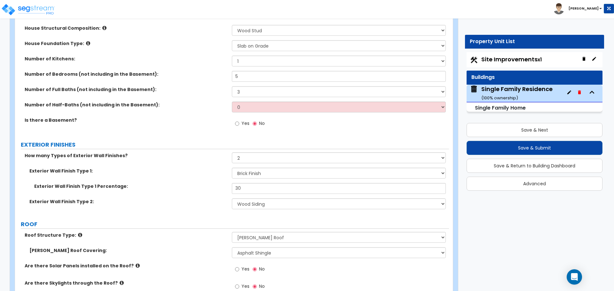
scroll to position [224, 0]
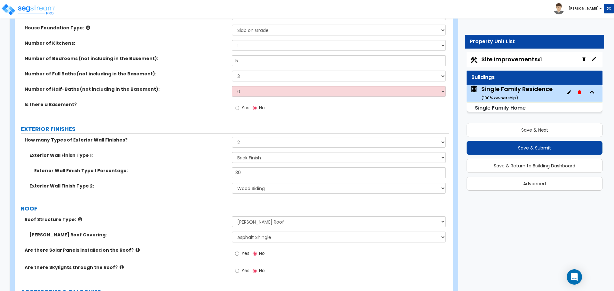
type input "2,256"
click at [292, 186] on select "Please Choose One No Finish/Shared Wall No Wall Brick Finish Stone Finish Wood …" at bounding box center [338, 188] width 213 height 11
select select "9"
click at [232, 183] on select "Please Choose One No Finish/Shared Wall No Wall Brick Finish Stone Finish Wood …" at bounding box center [338, 188] width 213 height 11
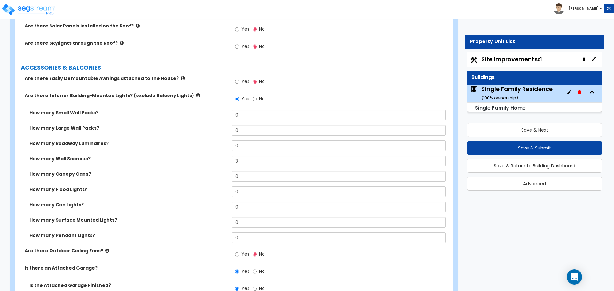
scroll to position [479, 0]
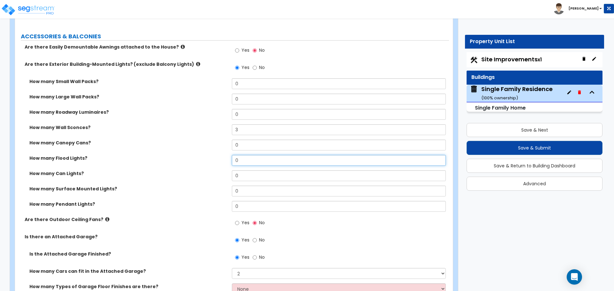
click at [254, 163] on input "0" at bounding box center [338, 160] width 213 height 11
type input "1"
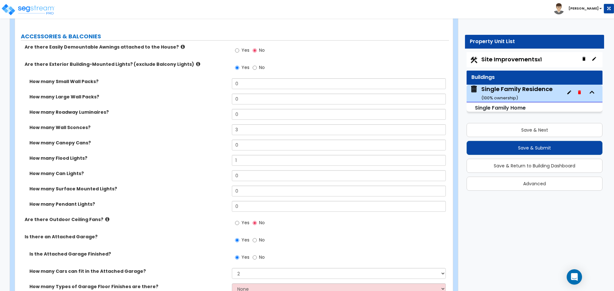
click at [211, 153] on div "How many Canopy Cans? 0" at bounding box center [232, 147] width 434 height 15
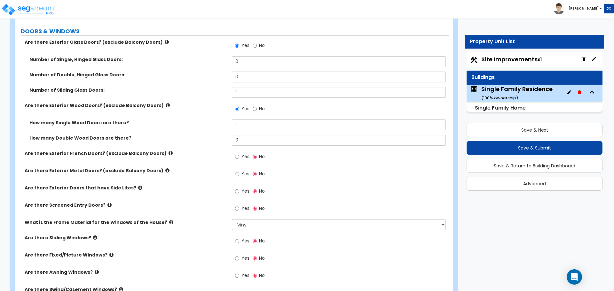
scroll to position [927, 0]
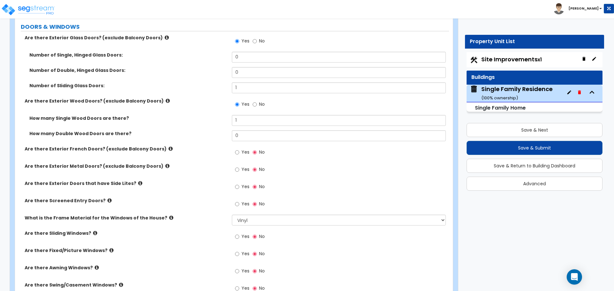
click at [165, 37] on icon at bounding box center [167, 37] width 4 height 5
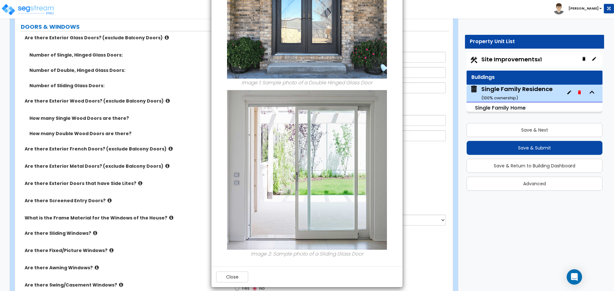
scroll to position [81, 0]
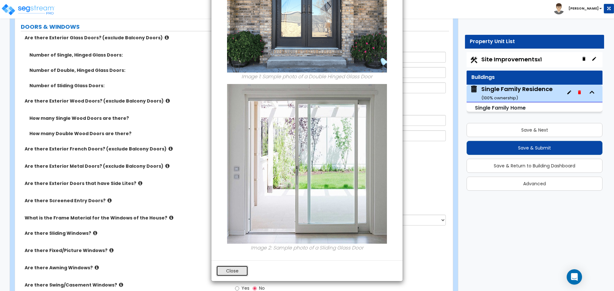
click at [236, 272] on button "Close" at bounding box center [232, 271] width 32 height 11
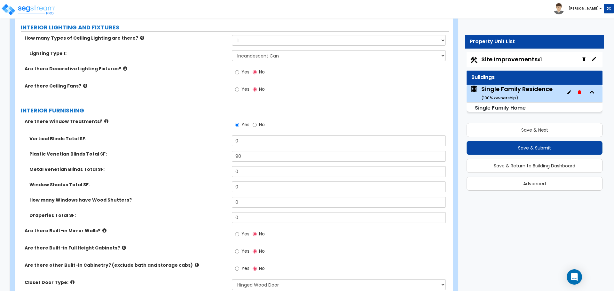
scroll to position [1566, 0]
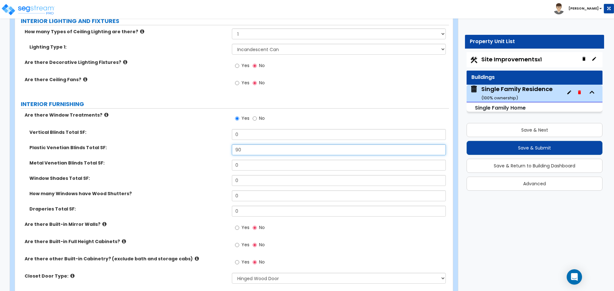
click at [259, 144] on input "90" at bounding box center [338, 149] width 213 height 11
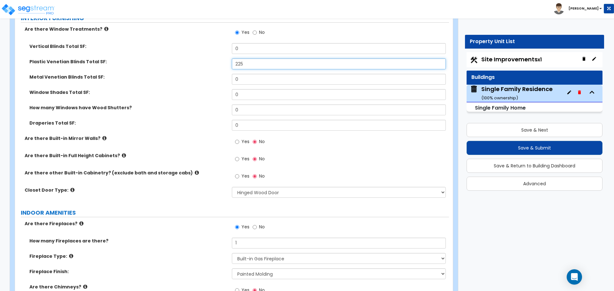
scroll to position [1694, 0]
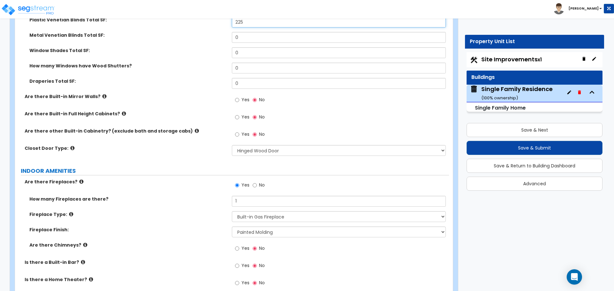
type input "225"
click at [189, 130] on div "Are there other Built-in Cabinetry? (exclude bath and storage cabs) Yes No" at bounding box center [232, 136] width 434 height 17
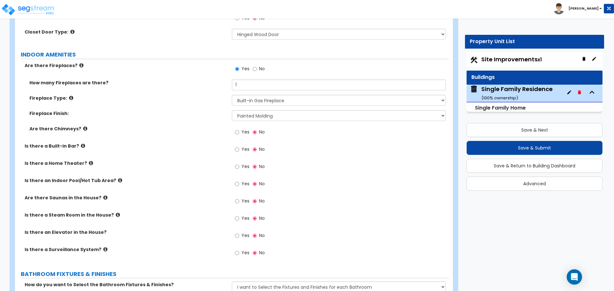
scroll to position [1822, 0]
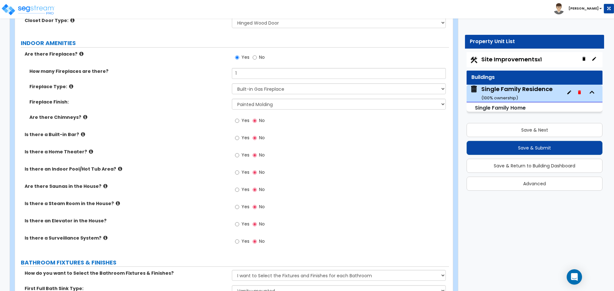
click at [235, 235] on div "Yes No" at bounding box center [250, 242] width 36 height 15
click at [236, 238] on input "Yes" at bounding box center [237, 241] width 4 height 7
radio input "true"
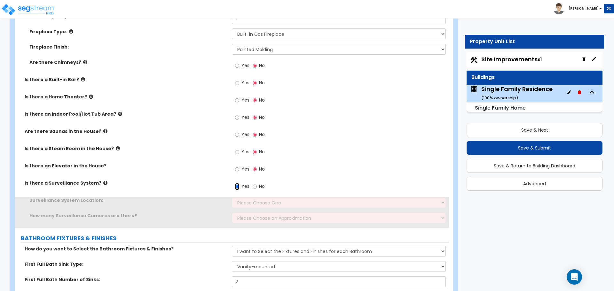
scroll to position [1886, 0]
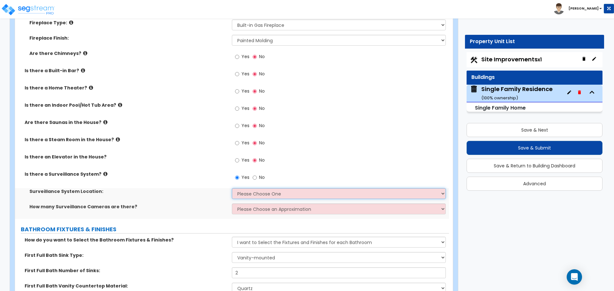
click at [264, 190] on select "Please Choose One Inside the House Outside the House Both Inside & Outside" at bounding box center [338, 193] width 213 height 11
select select "3"
click at [232, 188] on select "Please Choose One Inside the House Outside the House Both Inside & Outside" at bounding box center [338, 193] width 213 height 11
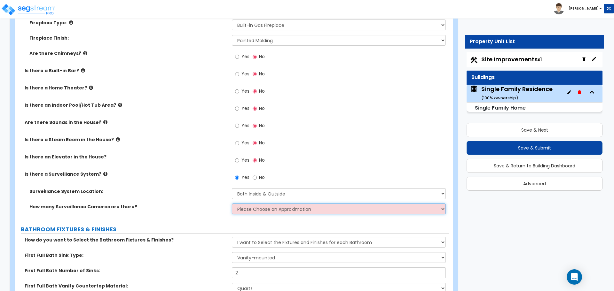
click at [259, 204] on select "Please Choose an Approximation Barely Noticed Any Noticed a Couple Frequently S…" at bounding box center [338, 209] width 213 height 11
select select "4"
click at [232, 204] on select "Please Choose an Approximation Barely Noticed Any Noticed a Couple Frequently S…" at bounding box center [338, 209] width 213 height 11
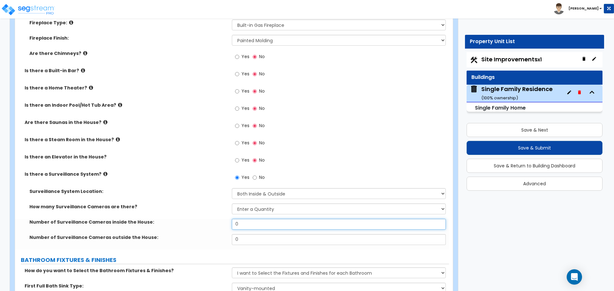
click at [251, 219] on input "0" at bounding box center [338, 224] width 213 height 11
type input "1"
click at [254, 234] on input "0" at bounding box center [338, 239] width 213 height 11
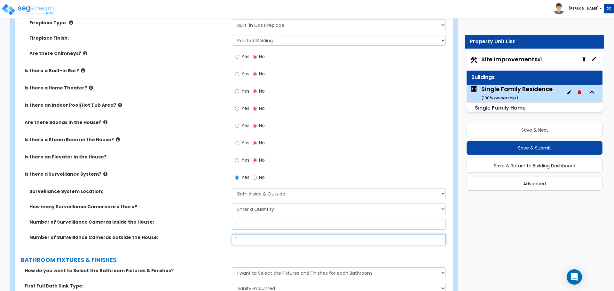
type input "1"
click at [217, 224] on div "Number of Surveillance Cameras inside the House: 1" at bounding box center [232, 226] width 434 height 15
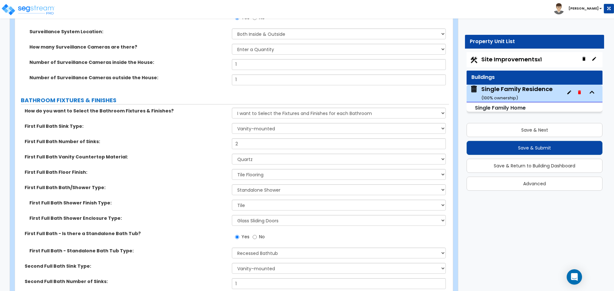
scroll to position [2077, 0]
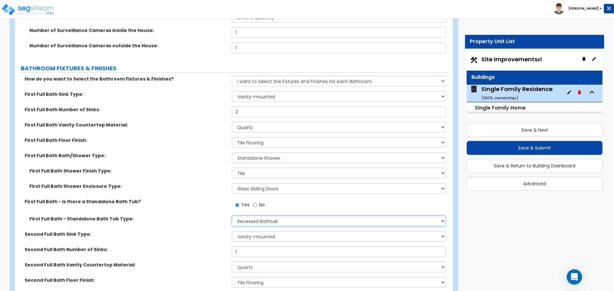
click at [253, 216] on select "Please Choose One Freestanding Bathtub Recessed Bathtub Walk-in Bathtub" at bounding box center [338, 221] width 213 height 11
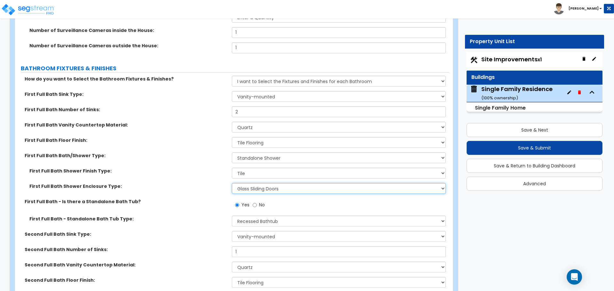
click at [260, 183] on select "Please Choose One Curtain & Rod Glass Sliding Doors Glass Hinged Doors" at bounding box center [338, 188] width 213 height 11
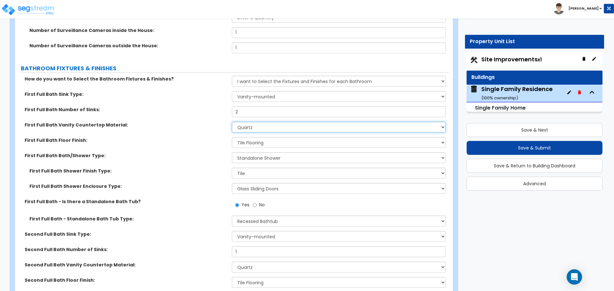
click at [254, 123] on select "None Plastic Laminate Solid Surface Stone Quartz Marble Tile Wood Stainless Ste…" at bounding box center [338, 127] width 213 height 11
select select "2"
click at [232, 122] on select "None Plastic Laminate Solid Surface Stone Quartz Marble Tile Wood Stainless Ste…" at bounding box center [338, 127] width 213 height 11
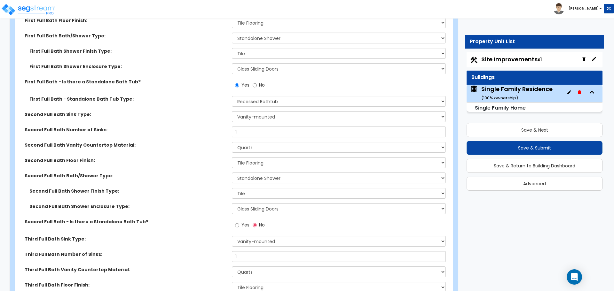
scroll to position [2205, 0]
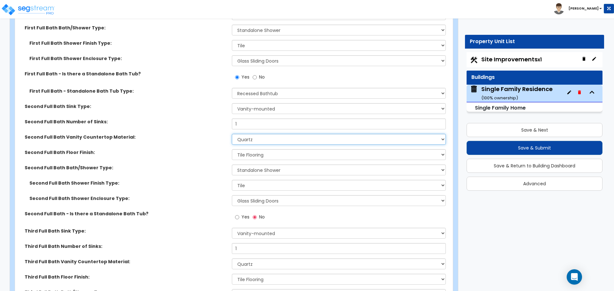
click at [254, 136] on select "None Plastic Laminate Solid Surface Stone Quartz Marble Tile Wood Stainless Ste…" at bounding box center [338, 139] width 213 height 11
select select "2"
click at [232, 134] on select "None Plastic Laminate Solid Surface Stone Quartz Marble Tile Wood Stainless Ste…" at bounding box center [338, 139] width 213 height 11
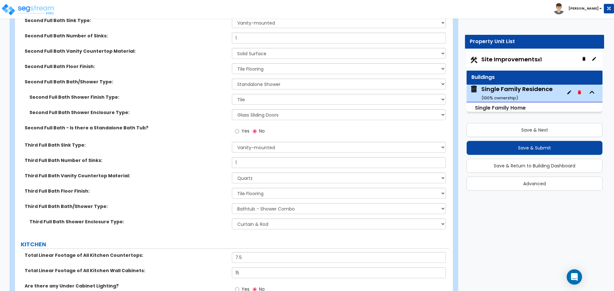
scroll to position [2301, 0]
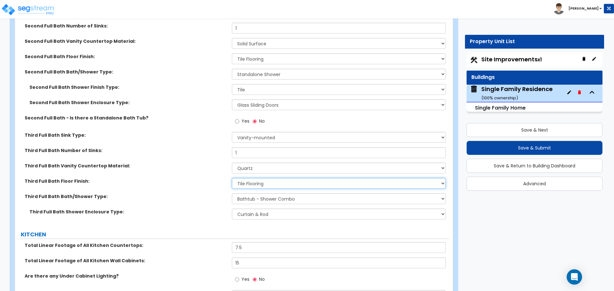
click at [258, 178] on select "None Tile Flooring Hardwood Flooring Resilient Laminate Flooring VCT Flooring S…" at bounding box center [338, 183] width 213 height 11
click at [257, 178] on select "None Tile Flooring Hardwood Flooring Resilient Laminate Flooring VCT Flooring S…" at bounding box center [338, 183] width 213 height 11
click at [254, 163] on select "None Plastic Laminate Solid Surface Stone Quartz Marble Tile Wood Stainless Ste…" at bounding box center [338, 168] width 213 height 11
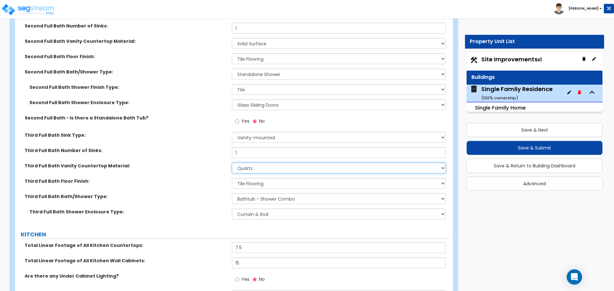
select select "2"
click at [232, 163] on select "None Plastic Laminate Solid Surface Stone Quartz Marble Tile Wood Stainless Ste…" at bounding box center [338, 168] width 213 height 11
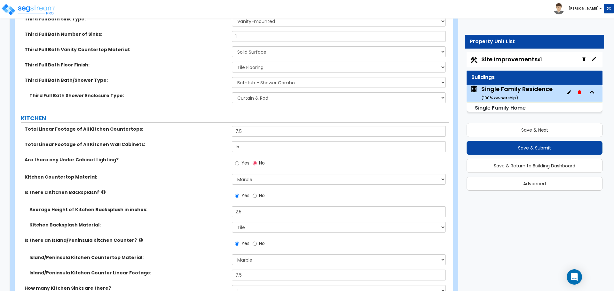
scroll to position [2429, 0]
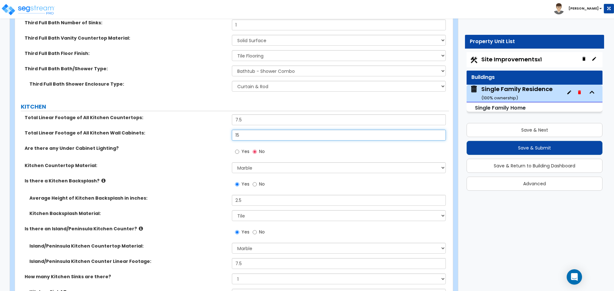
click at [250, 130] on input "15" at bounding box center [338, 135] width 213 height 11
click at [248, 130] on input "12" at bounding box center [338, 135] width 213 height 11
type input "12"
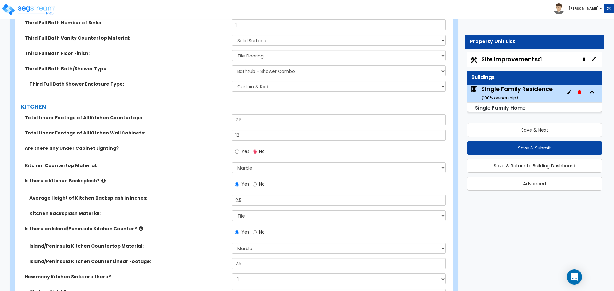
click at [222, 130] on label "Total Linear Footage of All Kitchen Wall Cabinets:" at bounding box center [126, 133] width 202 height 6
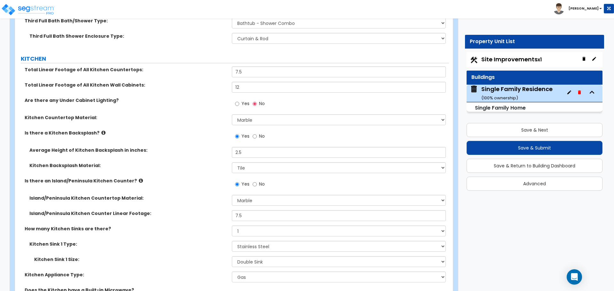
scroll to position [2493, 0]
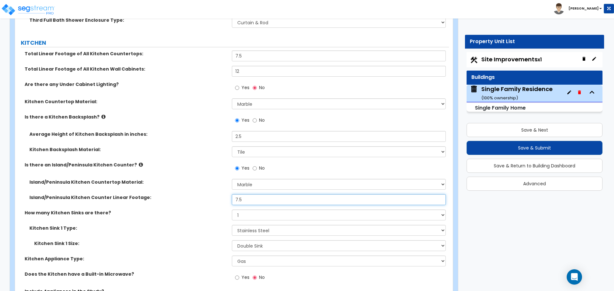
click at [244, 194] on input "7.5" at bounding box center [338, 199] width 213 height 11
type input "6"
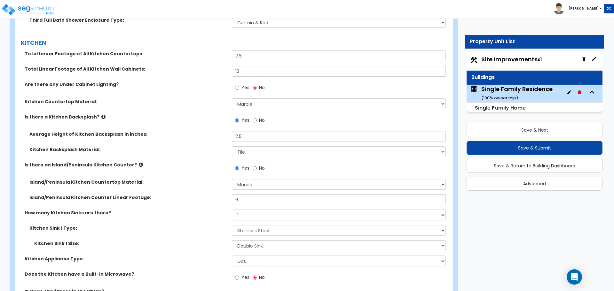
click at [222, 198] on div "Island/Peninsula Kitchen Counter Linear Footage: 6" at bounding box center [232, 201] width 434 height 15
click at [247, 210] on select "None 1 2 3" at bounding box center [338, 215] width 213 height 11
click at [217, 210] on label "How many Kitchen Sinks are there?" at bounding box center [126, 213] width 202 height 6
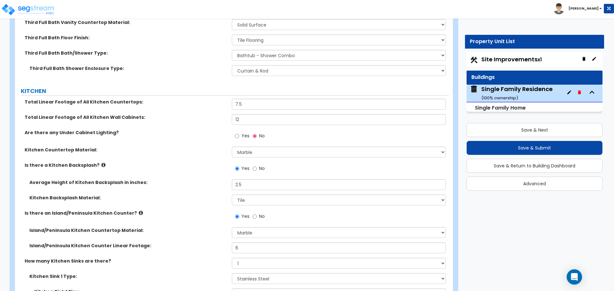
scroll to position [2429, 0]
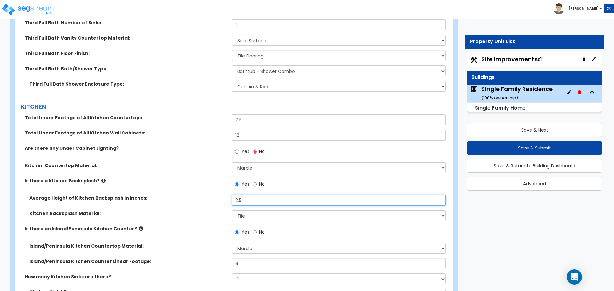
click at [250, 197] on input "2.5" at bounding box center [338, 200] width 213 height 11
click at [246, 196] on input "10" at bounding box center [338, 200] width 213 height 11
type input "12"
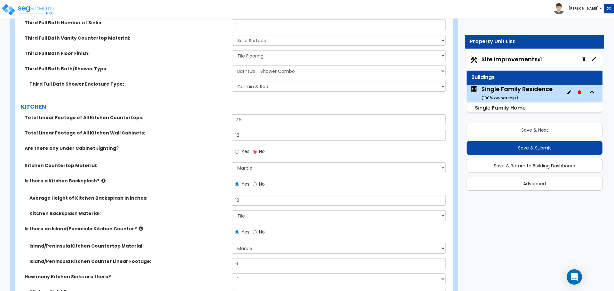
click at [219, 195] on label "Average Height of Kitchen Backsplash in inches:" at bounding box center [128, 198] width 198 height 6
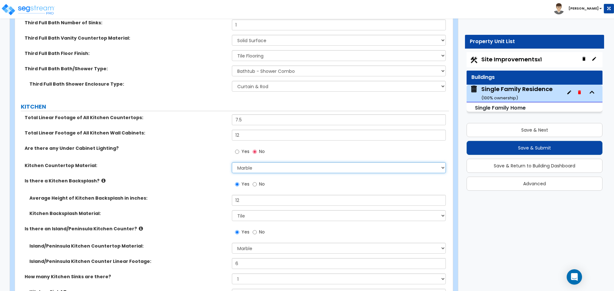
click at [247, 162] on select "Please Choose One Plastic Laminate Solid Surface Stone Quartz Marble Tile Wood …" at bounding box center [338, 167] width 213 height 11
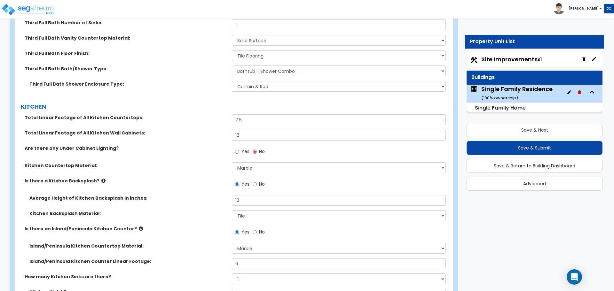
click at [218, 162] on label "Kitchen Countertop Material:" at bounding box center [126, 165] width 202 height 6
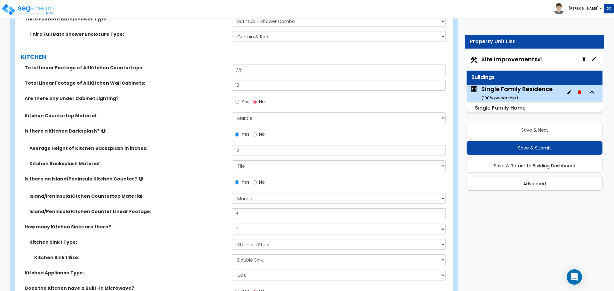
scroll to position [2525, 0]
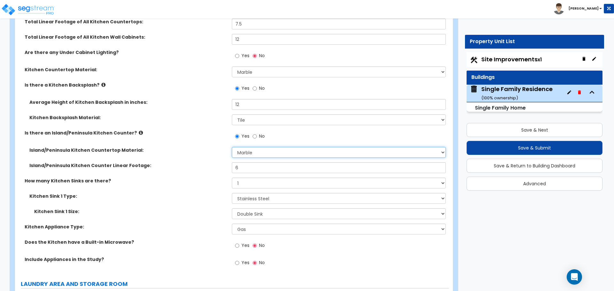
click at [252, 147] on select "None Plastic Laminate Solid Surface Stone Quartz Marble Tile Wood Stainless Ste…" at bounding box center [338, 152] width 213 height 11
click at [232, 147] on select "None Plastic Laminate Solid Surface Stone Quartz Marble Tile Wood Stainless Ste…" at bounding box center [338, 152] width 213 height 11
click at [258, 147] on select "None Plastic Laminate Solid Surface Stone Quartz Marble Tile Wood Stainless Ste…" at bounding box center [338, 152] width 213 height 11
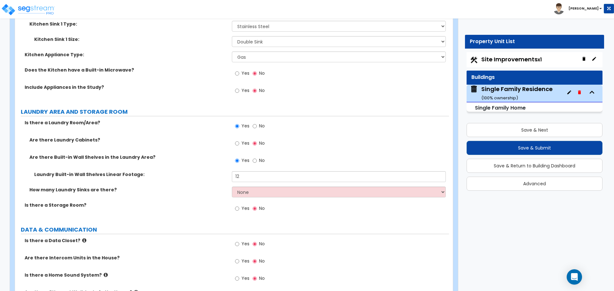
scroll to position [2716, 0]
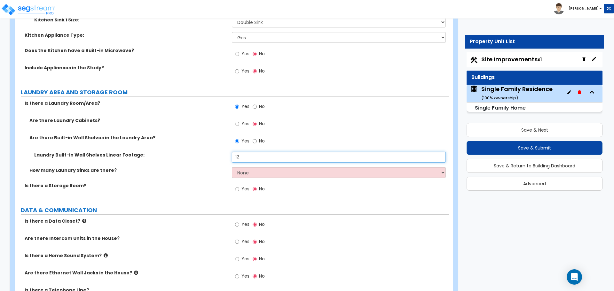
click at [241, 152] on input "12" at bounding box center [338, 157] width 213 height 11
click at [254, 152] on input "12" at bounding box center [338, 157] width 213 height 11
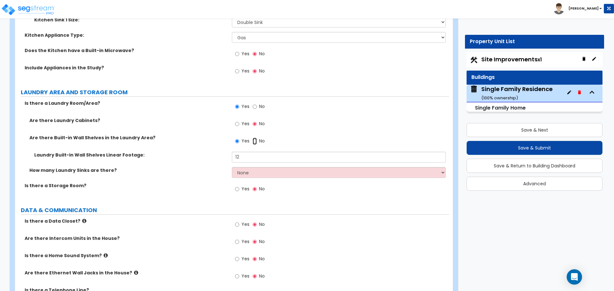
click at [256, 138] on input "No" at bounding box center [254, 141] width 4 height 7
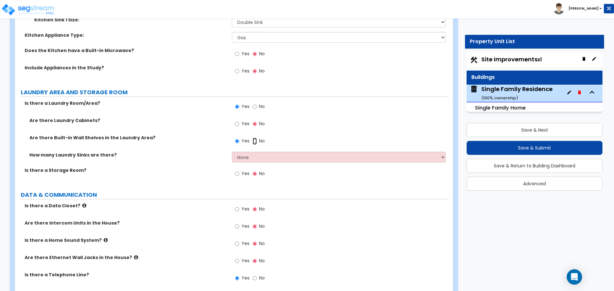
radio input "false"
radio input "true"
click at [240, 138] on label "Yes" at bounding box center [242, 141] width 14 height 11
click at [239, 138] on input "Yes" at bounding box center [237, 141] width 4 height 7
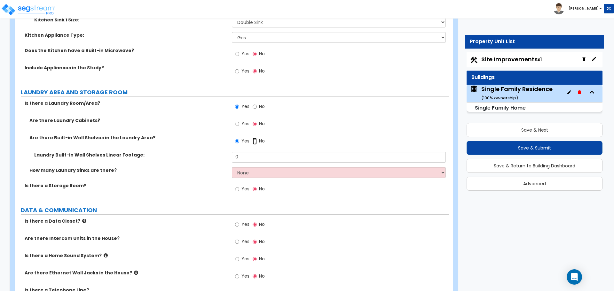
click at [254, 138] on input "No" at bounding box center [254, 141] width 4 height 7
radio input "false"
radio input "true"
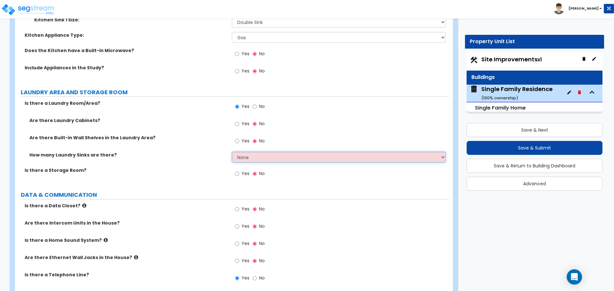
click at [244, 155] on select "None 1 2 3" at bounding box center [338, 157] width 213 height 11
click at [245, 155] on select "None 1 2 3" at bounding box center [338, 157] width 213 height 11
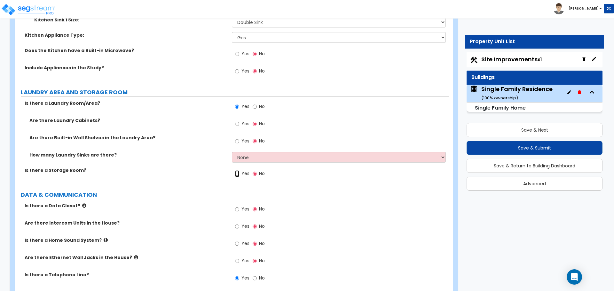
click at [239, 170] on input "Yes" at bounding box center [237, 173] width 4 height 7
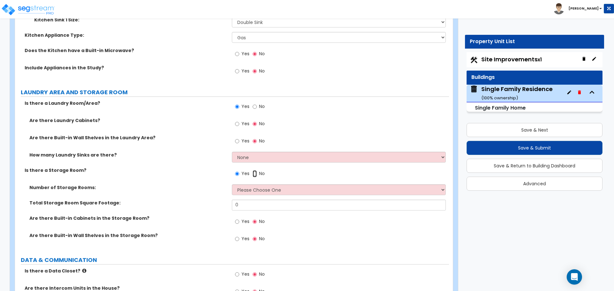
click at [252, 170] on input "No" at bounding box center [254, 173] width 4 height 7
radio input "false"
radio input "true"
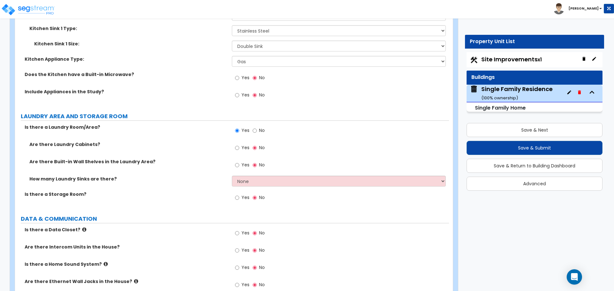
scroll to position [2780, 0]
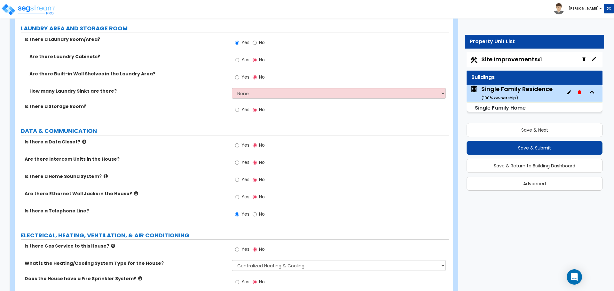
click at [241, 192] on label "Yes" at bounding box center [242, 197] width 14 height 11
click at [239, 194] on input "Yes" at bounding box center [237, 197] width 4 height 7
radio input "true"
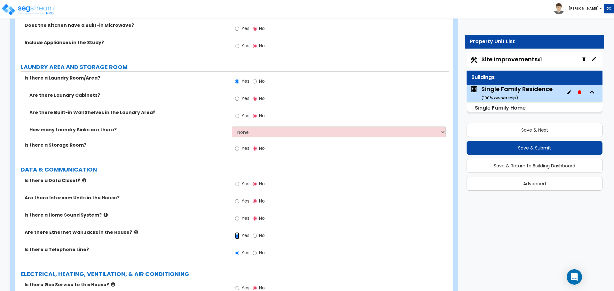
scroll to position [2710, 0]
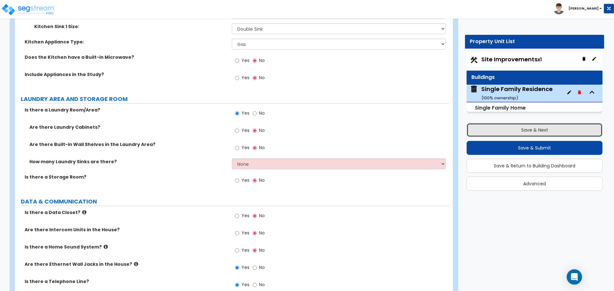
click at [533, 132] on button "Save & Next" at bounding box center [534, 130] width 136 height 14
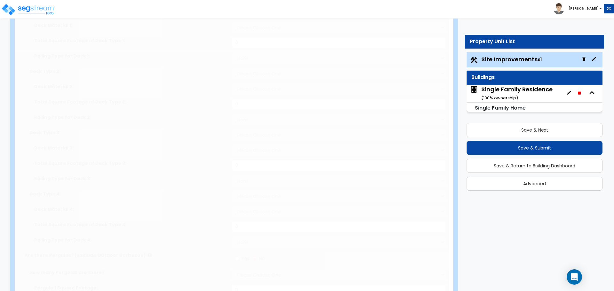
type input "0.28"
select select "2"
type input "504"
radio input "true"
select select "1"
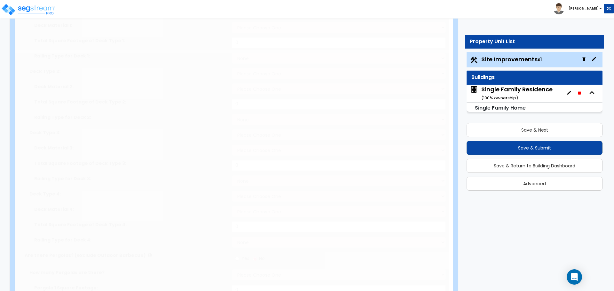
type input "60"
radio input "true"
select select "2"
type input "6"
select select "1"
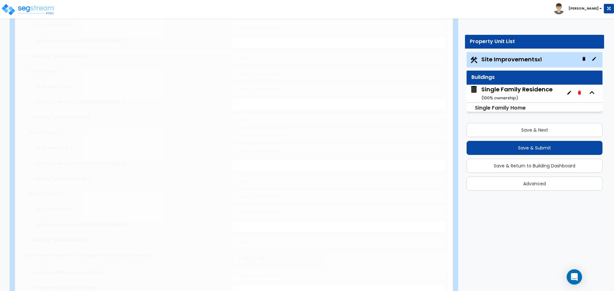
select select "1"
radio input "true"
select select "2"
type input "4217"
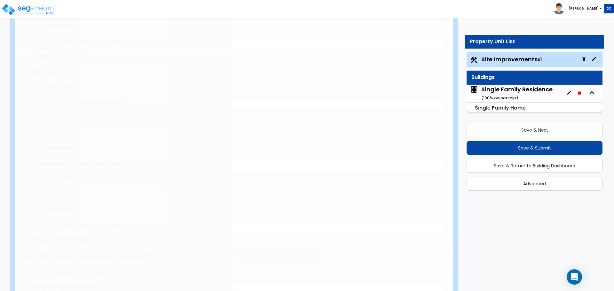
radio input "true"
select select "1"
select select "3"
type input "4"
radio input "true"
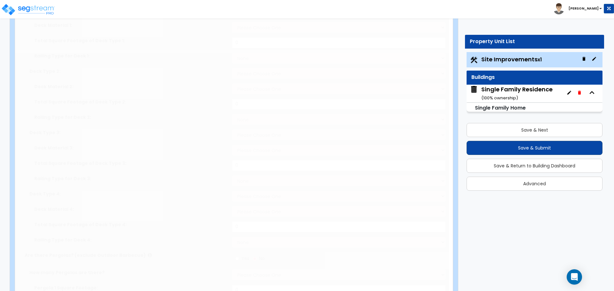
type input "119"
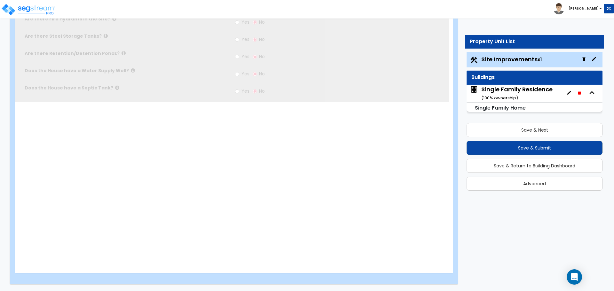
scroll to position [0, 0]
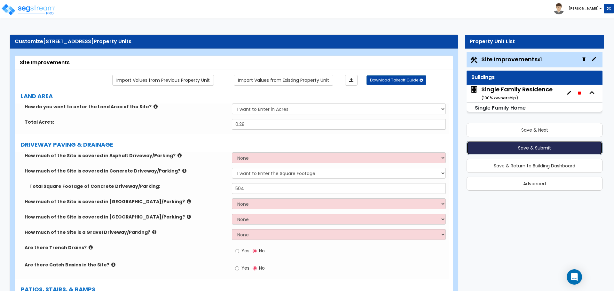
click at [536, 146] on button "Save & Submit" at bounding box center [534, 148] width 136 height 14
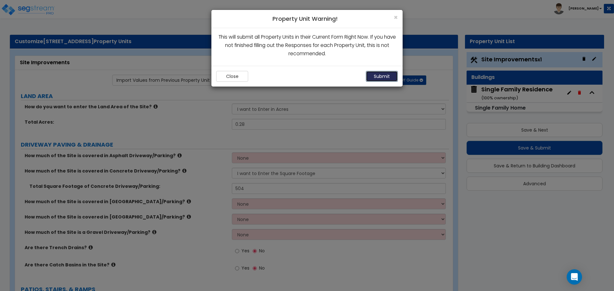
click at [369, 75] on button "Submit" at bounding box center [382, 76] width 32 height 11
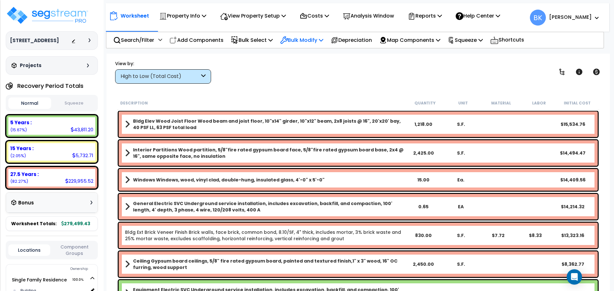
click at [321, 42] on p "Bulk Modify" at bounding box center [301, 40] width 43 height 9
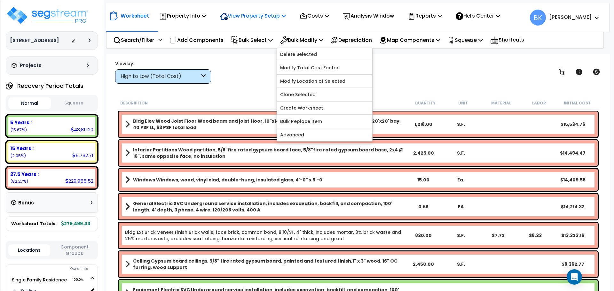
click at [267, 19] on p "View Property Setup" at bounding box center [253, 16] width 66 height 9
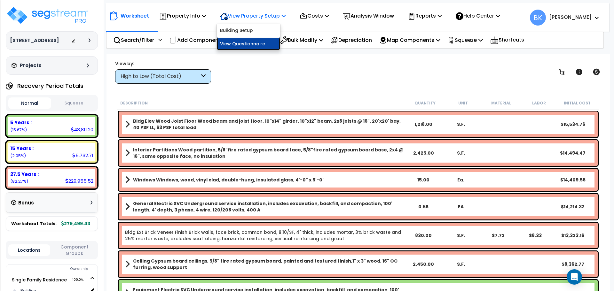
click at [263, 46] on link "View Questionnaire" at bounding box center [248, 43] width 63 height 13
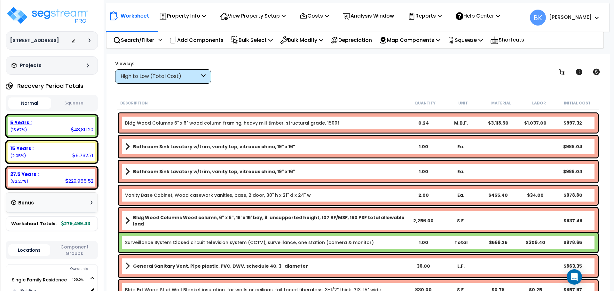
click at [73, 132] on div "43,811.20" at bounding box center [82, 129] width 23 height 7
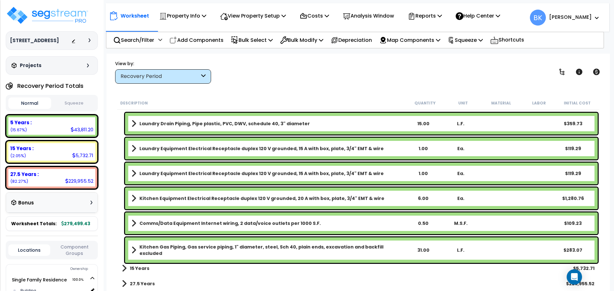
click at [69, 147] on div "15 Years :" at bounding box center [51, 148] width 83 height 7
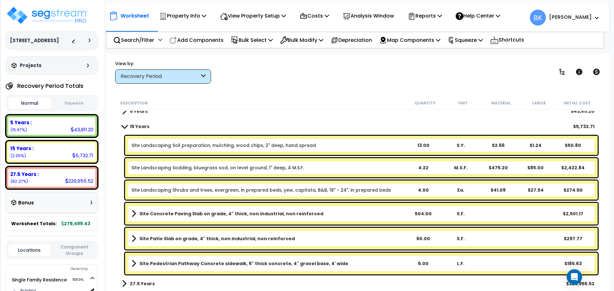
scroll to position [28, 0]
click at [66, 131] on div "5 Years : 43,811.20 (15.67%)" at bounding box center [51, 126] width 87 height 18
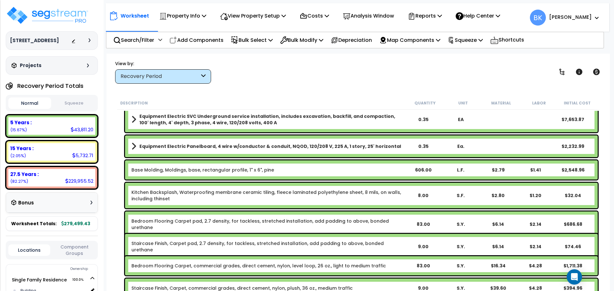
scroll to position [134, 0]
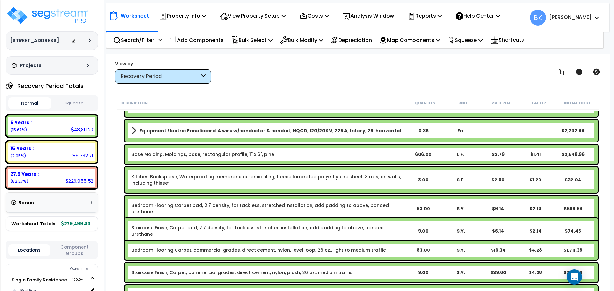
click at [168, 151] on link "Base Molding, Moldings, base, rectangular profile, 1" x 6", pine" at bounding box center [202, 154] width 143 height 6
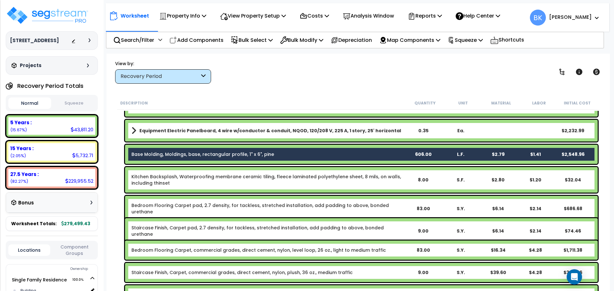
click at [165, 176] on link "Kitchen Backsplash, Waterproofing membrane ceramic tiling, fleece laminated pol…" at bounding box center [267, 180] width 273 height 13
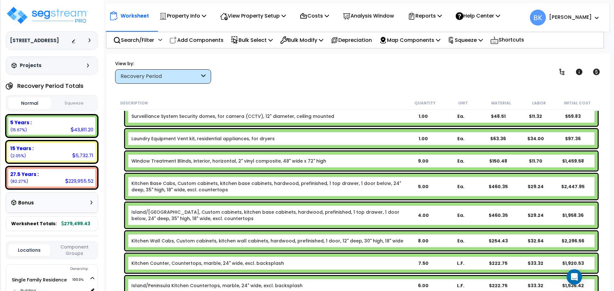
scroll to position [358, 0]
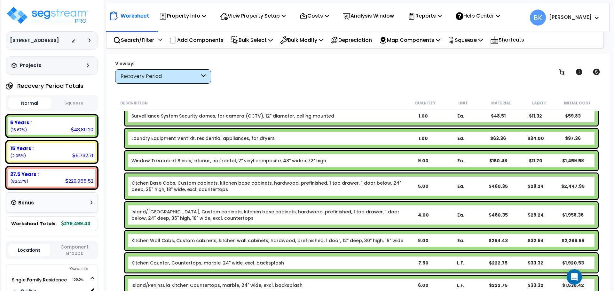
click at [168, 190] on link "Kitchen Base Cabs, Custom cabinets, kitchen base cabinets, hardwood, prefinishe…" at bounding box center [267, 186] width 273 height 13
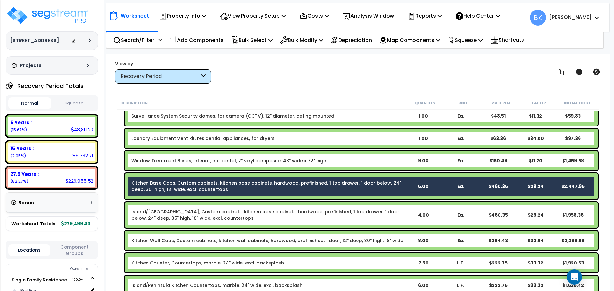
click at [168, 214] on link "Island/Peninsula Kitchen Base Cabs, Custom cabinets, kitchen base cabinets, har…" at bounding box center [267, 215] width 273 height 13
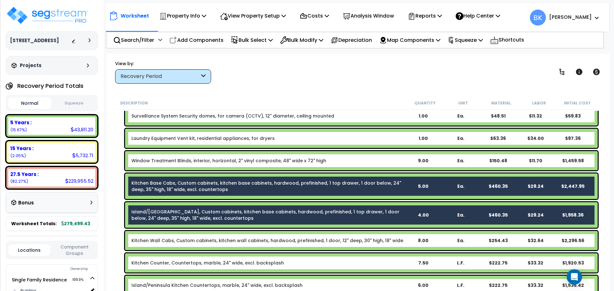
click at [167, 236] on div "Kitchen Wall Cabs, Custom cabinets, kitchen wall cabinets, hardwood, prefinishe…" at bounding box center [361, 240] width 472 height 19
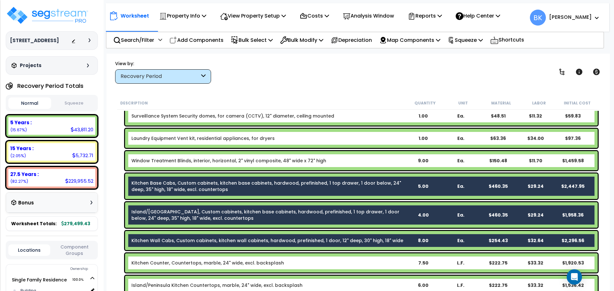
click at [168, 258] on div "Kitchen Counter, Countertops, marble, 24" wide, excl. backsplash 7.50 L.F. $222…" at bounding box center [361, 262] width 472 height 19
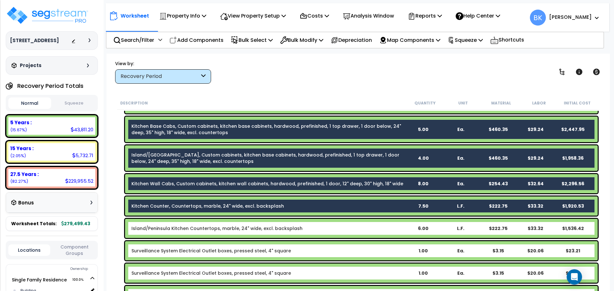
scroll to position [422, 0]
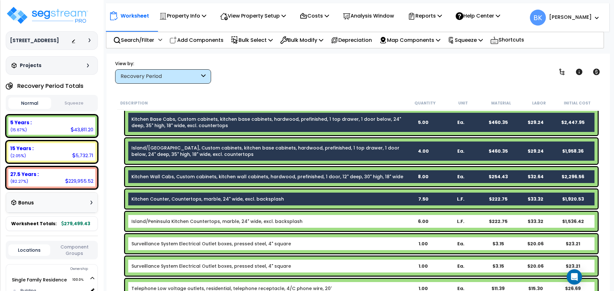
click at [180, 222] on link "Island/Peninsula Kitchen Countertops, marble, 24" wide, excl. backsplash" at bounding box center [216, 221] width 171 height 6
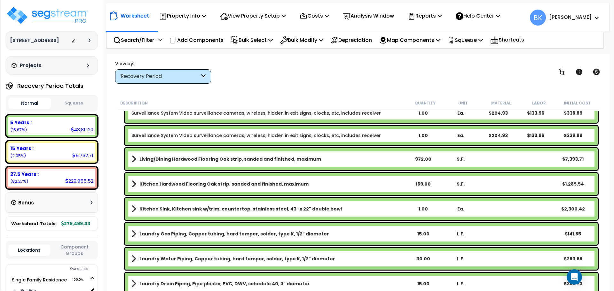
scroll to position [709, 0]
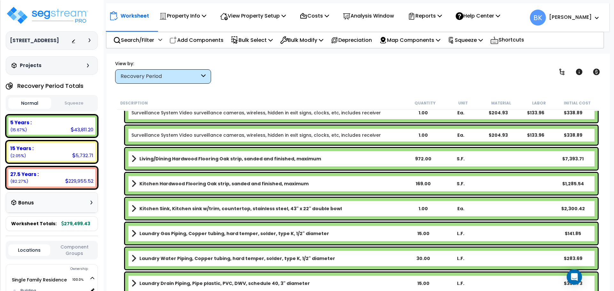
click at [150, 208] on b "Kitchen Sink, Kitchen sink w/trim, countertop, stainless steel, 43" x 22" doubl…" at bounding box center [240, 208] width 202 height 6
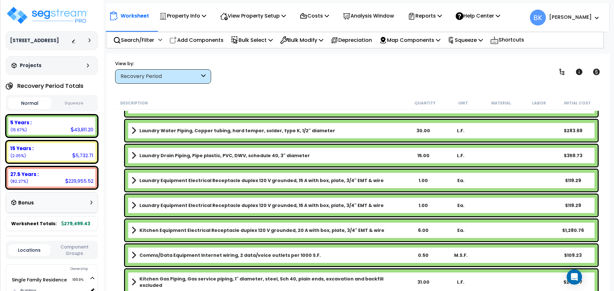
scroll to position [869, 0]
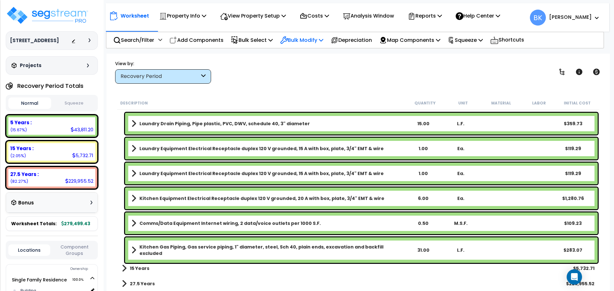
click at [298, 41] on p "Bulk Modify" at bounding box center [301, 40] width 43 height 9
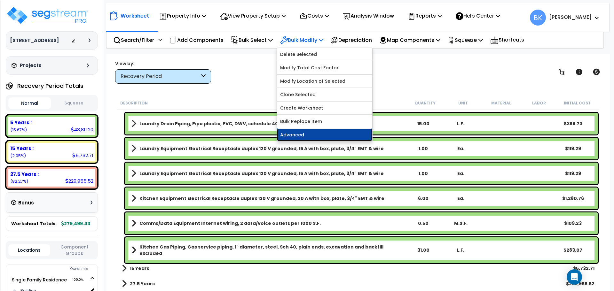
click at [292, 136] on link "Advanced" at bounding box center [324, 134] width 95 height 13
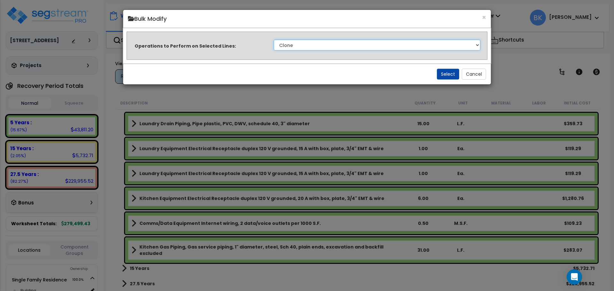
click at [313, 43] on select "Clone Delete Delete Zero Quantities Modify Component Group Modify Recovery Peri…" at bounding box center [377, 45] width 206 height 11
select select "modifyRecoveryPeriod"
click at [274, 40] on select "Clone Delete Delete Zero Quantities Modify Component Group Modify Recovery Peri…" at bounding box center [377, 45] width 206 height 11
click at [453, 74] on button "Select" at bounding box center [448, 74] width 22 height 11
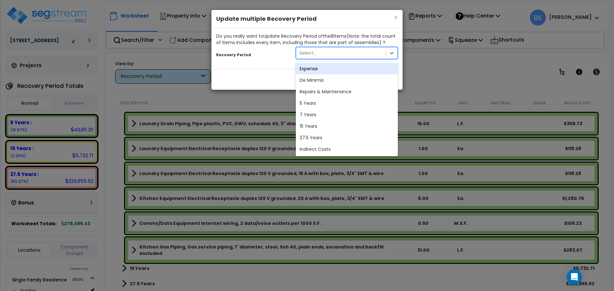
click at [319, 52] on div "Select..." at bounding box center [340, 53] width 89 height 10
click at [316, 135] on div "27.5 Years" at bounding box center [347, 138] width 102 height 12
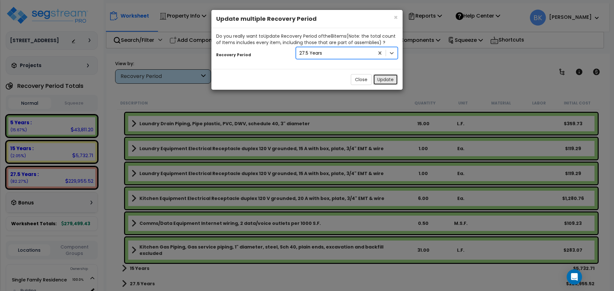
click at [385, 79] on button "Update" at bounding box center [385, 79] width 25 height 11
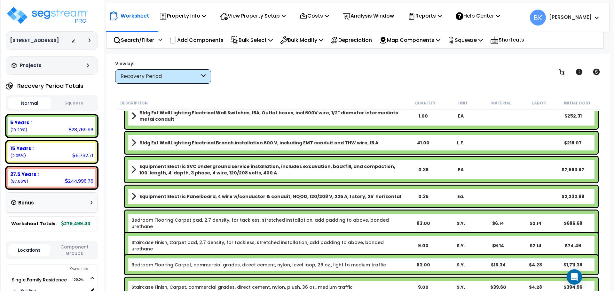
scroll to position [0, 0]
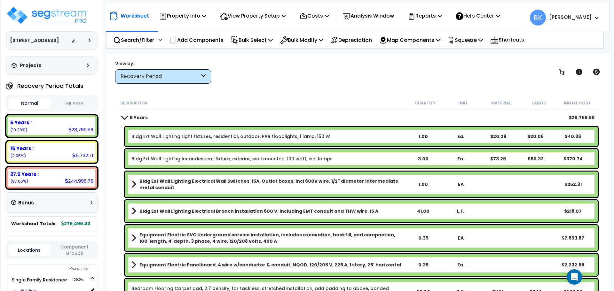
click at [125, 118] on span at bounding box center [124, 117] width 9 height 5
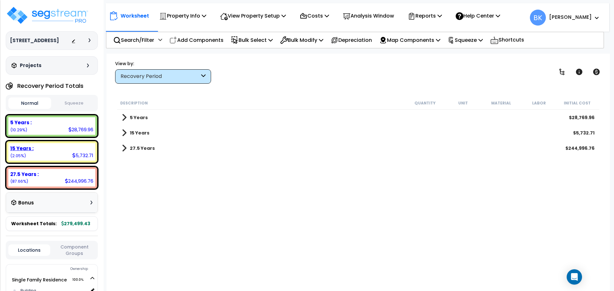
click at [44, 150] on div "15 Years :" at bounding box center [51, 148] width 83 height 7
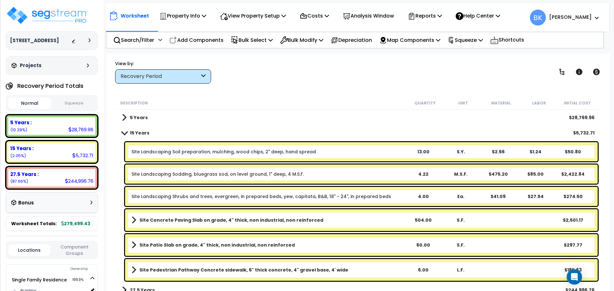
click at [56, 134] on div "5 Years : 28,769.96 (10.29%)" at bounding box center [51, 126] width 87 height 18
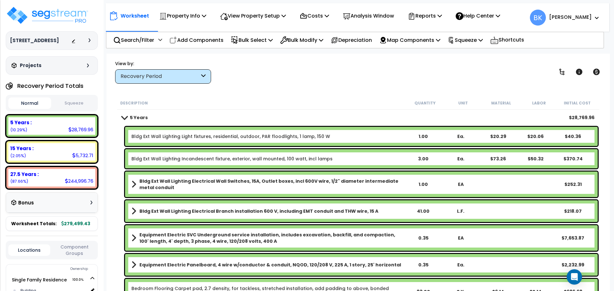
click at [48, 151] on div "15 Years :" at bounding box center [51, 148] width 83 height 7
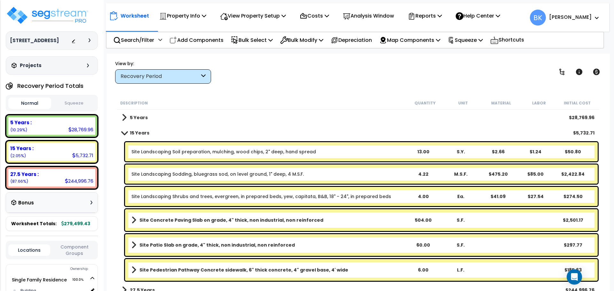
scroll to position [6, 0]
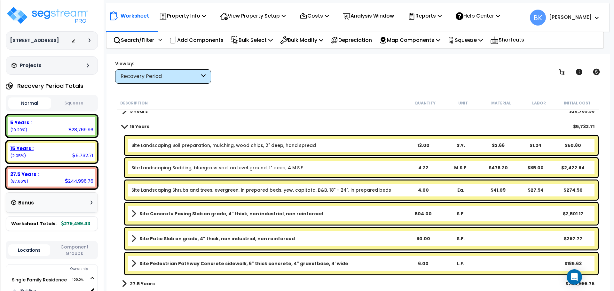
click at [41, 146] on div "15 Years :" at bounding box center [51, 148] width 83 height 7
click at [46, 130] on div "5 Years : 28,769.96 (10.29%)" at bounding box center [51, 126] width 87 height 18
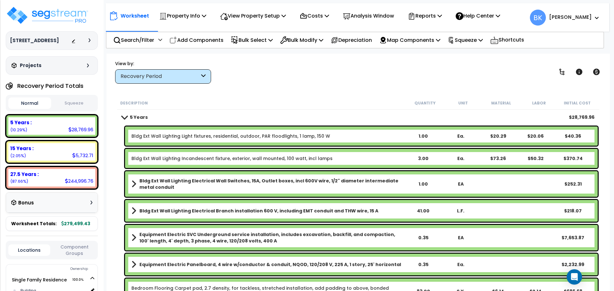
scroll to position [0, 0]
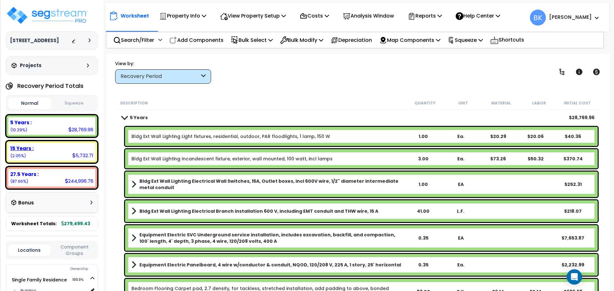
click at [67, 147] on div "15 Years :" at bounding box center [51, 148] width 83 height 7
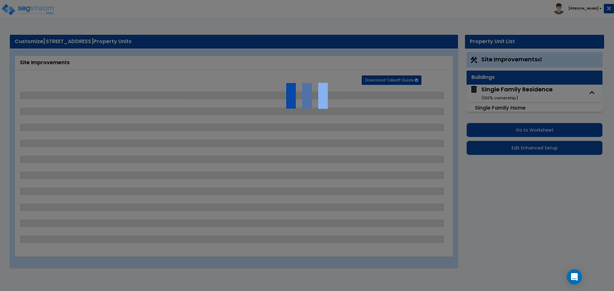
select select "2"
select select "1"
select select "2"
select select "1"
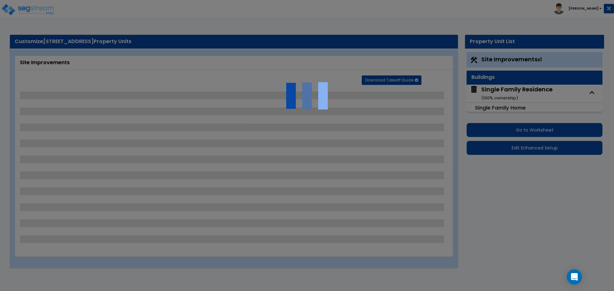
select select "2"
select select "1"
select select "3"
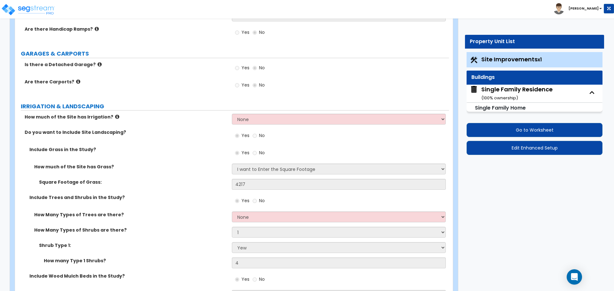
scroll to position [447, 0]
click at [508, 98] on small "( 100 % ownership)" at bounding box center [499, 98] width 37 height 6
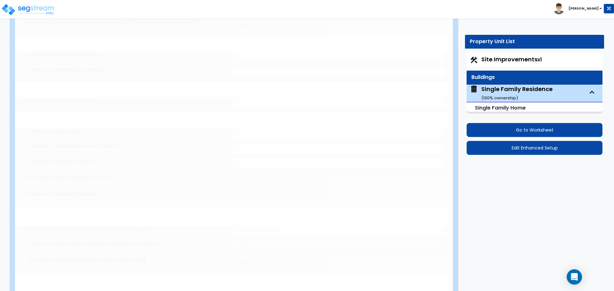
select select "1"
type input "2"
type input "20"
type input "1488"
type input "2256"
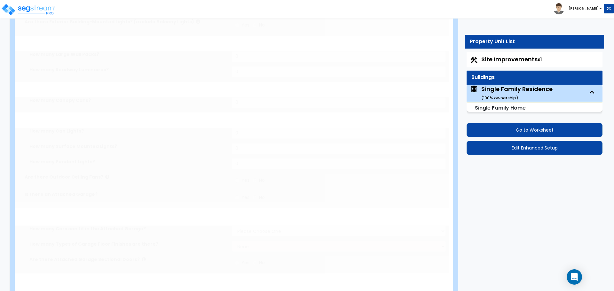
select select "7"
select select "3"
type input "5"
select select "3"
select select "2"
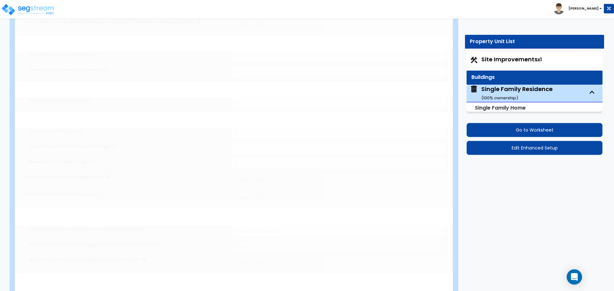
select select "2"
type input "30"
select select "9"
select select "1"
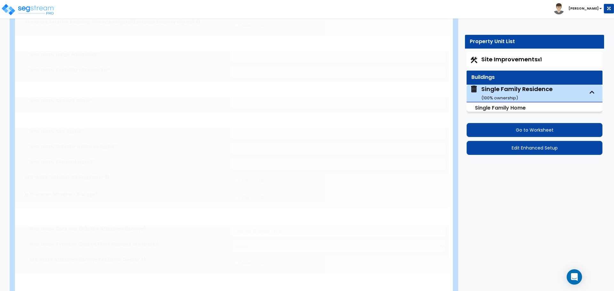
radio input "true"
select select "2"
radio input "true"
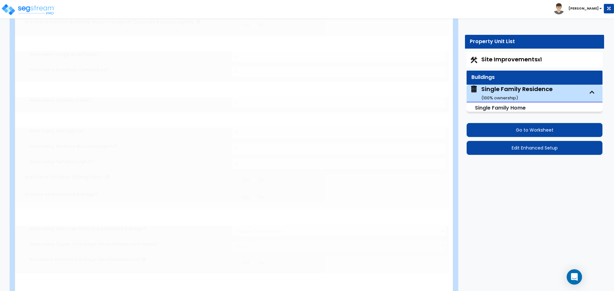
type input "1"
radio input "true"
type input "1"
select select "1"
radio input "true"
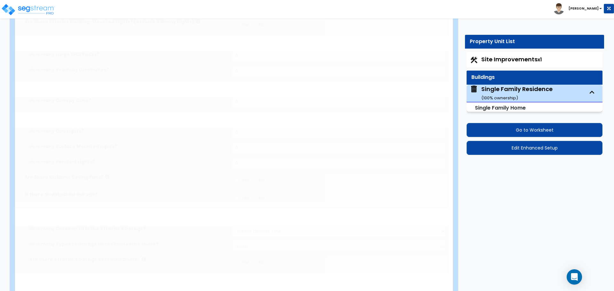
type input "15"
select select "1"
radio input "true"
select select "1"
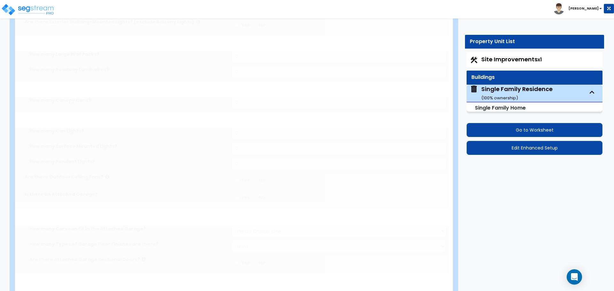
select select "2"
select select "5"
select select "2"
select select "5"
select select "1"
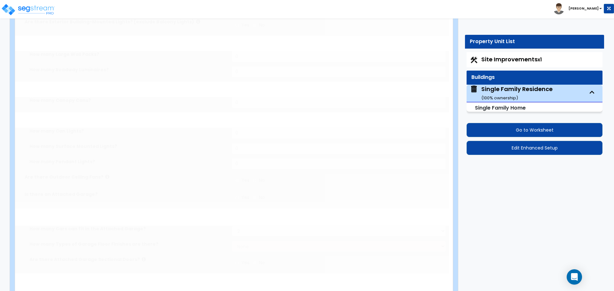
select select "5"
radio input "true"
type input "225"
select select "3"
radio input "true"
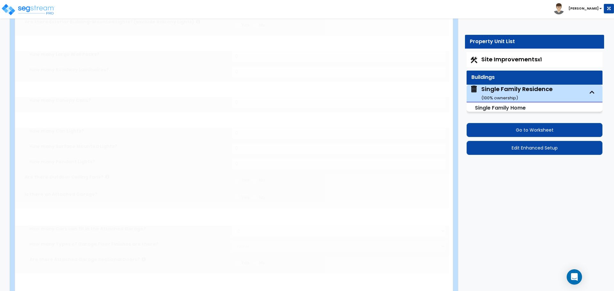
type input "1"
select select "2"
select select "4"
radio input "true"
select select "3"
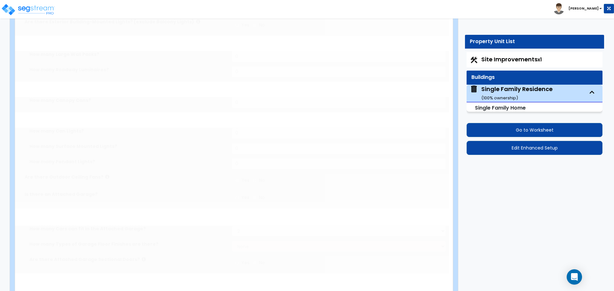
select select "4"
type input "1"
select select "2"
select select "3"
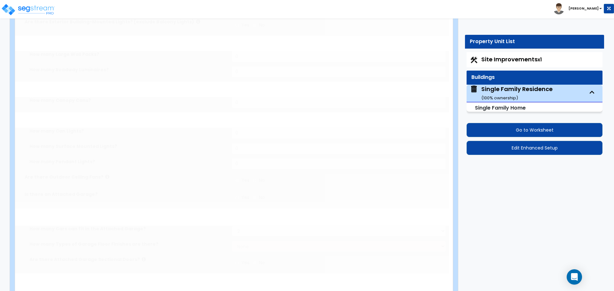
type input "2"
select select "2"
select select "1"
select select "2"
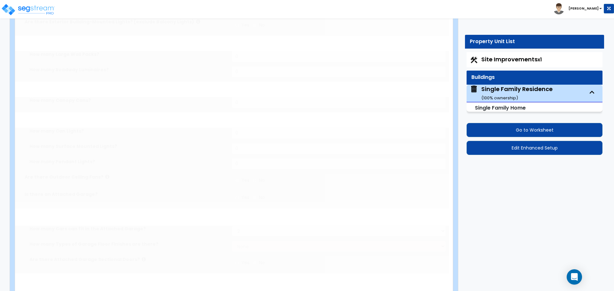
select select "2"
radio input "true"
select select "2"
select select "3"
type input "1"
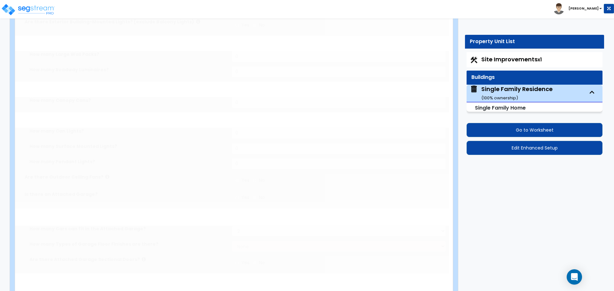
select select "2"
select select "1"
select select "2"
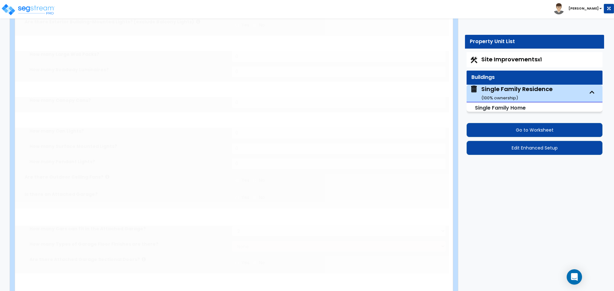
select select "3"
type input "1"
select select "2"
select select "1"
select select "2"
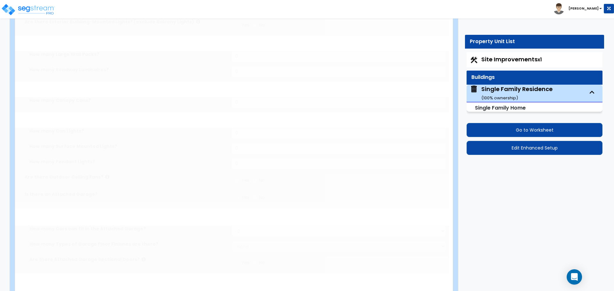
select select "1"
type input "7.5"
type input "12"
select select "5"
radio input "true"
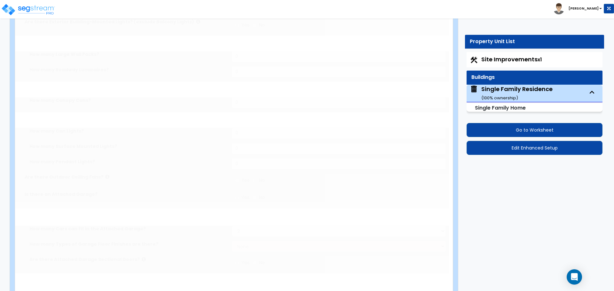
type input "12"
select select "6"
radio input "true"
select select "5"
type input "6"
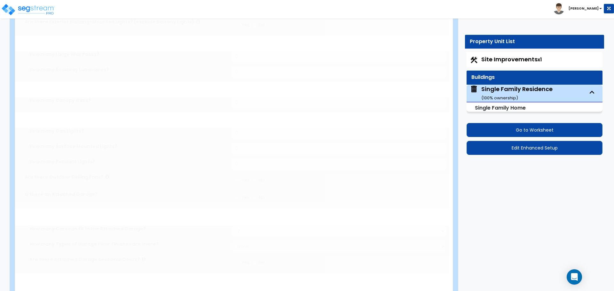
select select "1"
select select "2"
select select "1"
radio input "true"
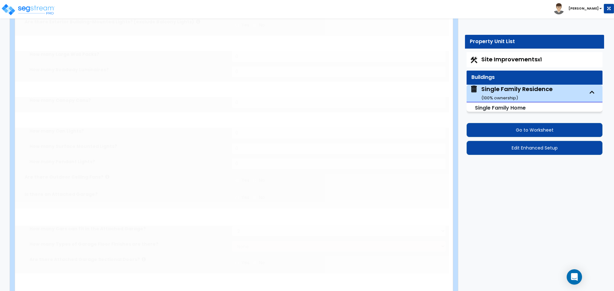
radio input "true"
select select "2"
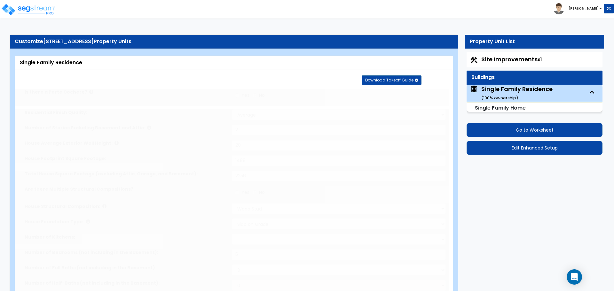
type input "3"
type input "1"
radio input "true"
select select "1"
select select "2"
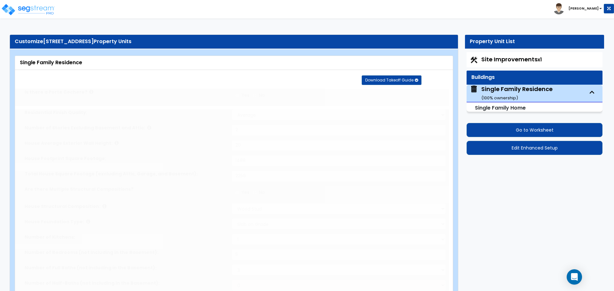
select select "2"
type input "1"
select select "2"
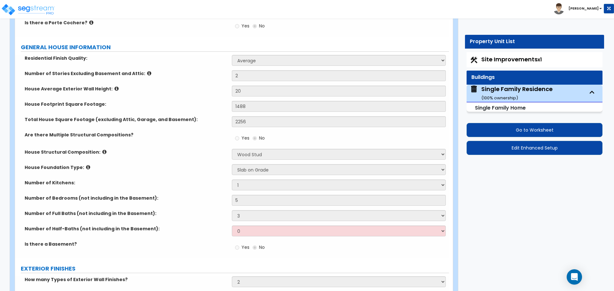
scroll to position [96, 0]
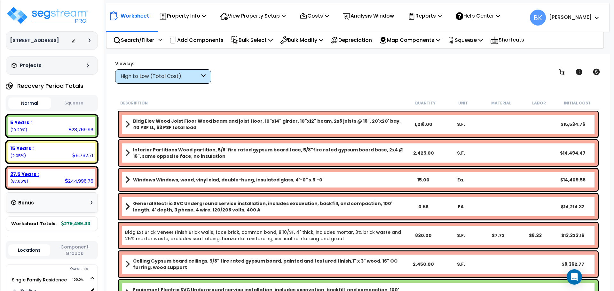
click at [58, 177] on div "27.5 Years :" at bounding box center [51, 174] width 83 height 7
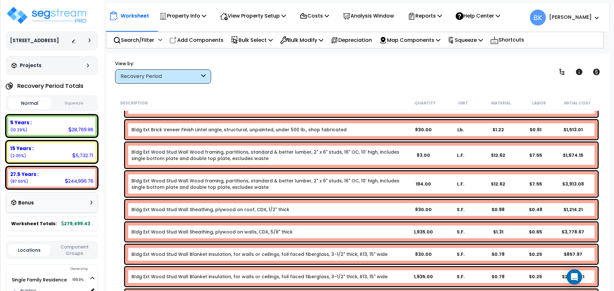
scroll to position [447, 0]
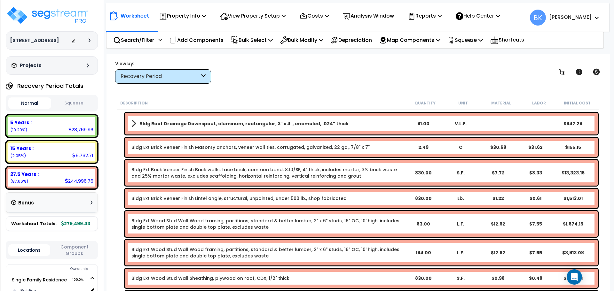
click at [190, 174] on link "Bldg Ext Brick Veneer Finish Brick walls, face brick, common bond, 8.10/SF, 4" …" at bounding box center [267, 173] width 273 height 13
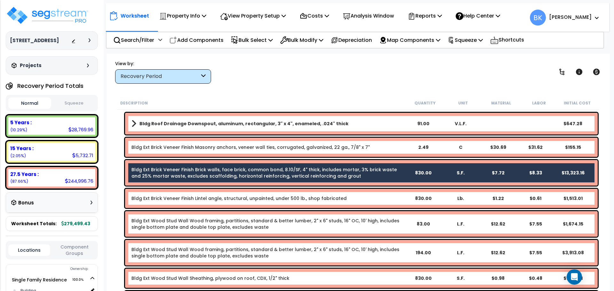
click at [195, 197] on link "Bldg Ext Brick Veneer Finish Lintel angle, structural, unpainted, under 500 lb.…" at bounding box center [238, 198] width 215 height 6
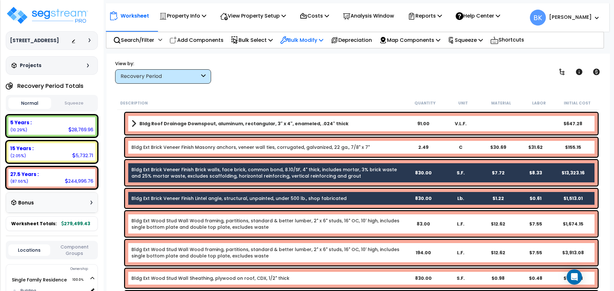
click at [298, 39] on p "Bulk Modify" at bounding box center [301, 40] width 43 height 9
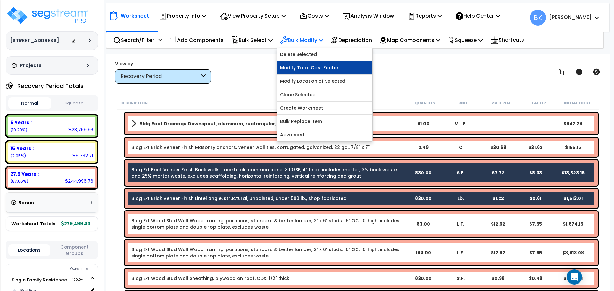
click at [309, 65] on link "Modify Total Cost Factor" at bounding box center [324, 67] width 95 height 13
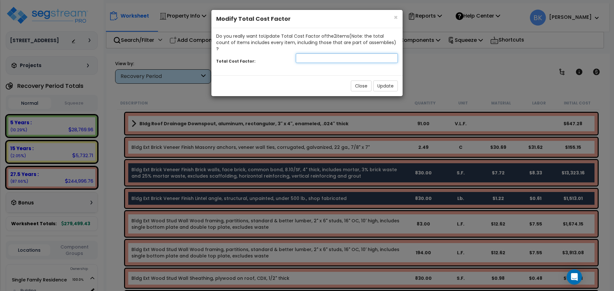
click at [328, 53] on input "number" at bounding box center [347, 58] width 102 height 10
type input "0.7"
click at [383, 83] on button "Update" at bounding box center [385, 86] width 25 height 11
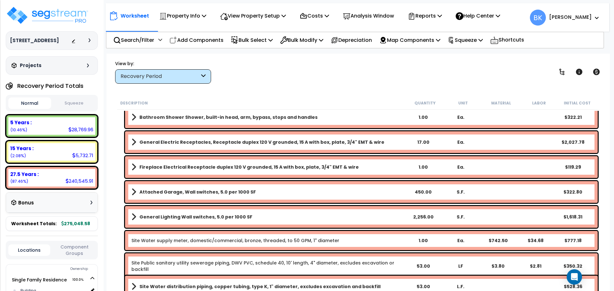
scroll to position [3208, 0]
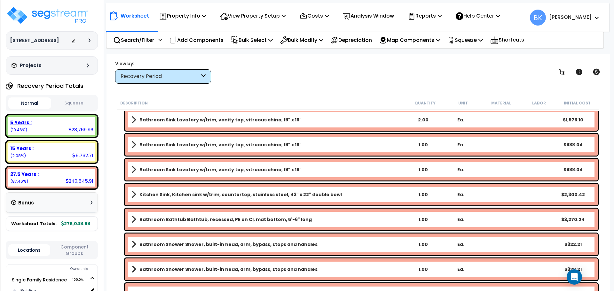
click at [74, 130] on div "28,769.96" at bounding box center [80, 129] width 25 height 7
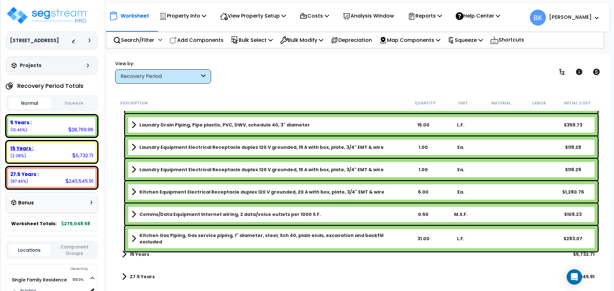
click at [58, 153] on div "15 Years : 5,732.71 (2.08%)" at bounding box center [51, 152] width 87 height 18
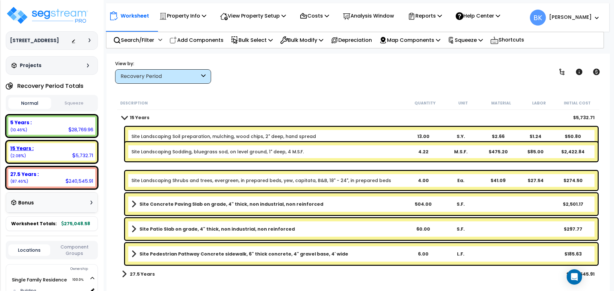
click at [53, 175] on div "27.5 Years :" at bounding box center [51, 174] width 83 height 7
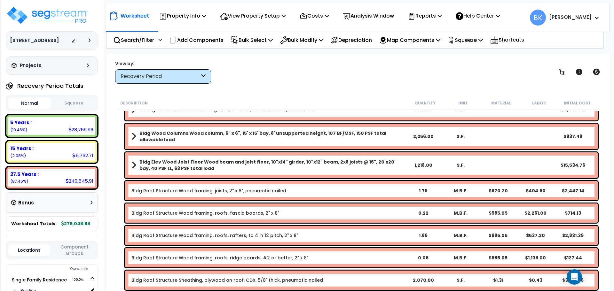
scroll to position [192, 0]
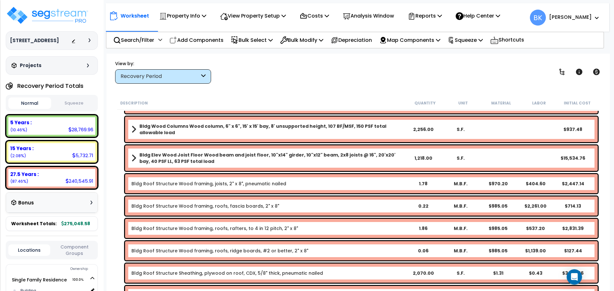
click at [188, 158] on b "Bldg Elev Wood Joist Floor Wood beam and joist floor, 10"x14" girder, 10"x12" b…" at bounding box center [271, 158] width 265 height 13
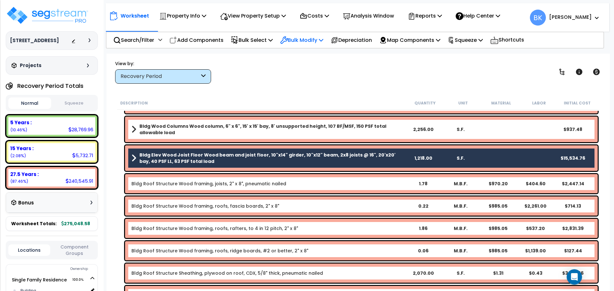
click at [296, 38] on p "Bulk Modify" at bounding box center [301, 40] width 43 height 9
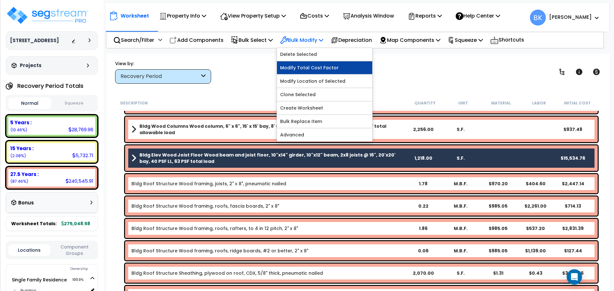
click at [302, 66] on link "Modify Total Cost Factor" at bounding box center [324, 67] width 95 height 13
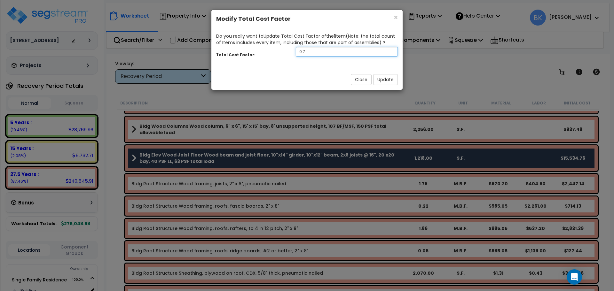
click at [325, 50] on input "0.7" at bounding box center [347, 52] width 102 height 10
click at [384, 78] on button "Update" at bounding box center [385, 79] width 25 height 11
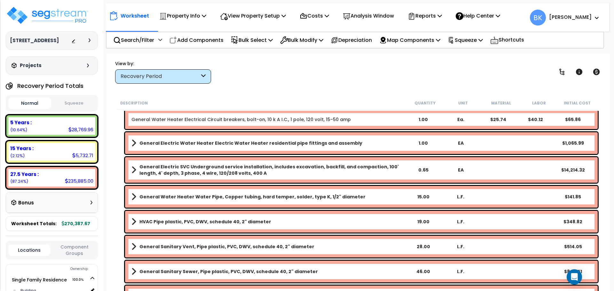
scroll to position [1374, 0]
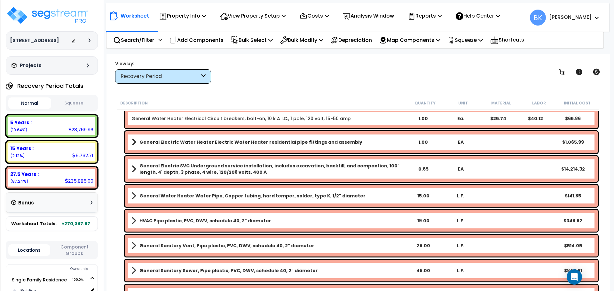
click at [188, 167] on b "General Electric SVC Underground service installation, includes excavation, bac…" at bounding box center [271, 169] width 265 height 13
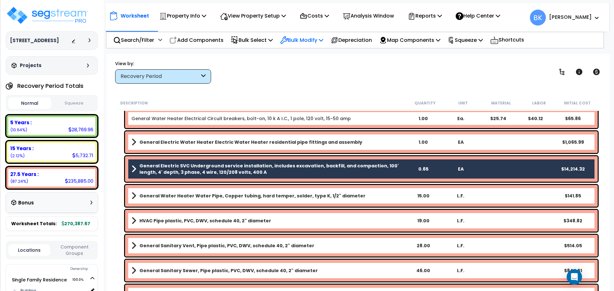
click at [310, 42] on p "Bulk Modify" at bounding box center [301, 40] width 43 height 9
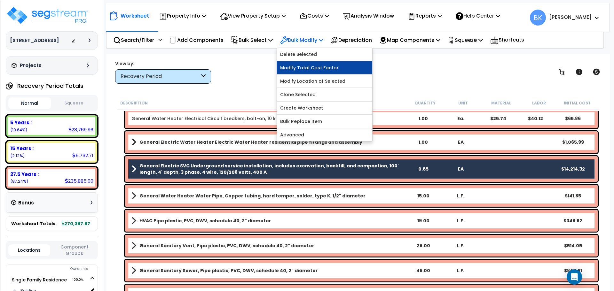
click at [314, 67] on link "Modify Total Cost Factor" at bounding box center [324, 67] width 95 height 13
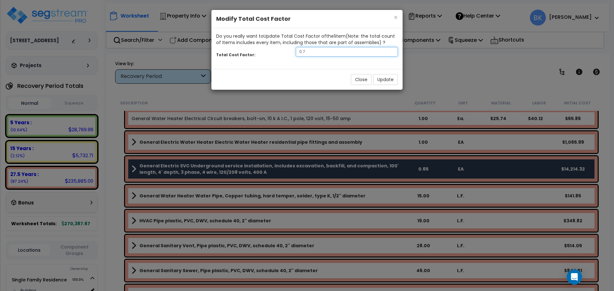
click at [330, 54] on input "0.7" at bounding box center [347, 52] width 102 height 10
click at [386, 79] on button "Update" at bounding box center [385, 79] width 25 height 11
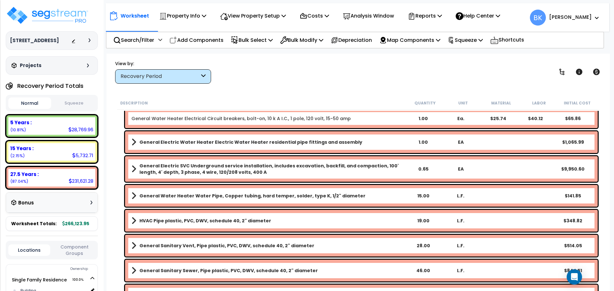
click at [197, 167] on b "General Electric SVC Underground service installation, includes excavation, bac…" at bounding box center [271, 169] width 265 height 13
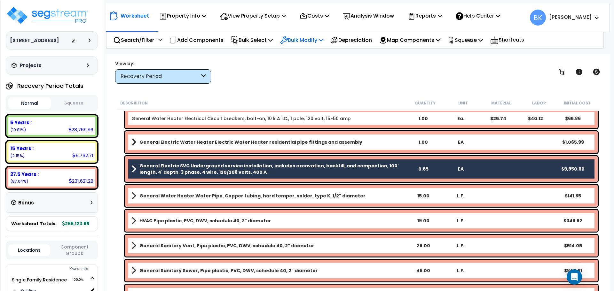
click at [306, 41] on p "Bulk Modify" at bounding box center [301, 40] width 43 height 9
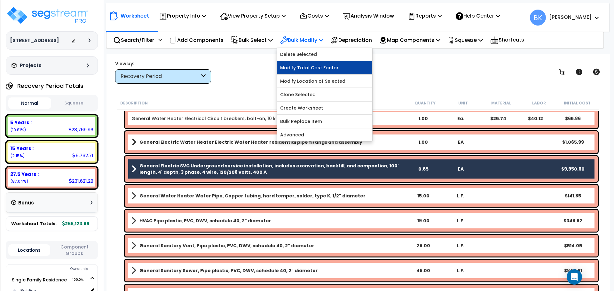
click at [314, 71] on link "Modify Total Cost Factor" at bounding box center [324, 67] width 95 height 13
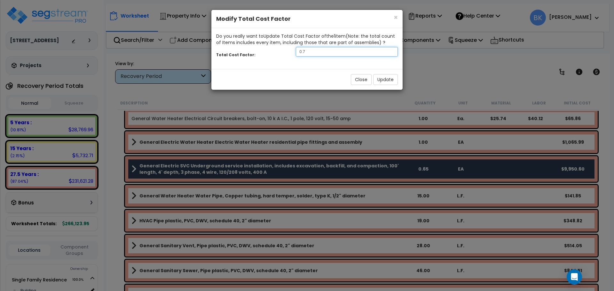
click at [331, 50] on input "0.7" at bounding box center [347, 52] width 102 height 10
type input "0.6"
click at [385, 82] on button "Update" at bounding box center [385, 79] width 25 height 11
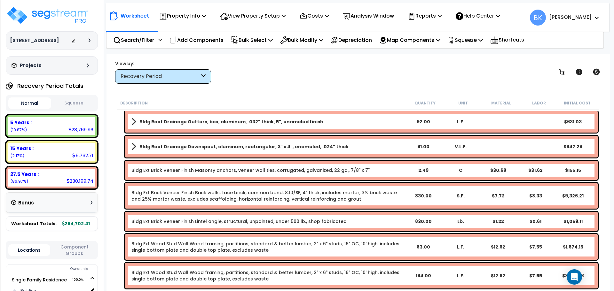
scroll to position [428, 0]
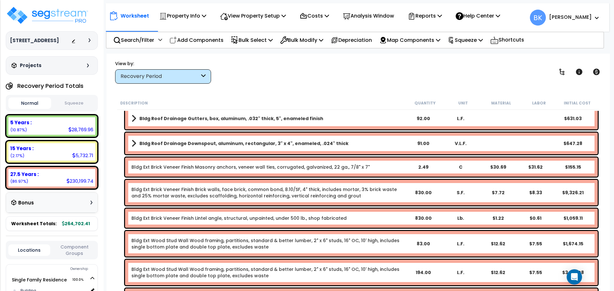
click at [194, 197] on link "Bldg Ext Brick Veneer Finish Brick walls, face brick, common bond, 8.10/SF, 4" …" at bounding box center [267, 192] width 273 height 13
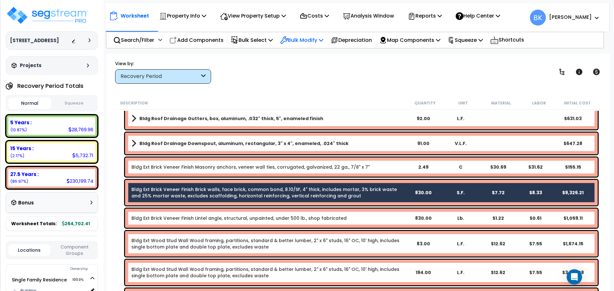
click at [307, 36] on p "Bulk Modify" at bounding box center [301, 40] width 43 height 9
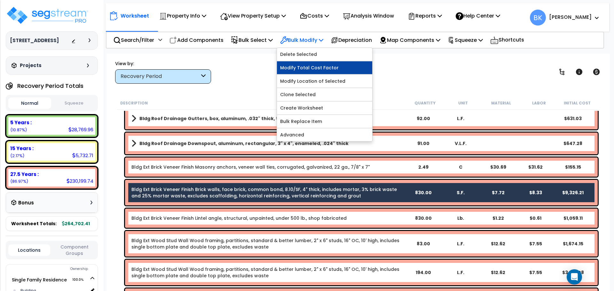
click at [308, 69] on link "Modify Total Cost Factor" at bounding box center [324, 67] width 95 height 13
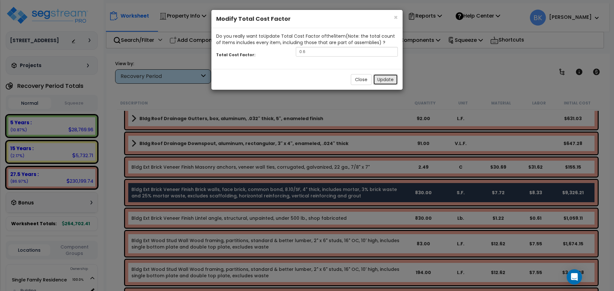
click at [383, 80] on button "Update" at bounding box center [385, 79] width 25 height 11
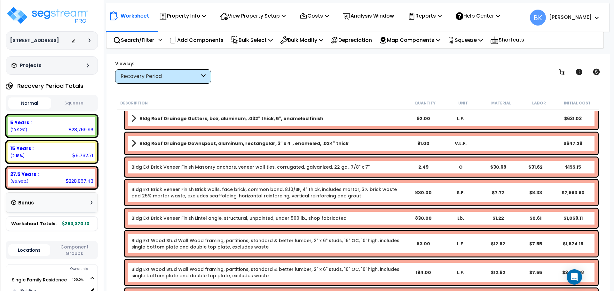
click at [115, 176] on div "Description Quantity Unit Material Labor Initial Cost Bldg Roof Structure Wood …" at bounding box center [358, 194] width 490 height 195
click at [57, 13] on img at bounding box center [47, 15] width 83 height 19
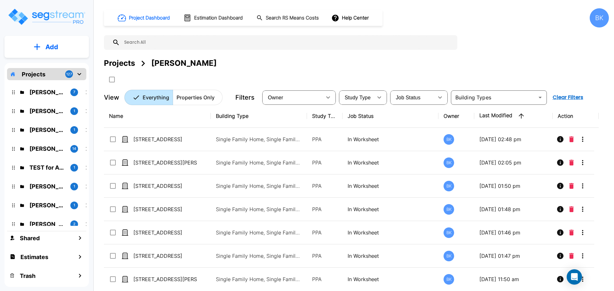
click at [321, 49] on input "text" at bounding box center [287, 42] width 334 height 15
click at [593, 18] on div "BK" at bounding box center [598, 17] width 19 height 19
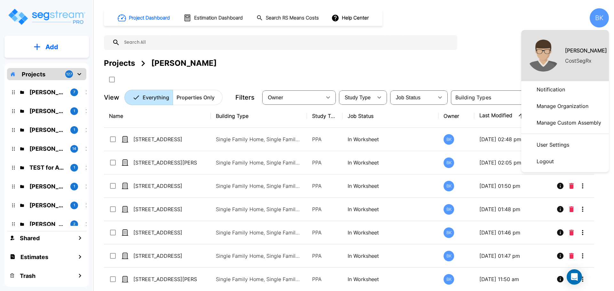
click at [526, 23] on div at bounding box center [307, 145] width 614 height 291
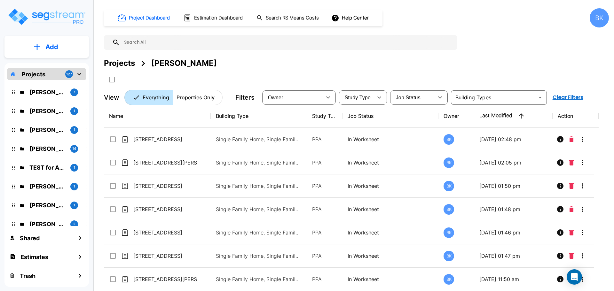
click at [597, 15] on div "BK" at bounding box center [598, 17] width 19 height 19
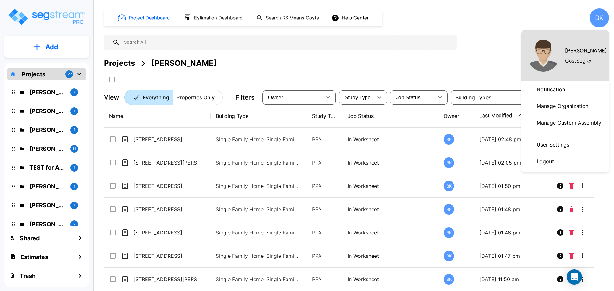
drag, startPoint x: 543, startPoint y: 15, endPoint x: 244, endPoint y: 1, distance: 299.4
click at [543, 15] on div at bounding box center [307, 145] width 614 height 291
